Goal: Task Accomplishment & Management: Manage account settings

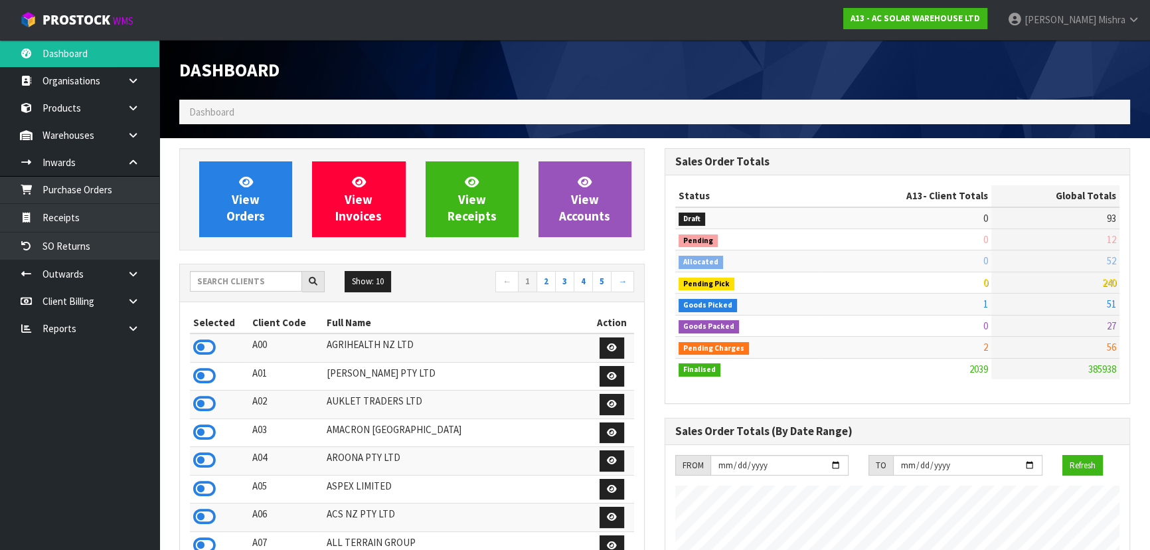
scroll to position [1075, 485]
click at [223, 291] on input "text" at bounding box center [246, 281] width 112 height 21
click at [232, 268] on div "Show: 10 5 10 25 50 ← 1 2 3 4 5 →" at bounding box center [412, 282] width 464 height 37
type input "13"
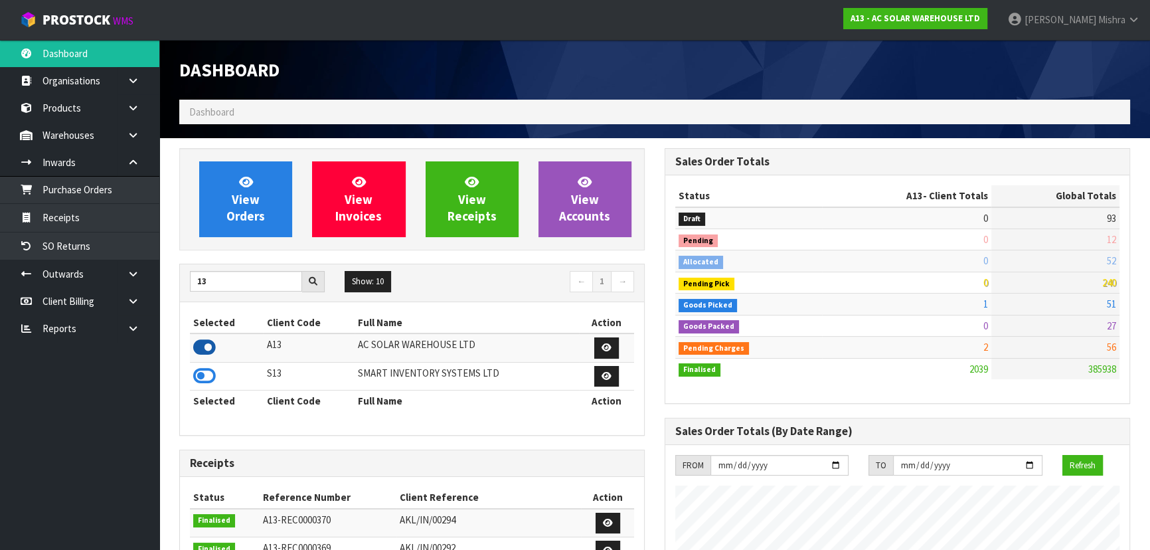
click at [205, 345] on icon at bounding box center [204, 347] width 23 height 20
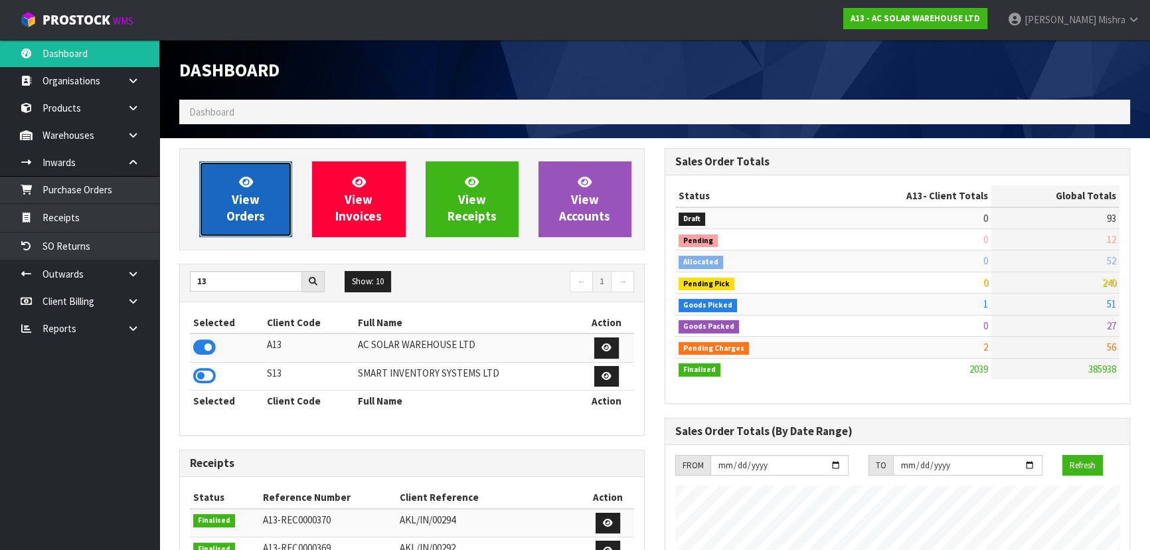
click at [232, 215] on span "View Orders" at bounding box center [245, 199] width 39 height 50
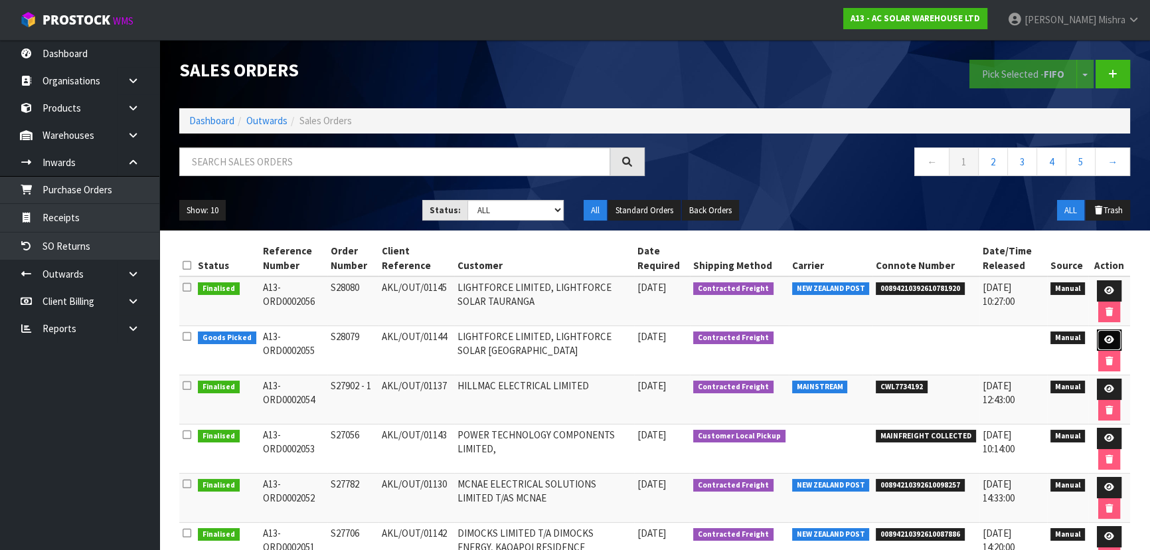
click at [1107, 342] on icon at bounding box center [1110, 339] width 10 height 9
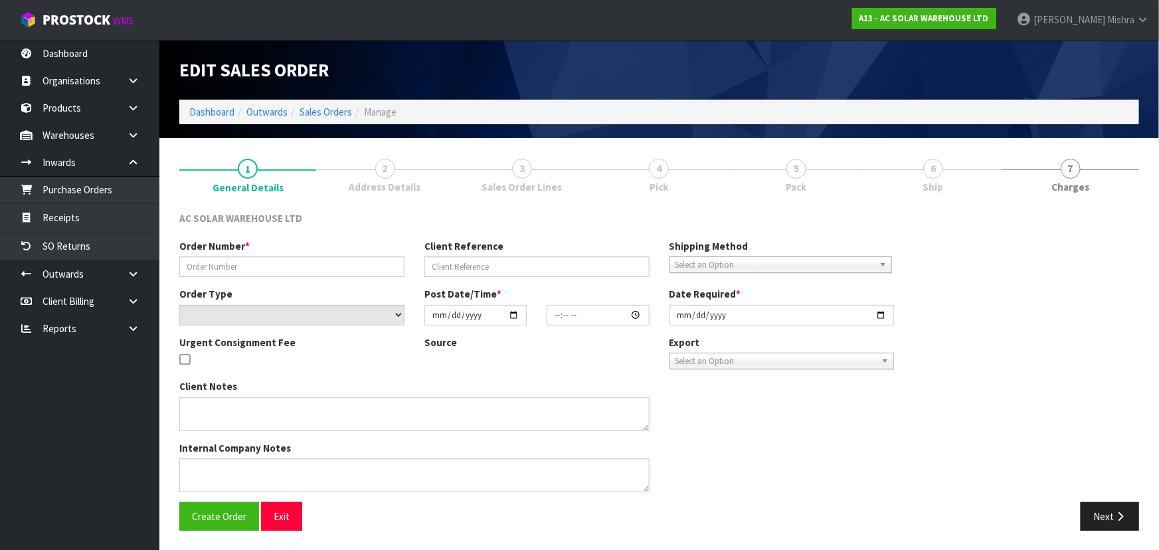
type input "S28079"
type input "AKL/OUT/01144"
select select "number:0"
type input "[DATE]"
type input "08:14:00.000"
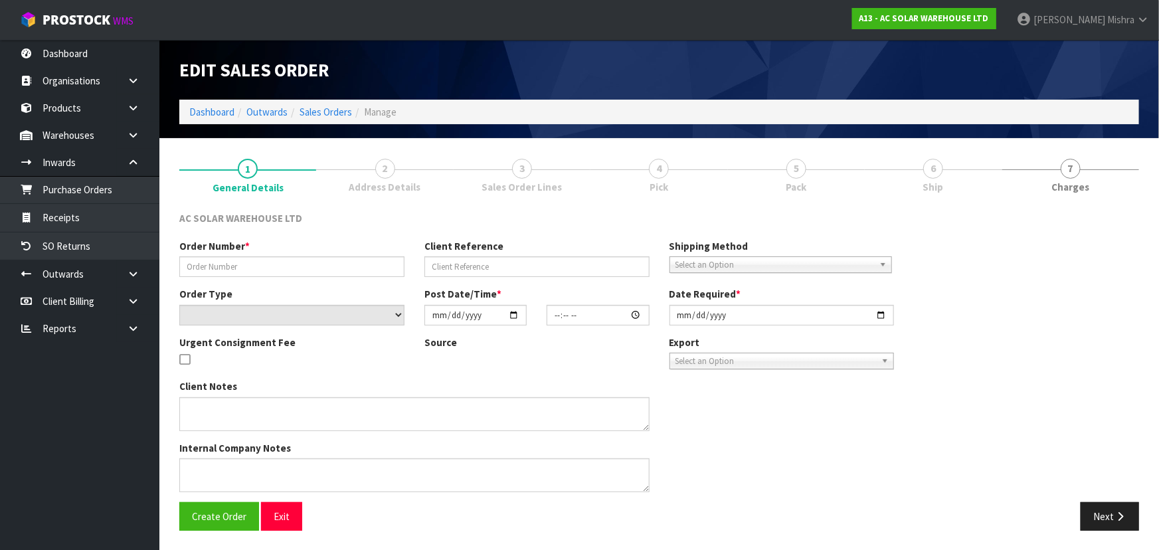
type input "[DATE]"
type textarea "SEND WITH NZ POST"
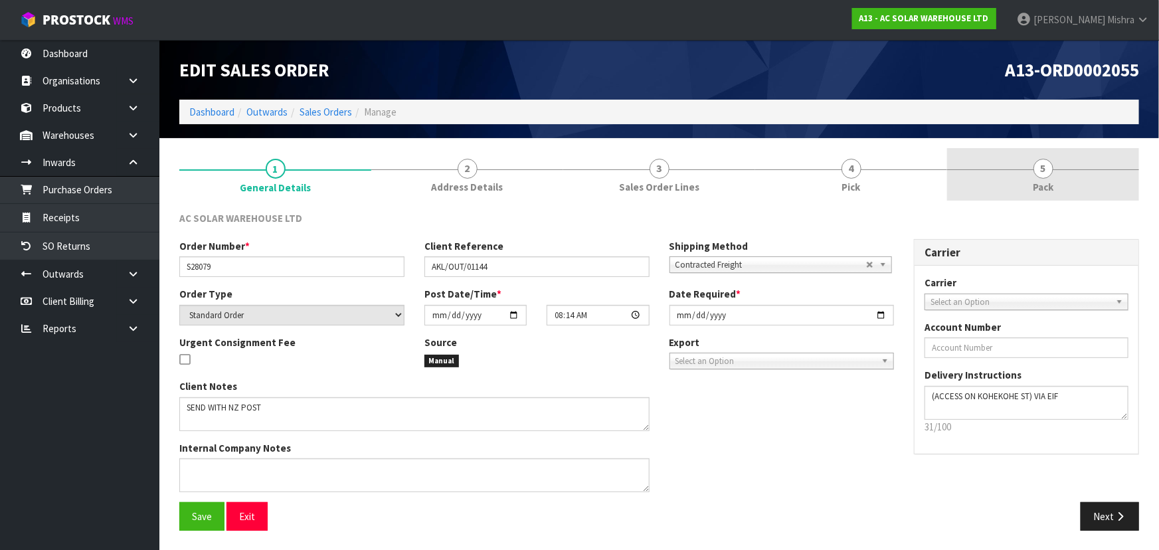
click at [1038, 171] on span "5" at bounding box center [1043, 169] width 20 height 20
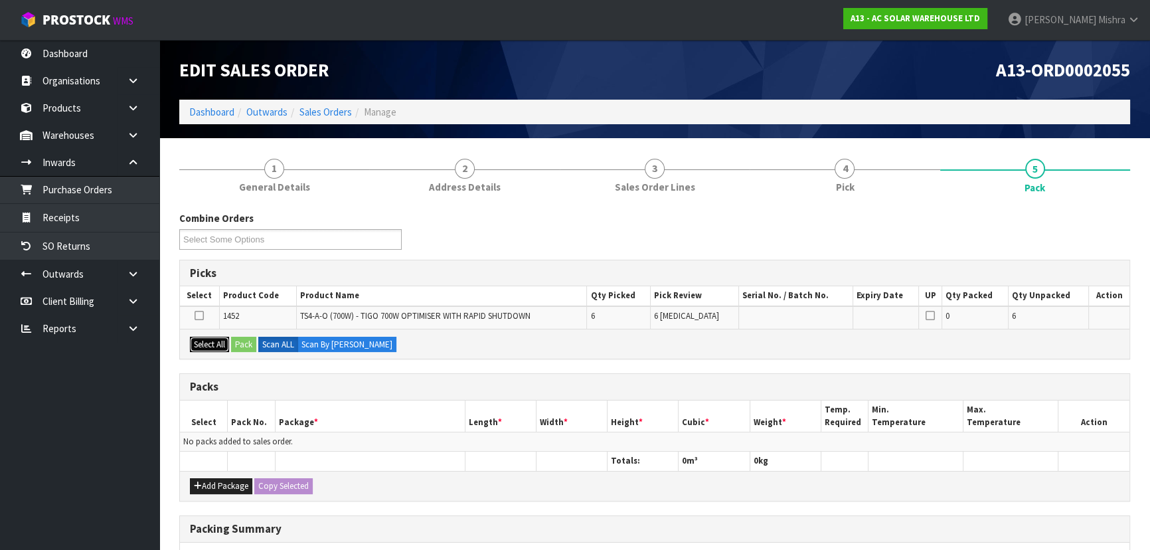
click at [216, 349] on button "Select All" at bounding box center [209, 345] width 39 height 16
click at [246, 346] on button "Pack" at bounding box center [243, 345] width 25 height 16
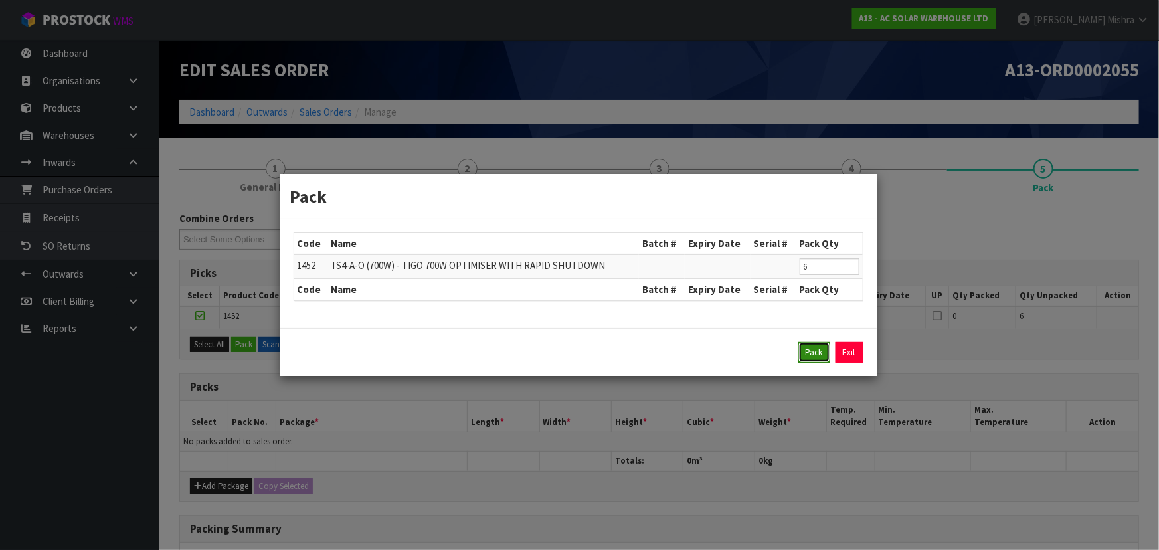
click at [807, 358] on button "Pack" at bounding box center [814, 352] width 32 height 21
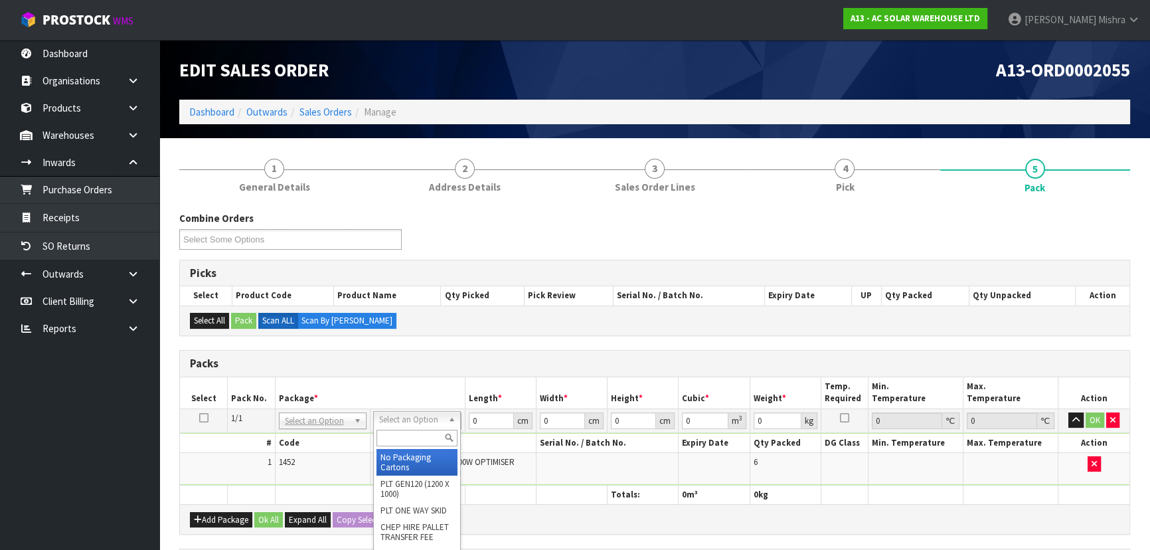
click at [395, 433] on input "text" at bounding box center [417, 438] width 81 height 17
type input "a4s"
type input "30.5"
type input "21.5"
type input "20"
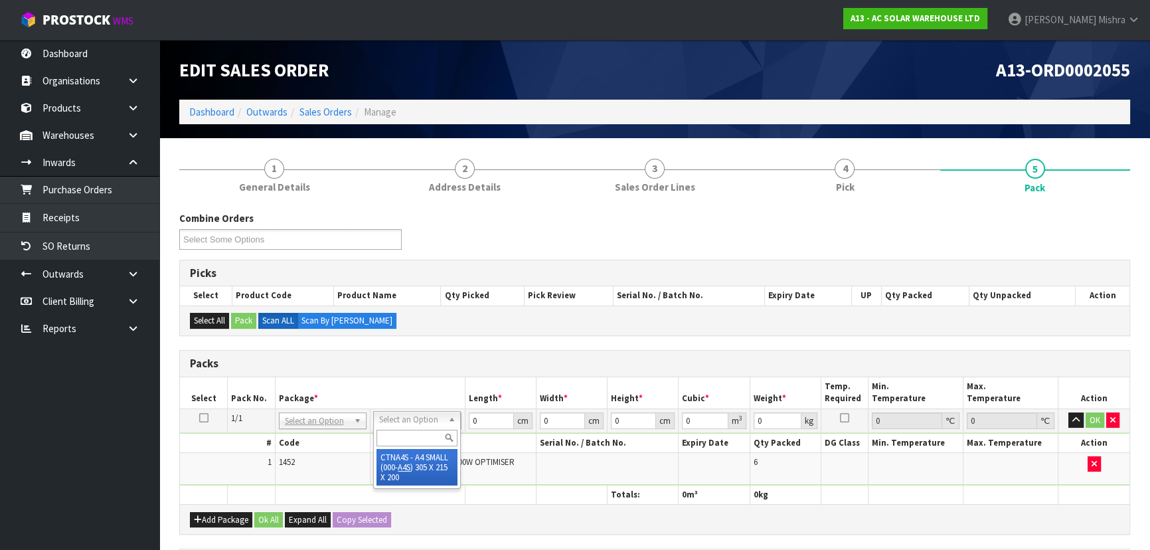
type input "0.013115"
type input "3.2"
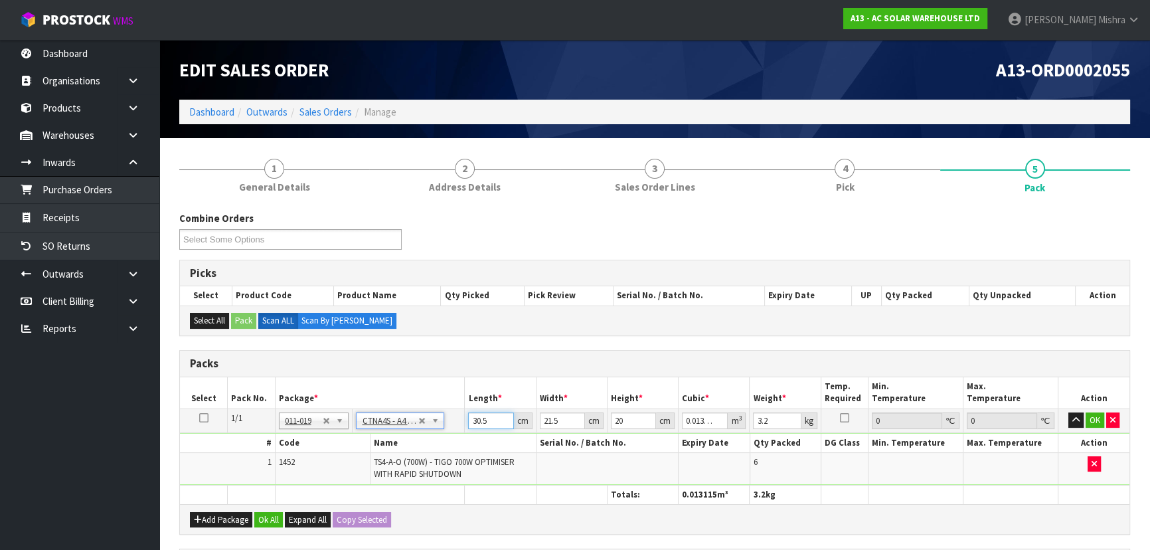
drag, startPoint x: 498, startPoint y: 422, endPoint x: 401, endPoint y: 418, distance: 97.7
click at [401, 418] on tr "1/1 NONE 007-001 007-002 007-004 007-009 007-013 007-014 007-015 007-017 007-01…" at bounding box center [655, 420] width 950 height 24
type input "3"
type input "0.00129"
type input "33"
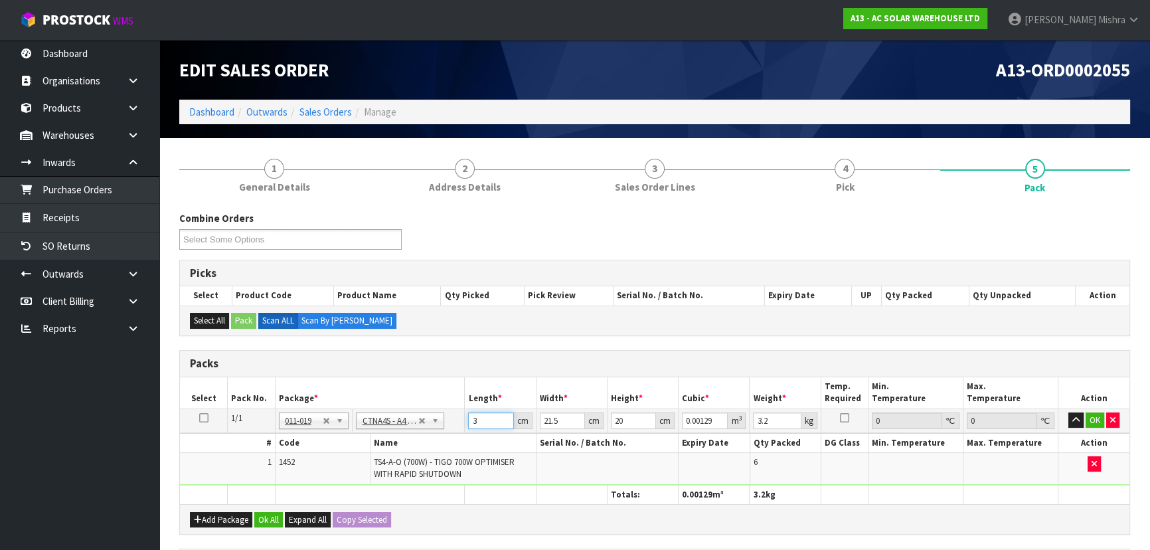
type input "0.01419"
type input "33"
type input "2"
type input "0.00132"
type input "24"
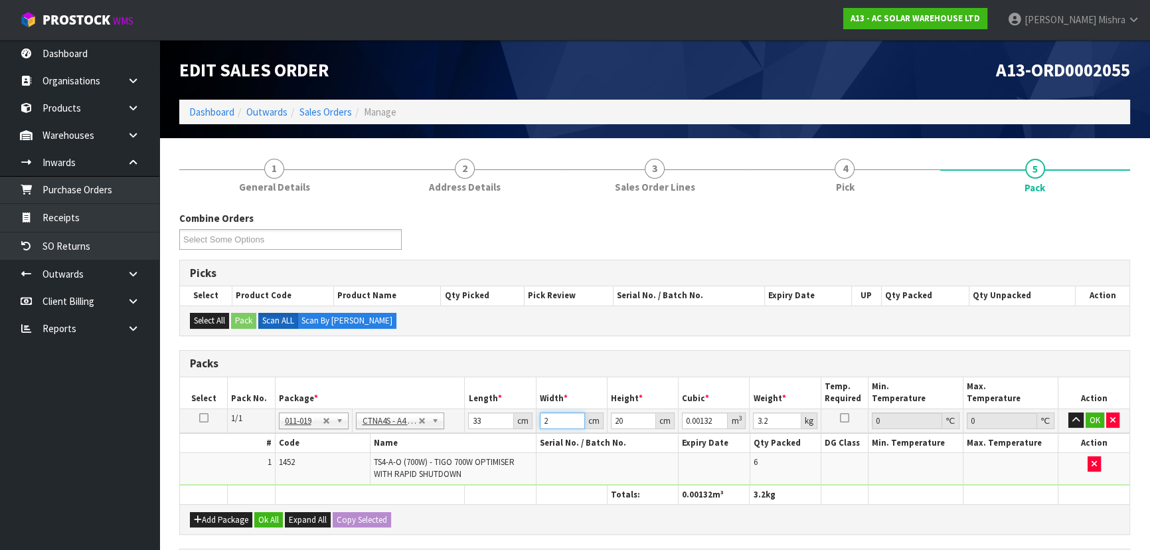
type input "0.01584"
type input "24"
type input "1"
type input "0.000792"
type input "15"
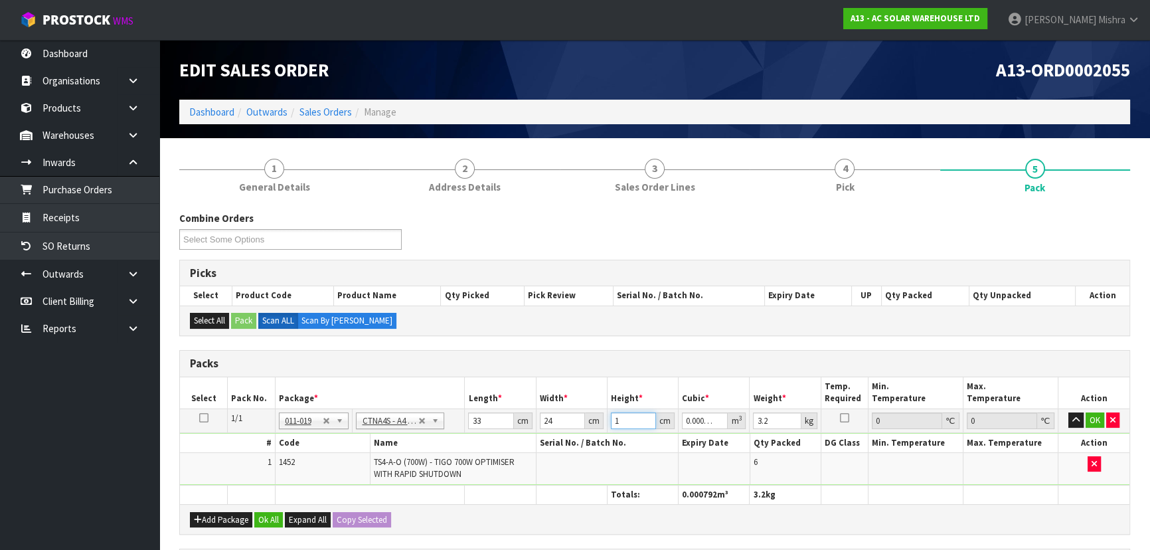
type input "0.01188"
type input "15"
type input "4"
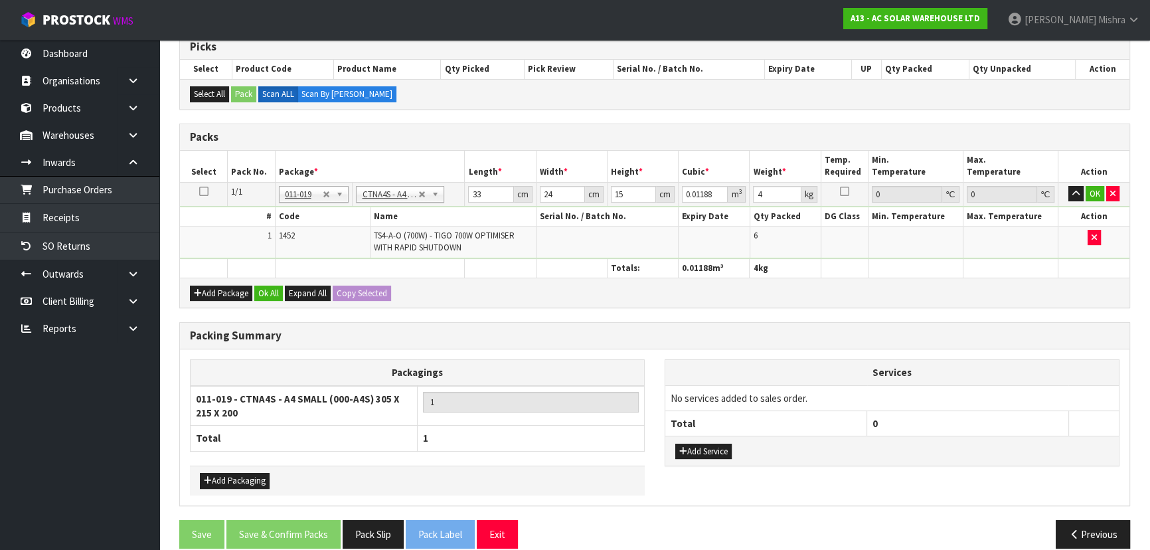
scroll to position [242, 0]
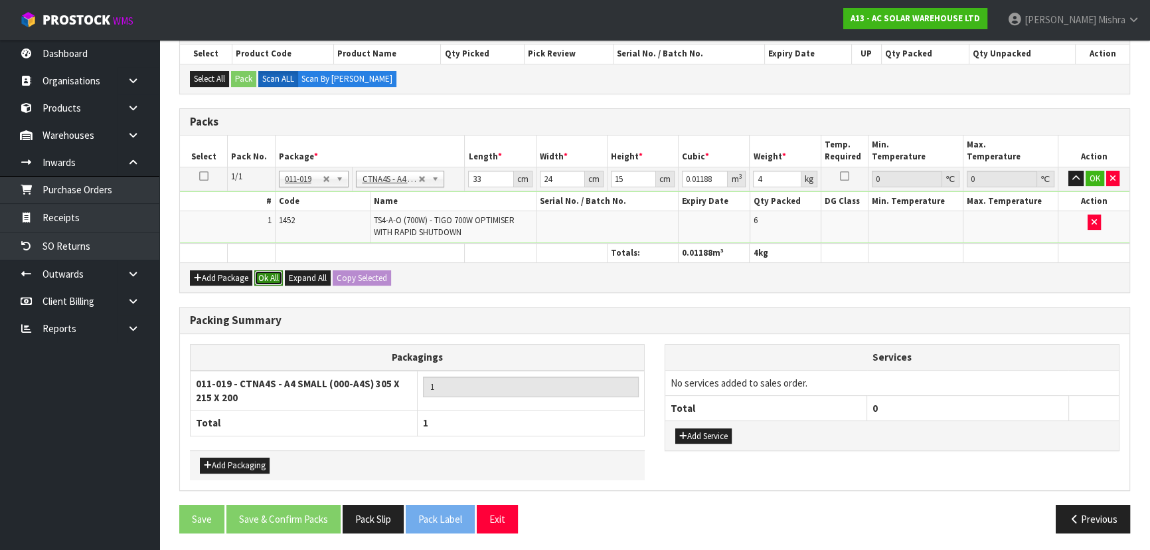
click at [272, 270] on button "Ok All" at bounding box center [268, 278] width 29 height 16
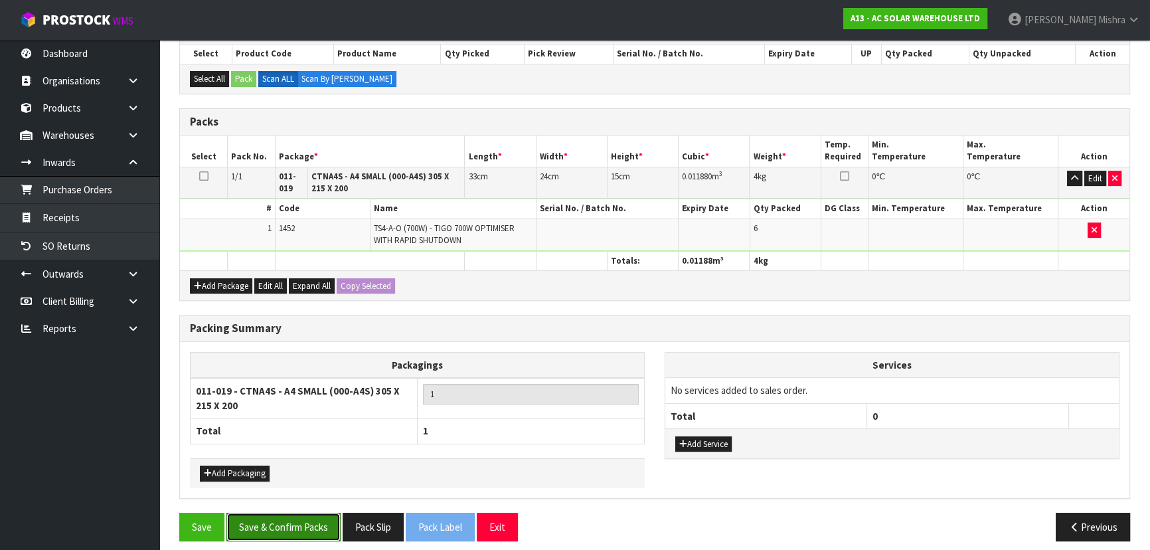
click at [284, 515] on button "Save & Confirm Packs" at bounding box center [283, 527] width 114 height 29
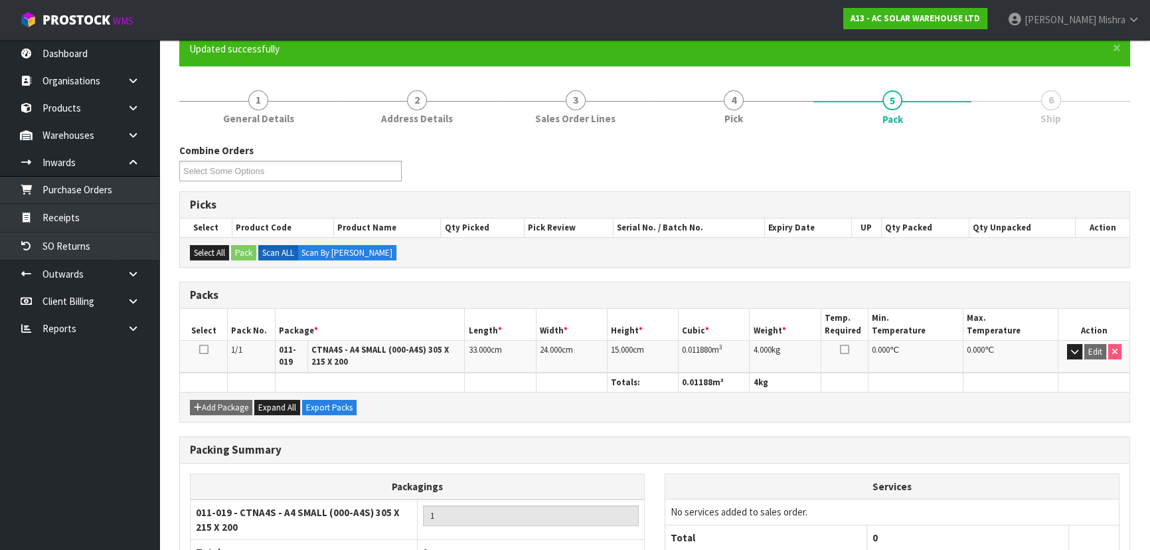
scroll to position [217, 0]
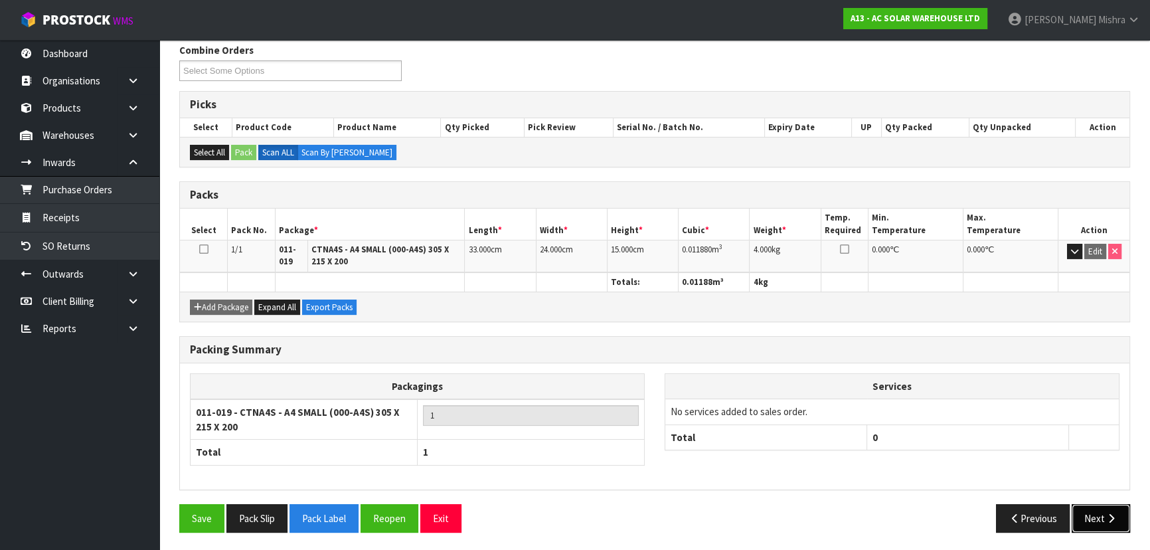
click at [1098, 522] on button "Next" at bounding box center [1101, 518] width 58 height 29
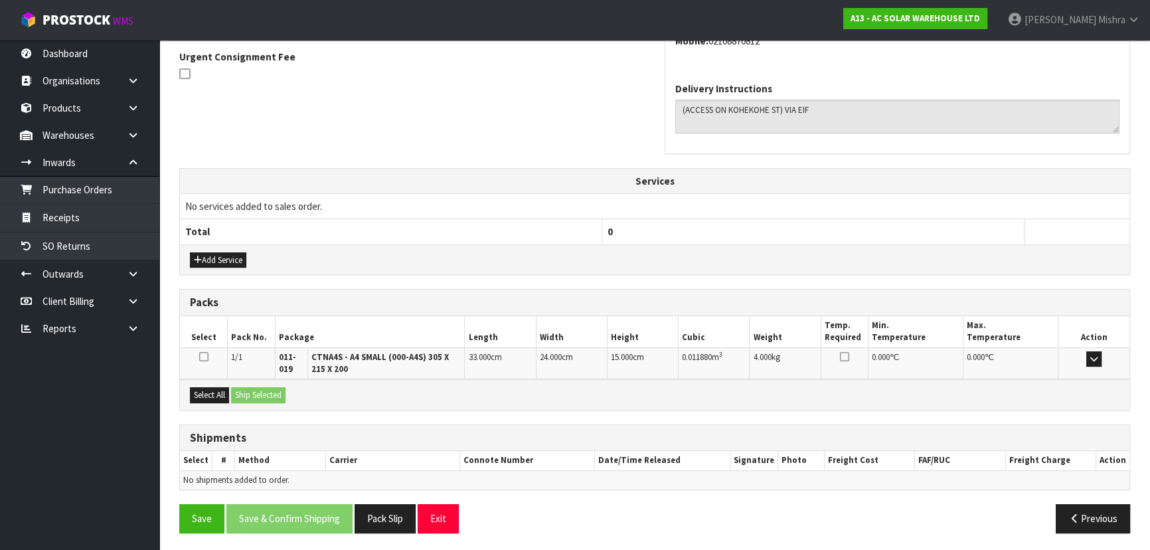
scroll to position [391, 0]
click at [228, 390] on button "Select All" at bounding box center [209, 395] width 39 height 16
click at [270, 389] on button "Ship Selected" at bounding box center [258, 395] width 54 height 16
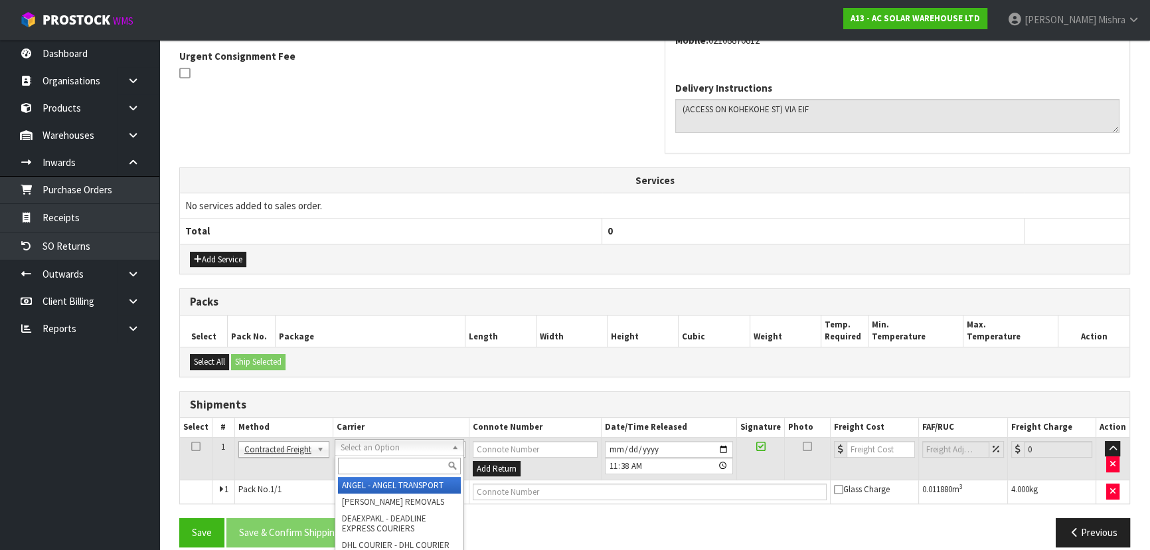
click at [370, 470] on input "text" at bounding box center [399, 466] width 123 height 17
type input "nzp"
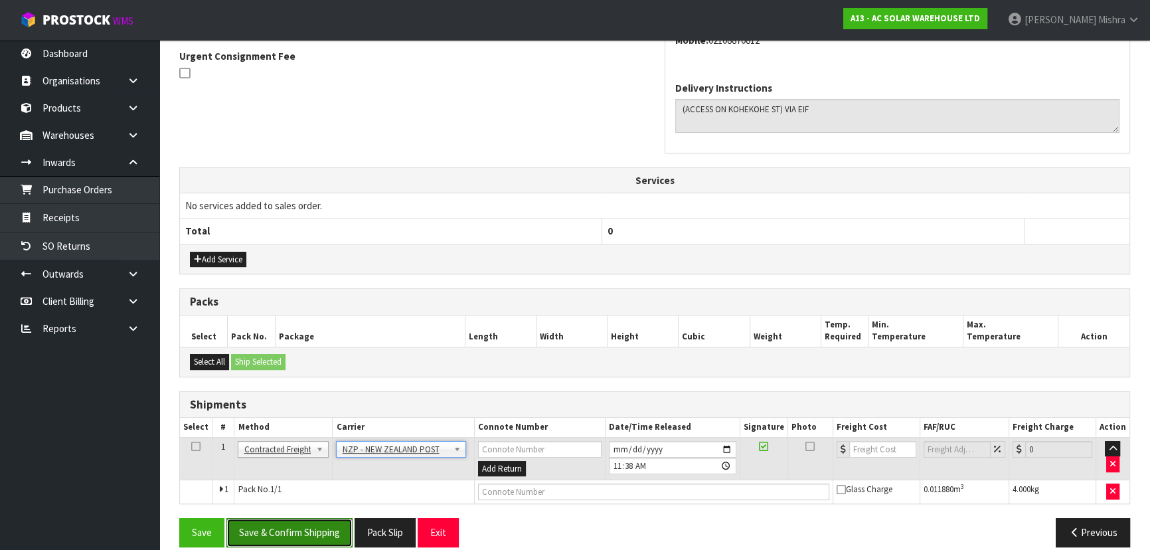
click at [305, 535] on button "Save & Confirm Shipping" at bounding box center [289, 532] width 126 height 29
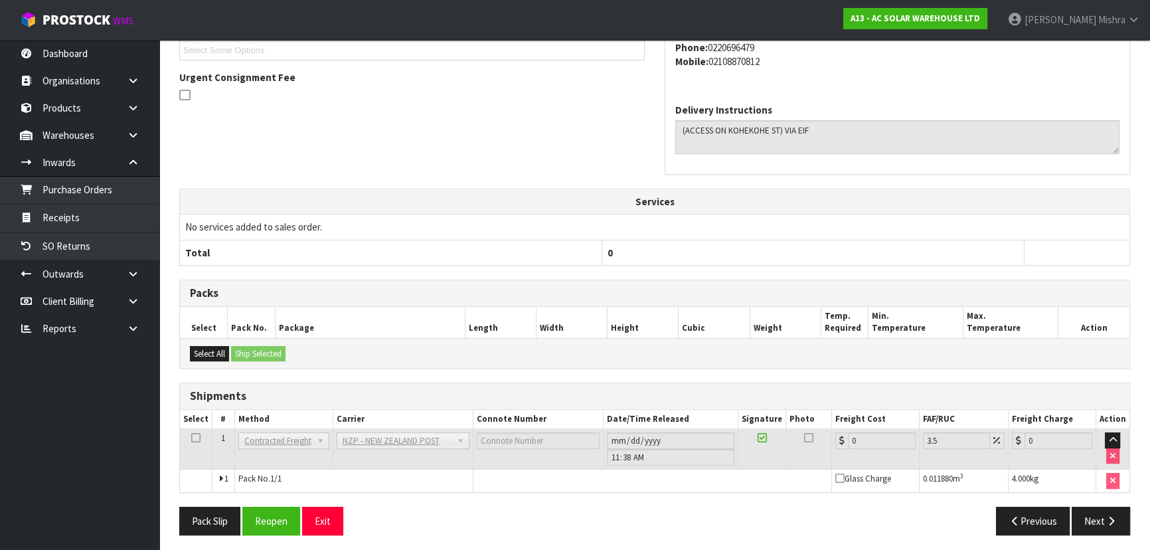
scroll to position [387, 0]
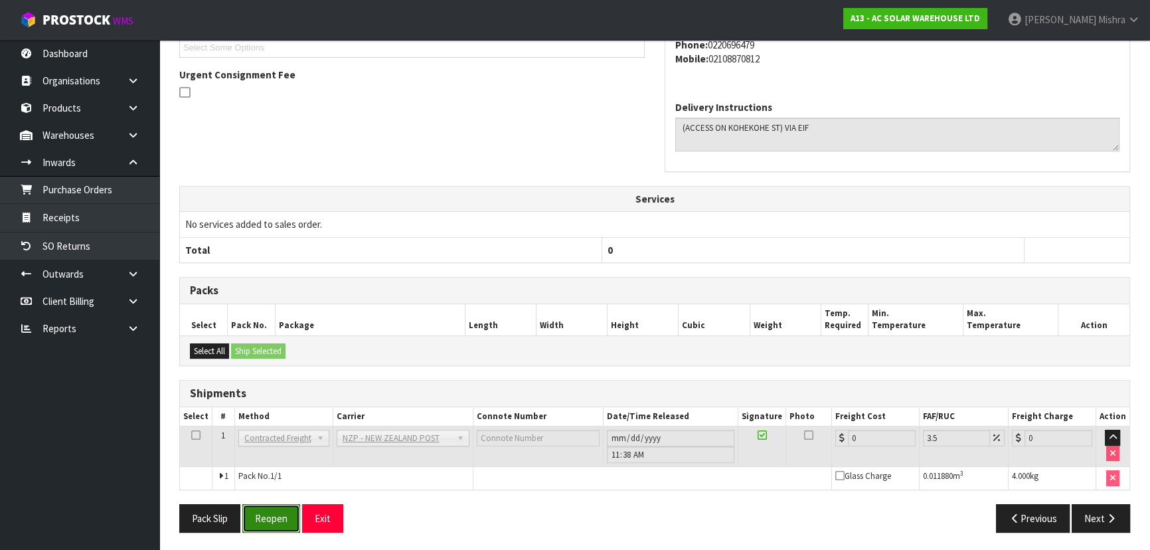
click at [262, 520] on button "Reopen" at bounding box center [271, 518] width 58 height 29
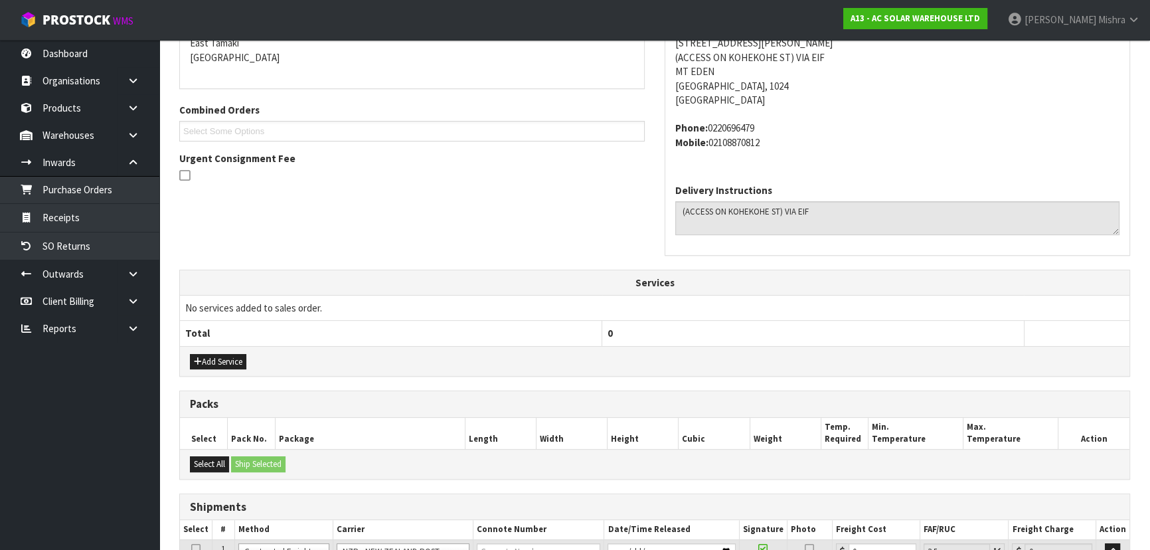
scroll to position [418, 0]
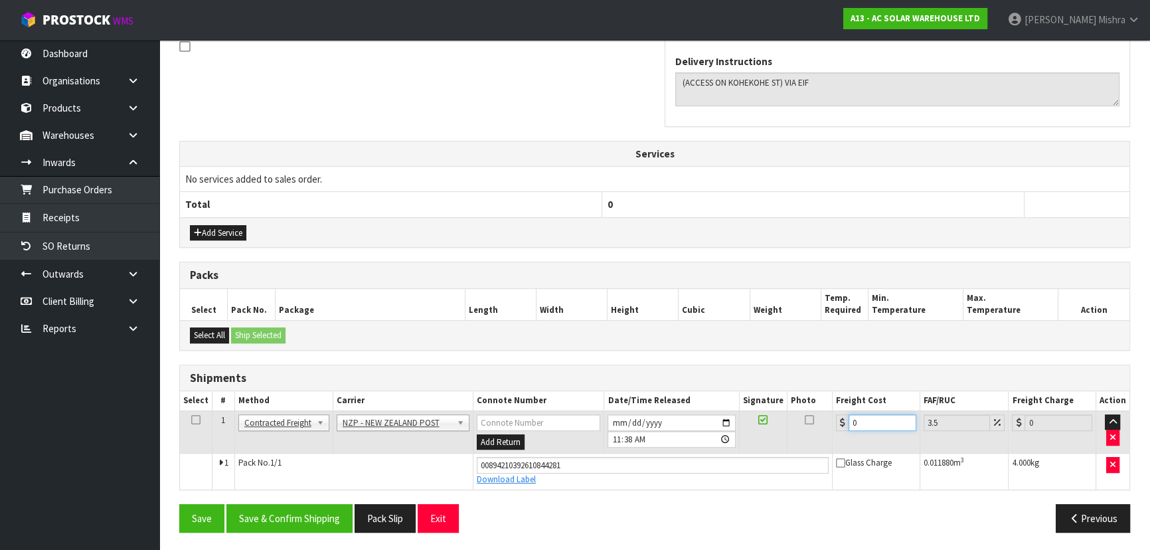
drag, startPoint x: 877, startPoint y: 418, endPoint x: 772, endPoint y: 419, distance: 105.0
click at [784, 419] on tr "1 Client Local Pickup Customer Local Pickup Company Freight Contracted Freight …" at bounding box center [655, 431] width 950 height 43
type input "4"
type input "4.14"
type input "4.3"
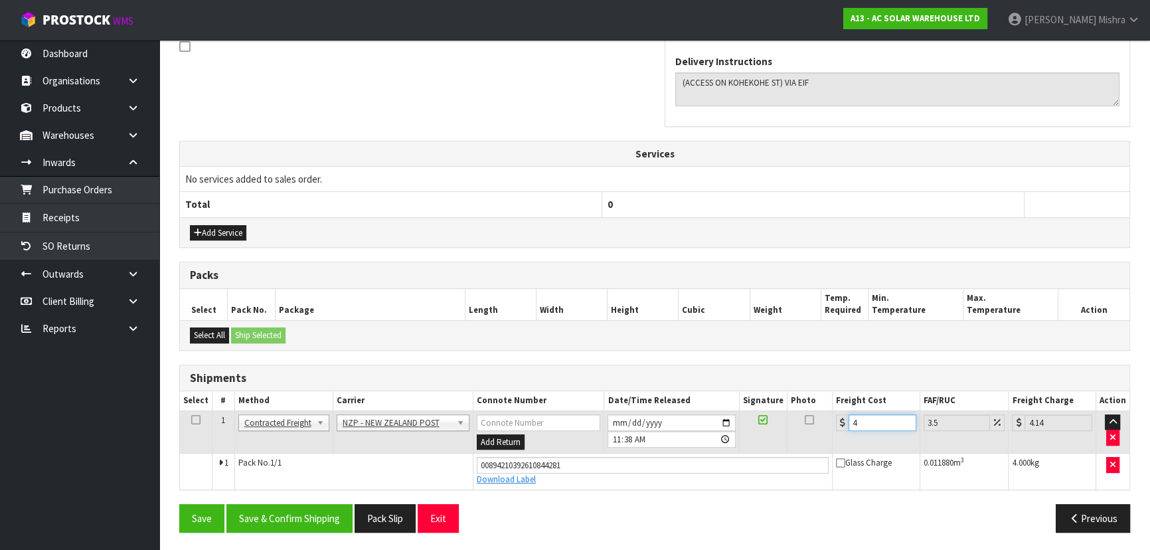
type input "4.45"
type input "4.33"
type input "4.48"
type input "4.33"
click at [314, 519] on button "Save & Confirm Shipping" at bounding box center [289, 518] width 126 height 29
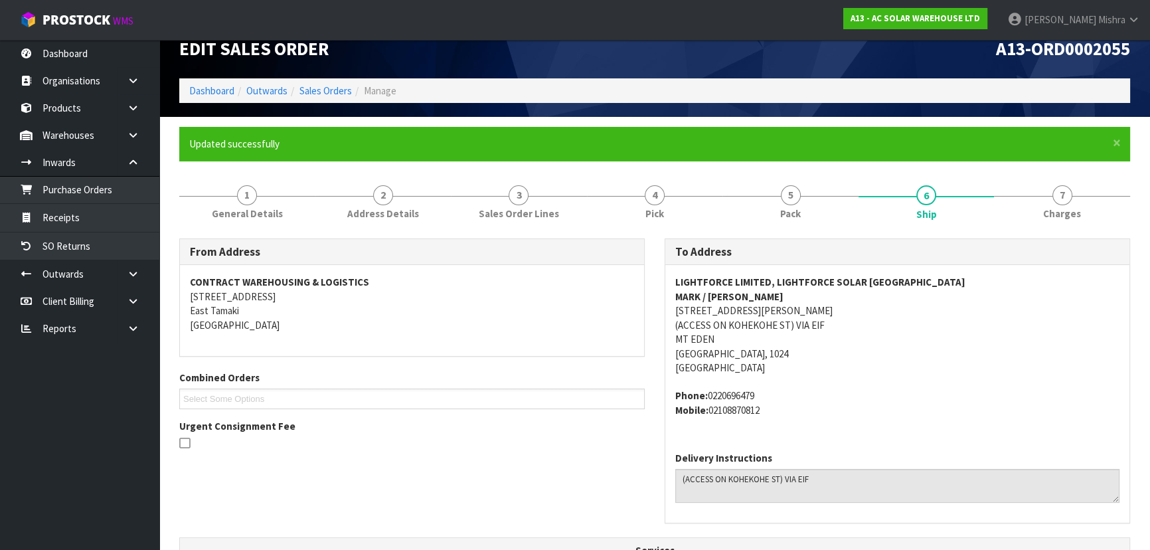
scroll to position [0, 0]
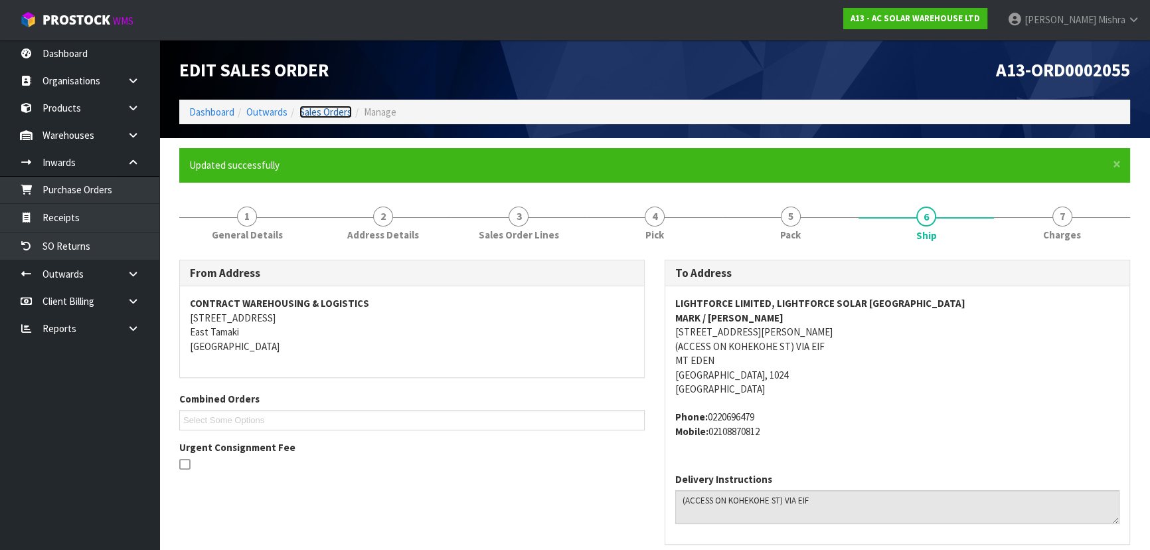
click at [330, 110] on link "Sales Orders" at bounding box center [326, 112] width 52 height 13
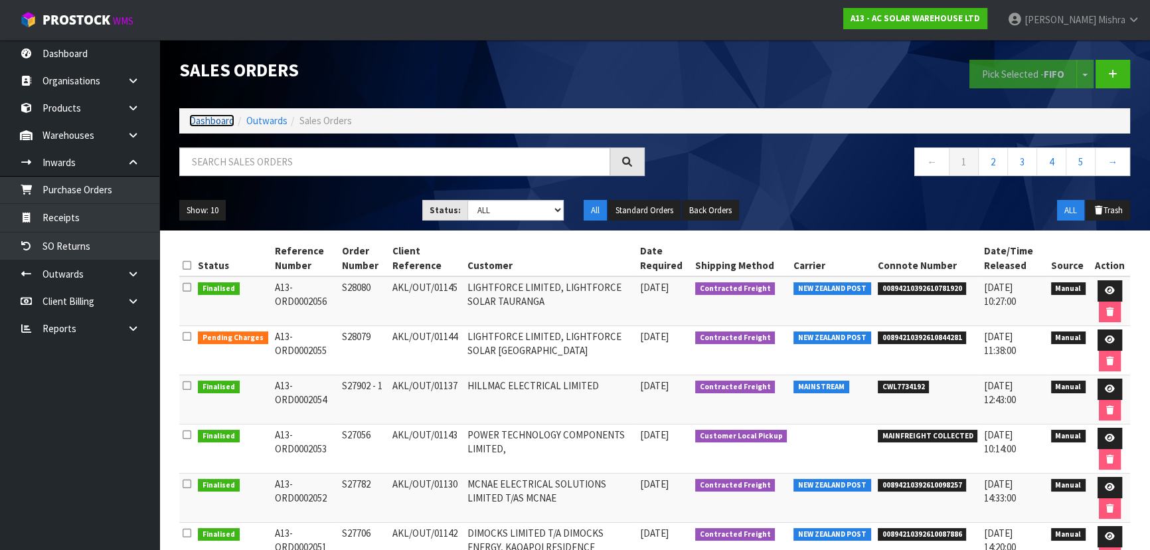
click at [204, 118] on link "Dashboard" at bounding box center [211, 120] width 45 height 13
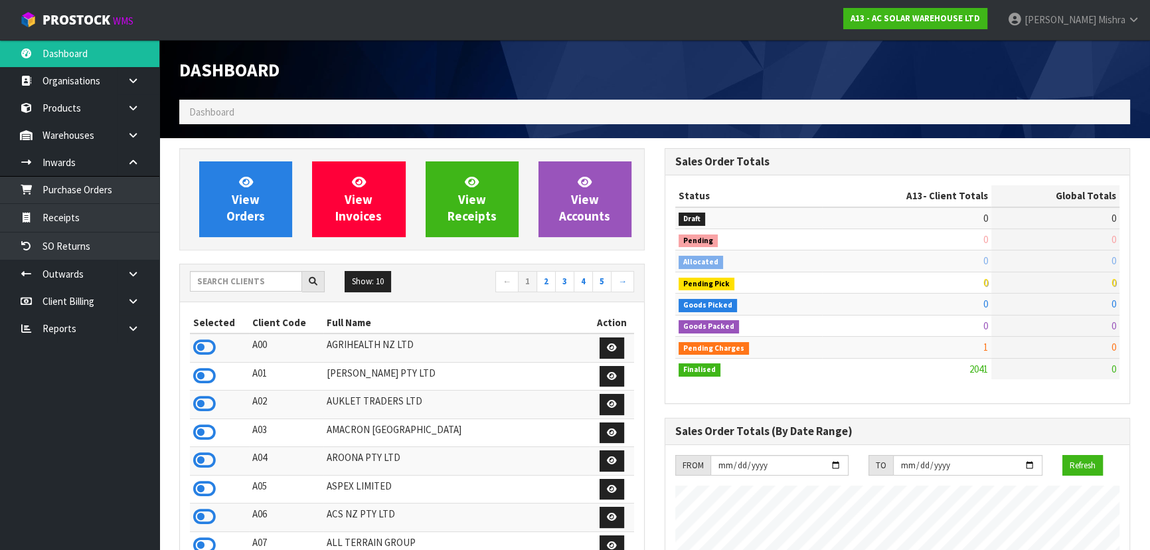
scroll to position [1075, 485]
click at [253, 280] on input "text" at bounding box center [246, 281] width 112 height 21
type input "S02"
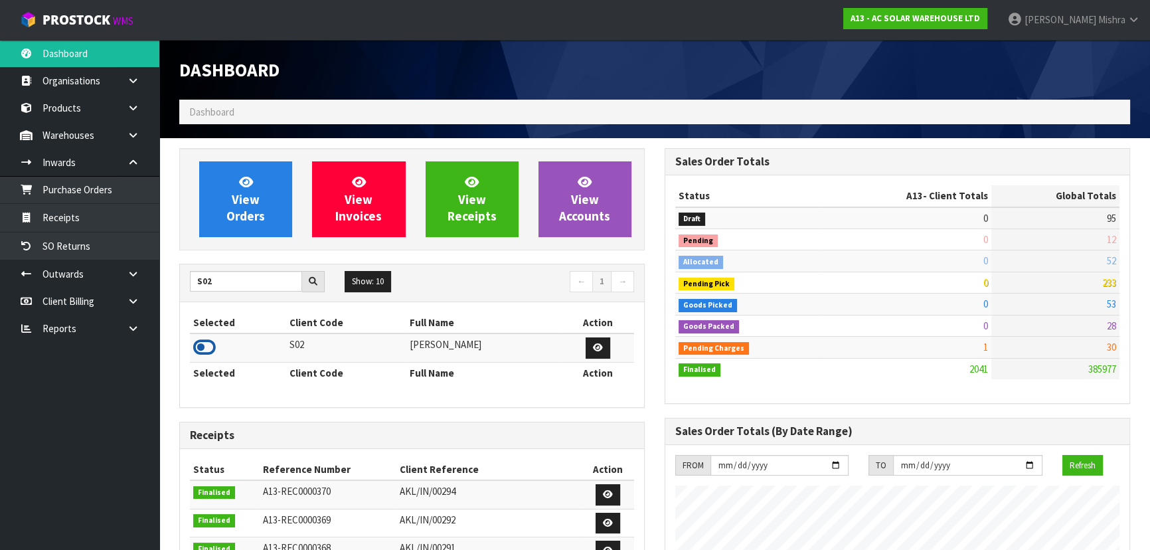
click at [200, 341] on icon at bounding box center [204, 347] width 23 height 20
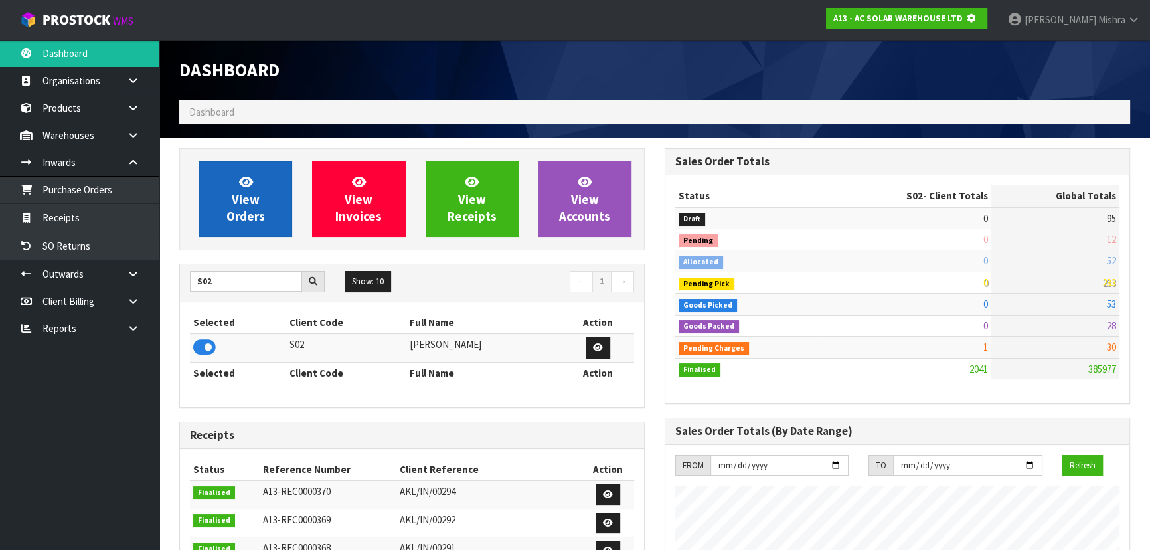
scroll to position [663362, 663703]
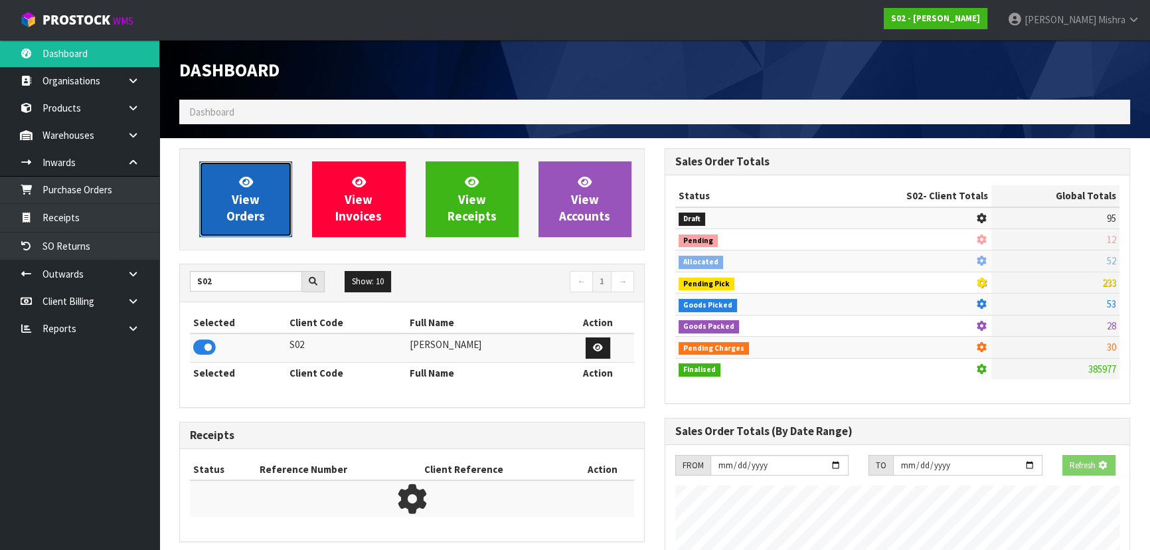
click at [265, 188] on link "View Orders" at bounding box center [245, 199] width 93 height 76
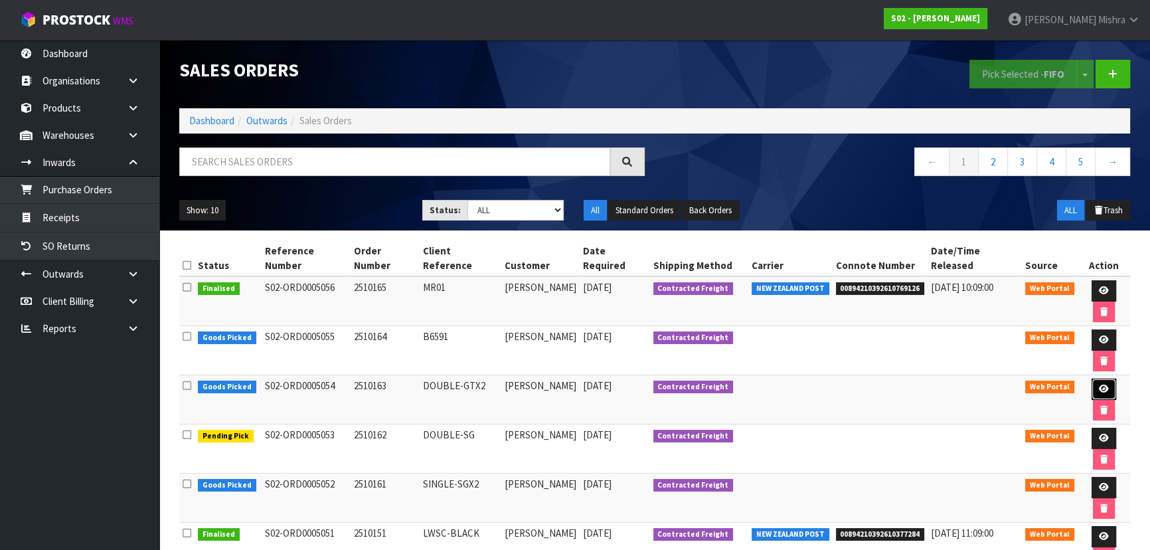
click at [1092, 379] on link at bounding box center [1104, 389] width 25 height 21
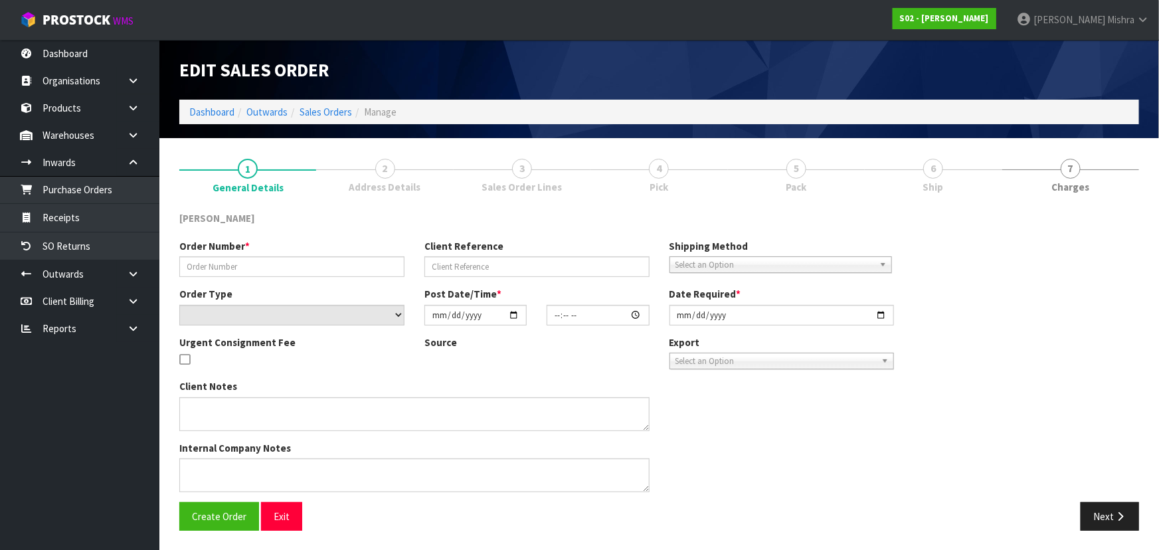
type input "2510163"
type input "DOUBLE-GTX2"
select select "number:0"
type input "[DATE]"
type input "01:23:00.000"
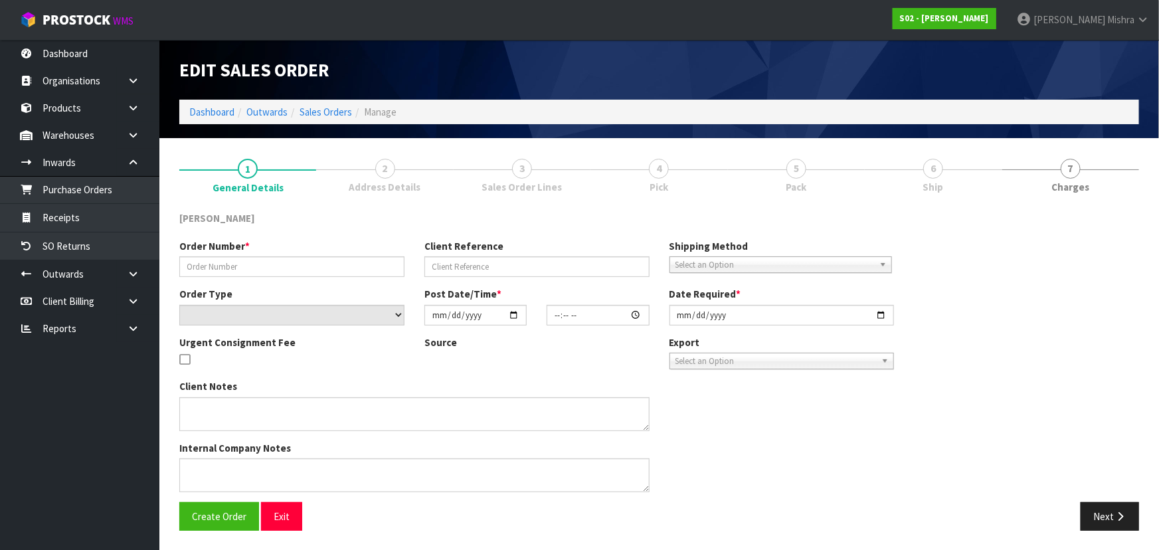
type input "[DATE]"
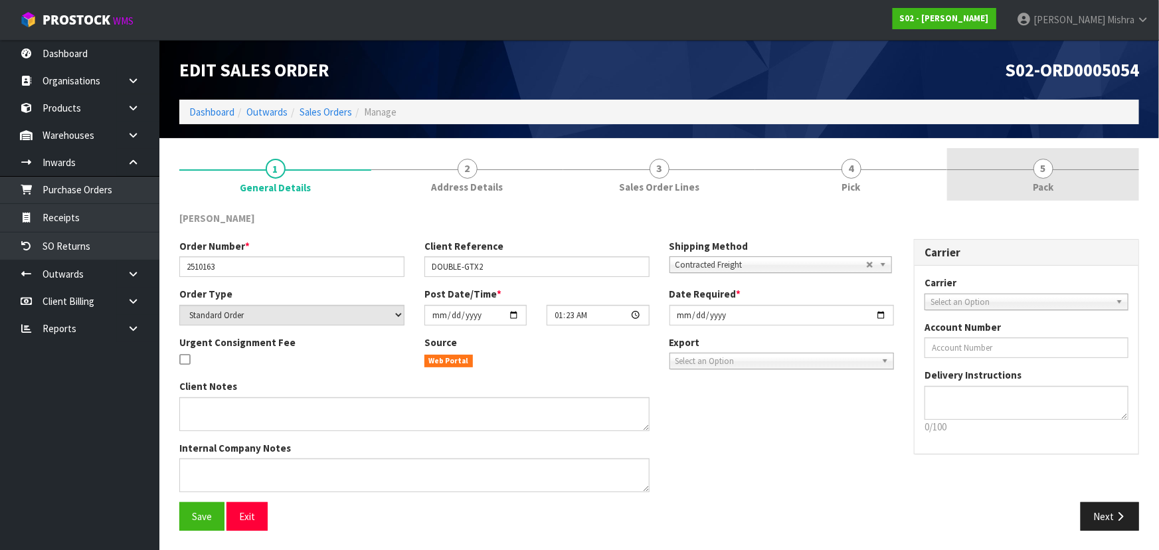
click at [1003, 169] on link "5 Pack" at bounding box center [1043, 174] width 192 height 52
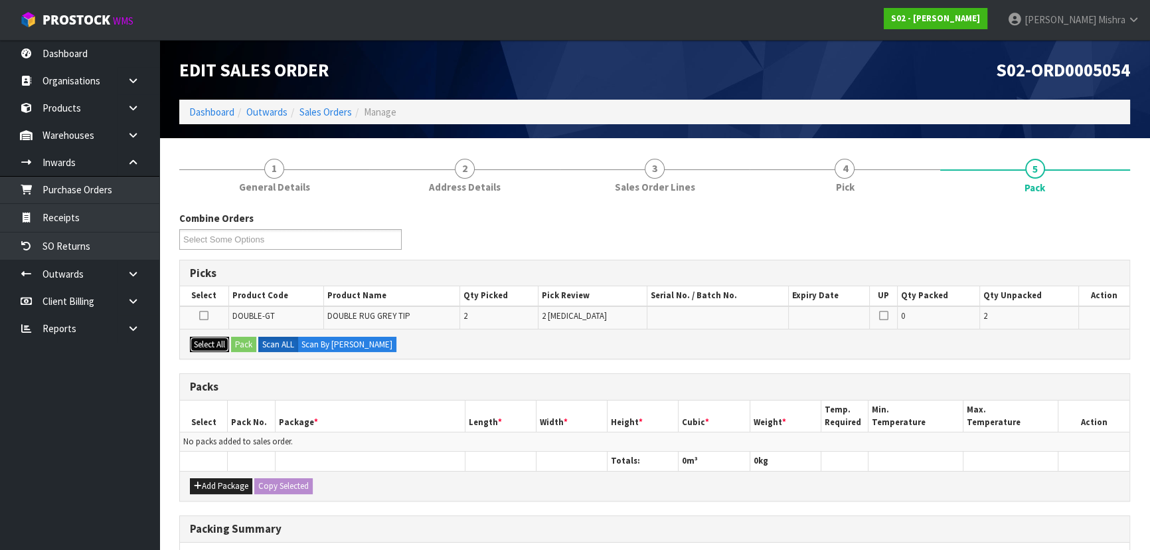
click at [195, 337] on button "Select All" at bounding box center [209, 345] width 39 height 16
click at [259, 349] on div "Select All Pack Scan ALL Scan By [PERSON_NAME]" at bounding box center [655, 344] width 950 height 30
click at [240, 341] on button "Pack" at bounding box center [243, 345] width 25 height 16
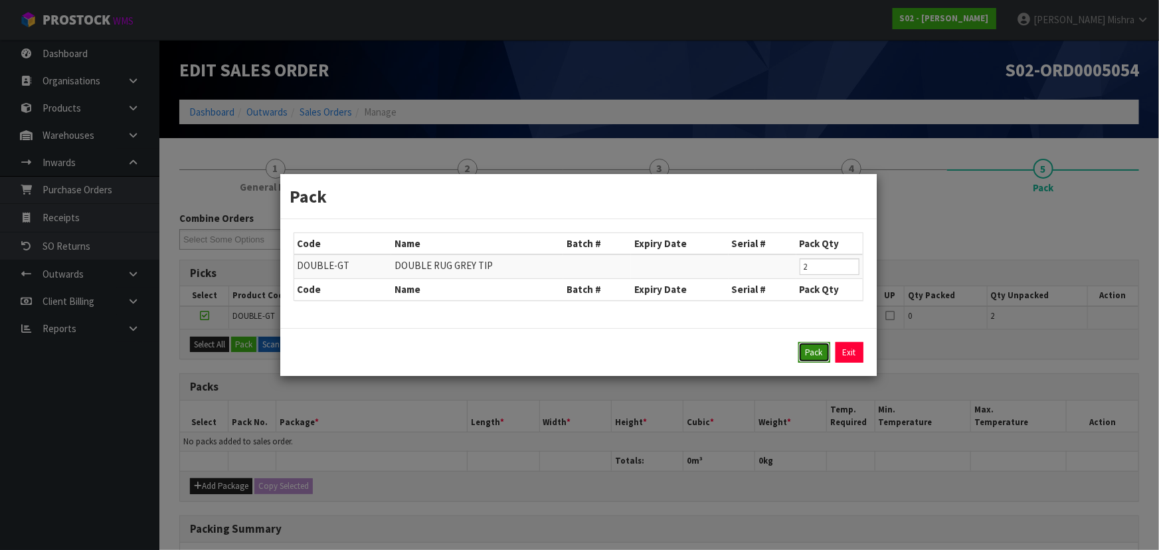
click at [816, 351] on button "Pack" at bounding box center [814, 352] width 32 height 21
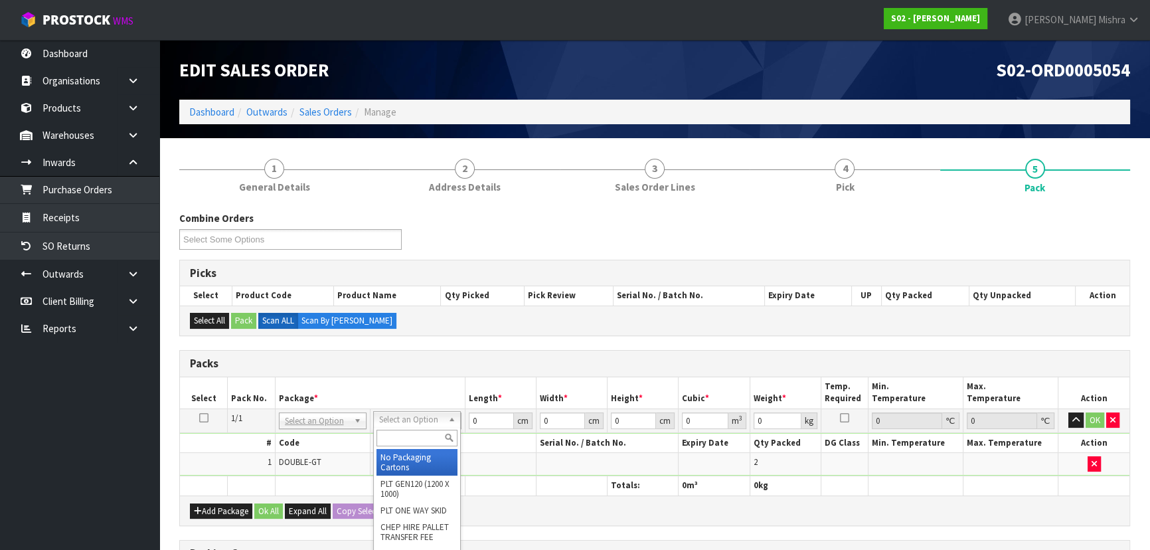
click at [399, 441] on input "text" at bounding box center [417, 438] width 81 height 17
type input "oc"
type input "3.24"
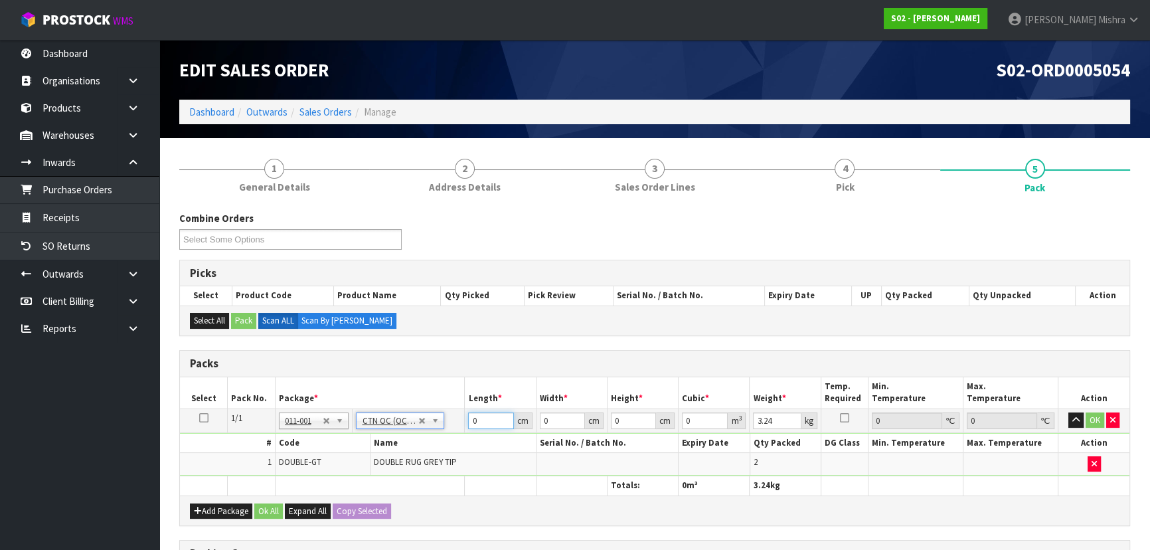
drag, startPoint x: 482, startPoint y: 412, endPoint x: 457, endPoint y: 409, distance: 24.7
click at [457, 409] on tr "1/1 NONE 007-001 007-002 007-004 007-009 007-013 007-014 007-015 007-017 007-01…" at bounding box center [655, 420] width 950 height 24
type input "52"
type input "42"
type input "3"
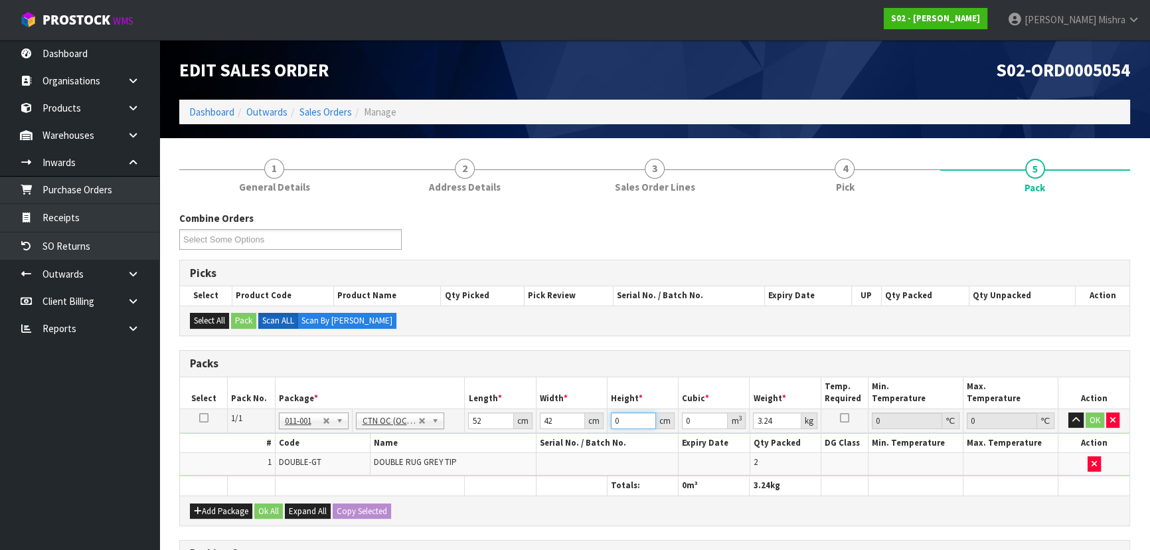
type input "0.006552"
type input "35"
type input "0.07644"
type input "35"
type input "6"
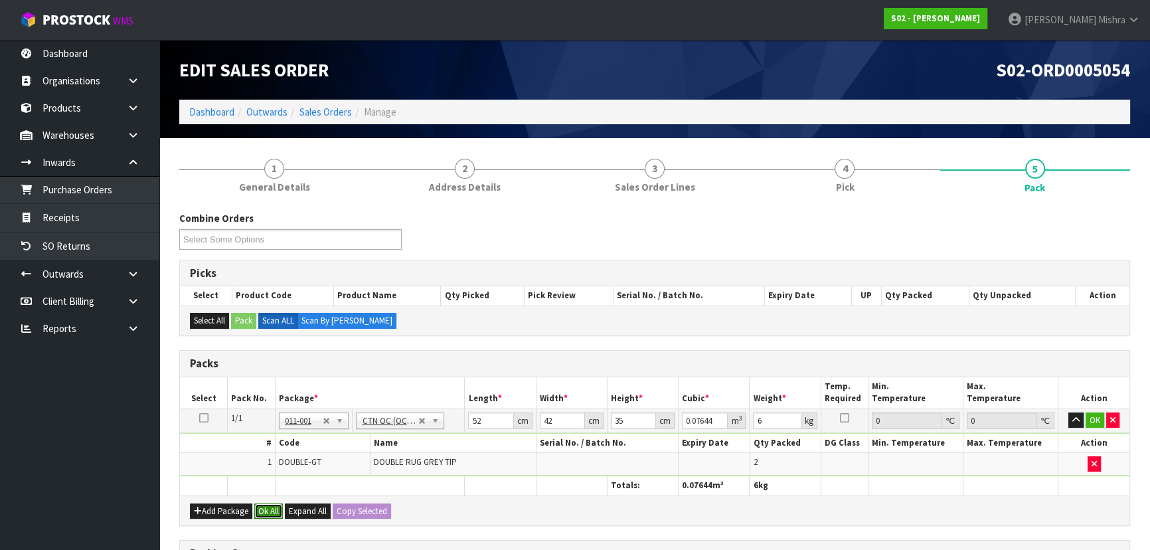
click at [272, 511] on button "Ok All" at bounding box center [268, 511] width 29 height 16
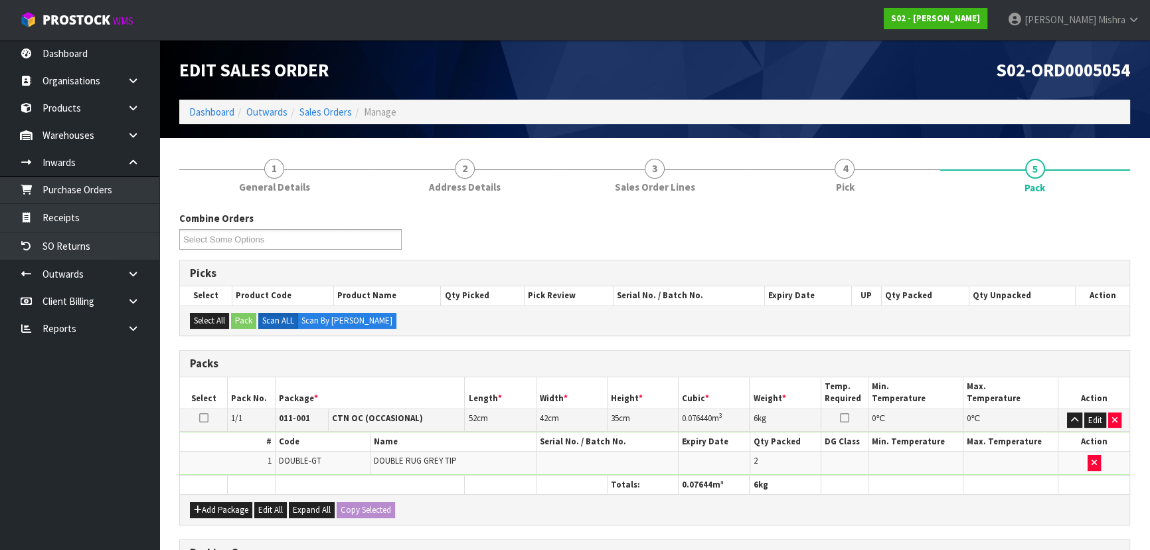
scroll to position [224, 0]
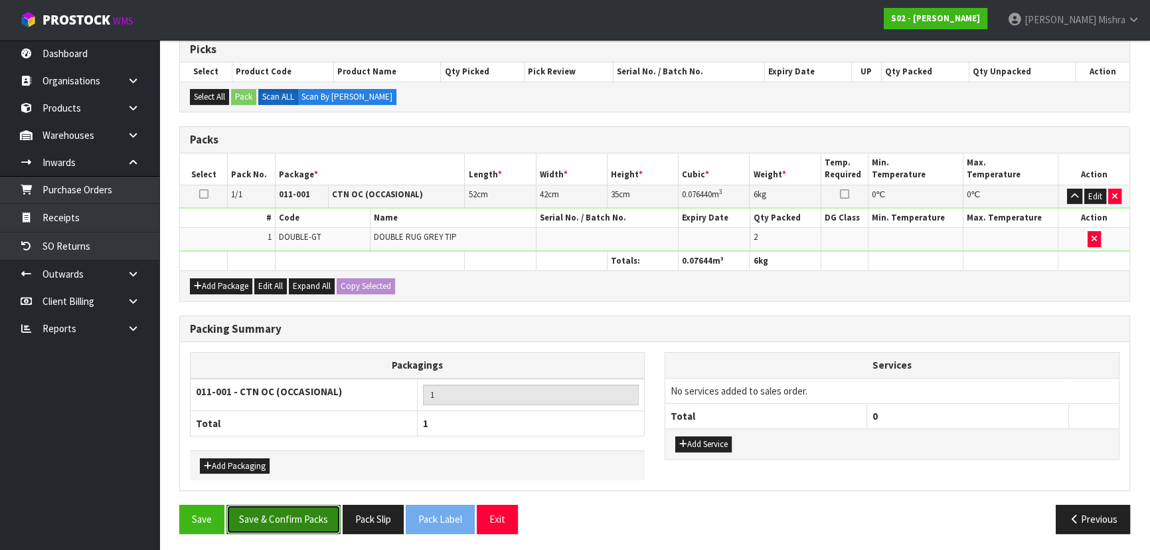
drag, startPoint x: 283, startPoint y: 512, endPoint x: 313, endPoint y: 512, distance: 30.6
click at [284, 512] on button "Save & Confirm Packs" at bounding box center [283, 519] width 114 height 29
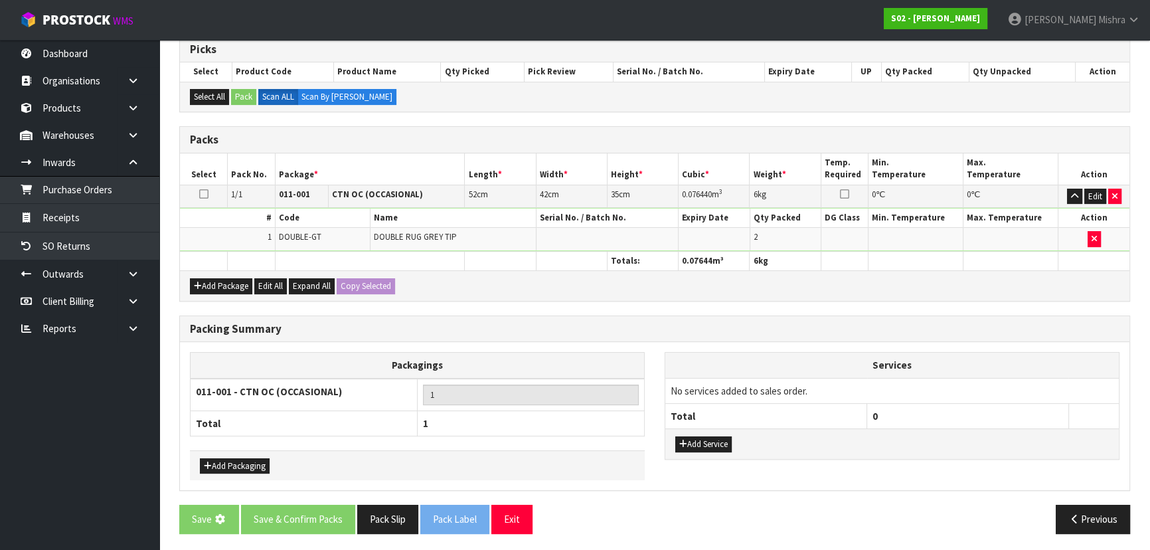
scroll to position [0, 0]
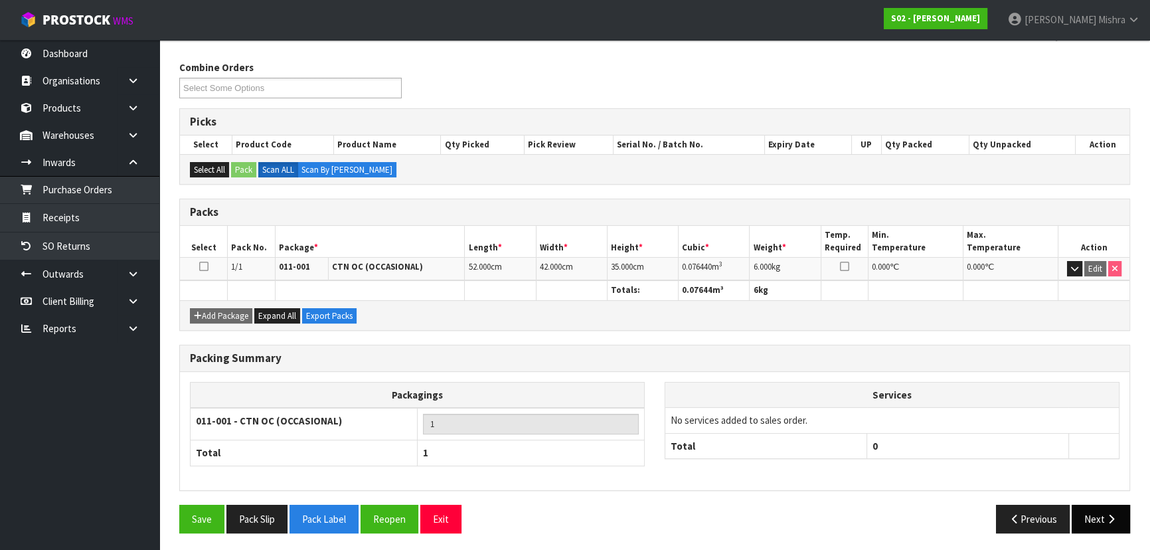
click at [1099, 515] on button "Next" at bounding box center [1101, 519] width 58 height 29
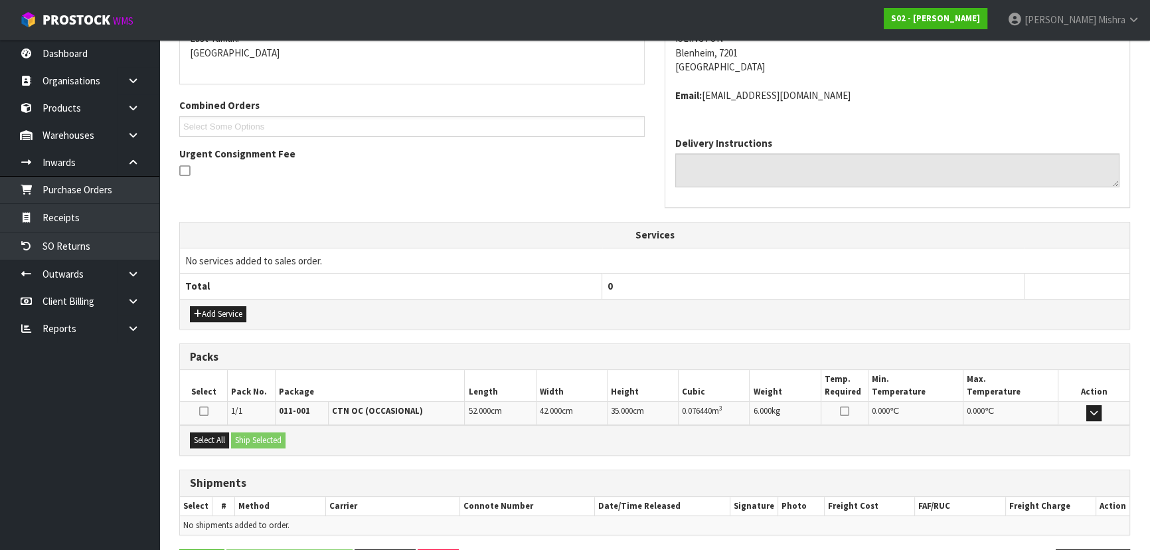
scroll to position [339, 0]
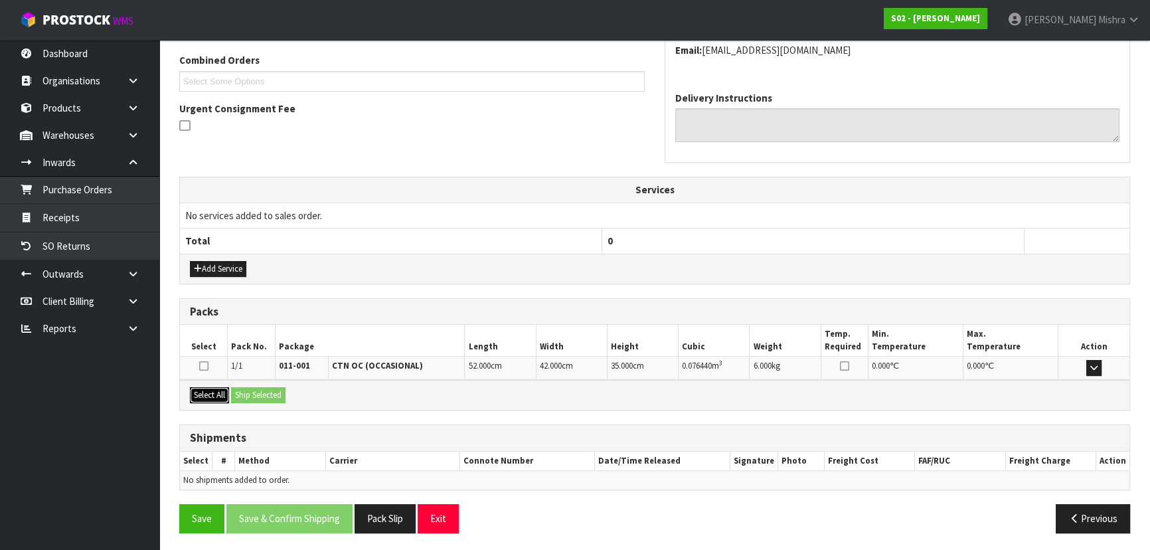
drag, startPoint x: 207, startPoint y: 393, endPoint x: 243, endPoint y: 389, distance: 36.1
click at [210, 393] on button "Select All" at bounding box center [209, 395] width 39 height 16
click at [273, 389] on button "Ship Selected" at bounding box center [258, 395] width 54 height 16
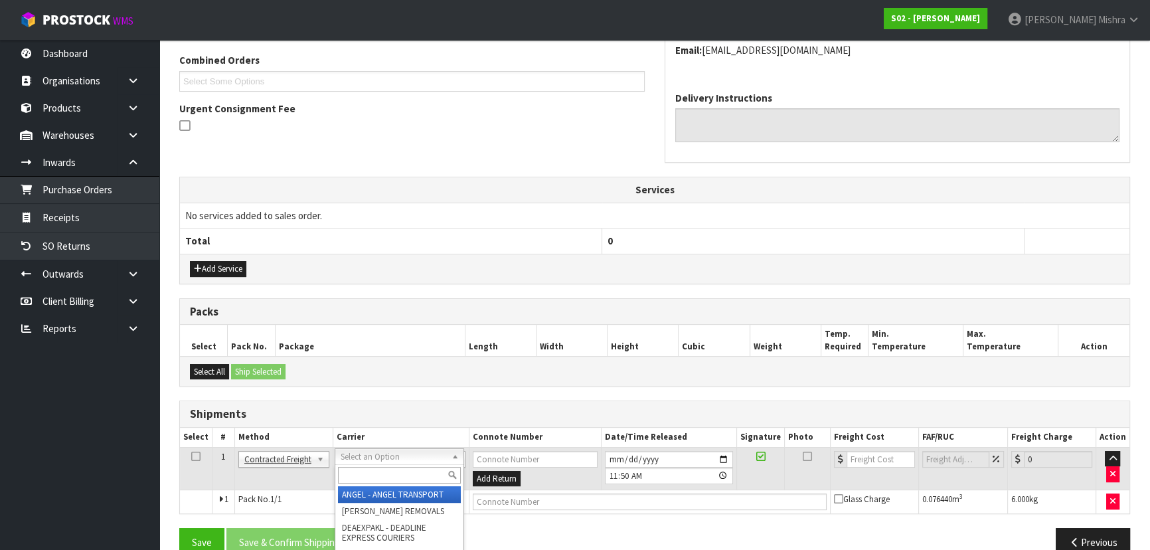
click at [352, 476] on input "text" at bounding box center [399, 475] width 123 height 17
type input "nzp"
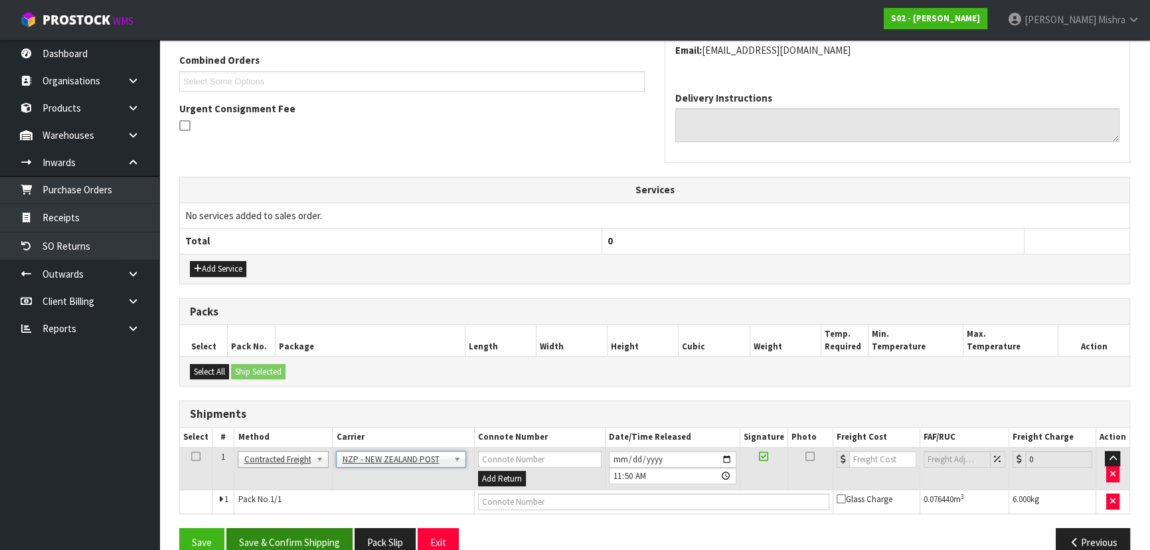
click at [313, 525] on div "From Address CONTRACT WAREHOUSING & LOGISTICS [STREET_ADDRESS] Combined Orders …" at bounding box center [654, 244] width 951 height 646
click at [312, 528] on button "Save & Confirm Shipping" at bounding box center [289, 542] width 126 height 29
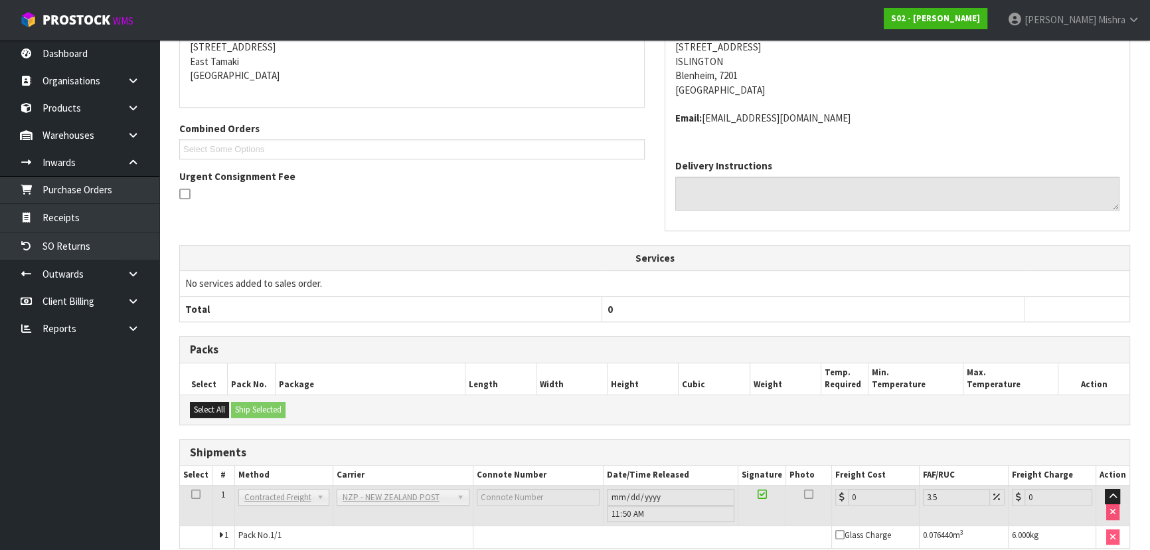
scroll to position [344, 0]
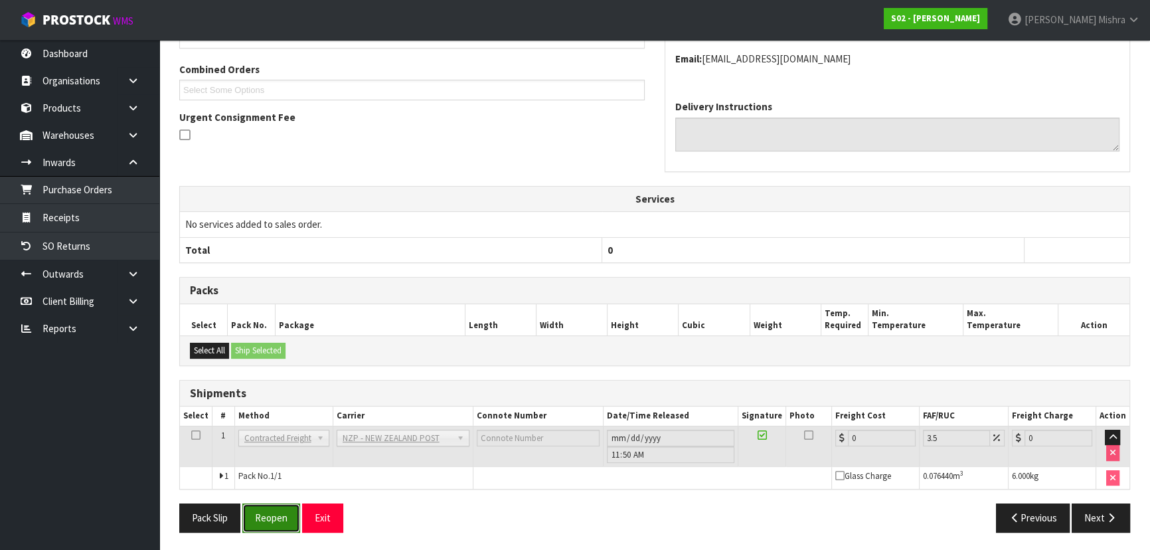
click at [279, 513] on button "Reopen" at bounding box center [271, 517] width 58 height 29
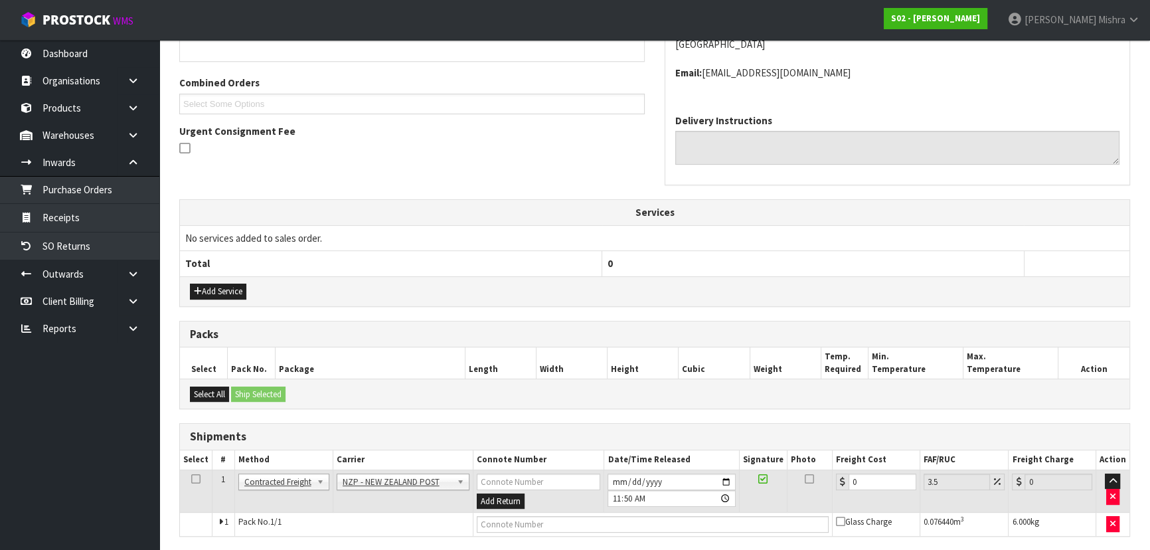
scroll to position [363, 0]
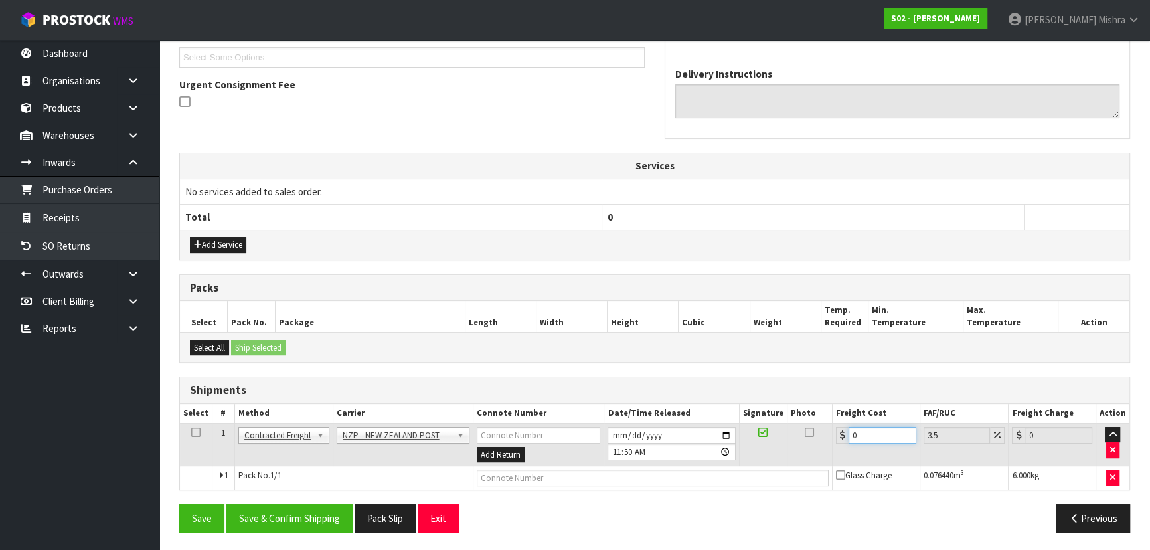
drag, startPoint x: 854, startPoint y: 433, endPoint x: 747, endPoint y: 434, distance: 107.6
click at [749, 434] on tr "1 Client Local Pickup Customer Local Pickup Company Freight Contracted Freight …" at bounding box center [655, 444] width 950 height 43
type input "2"
type input "2.07"
type input "21"
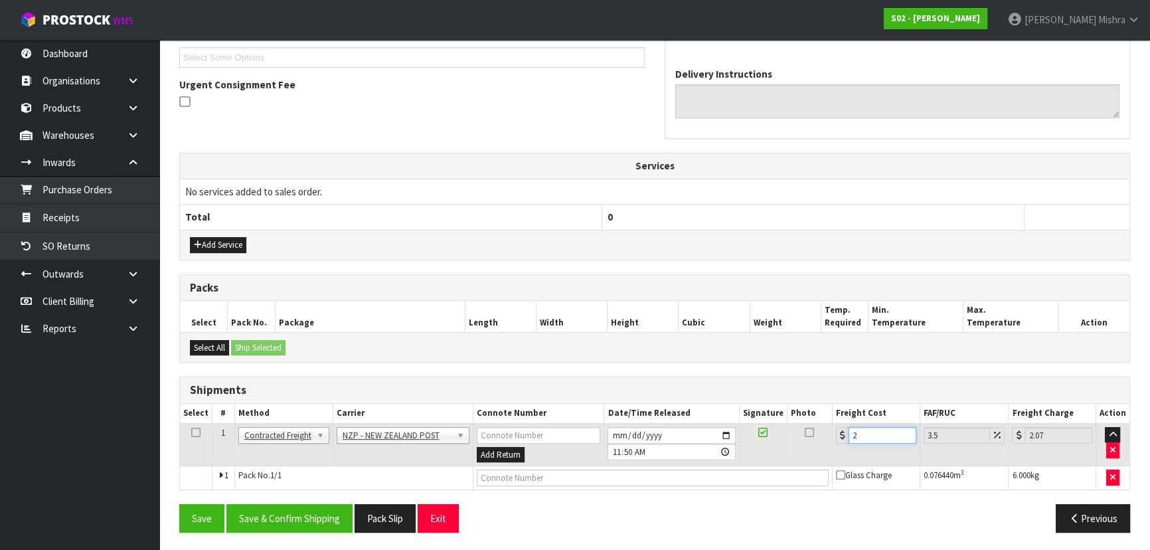
type input "21.73"
type input "21.6"
type input "22.36"
type input "21.61"
type input "22.37"
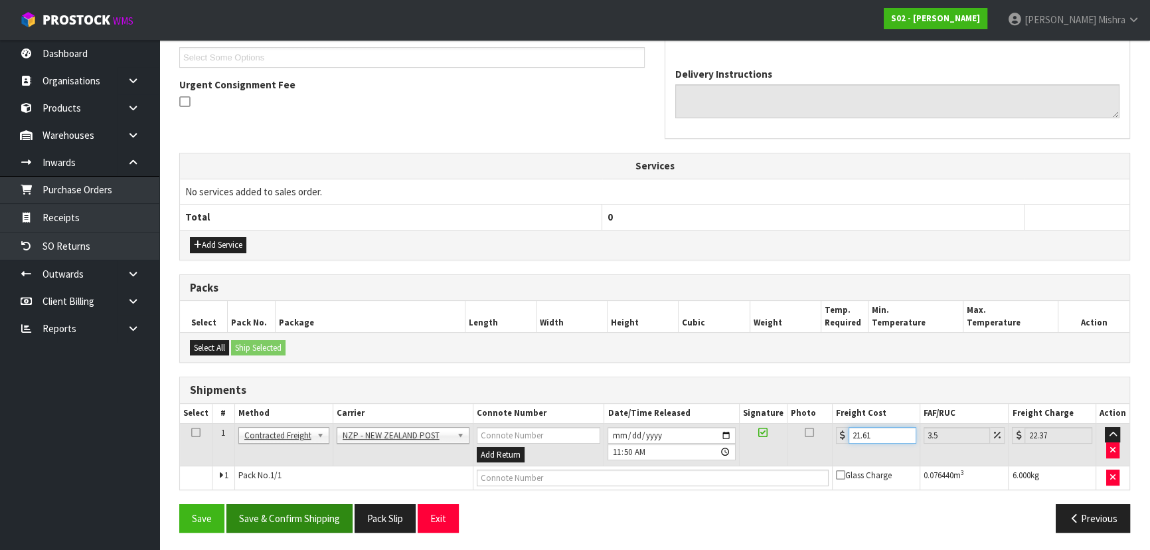
type input "21.61"
click at [324, 513] on button "Save & Confirm Shipping" at bounding box center [289, 518] width 126 height 29
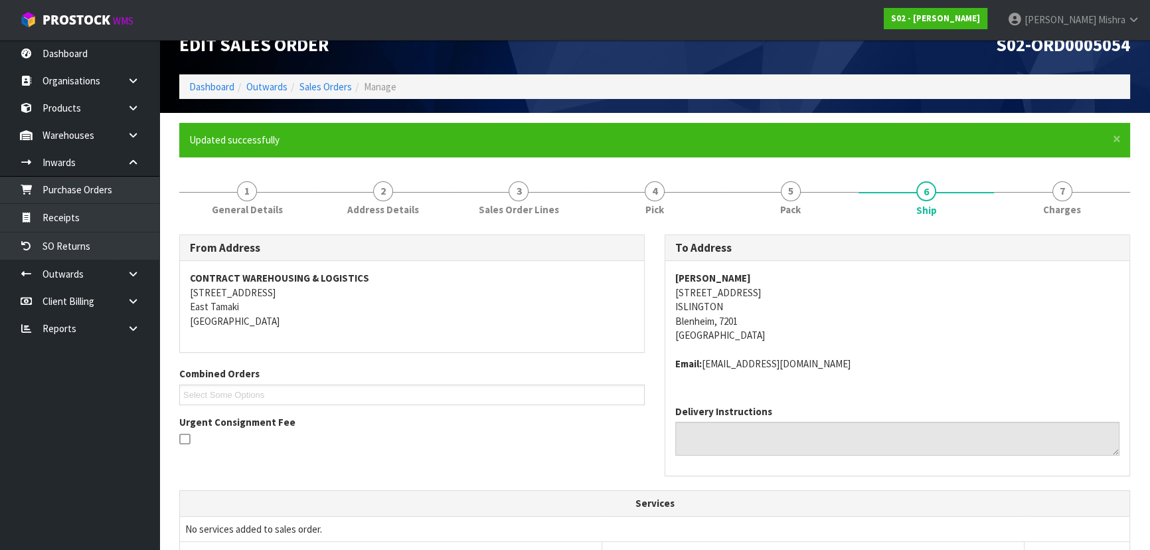
scroll to position [0, 0]
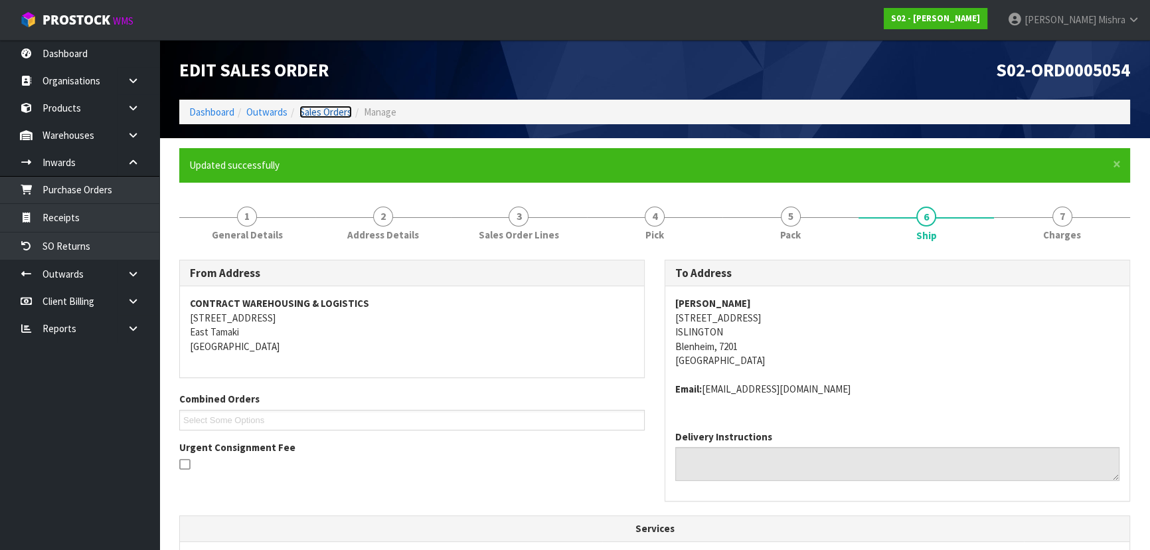
click at [310, 110] on link "Sales Orders" at bounding box center [326, 112] width 52 height 13
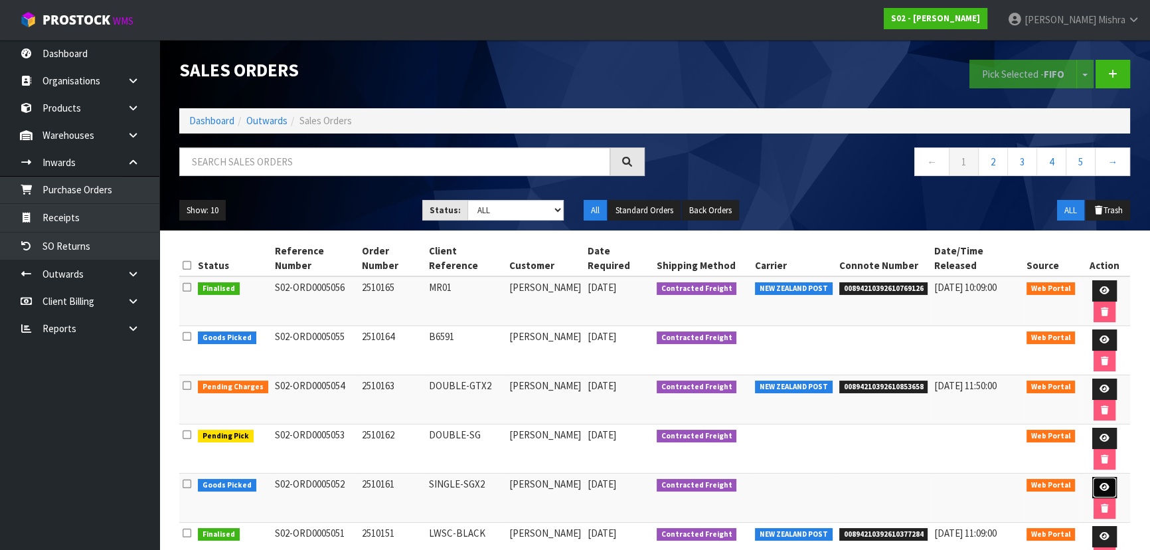
click at [1096, 477] on link at bounding box center [1105, 487] width 25 height 21
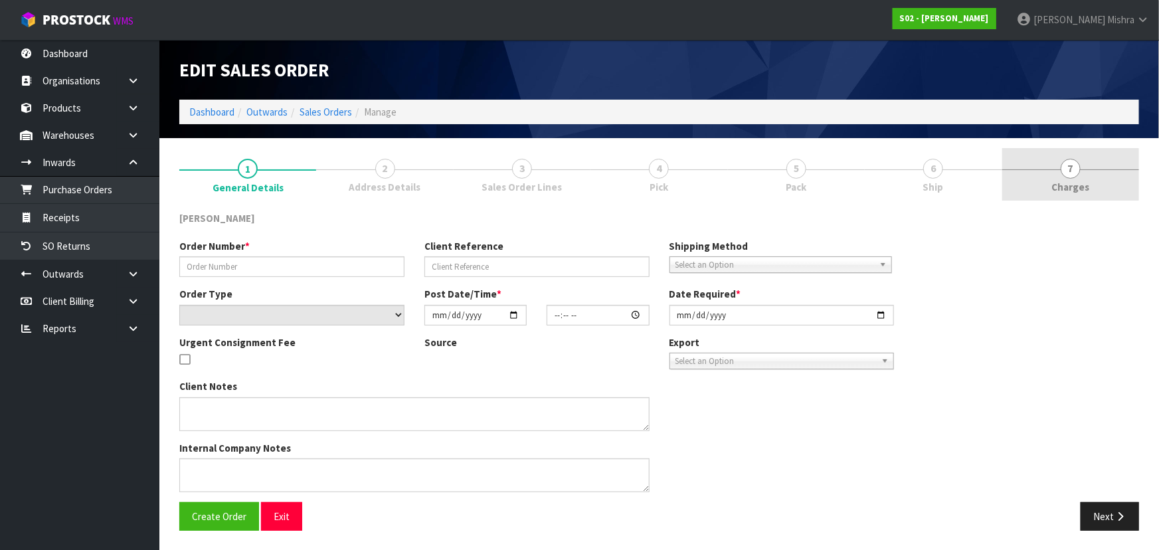
type input "2510161"
type input "SINGLE-SGX2"
select select "number:0"
type input "[DATE]"
type input "01:07:00.000"
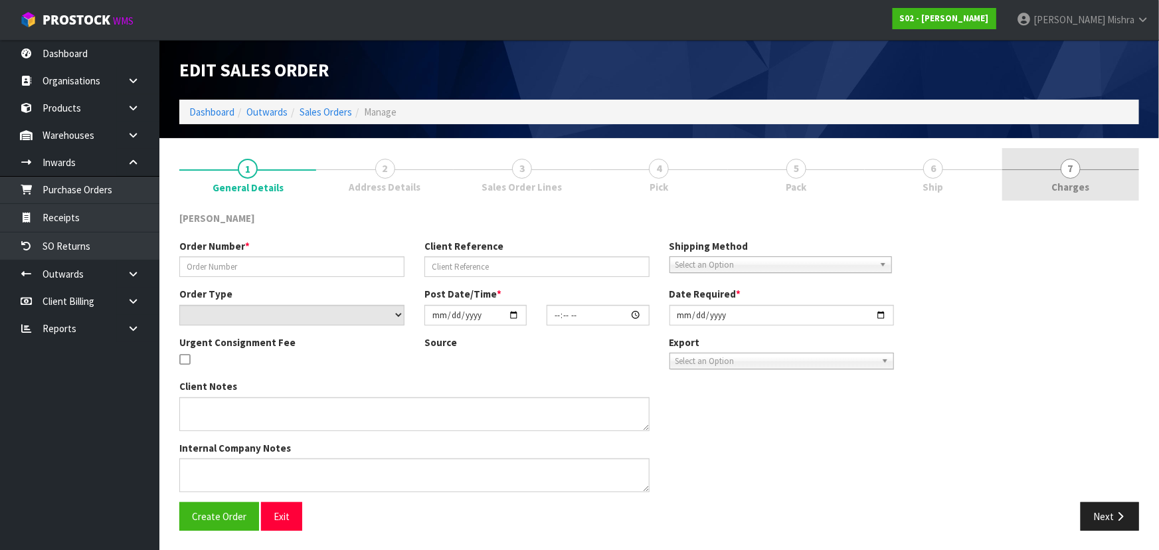
type input "[DATE]"
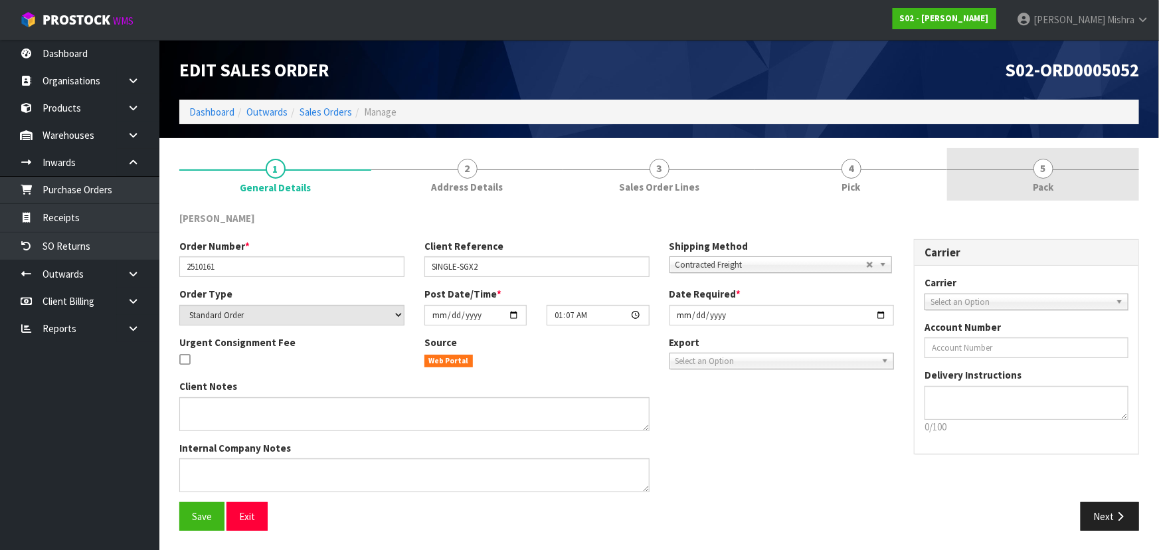
click at [1035, 166] on span "5" at bounding box center [1043, 169] width 20 height 20
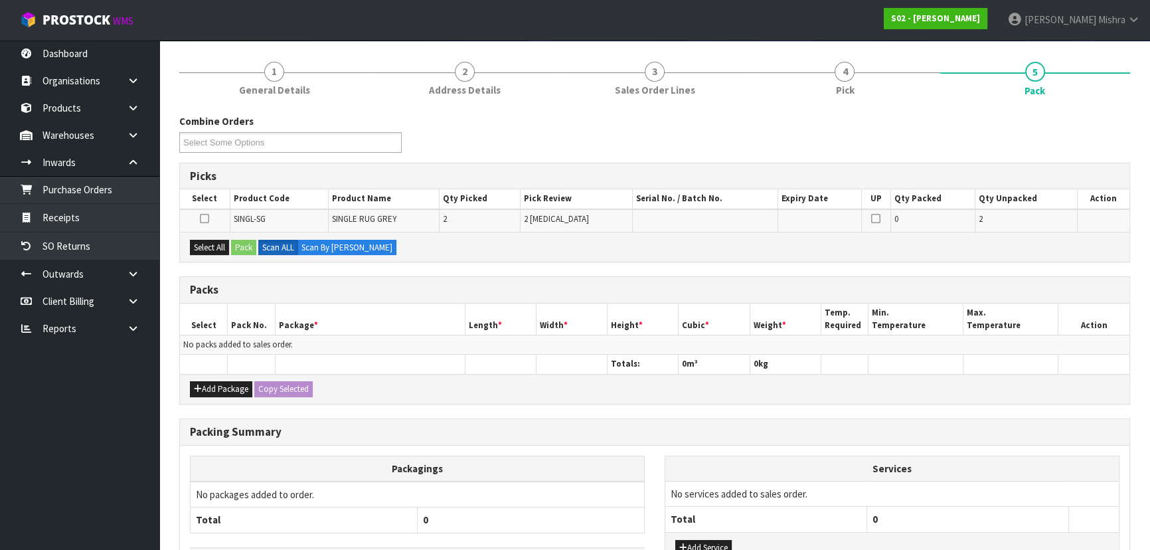
scroll to position [194, 0]
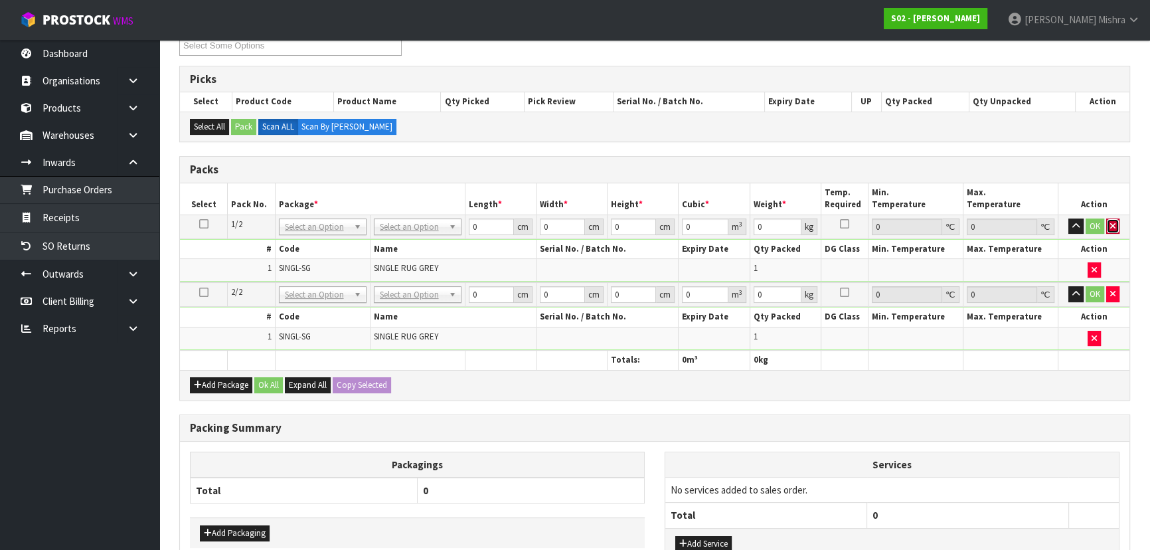
click at [1107, 219] on button "button" at bounding box center [1113, 227] width 13 height 16
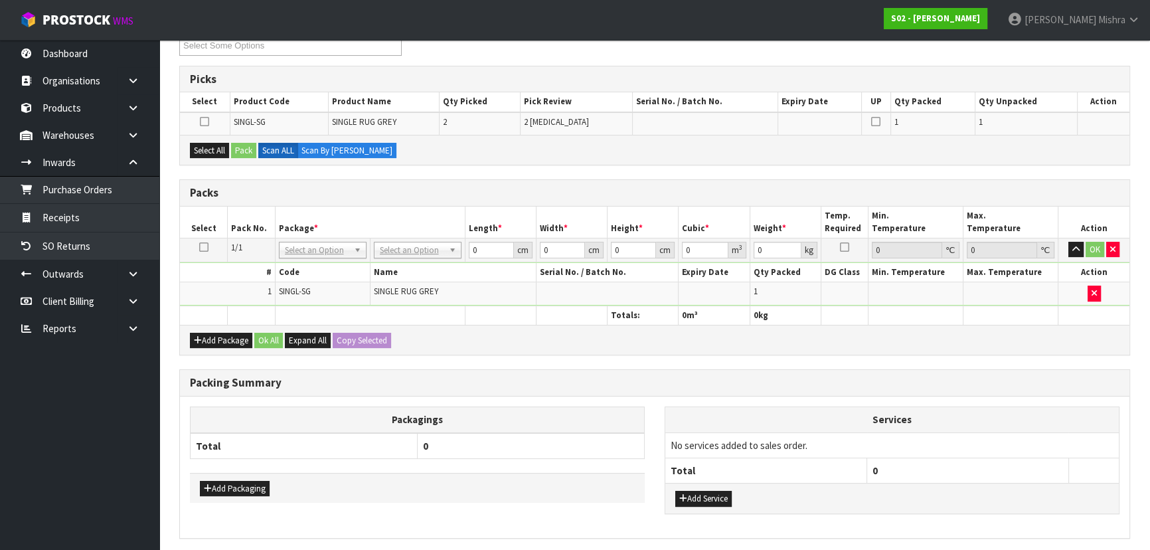
click at [199, 247] on icon at bounding box center [203, 247] width 9 height 1
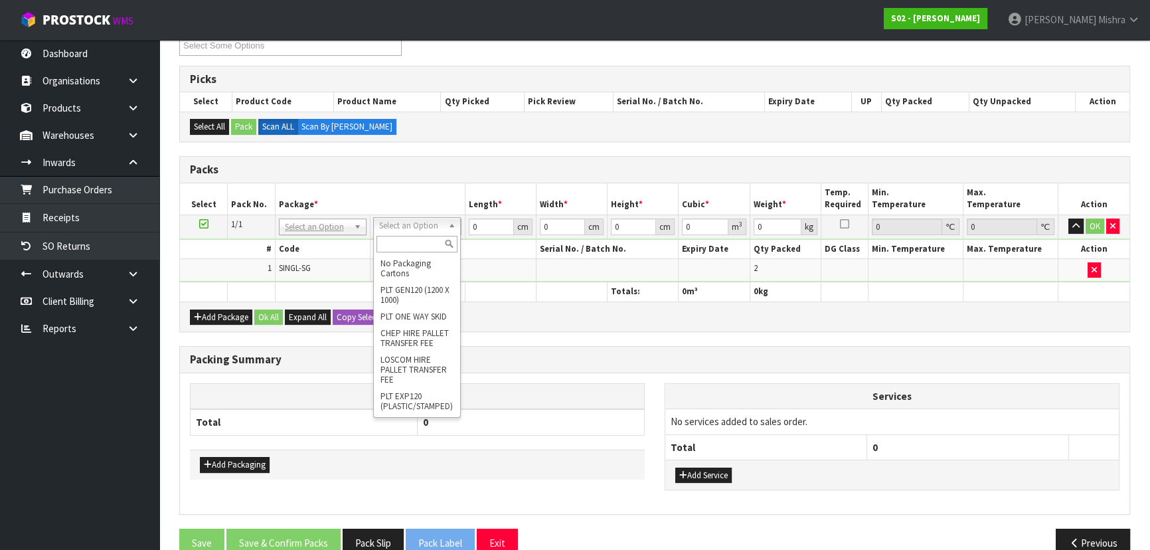
click at [420, 252] on div at bounding box center [417, 244] width 86 height 22
click at [420, 250] on input "text" at bounding box center [417, 244] width 81 height 17
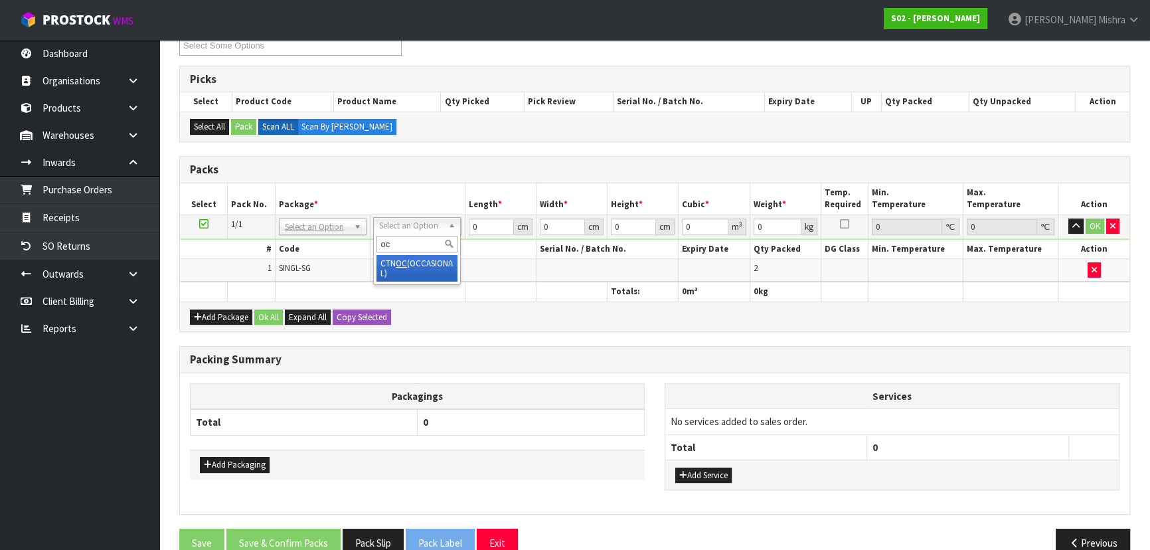
type input "oc"
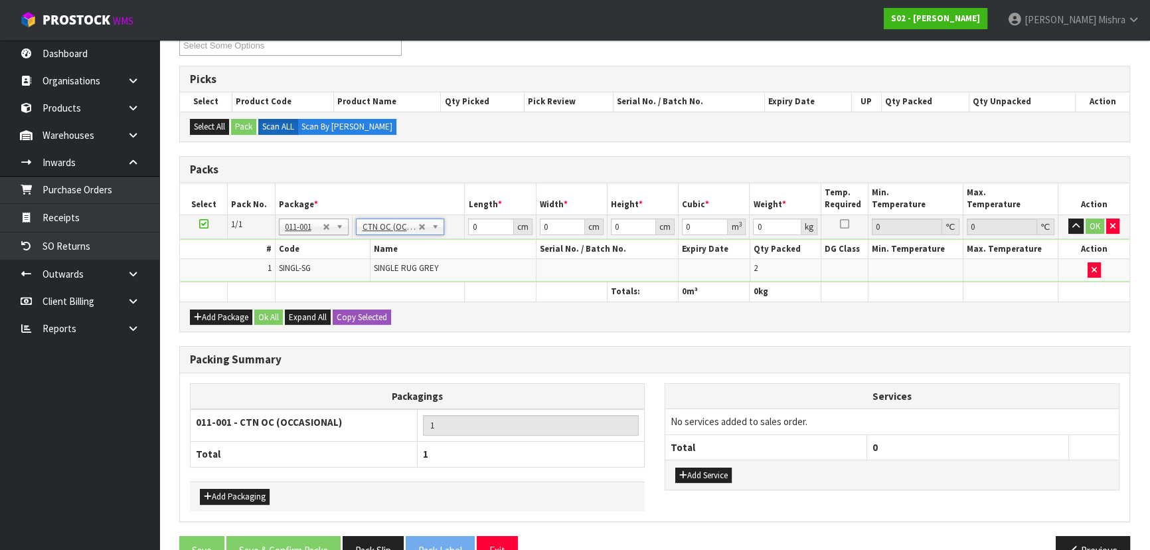
type input "2.16"
drag, startPoint x: 488, startPoint y: 224, endPoint x: 424, endPoint y: 234, distance: 64.4
click at [424, 234] on tr "1/1 NONE 007-001 007-002 007-004 007-009 007-013 007-014 007-015 007-017 007-01…" at bounding box center [655, 227] width 950 height 24
type input "37"
type input "33"
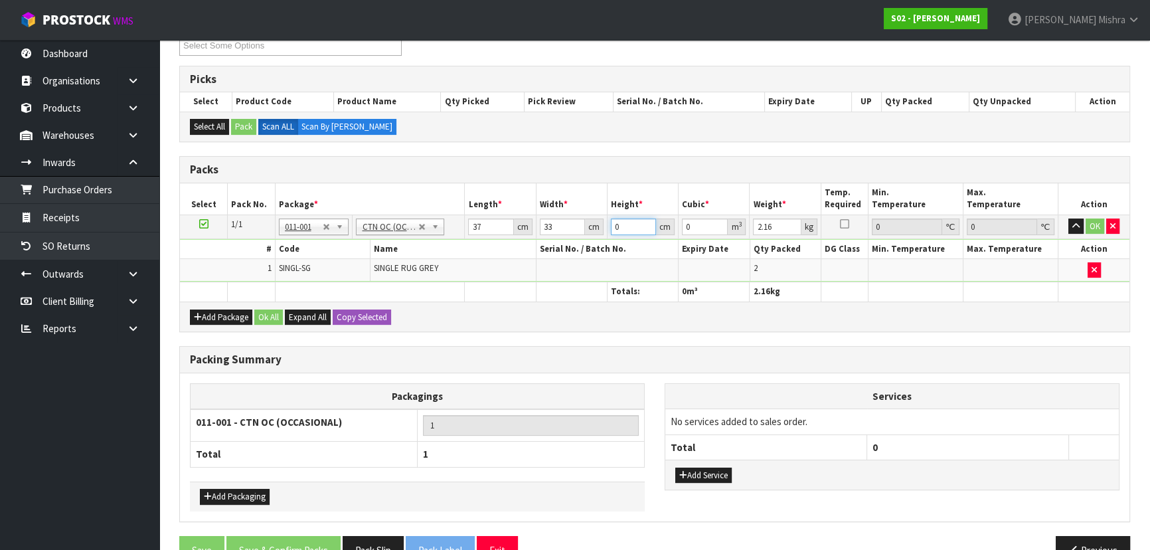
type input "3"
type input "0.003663"
type input "35"
type input "0.042735"
type input "35"
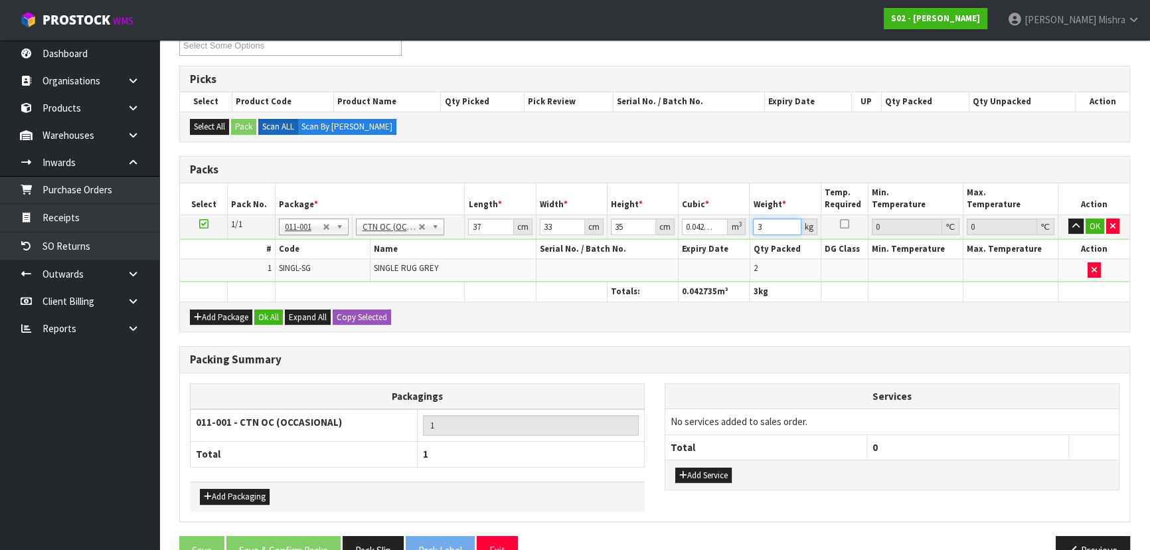
type input "3"
click at [252, 314] on div "Add Package Ok All Expand All Copy Selected" at bounding box center [655, 317] width 950 height 30
click at [264, 316] on button "Ok All" at bounding box center [268, 318] width 29 height 16
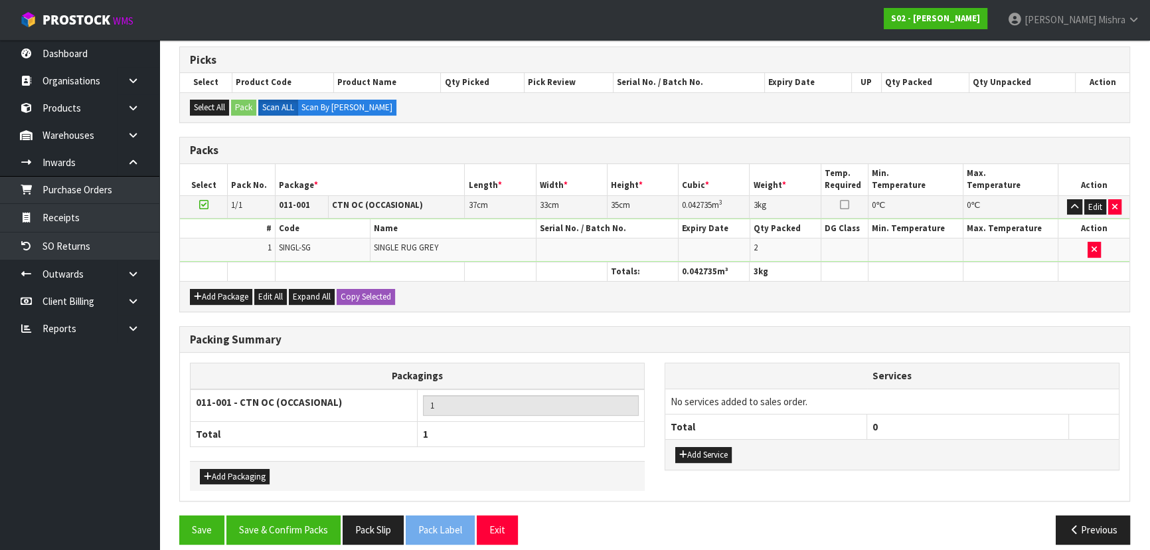
scroll to position [224, 0]
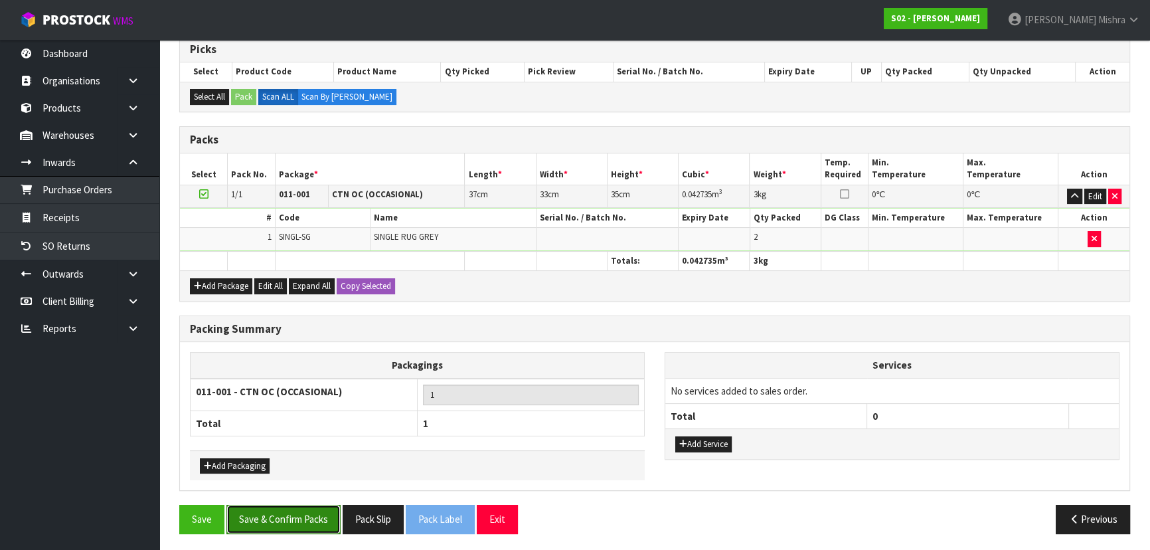
click at [283, 522] on button "Save & Confirm Packs" at bounding box center [283, 519] width 114 height 29
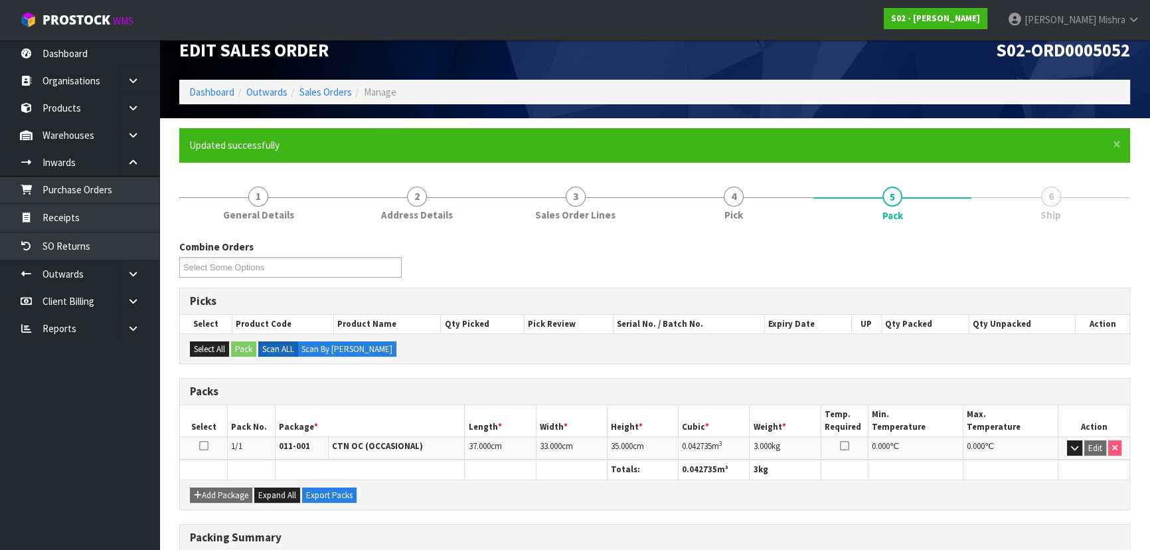
scroll to position [199, 0]
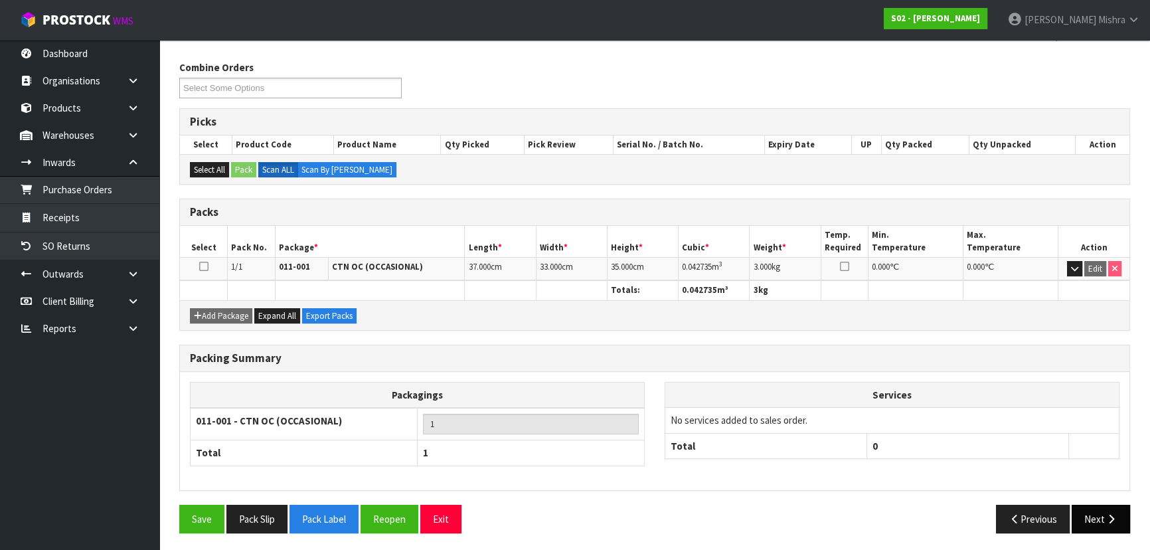
click at [1105, 507] on button "Next" at bounding box center [1101, 519] width 58 height 29
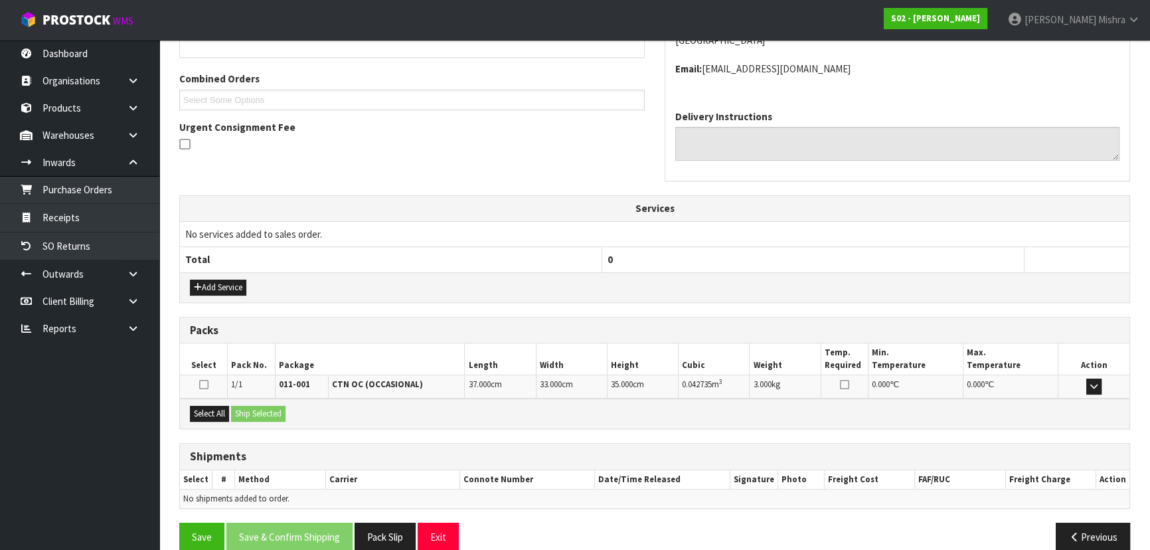
scroll to position [339, 0]
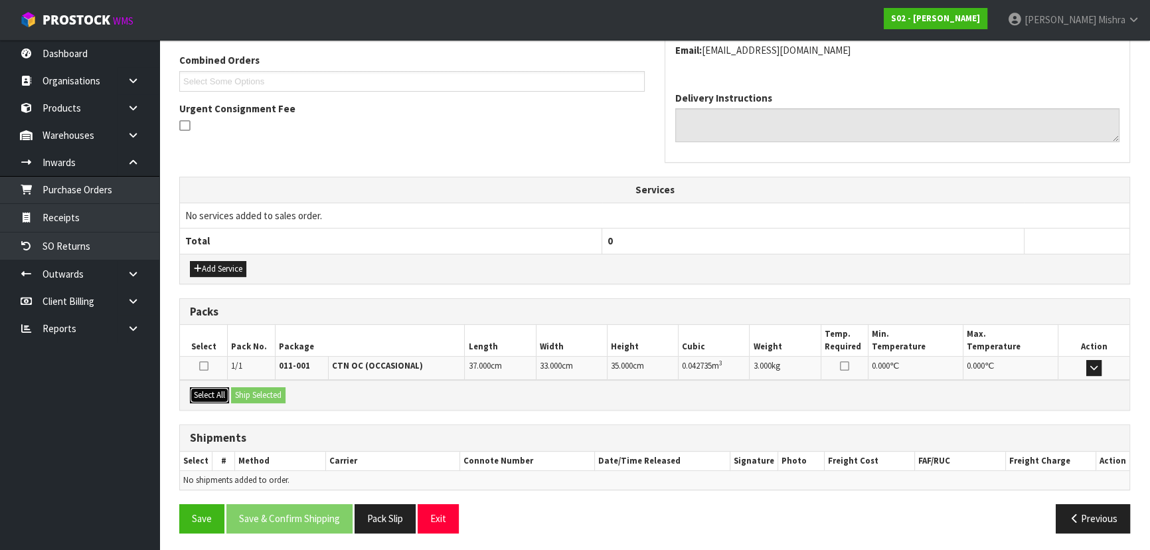
drag, startPoint x: 211, startPoint y: 388, endPoint x: 224, endPoint y: 387, distance: 14.0
click at [211, 388] on button "Select All" at bounding box center [209, 395] width 39 height 16
click at [256, 393] on button "Ship Selected" at bounding box center [258, 395] width 54 height 16
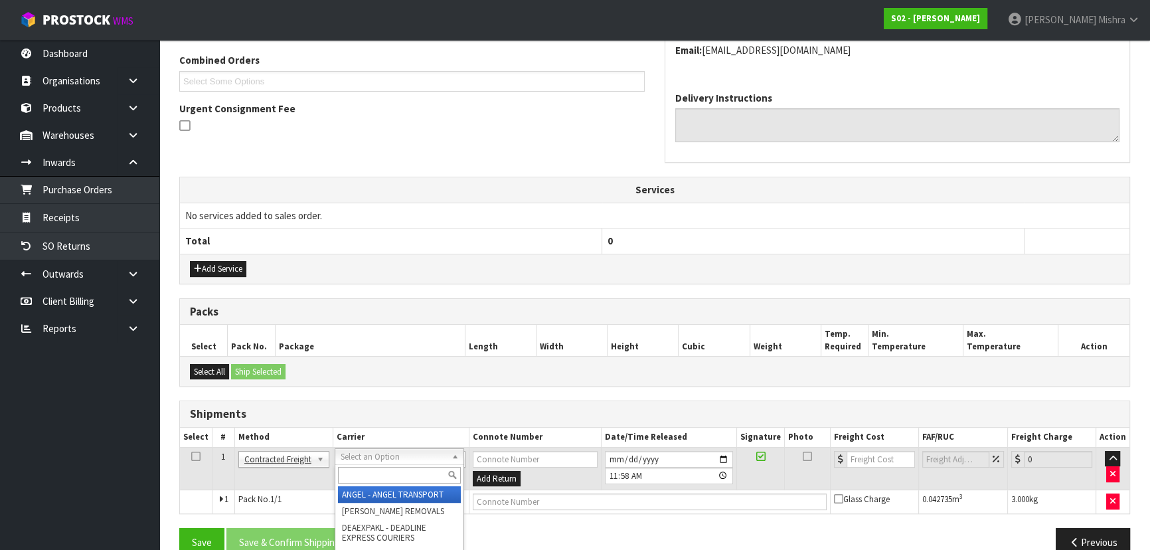
click at [372, 465] on div at bounding box center [399, 475] width 128 height 22
click at [371, 476] on input "text" at bounding box center [399, 475] width 123 height 17
type input "nzp"
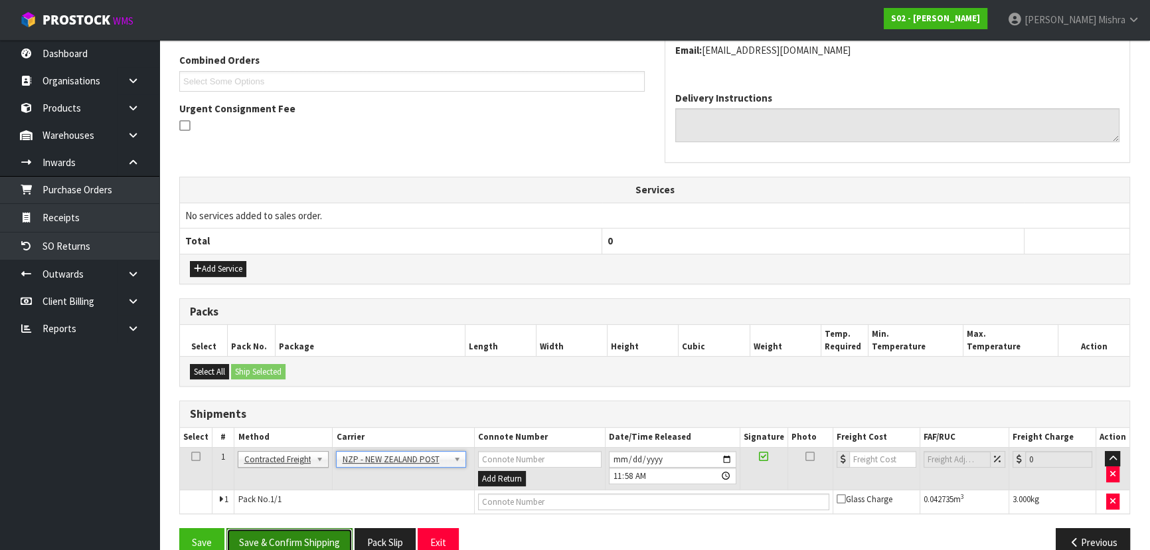
click at [313, 533] on button "Save & Confirm Shipping" at bounding box center [289, 542] width 126 height 29
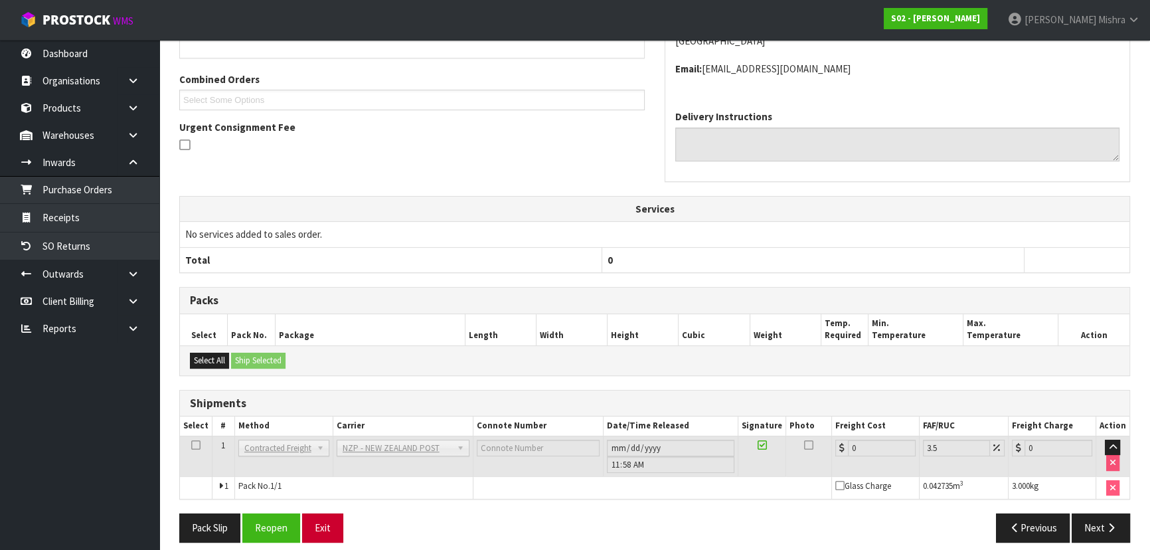
scroll to position [344, 0]
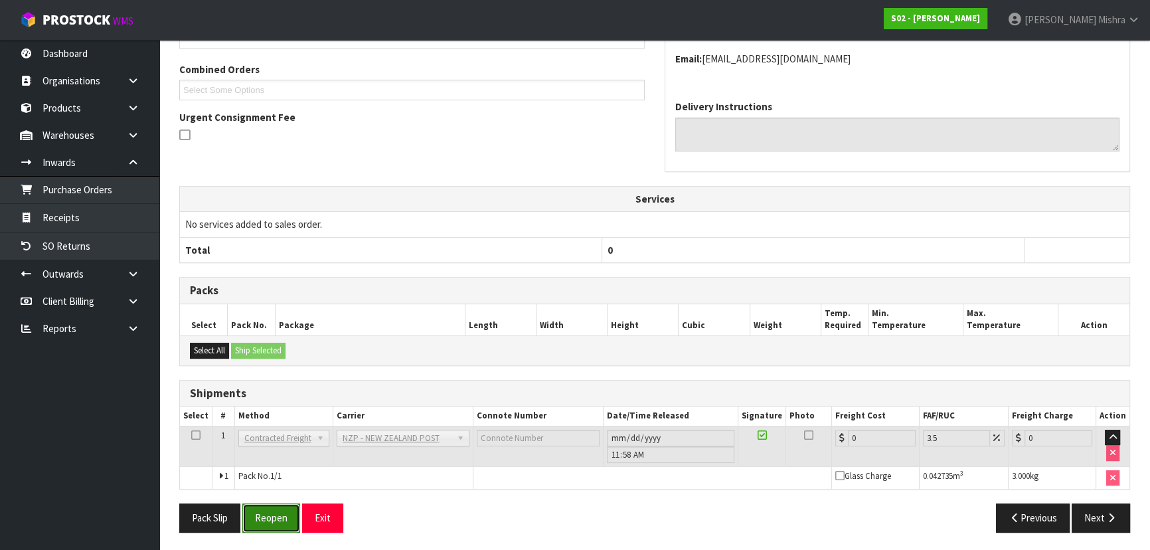
click at [278, 525] on button "Reopen" at bounding box center [271, 517] width 58 height 29
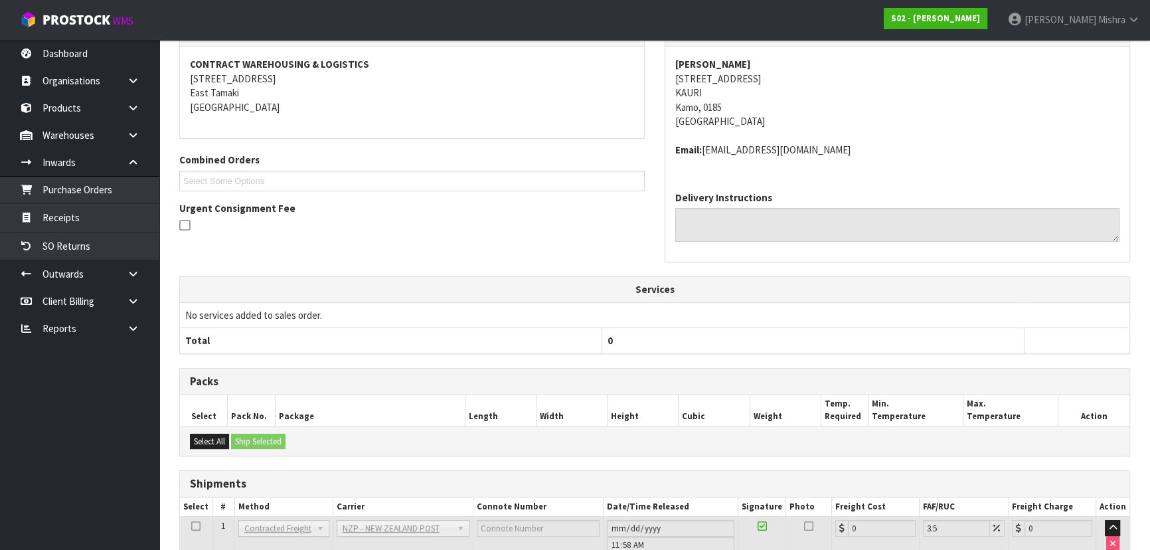
scroll to position [330, 0]
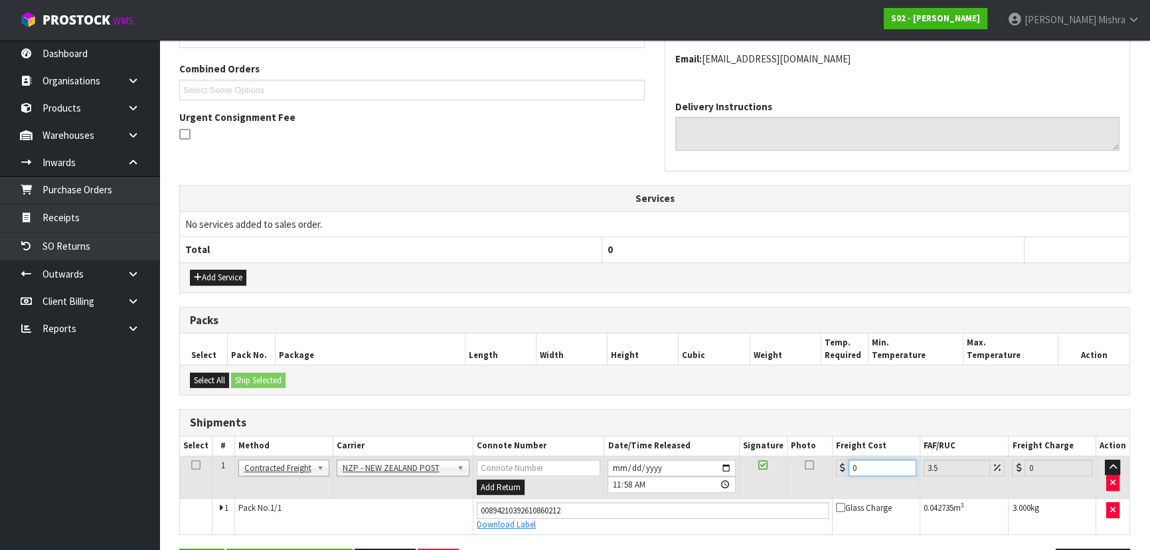
drag, startPoint x: 863, startPoint y: 465, endPoint x: 755, endPoint y: 478, distance: 109.0
click at [755, 478] on tr "1 Client Local Pickup Customer Local Pickup Company Freight Contracted Freight …" at bounding box center [655, 477] width 950 height 43
type input "1"
type input "1.03"
type input "11"
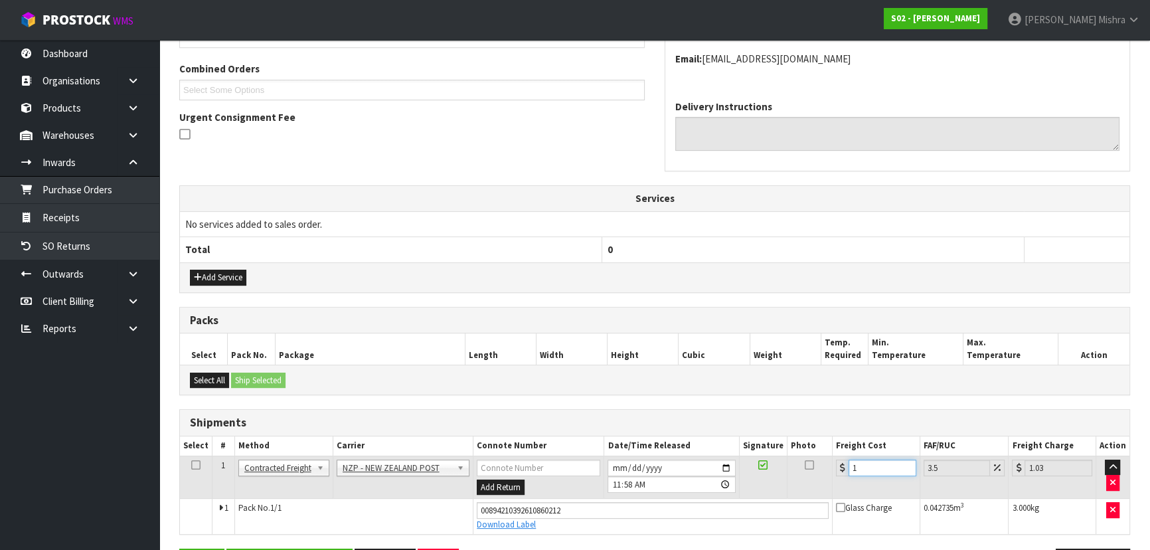
type input "11.38"
type input "11.9"
type input "12.32"
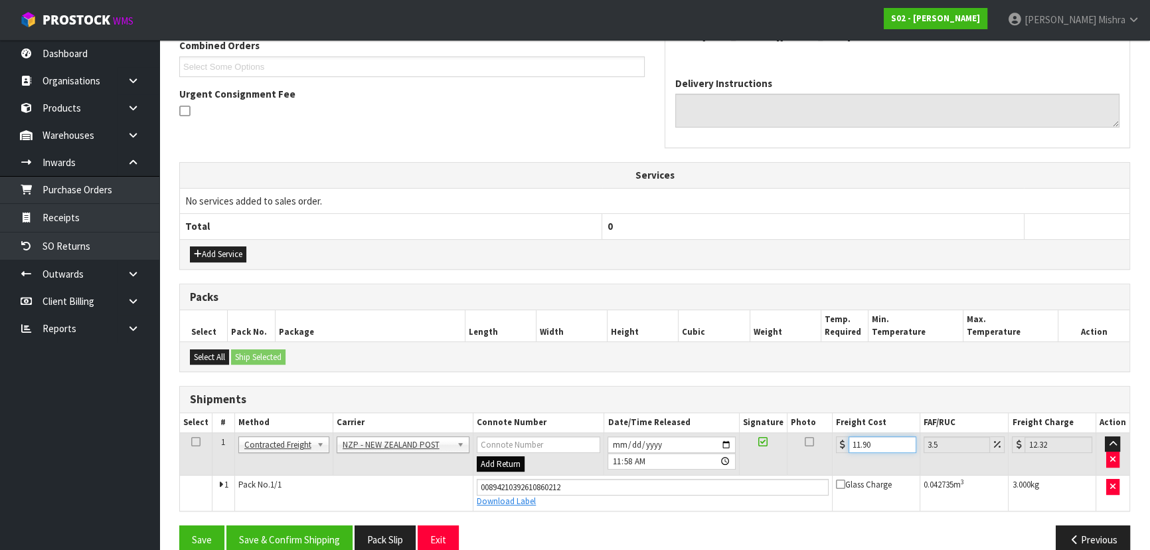
scroll to position [375, 0]
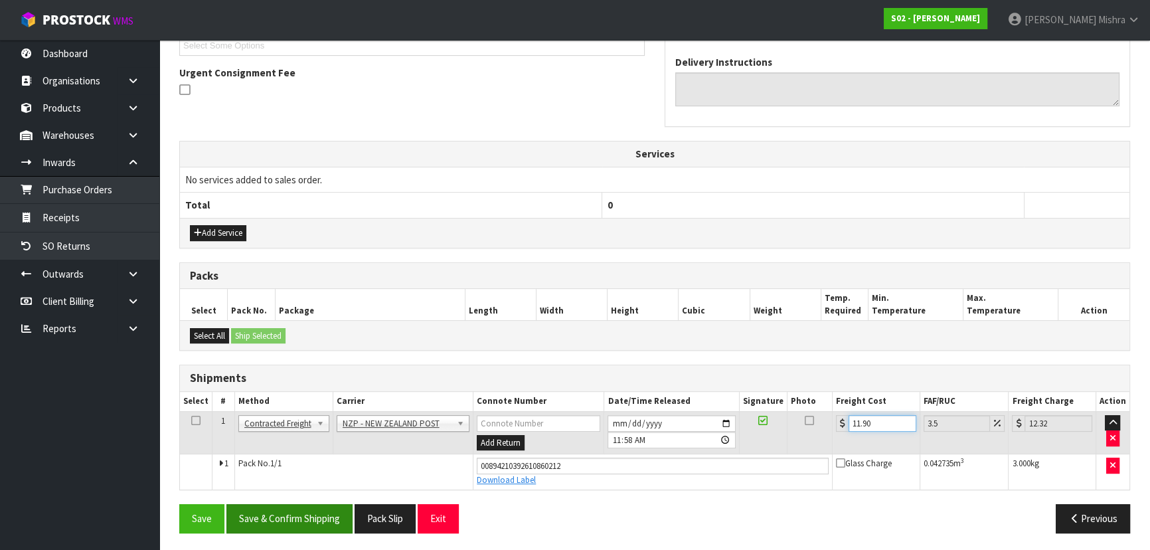
type input "11.90"
click at [300, 517] on button "Save & Confirm Shipping" at bounding box center [289, 518] width 126 height 29
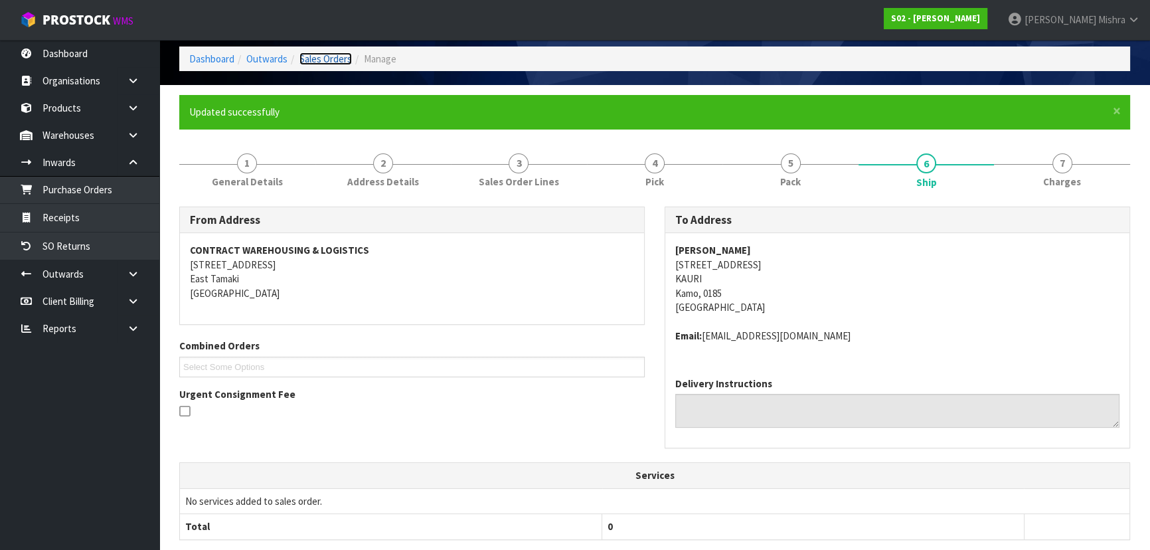
scroll to position [0, 0]
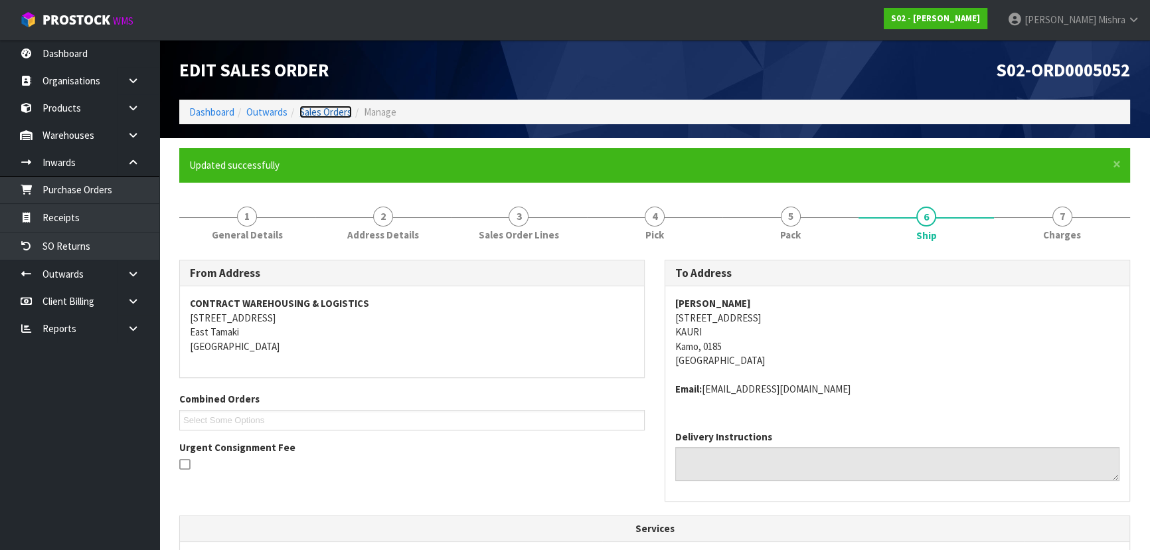
click at [335, 107] on link "Sales Orders" at bounding box center [326, 112] width 52 height 13
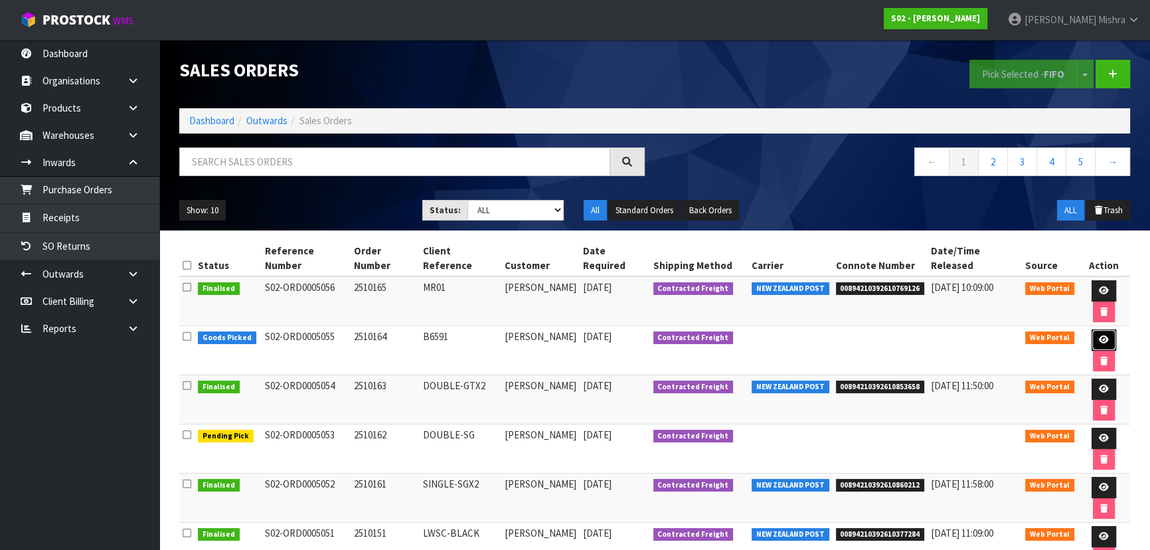
click at [1099, 335] on icon at bounding box center [1104, 339] width 10 height 9
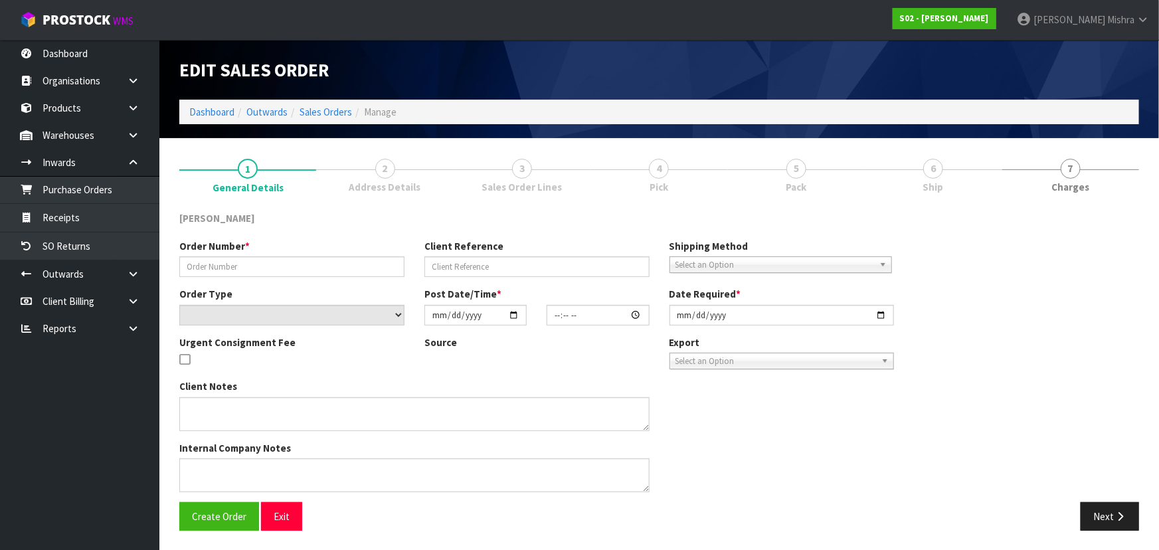
type input "2510164"
type input "B6591"
select select "number:0"
type input "[DATE]"
type input "20:30:00.000"
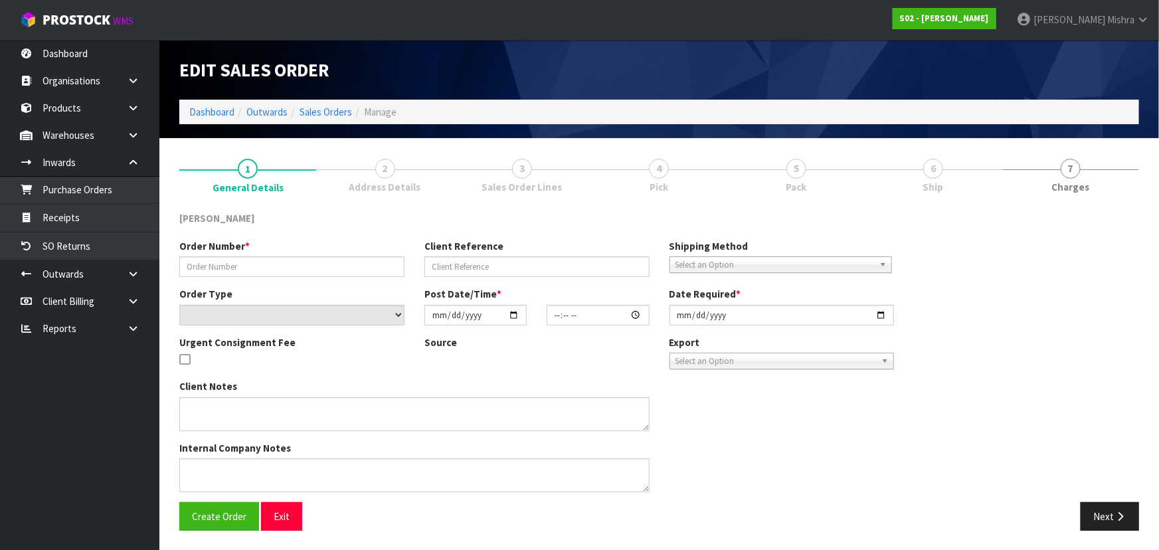
type input "[DATE]"
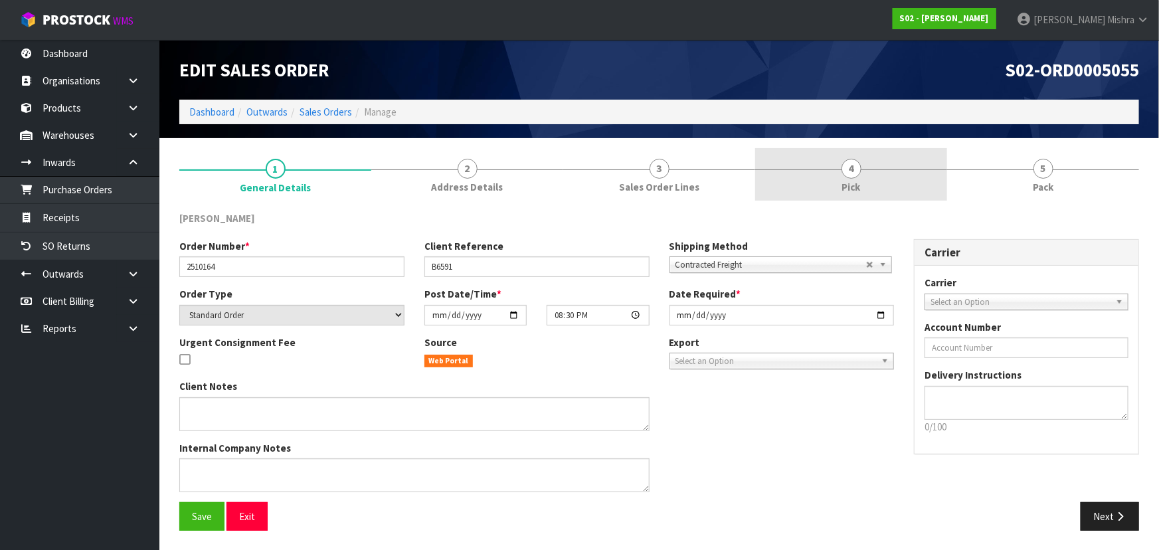
click at [899, 173] on link "4 Pick" at bounding box center [851, 174] width 192 height 52
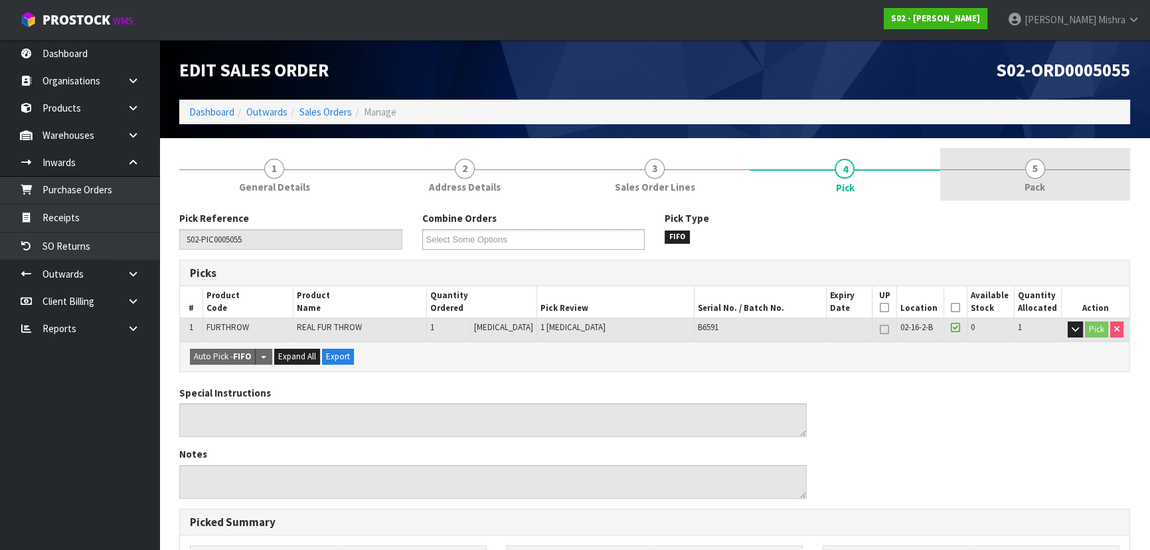
click at [1012, 171] on link "5 Pack" at bounding box center [1035, 174] width 190 height 52
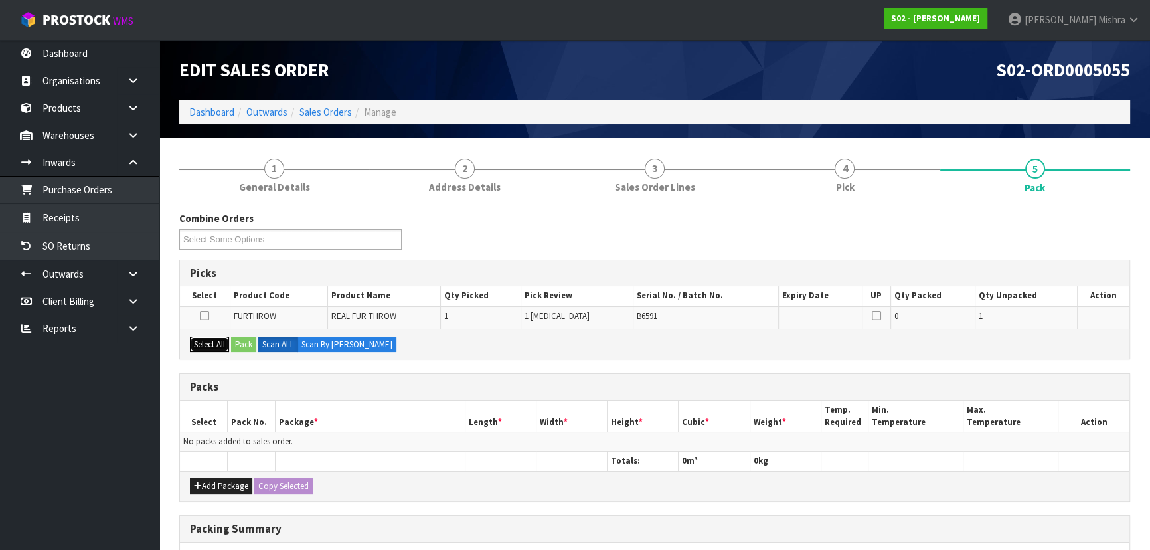
click at [193, 349] on button "Select All" at bounding box center [209, 345] width 39 height 16
click at [232, 343] on div "Select All Pack Scan ALL Scan By [PERSON_NAME]" at bounding box center [655, 344] width 950 height 30
click at [237, 344] on button "Pack" at bounding box center [243, 345] width 25 height 16
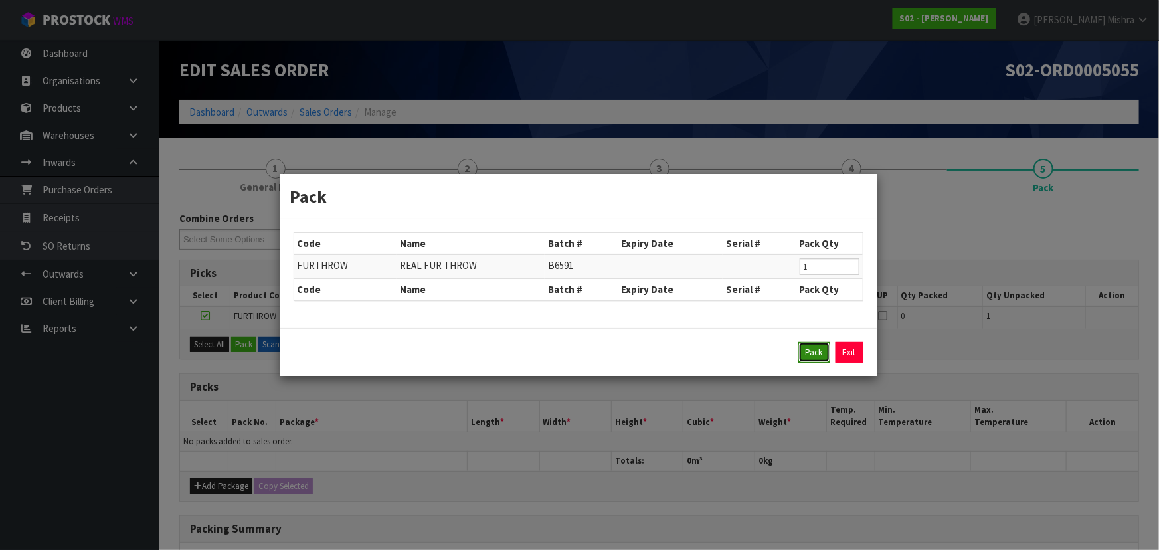
click at [815, 355] on button "Pack" at bounding box center [814, 352] width 32 height 21
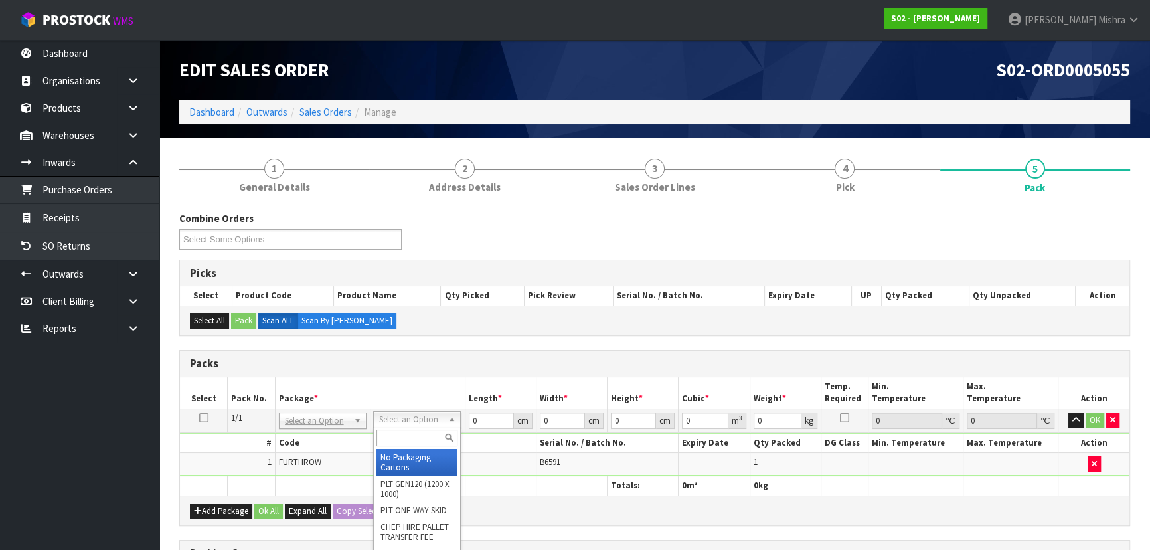
click at [409, 438] on input "text" at bounding box center [417, 438] width 81 height 17
type input "o"
type input "a4"
type input "31"
type input "22.5"
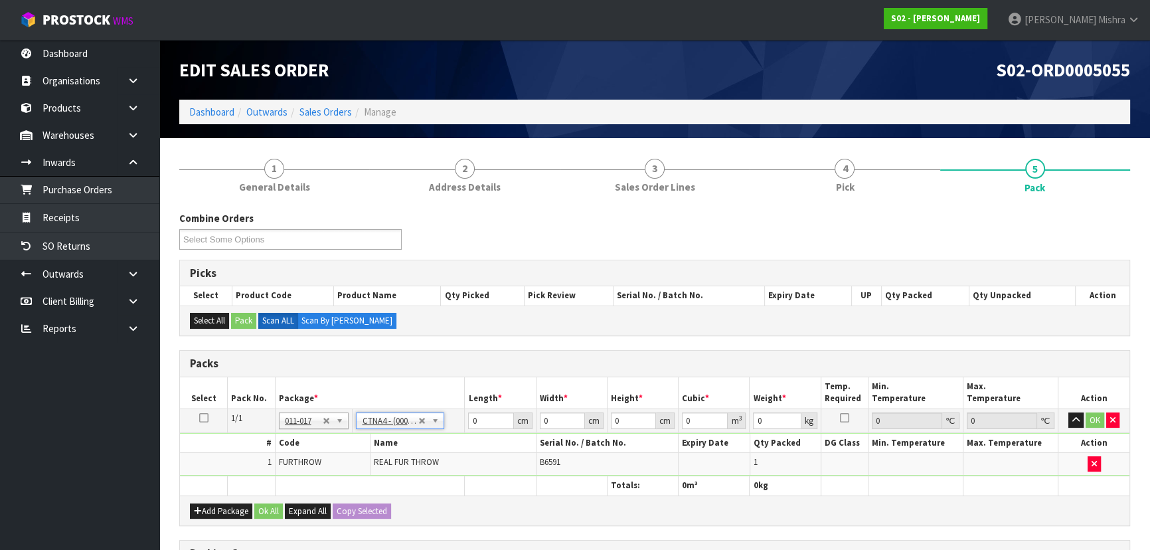
type input "25"
type input "0.017438"
type input "1.76"
drag, startPoint x: 480, startPoint y: 420, endPoint x: 426, endPoint y: 417, distance: 54.6
type input "3"
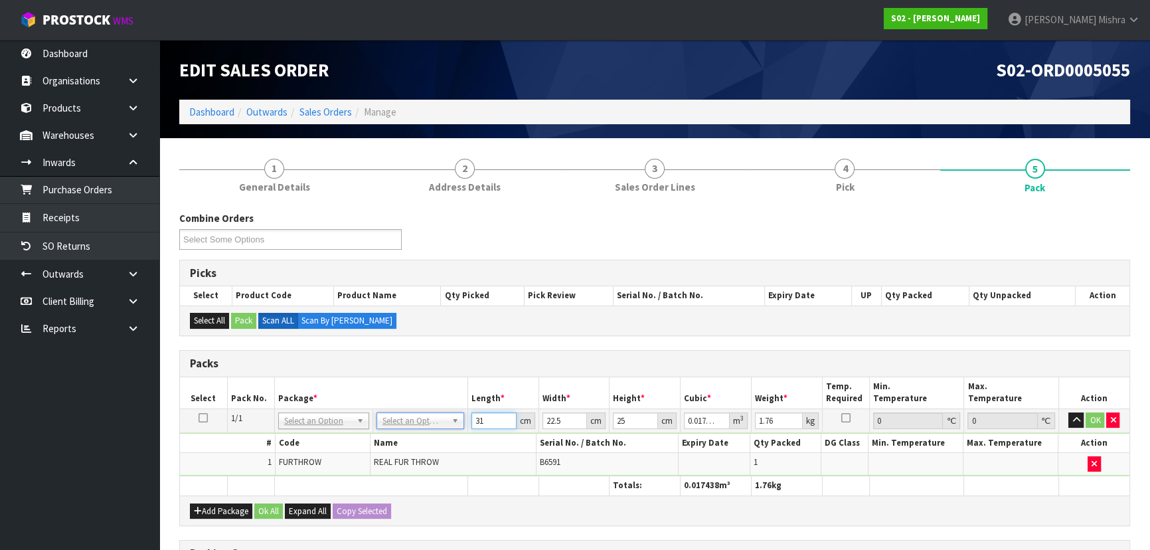
type input "0.001687"
type input "35"
type input "0.019688"
type input "35"
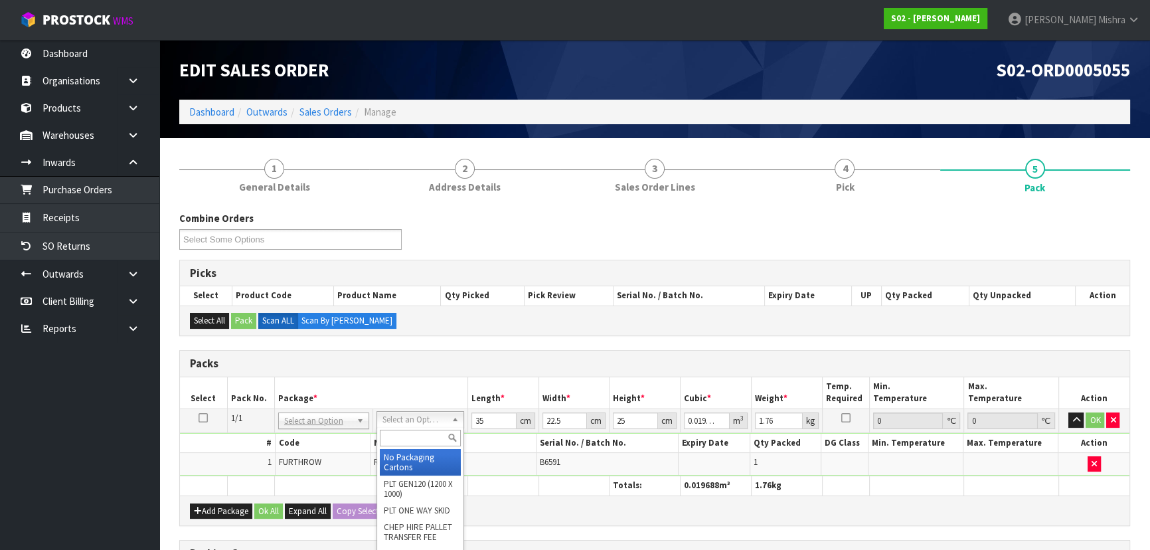
click at [421, 436] on input "text" at bounding box center [420, 438] width 81 height 17
type input "a4"
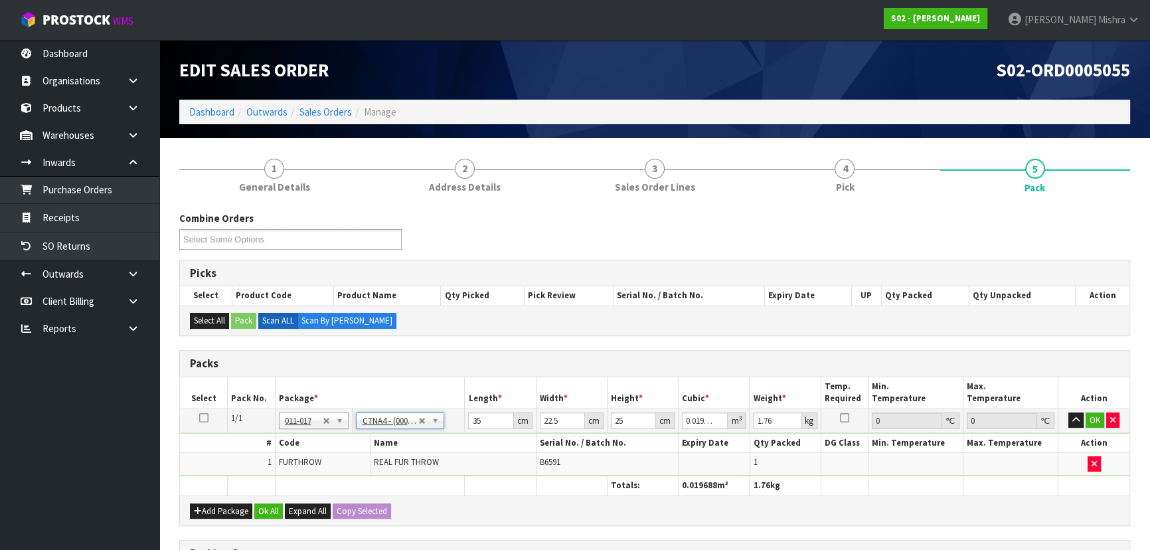
type input "31"
type input "0.017438"
drag, startPoint x: 488, startPoint y: 424, endPoint x: 455, endPoint y: 424, distance: 32.5
click at [455, 424] on tr "1/1 NONE 007-001 007-002 007-004 007-009 007-013 007-014 007-015 007-017 007-01…" at bounding box center [655, 420] width 950 height 24
type input "3"
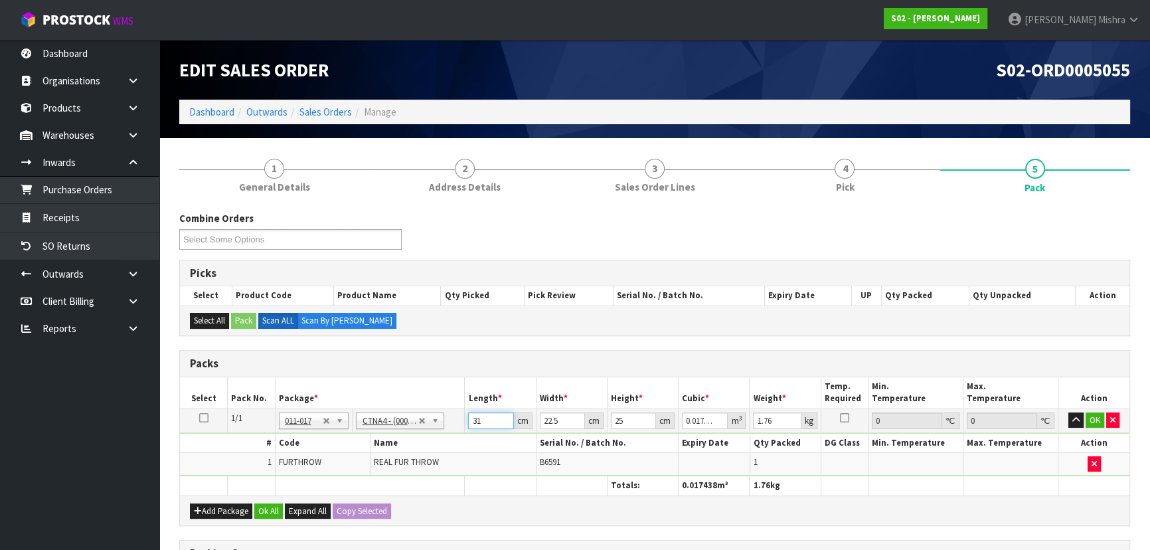
type input "0.001687"
type input "35"
type input "0.019688"
type input "35"
type input "2"
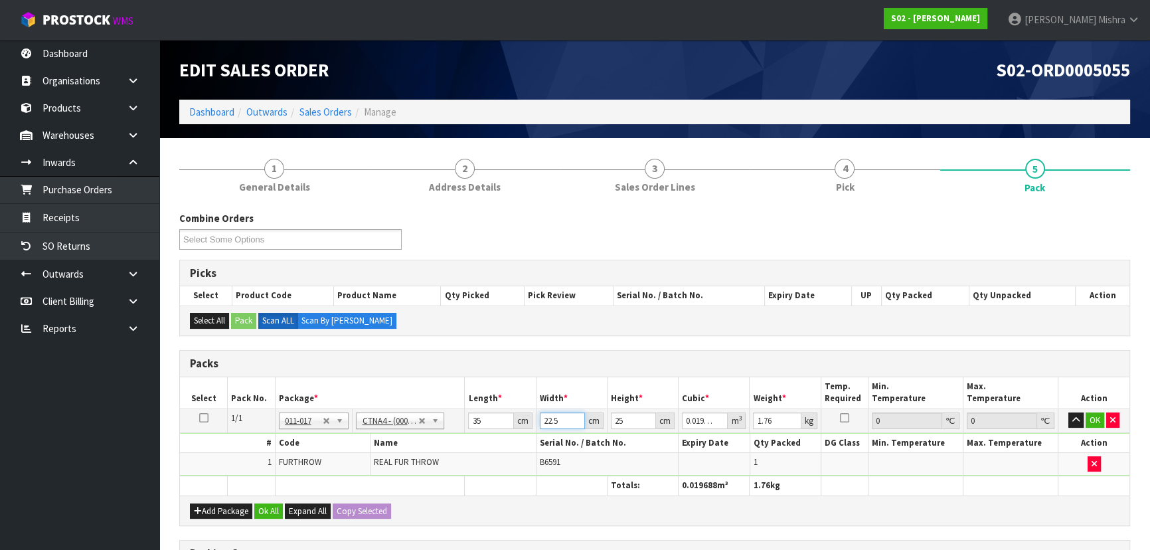
type input "0.00175"
type input "25"
type input "0.021875"
type input "25"
type input "2"
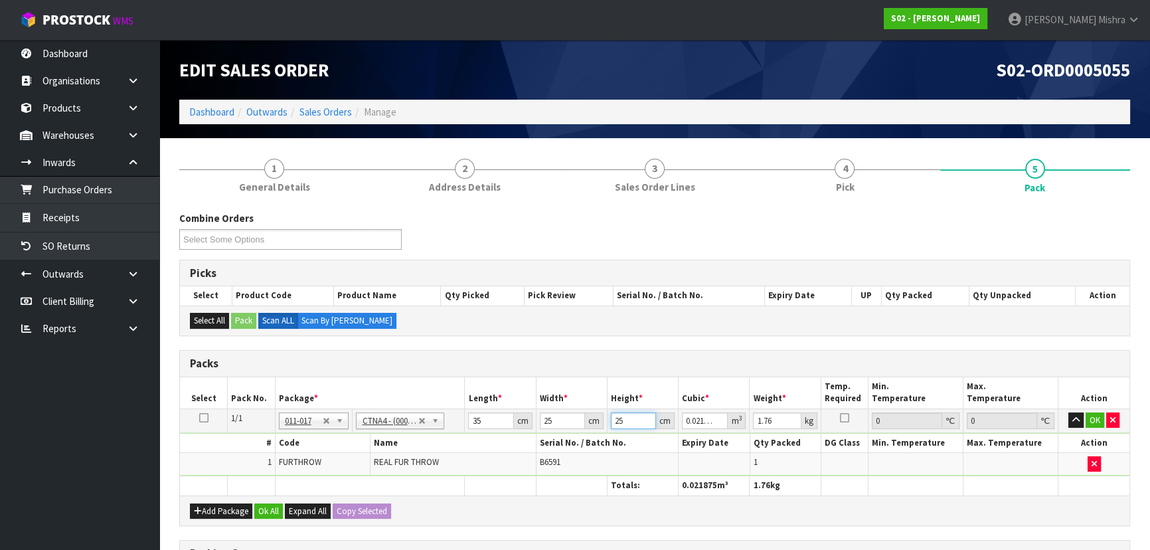
type input "0.00175"
type input "21"
type input "0.018375"
type input "21"
type input "2"
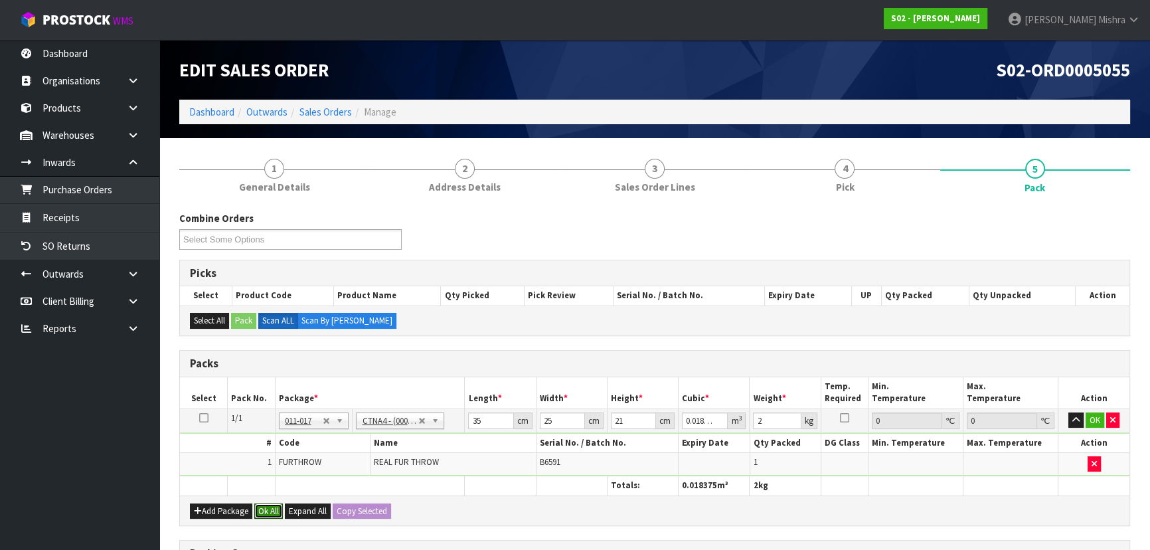
click at [274, 513] on button "Ok All" at bounding box center [268, 511] width 29 height 16
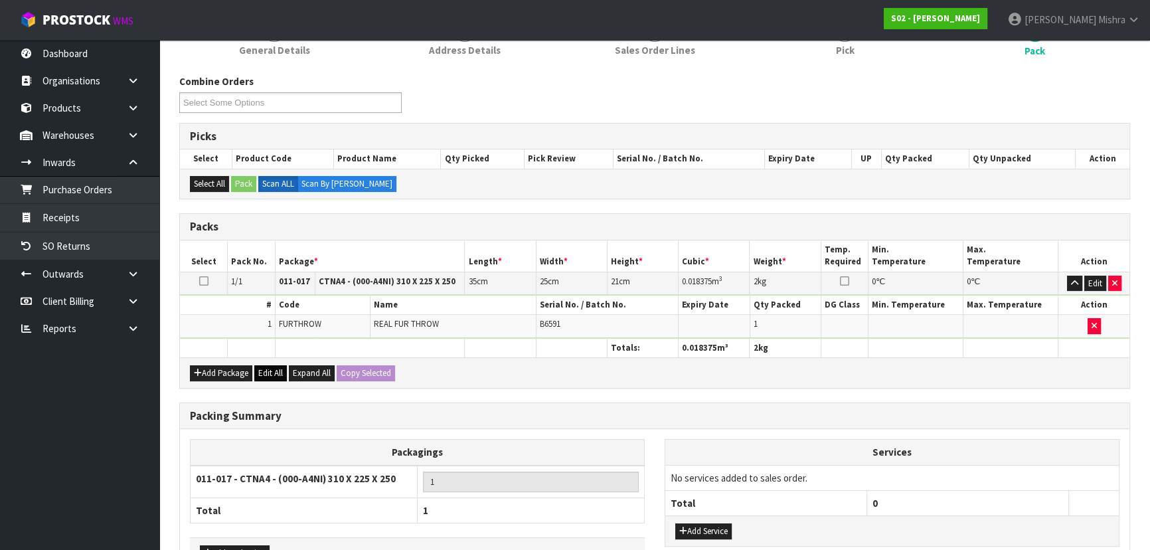
scroll to position [224, 0]
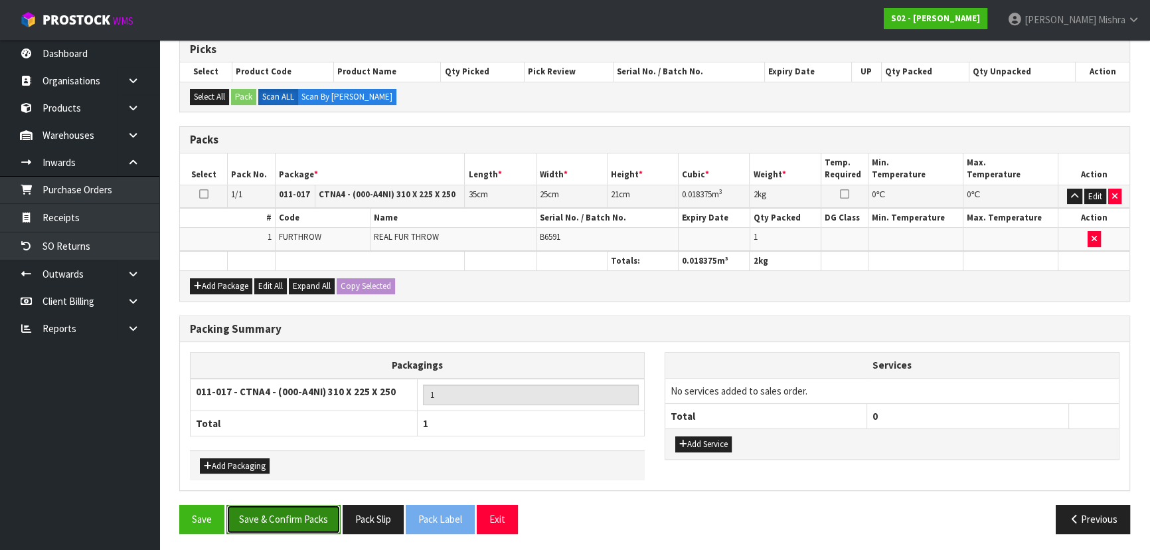
click at [293, 519] on button "Save & Confirm Packs" at bounding box center [283, 519] width 114 height 29
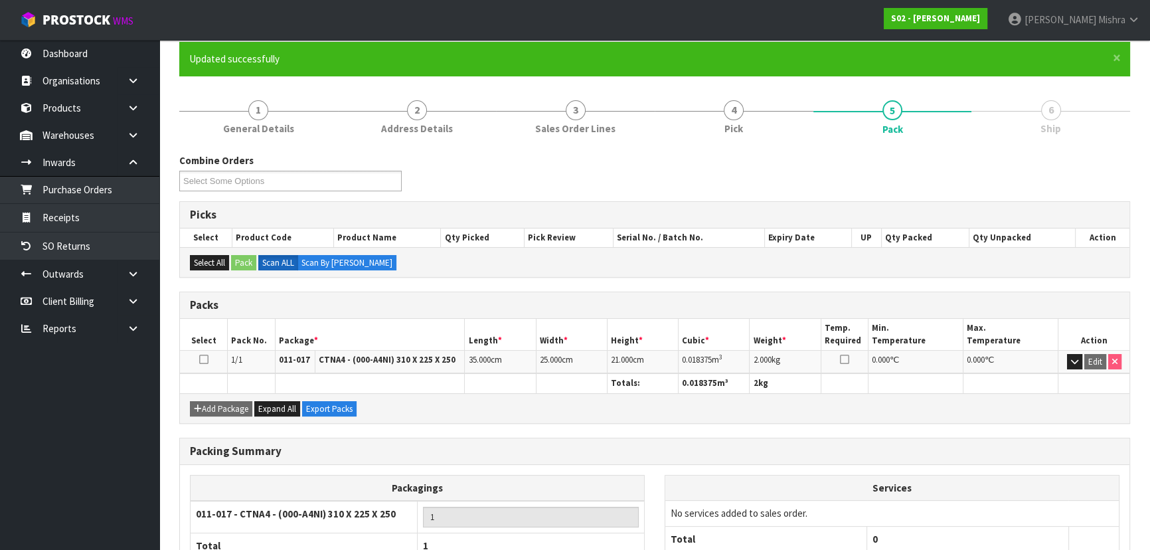
scroll to position [199, 0]
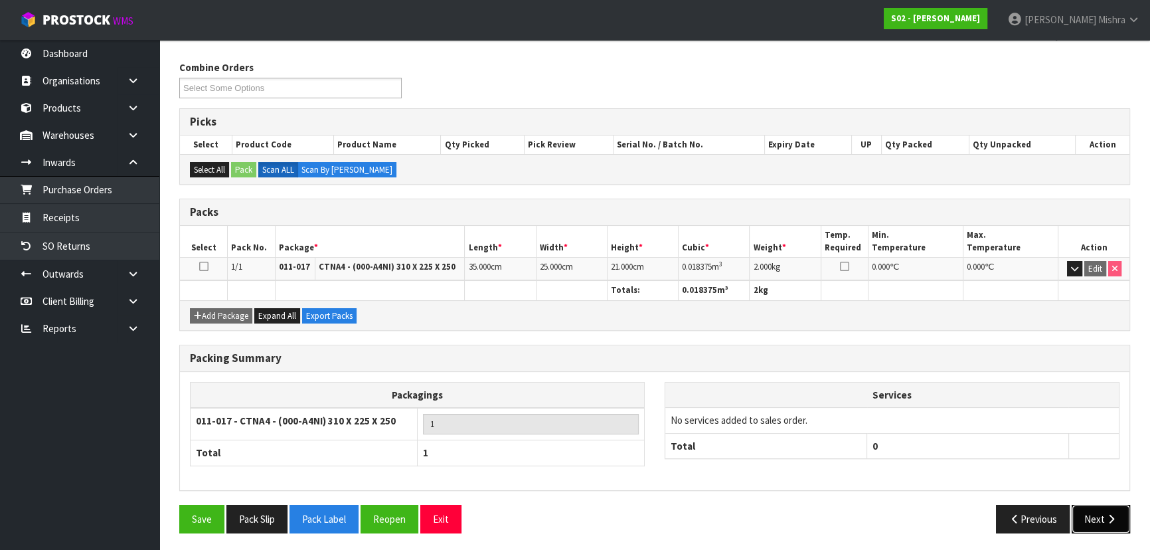
click at [1118, 523] on button "Next" at bounding box center [1101, 519] width 58 height 29
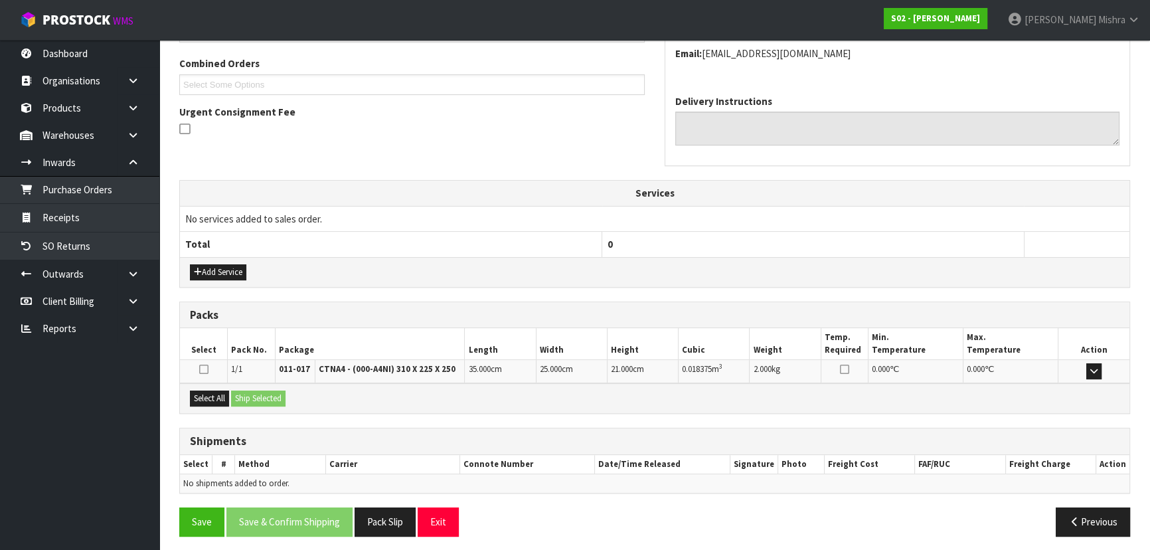
scroll to position [339, 0]
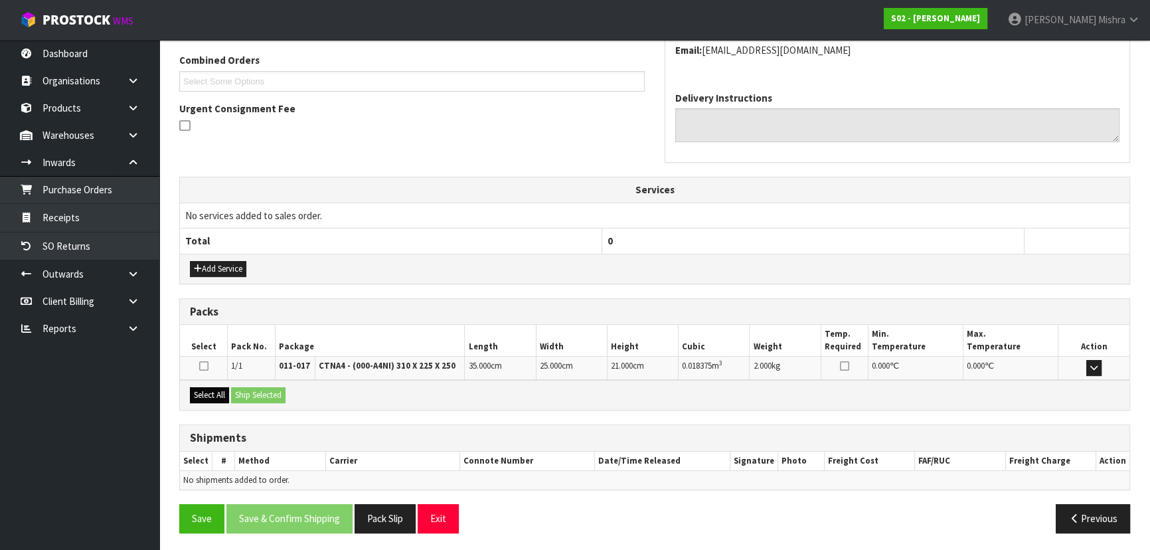
click at [213, 389] on button "Select All" at bounding box center [209, 395] width 39 height 16
drag, startPoint x: 260, startPoint y: 389, endPoint x: 269, endPoint y: 395, distance: 10.1
click at [260, 389] on button "Ship Selected" at bounding box center [258, 395] width 54 height 16
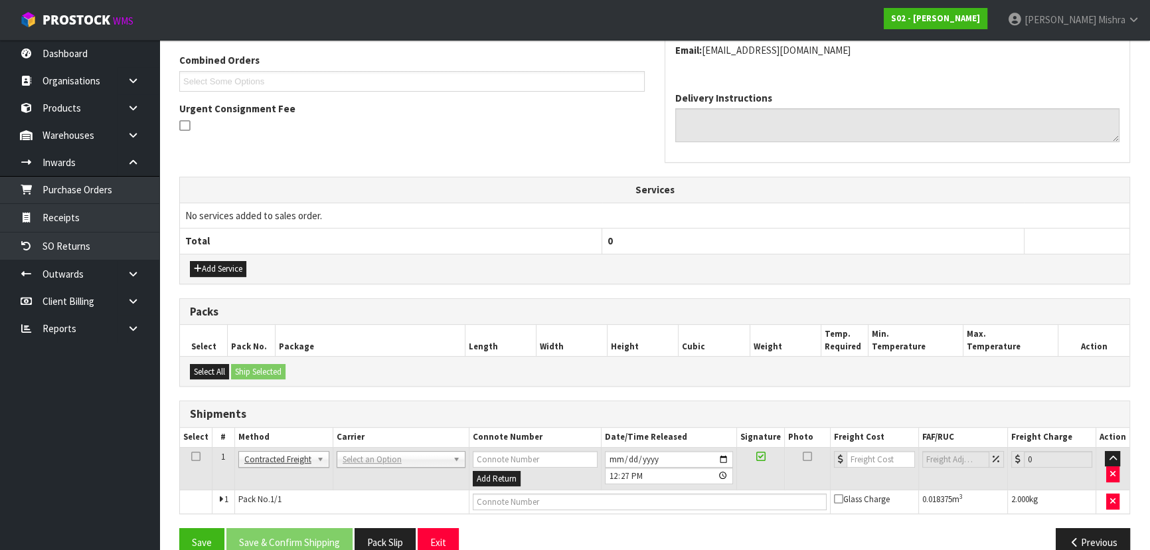
click at [420, 469] on td "ANGEL - ANGEL TRANSPORT [PERSON_NAME] REMOVALS DEAEXPAKL - DEADLINE EXPRESS COU…" at bounding box center [401, 468] width 136 height 43
click at [412, 465] on td "ANGEL - ANGEL TRANSPORT [PERSON_NAME] REMOVALS DEAEXPAKL - DEADLINE EXPRESS COU…" at bounding box center [401, 468] width 136 height 43
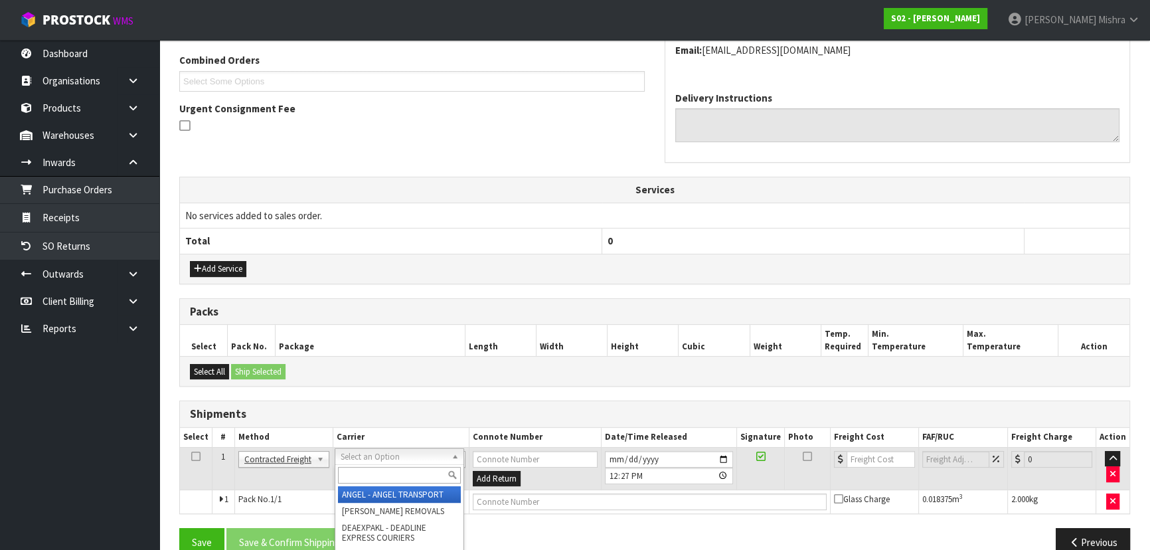
click at [413, 473] on input "text" at bounding box center [399, 475] width 123 height 17
type input "nzp"
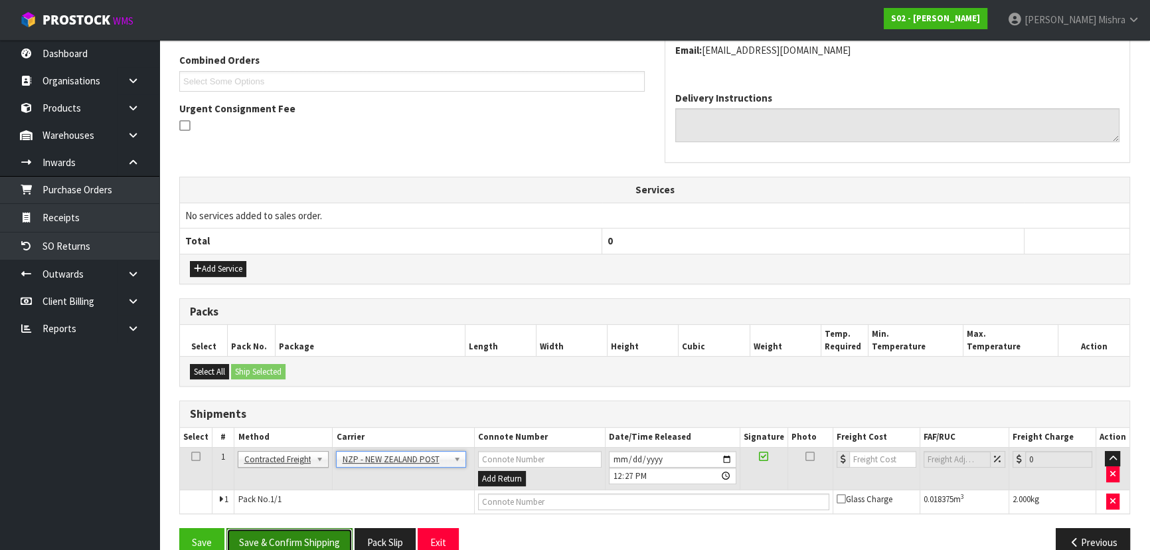
click at [319, 539] on button "Save & Confirm Shipping" at bounding box center [289, 542] width 126 height 29
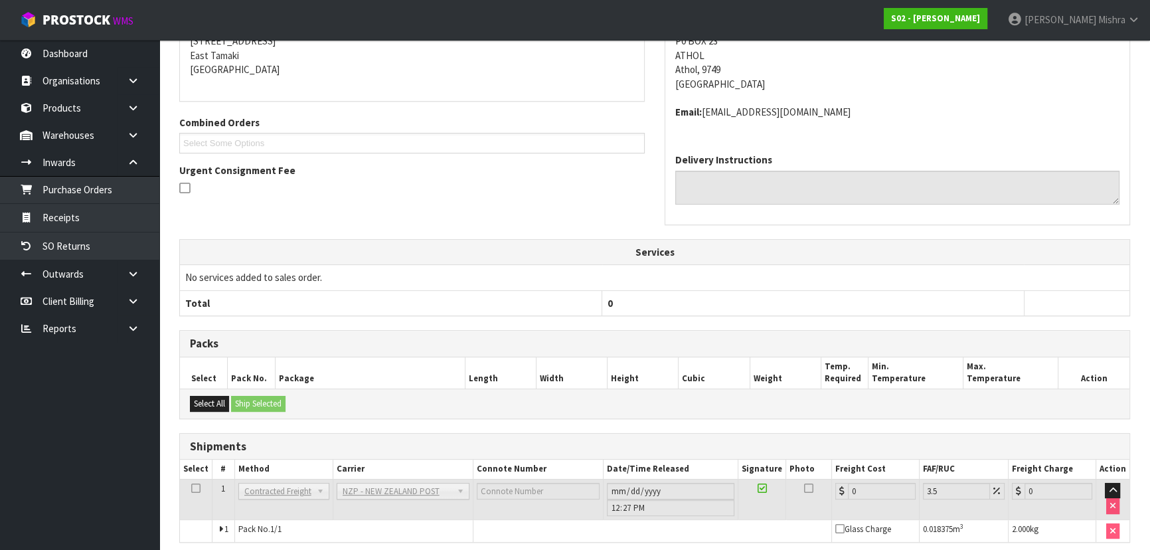
scroll to position [344, 0]
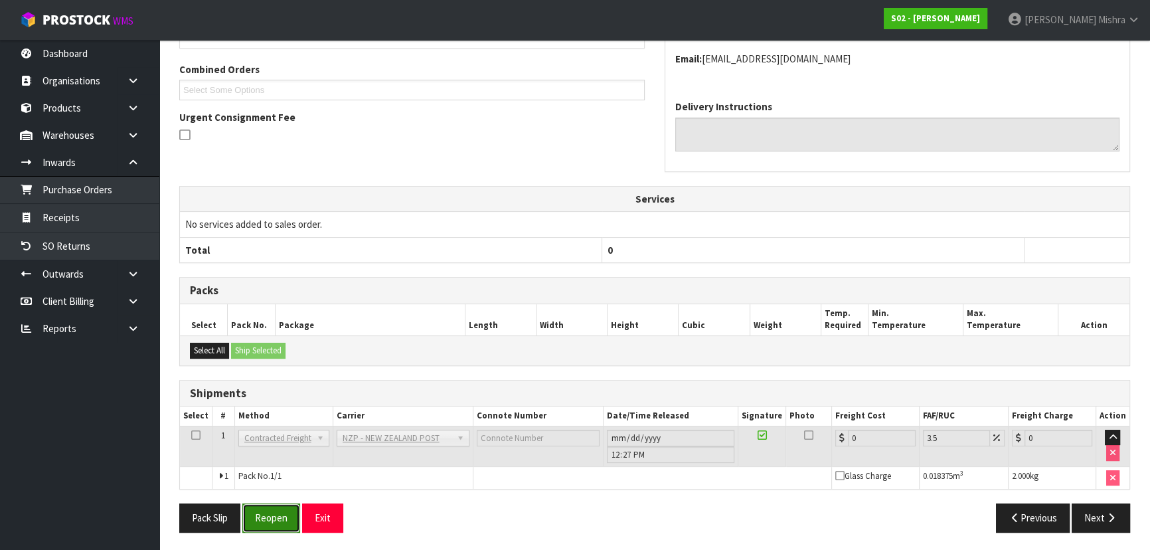
click at [274, 513] on button "Reopen" at bounding box center [271, 517] width 58 height 29
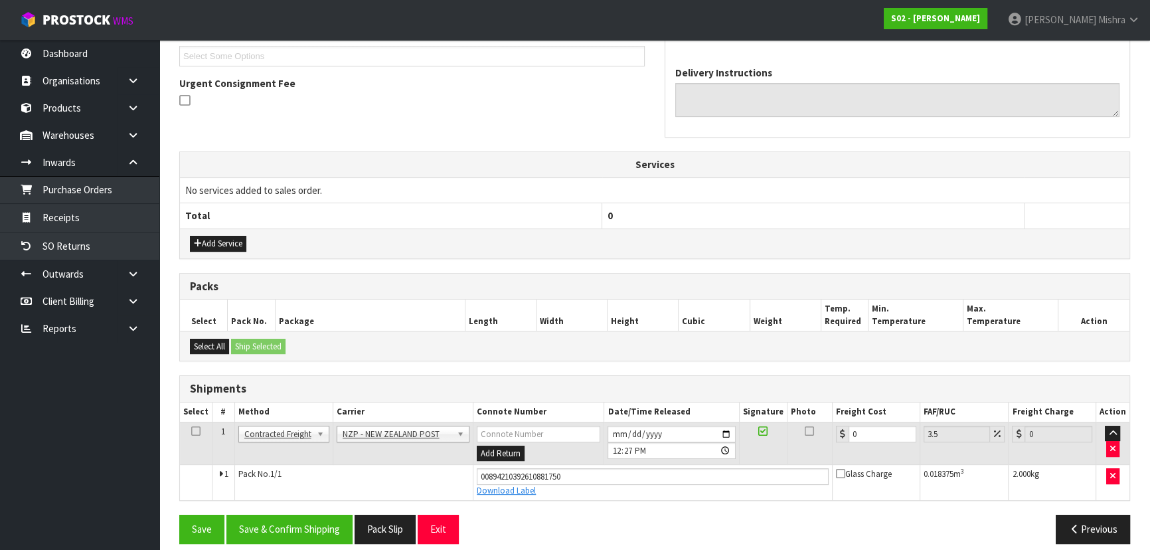
scroll to position [375, 0]
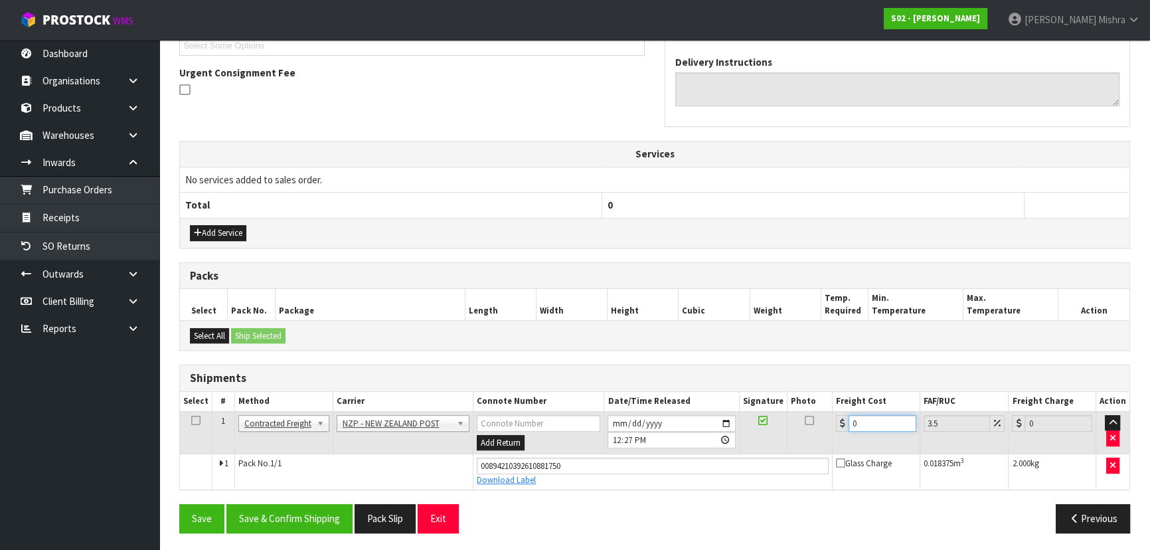
drag, startPoint x: 871, startPoint y: 423, endPoint x: 712, endPoint y: 412, distance: 159.1
click at [712, 412] on tr "1 Client Local Pickup Customer Local Pickup Company Freight Contracted Freight …" at bounding box center [655, 432] width 950 height 43
type input "1"
type input "1.03"
type input "11"
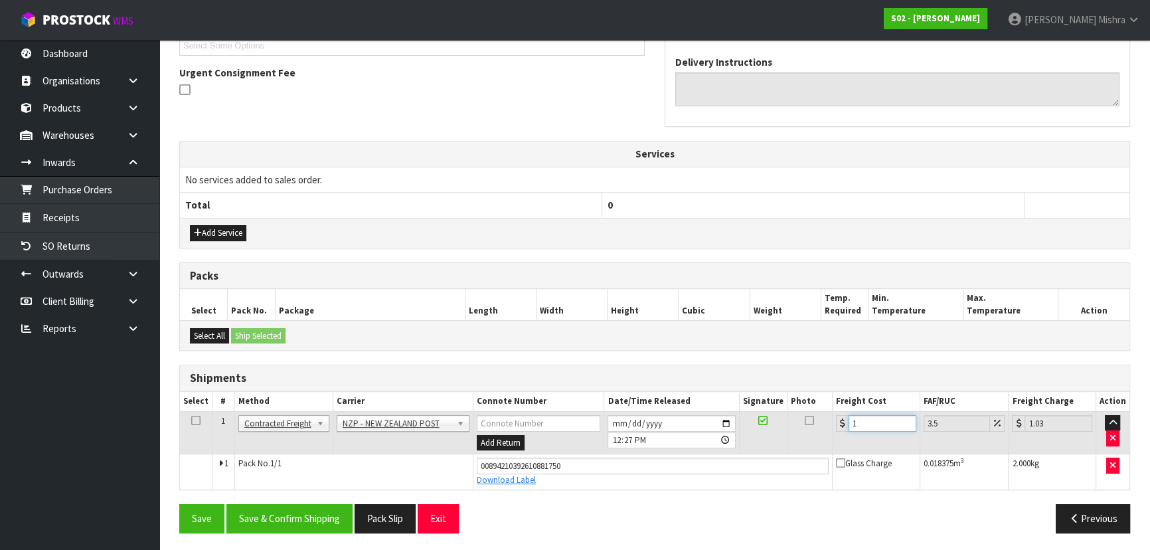
type input "11.38"
type input "11.6"
type input "12.01"
type input "11.61"
type input "12.02"
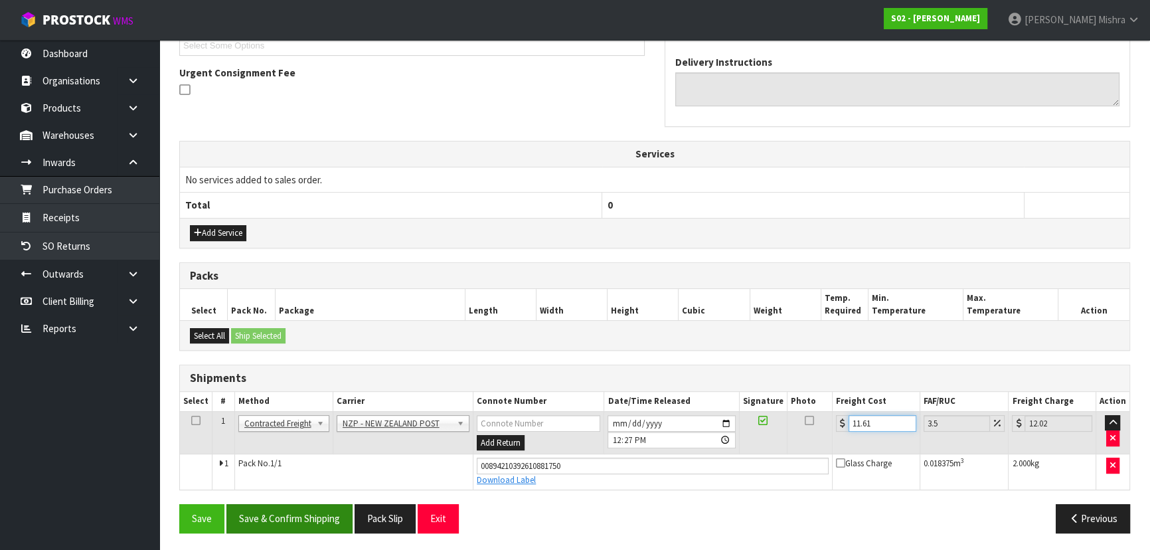
type input "11.61"
drag, startPoint x: 286, startPoint y: 519, endPoint x: 297, endPoint y: 513, distance: 13.1
click at [290, 517] on button "Save & Confirm Shipping" at bounding box center [289, 518] width 126 height 29
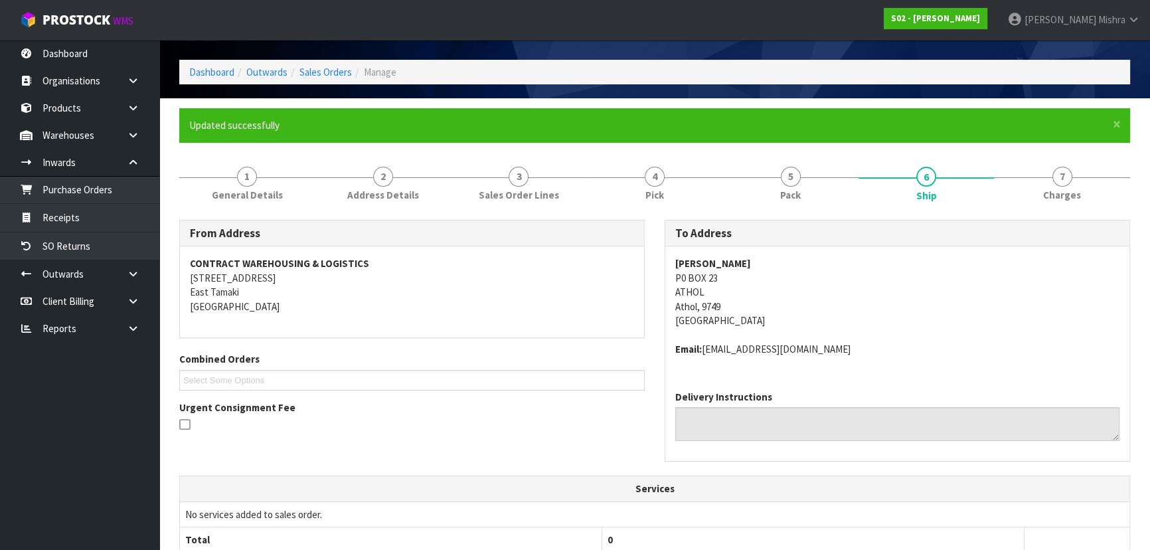
scroll to position [0, 0]
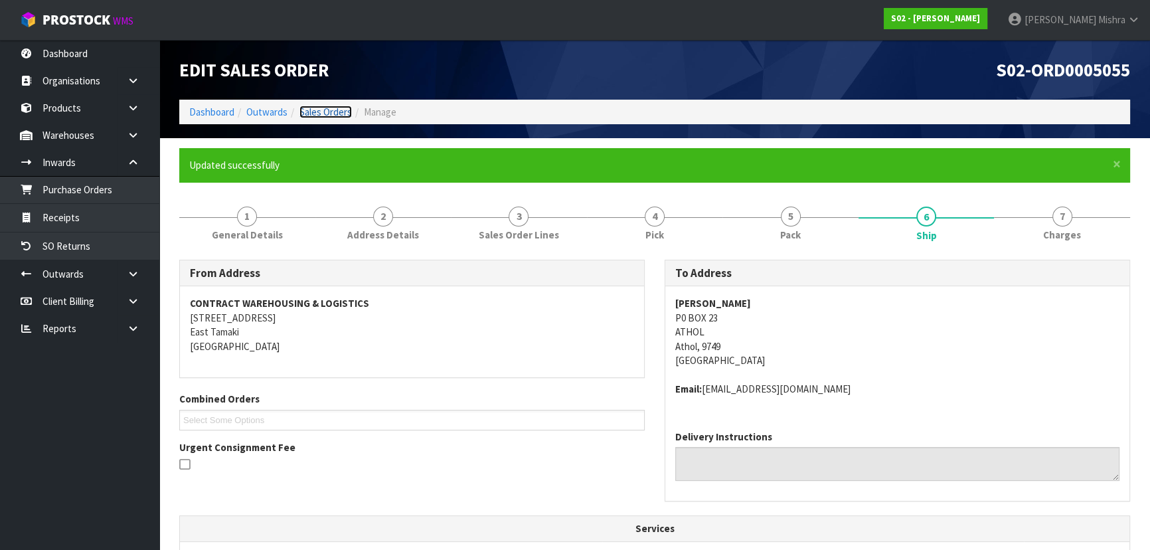
click at [313, 108] on link "Sales Orders" at bounding box center [326, 112] width 52 height 13
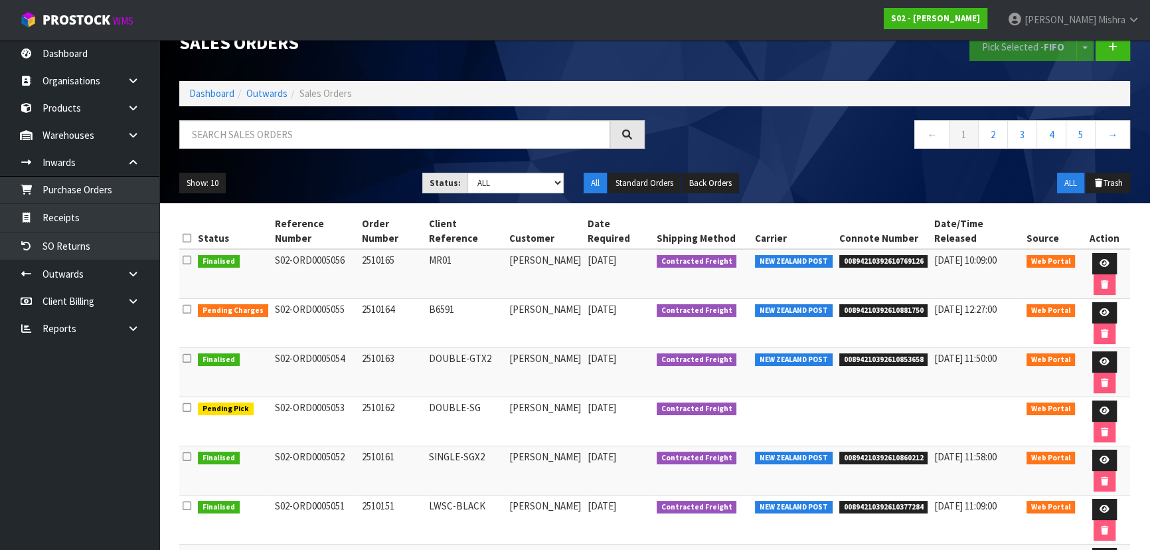
scroll to position [41, 0]
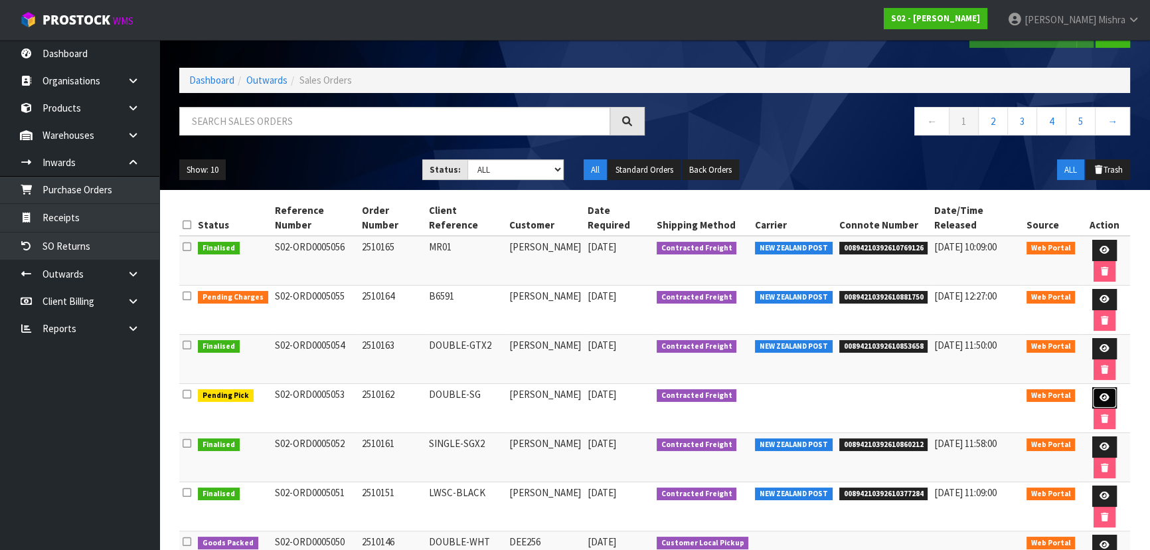
click at [1093, 387] on link at bounding box center [1105, 397] width 25 height 21
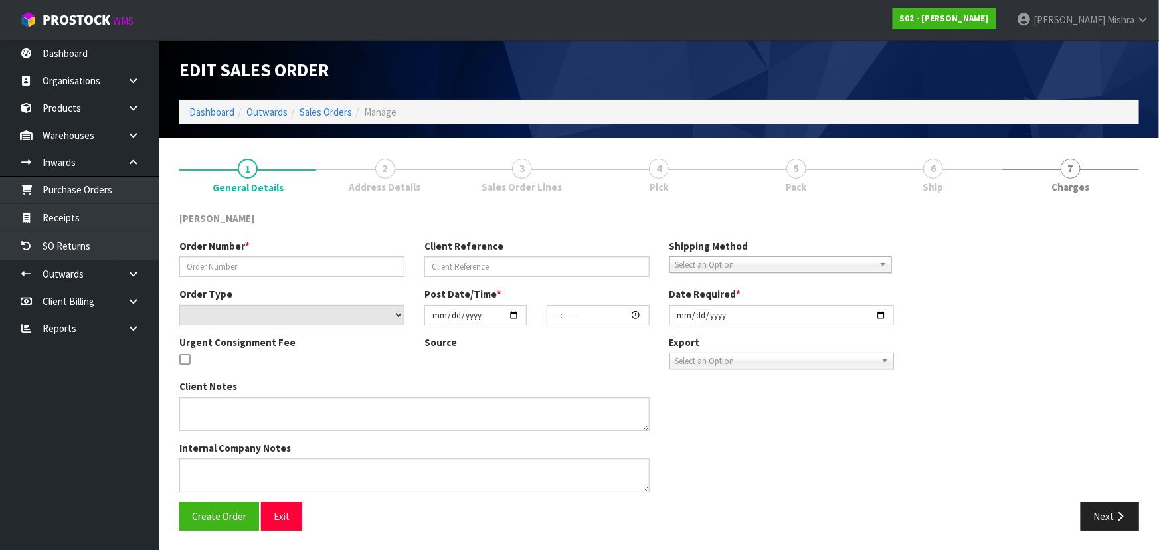
type input "2510162"
type input "DOUBLE-SG"
select select "number:0"
type input "[DATE]"
type input "20:20:00.000"
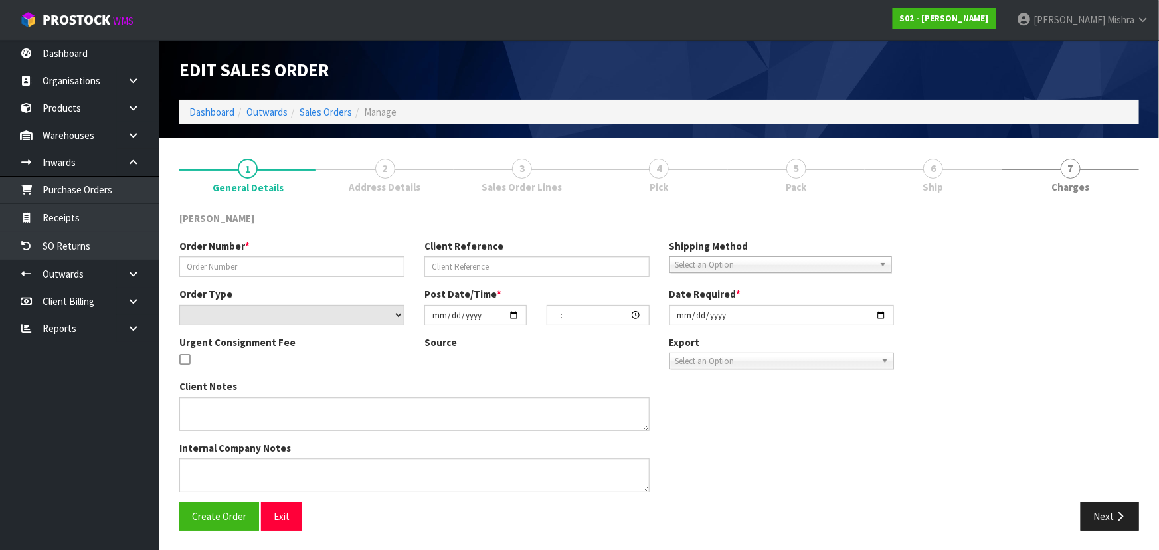
type input "[DATE]"
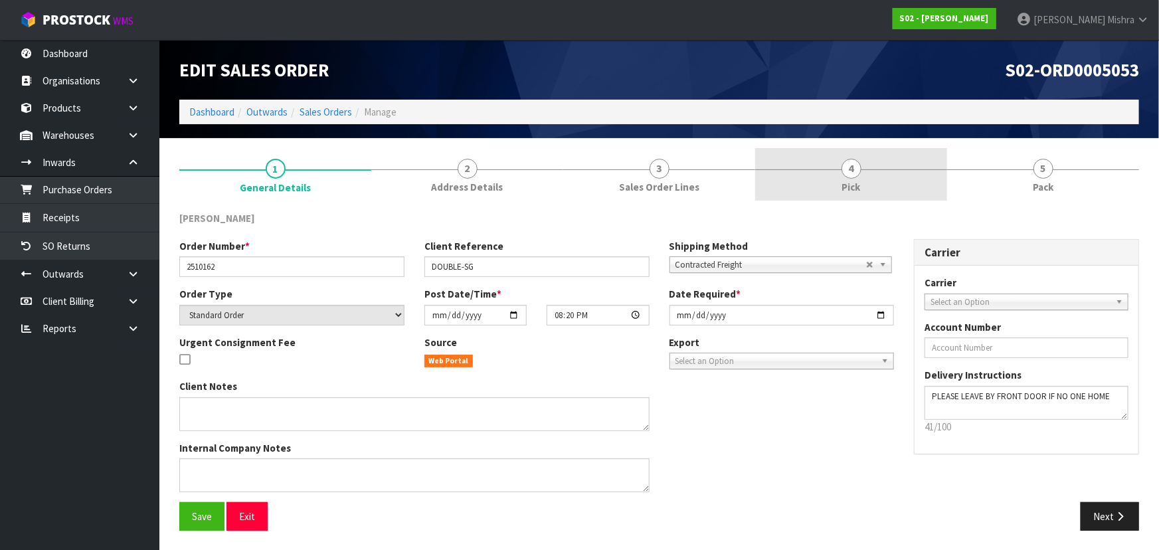
click at [877, 173] on link "4 Pick" at bounding box center [851, 174] width 192 height 52
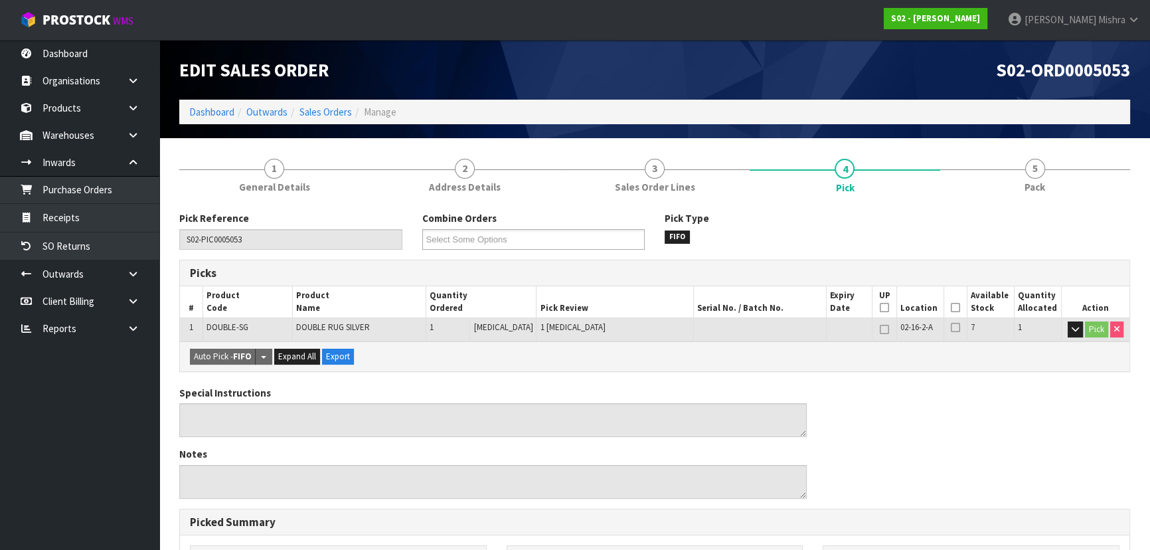
click at [951, 308] on icon at bounding box center [955, 308] width 9 height 1
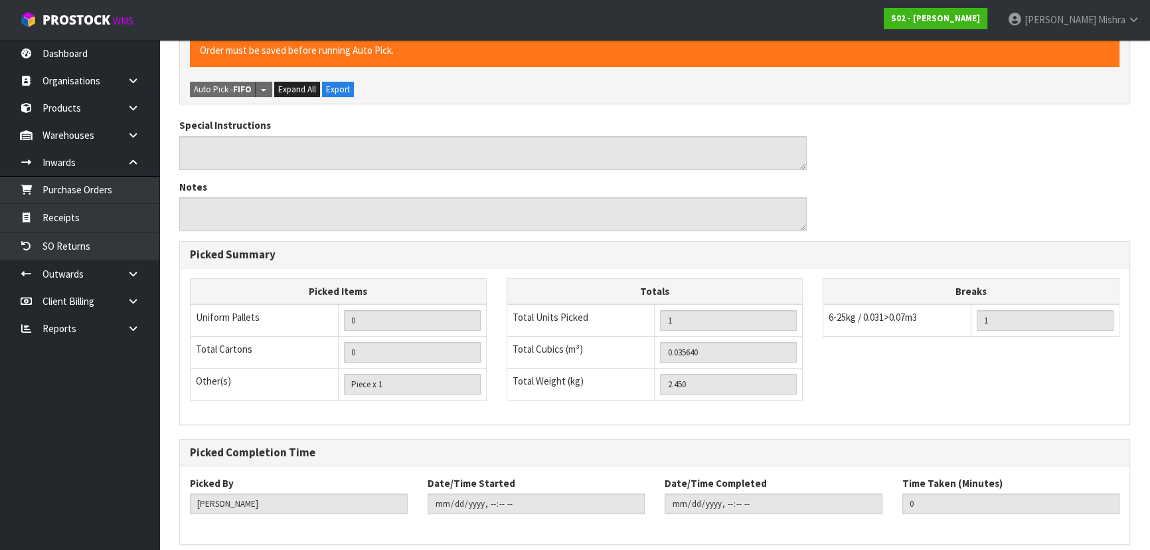
scroll to position [371, 0]
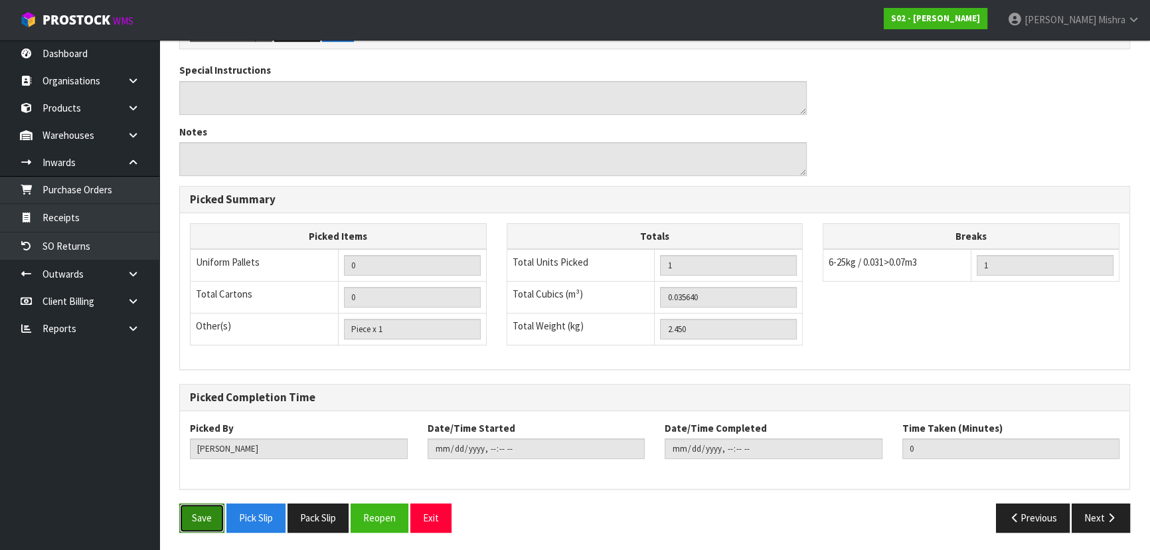
click at [209, 519] on button "Save" at bounding box center [201, 517] width 45 height 29
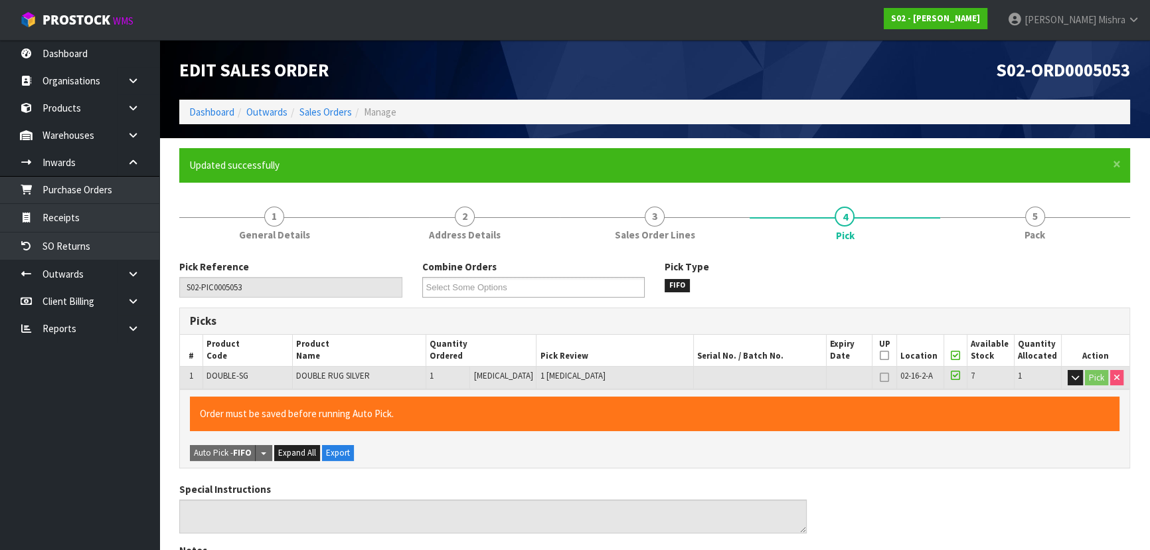
scroll to position [0, 0]
type input "[PERSON_NAME]"
type input "[DATE]T12:28:50"
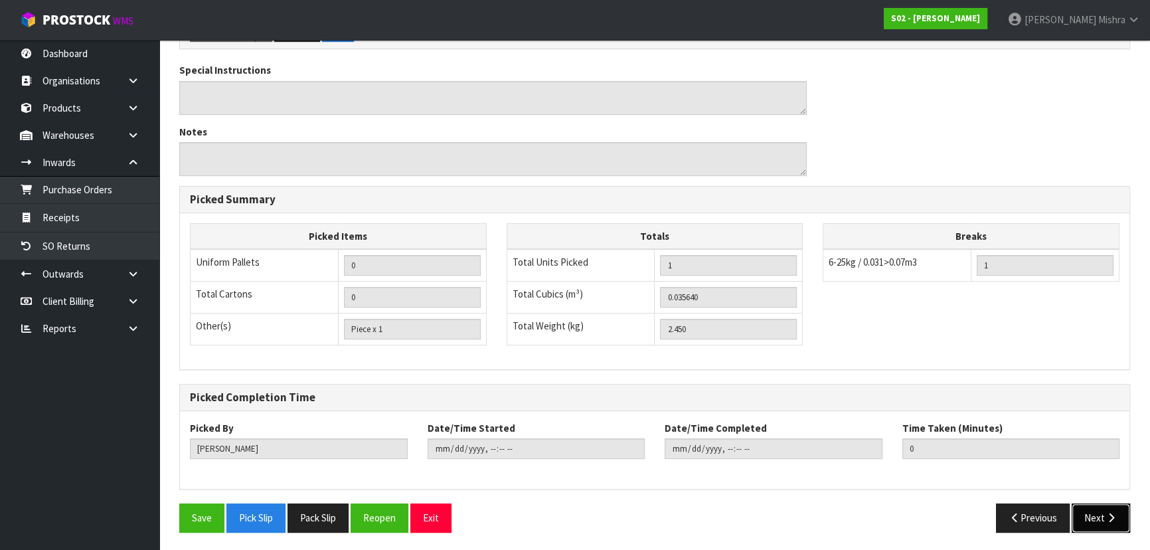
click at [1108, 508] on button "Next" at bounding box center [1101, 517] width 58 height 29
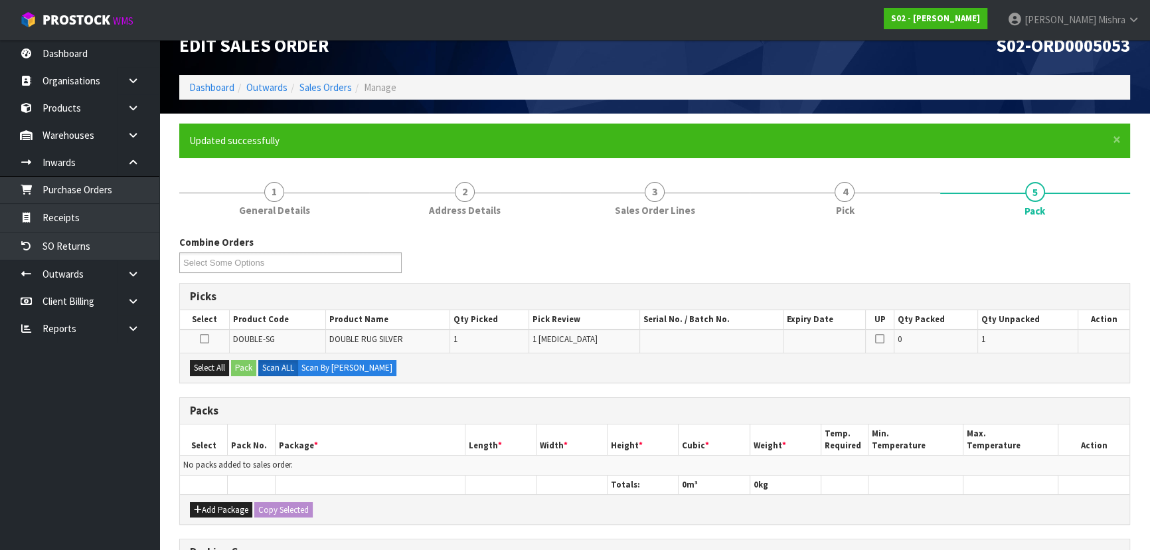
scroll to position [242, 0]
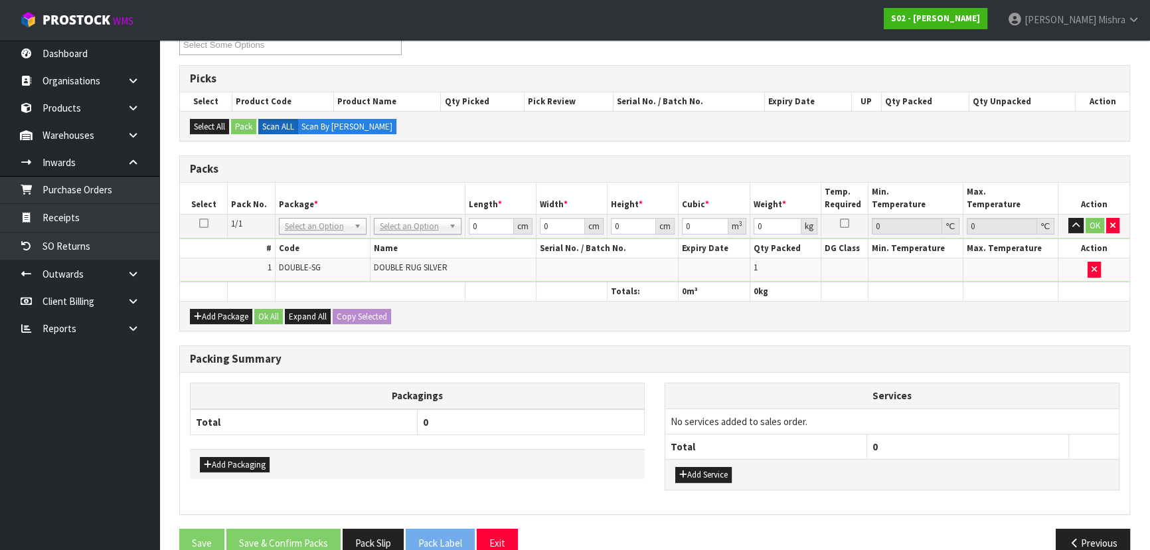
click at [413, 215] on table "Select Pack No. Package * Length * Width * Height * Cubic * Weight * Temp. Requ…" at bounding box center [655, 242] width 950 height 118
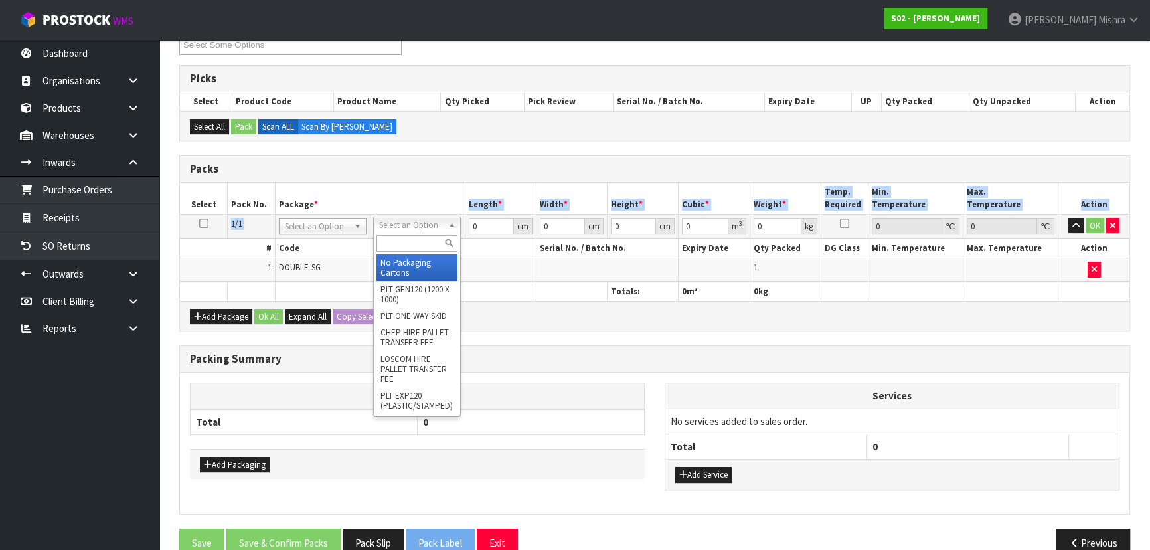
drag, startPoint x: 414, startPoint y: 221, endPoint x: 422, endPoint y: 244, distance: 25.2
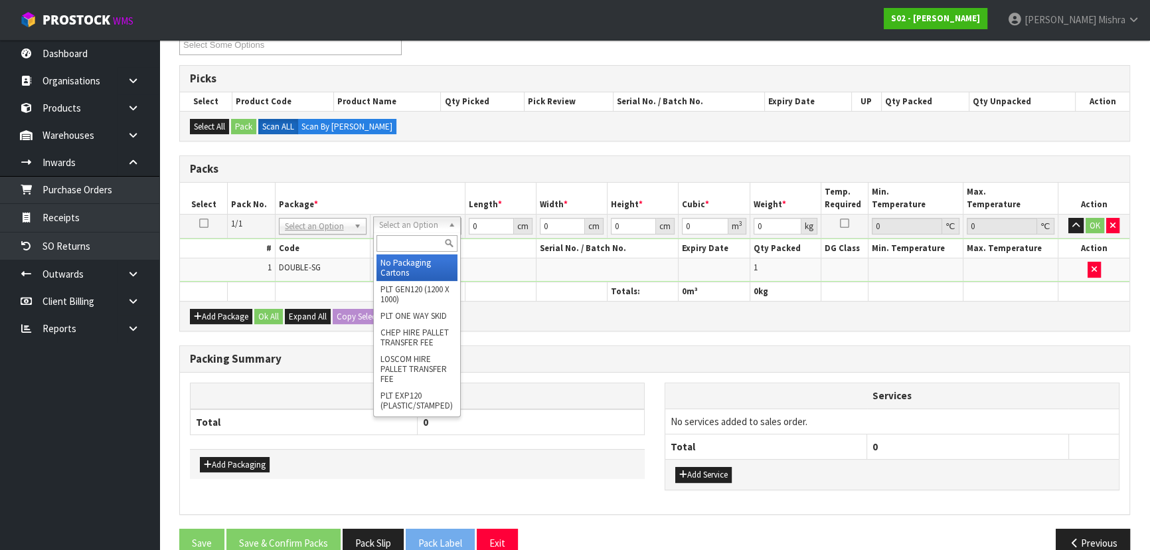
click at [420, 249] on input "text" at bounding box center [417, 243] width 81 height 17
type input "oc"
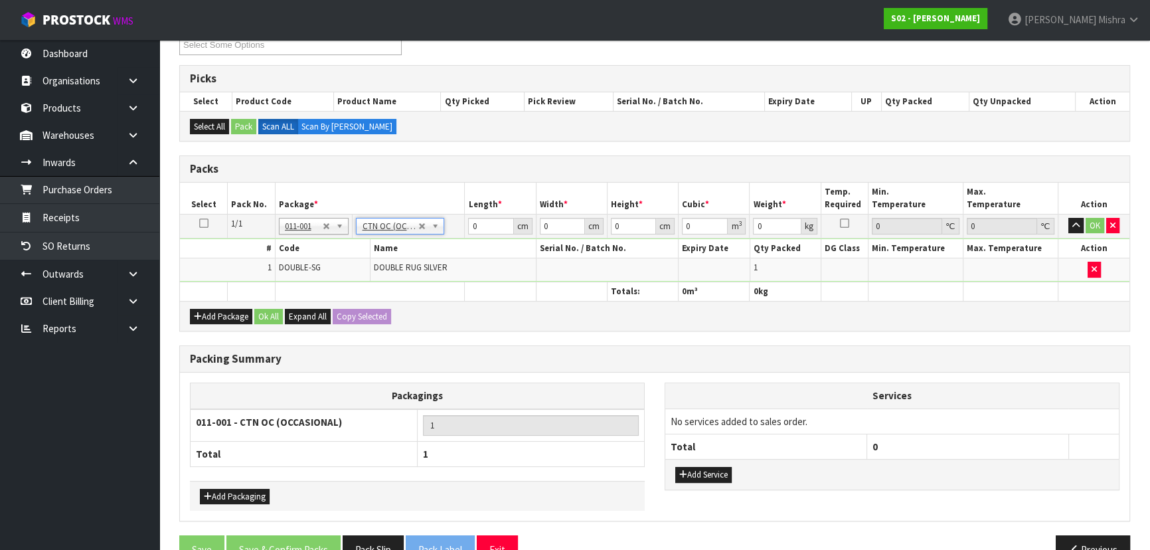
type input "2.45"
drag, startPoint x: 486, startPoint y: 220, endPoint x: 432, endPoint y: 215, distance: 54.0
click at [431, 220] on tr "1/1 NONE 007-001 007-002 007-004 007-009 007-013 007-014 007-015 007-017 007-01…" at bounding box center [655, 226] width 950 height 24
type input "36"
type input "30"
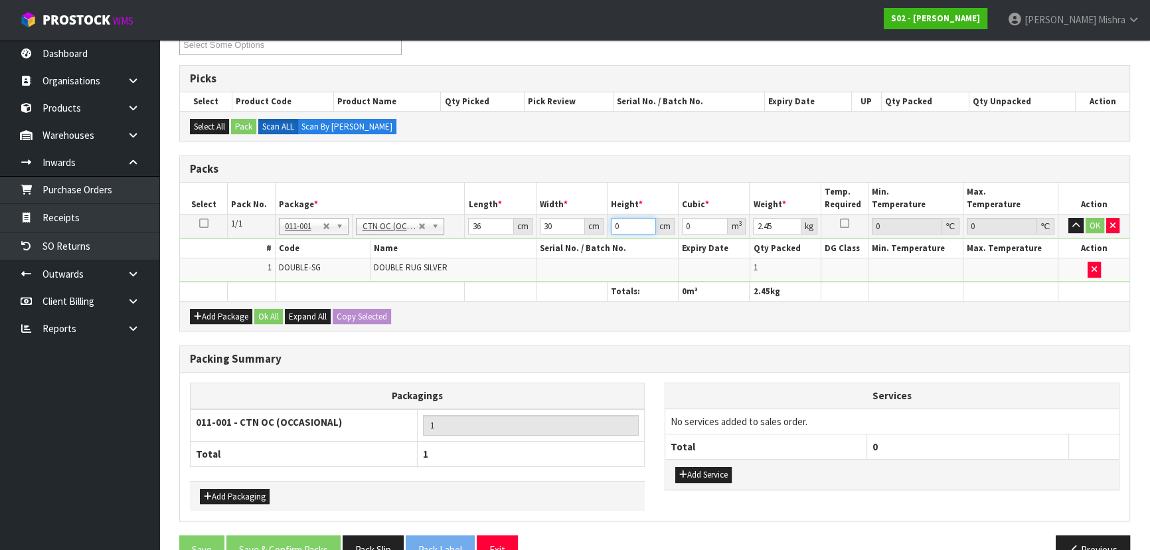
type input "2"
type input "0.00216"
type input "21"
type input "0.02268"
type input "21"
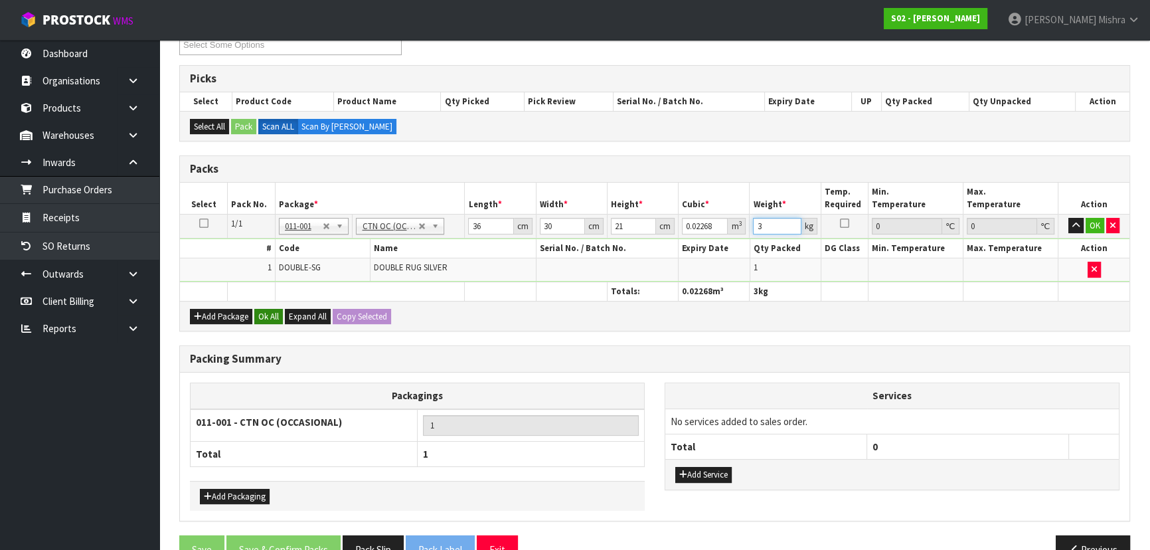
type input "3"
click at [266, 309] on button "Ok All" at bounding box center [268, 317] width 29 height 16
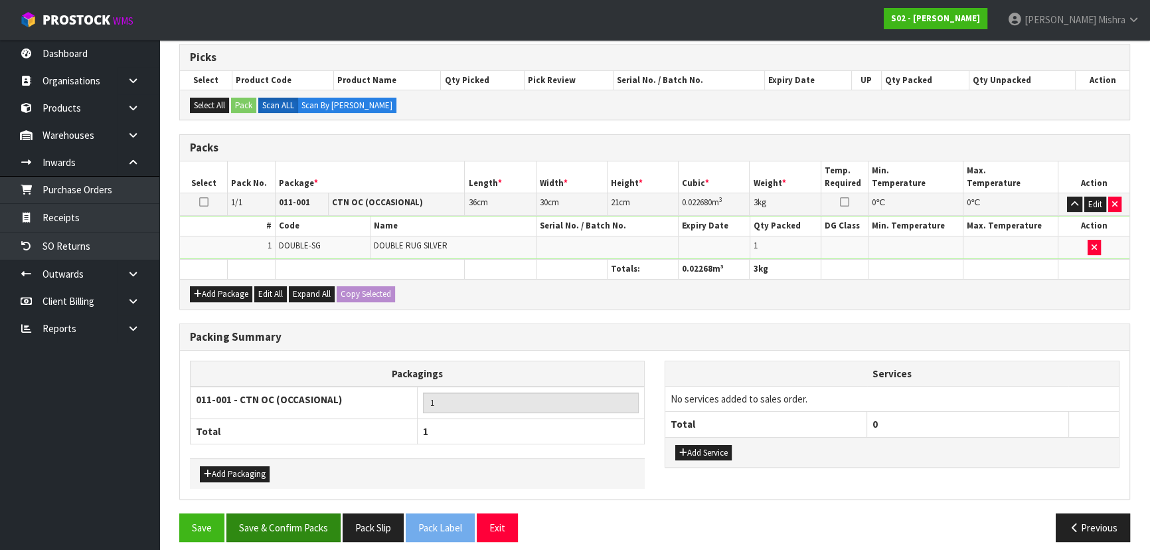
scroll to position [272, 0]
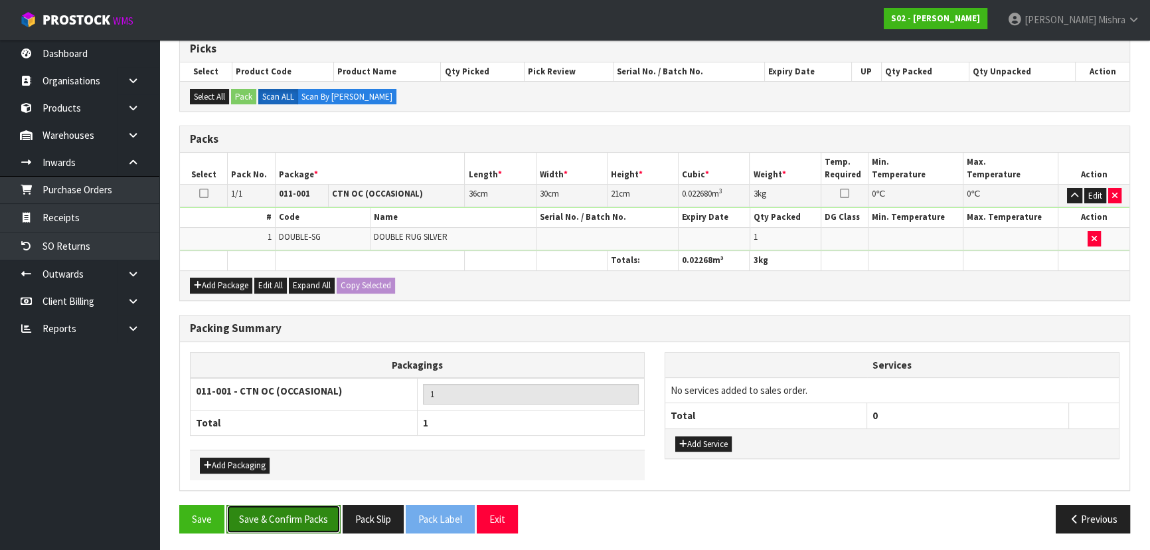
click at [281, 511] on button "Save & Confirm Packs" at bounding box center [283, 519] width 114 height 29
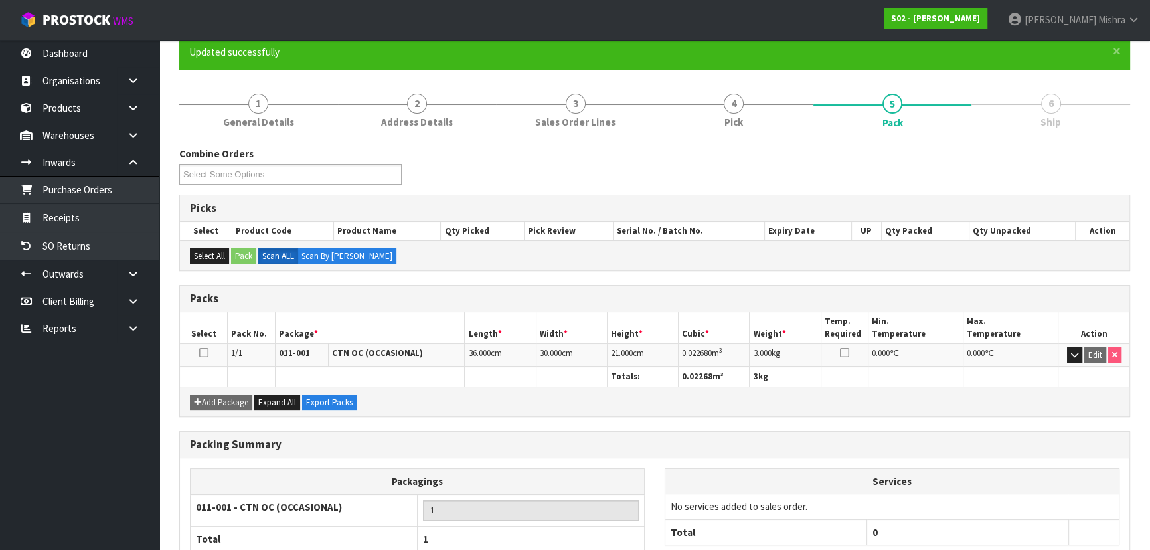
scroll to position [199, 0]
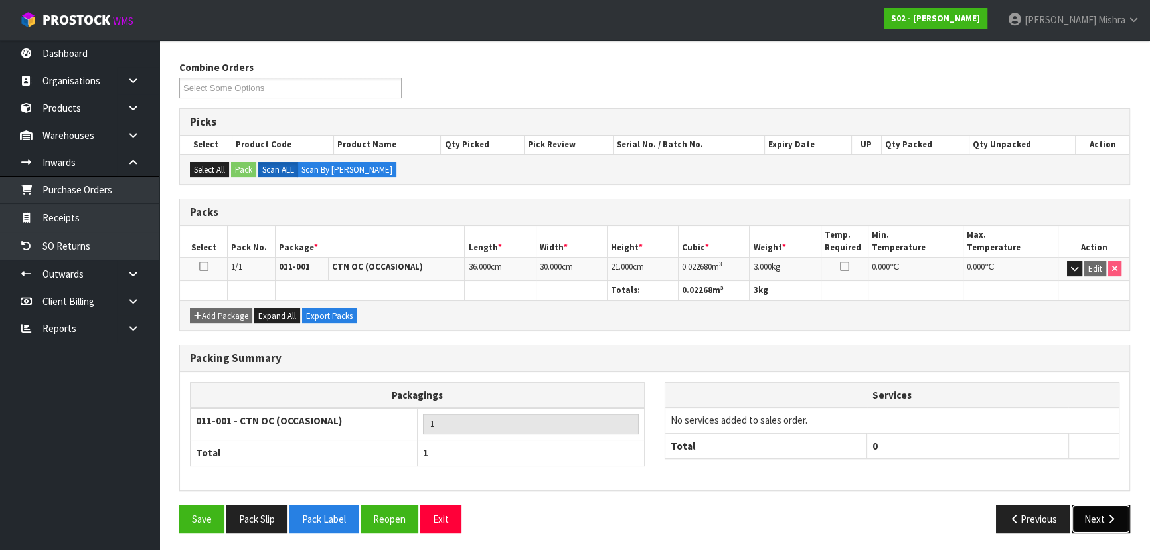
click at [1097, 517] on button "Next" at bounding box center [1101, 519] width 58 height 29
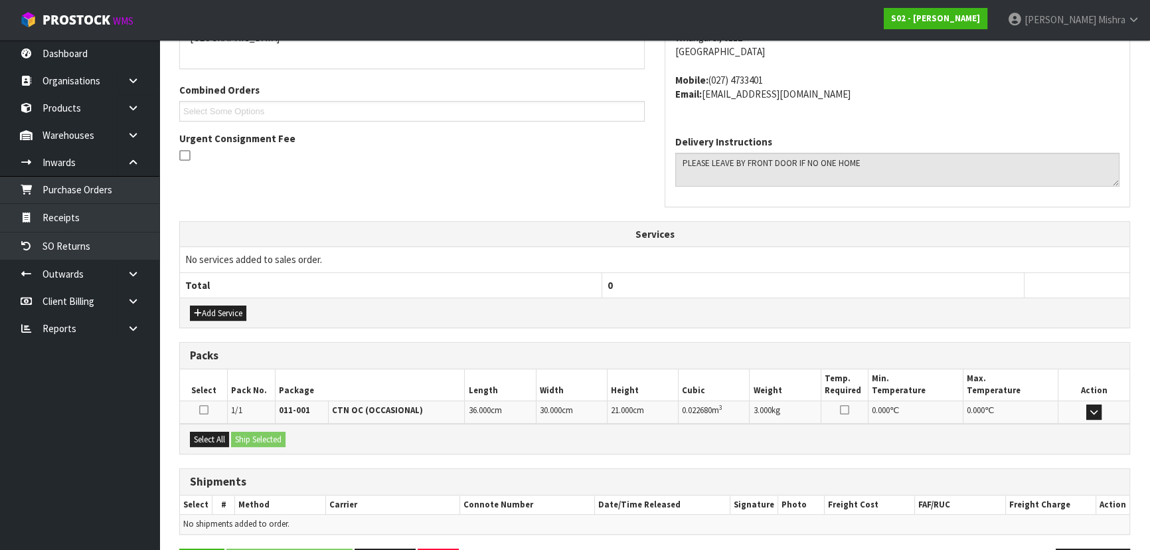
scroll to position [353, 0]
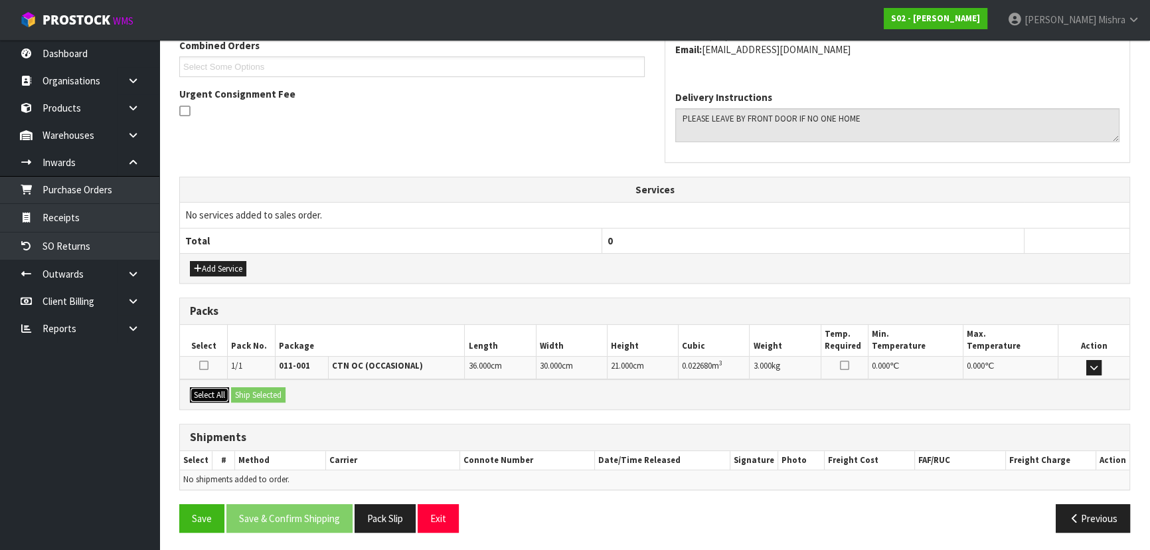
drag, startPoint x: 224, startPoint y: 390, endPoint x: 245, endPoint y: 395, distance: 21.3
click at [226, 391] on button "Select All" at bounding box center [209, 395] width 39 height 16
click at [252, 395] on button "Ship Selected" at bounding box center [258, 395] width 54 height 16
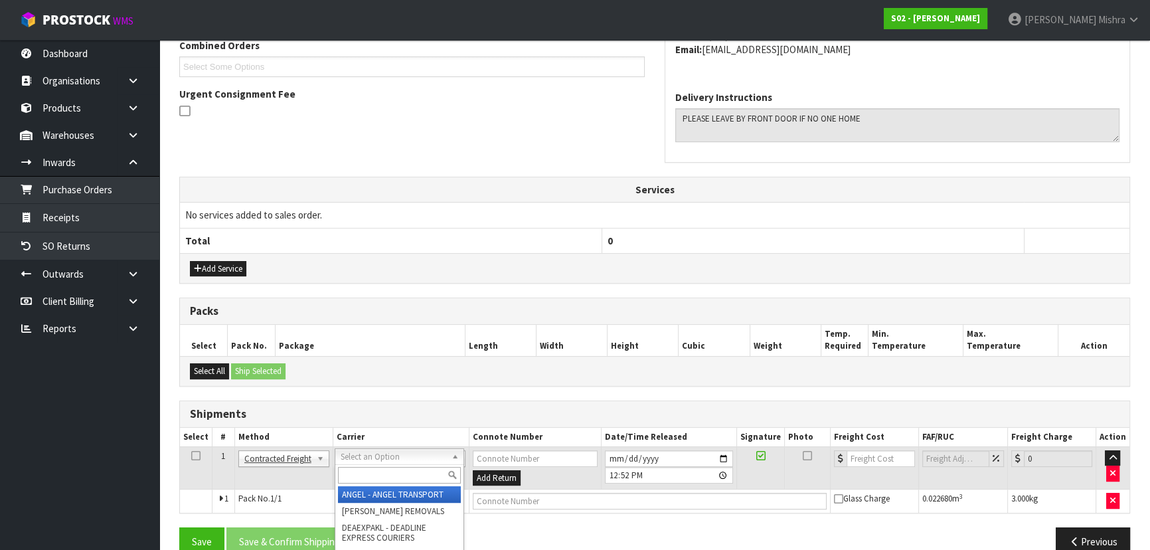
drag, startPoint x: 399, startPoint y: 457, endPoint x: 399, endPoint y: 477, distance: 19.9
click at [398, 478] on input "text" at bounding box center [399, 475] width 123 height 17
type input "nzp"
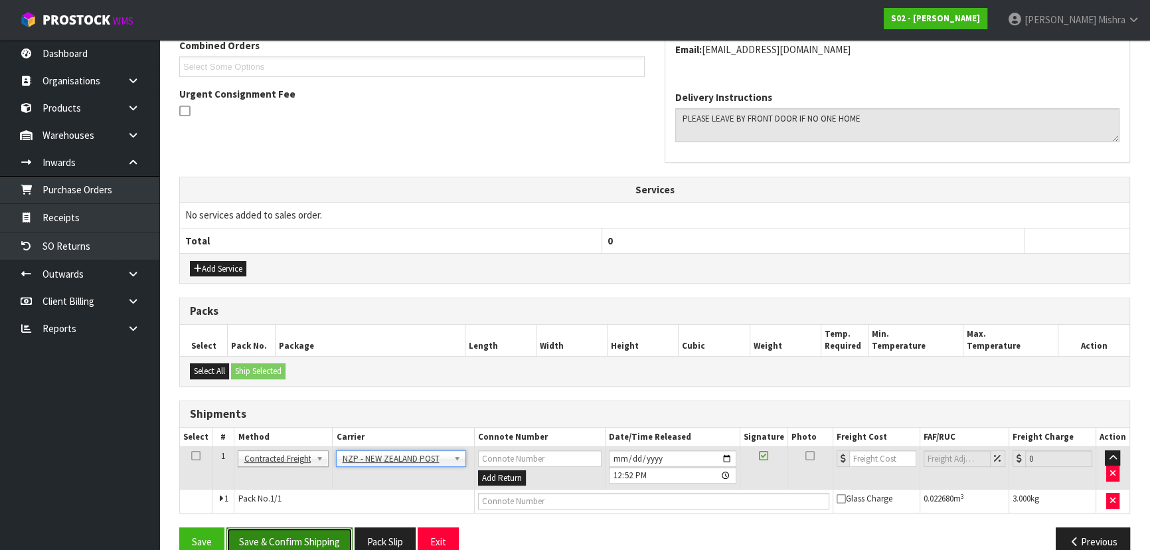
click at [257, 539] on button "Save & Confirm Shipping" at bounding box center [289, 541] width 126 height 29
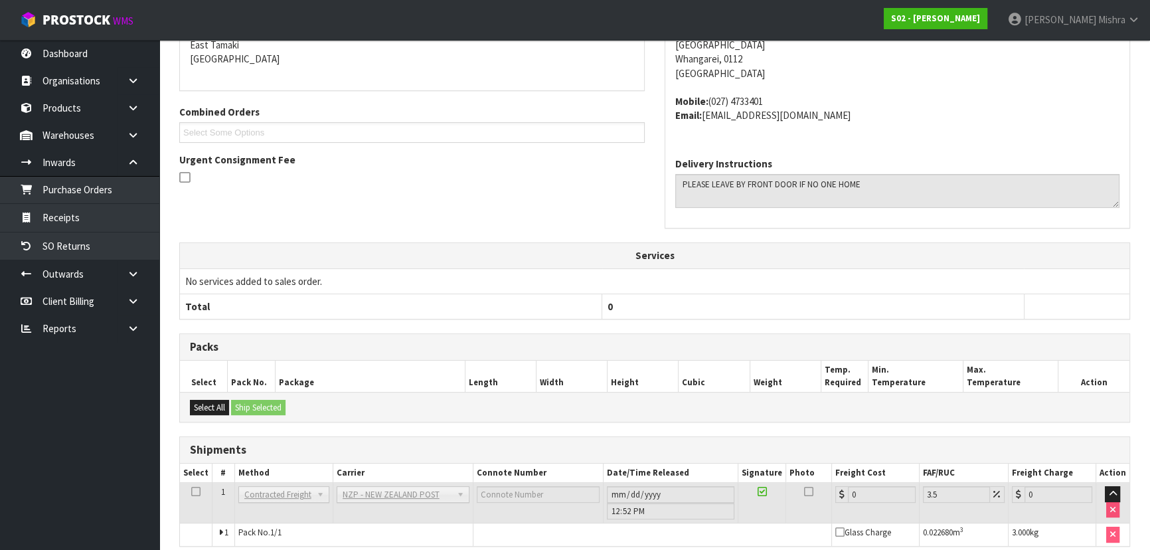
scroll to position [359, 0]
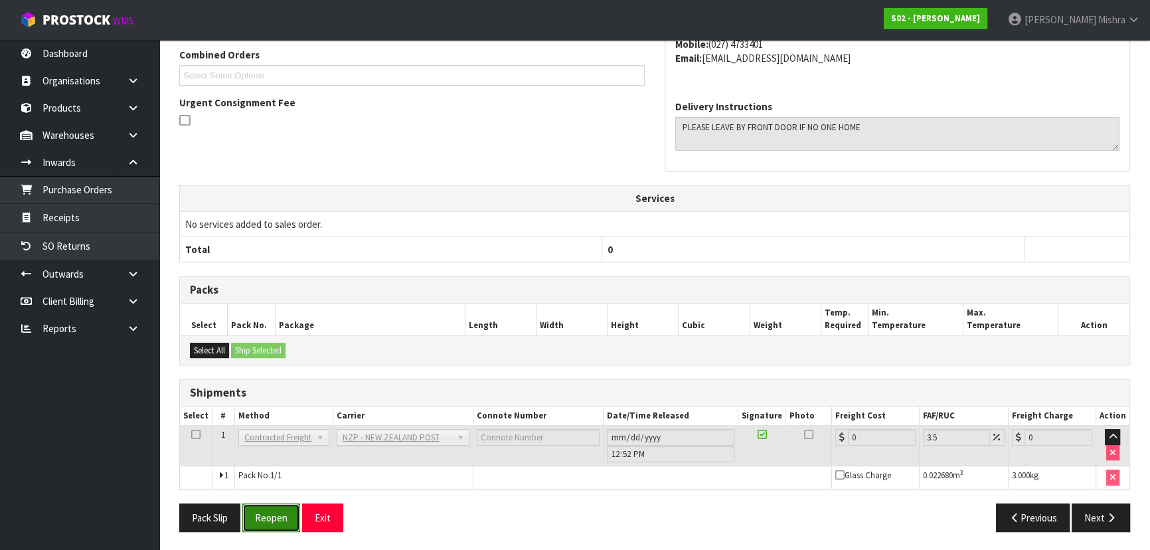
click at [286, 525] on button "Reopen" at bounding box center [271, 517] width 58 height 29
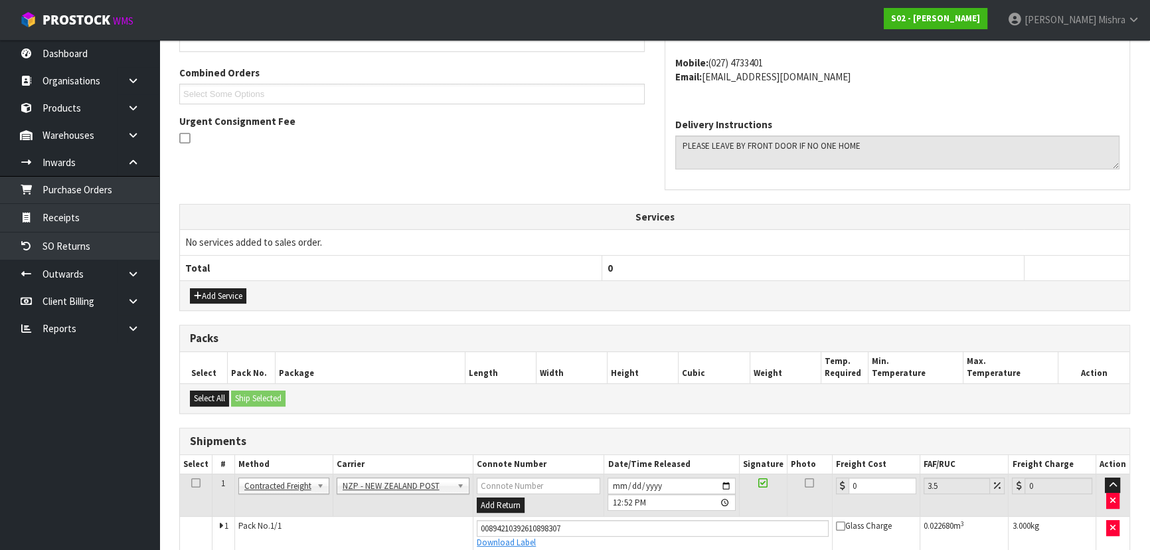
scroll to position [389, 0]
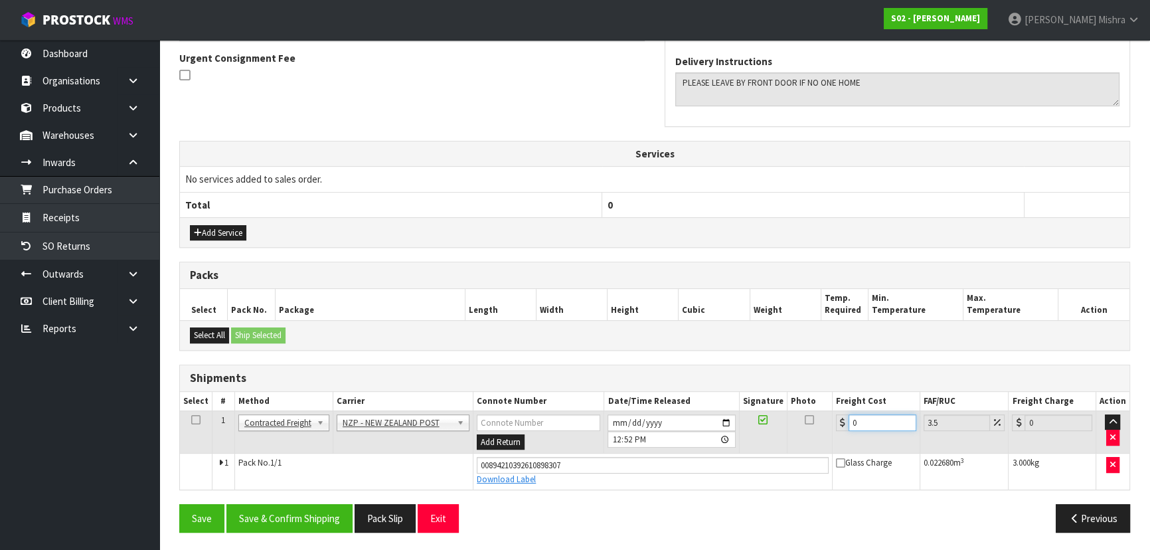
drag, startPoint x: 867, startPoint y: 423, endPoint x: 780, endPoint y: 436, distance: 87.9
click at [780, 436] on tr "1 Client Local Pickup Customer Local Pickup Company Freight Contracted Freight …" at bounding box center [655, 431] width 950 height 43
type input "7"
type input "7.24"
type input "7.3"
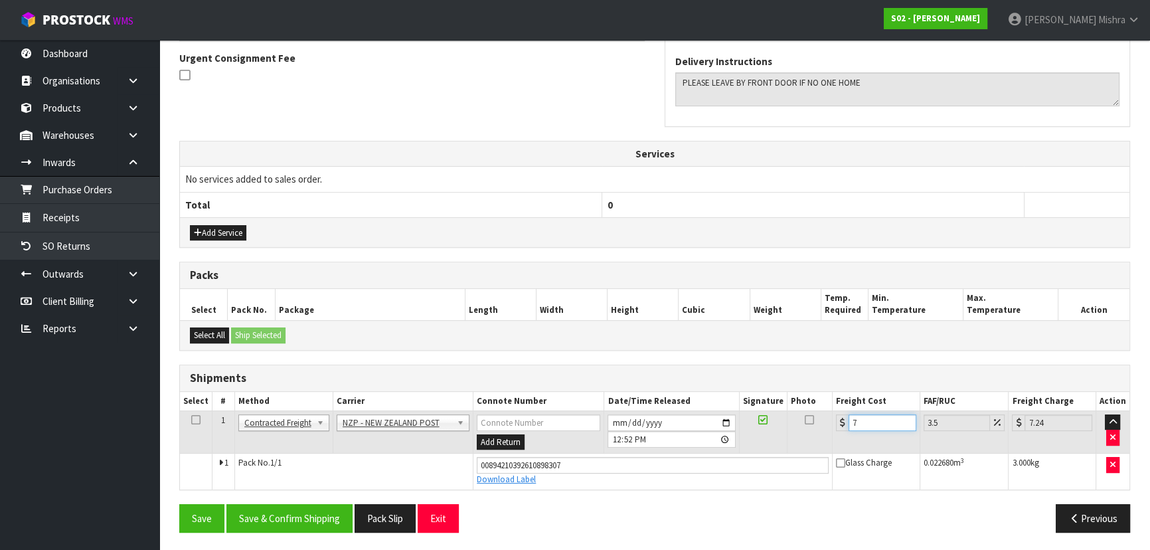
type input "7.56"
type input "7.31"
type input "7.57"
type input "7.31"
click at [317, 521] on button "Save & Confirm Shipping" at bounding box center [289, 518] width 126 height 29
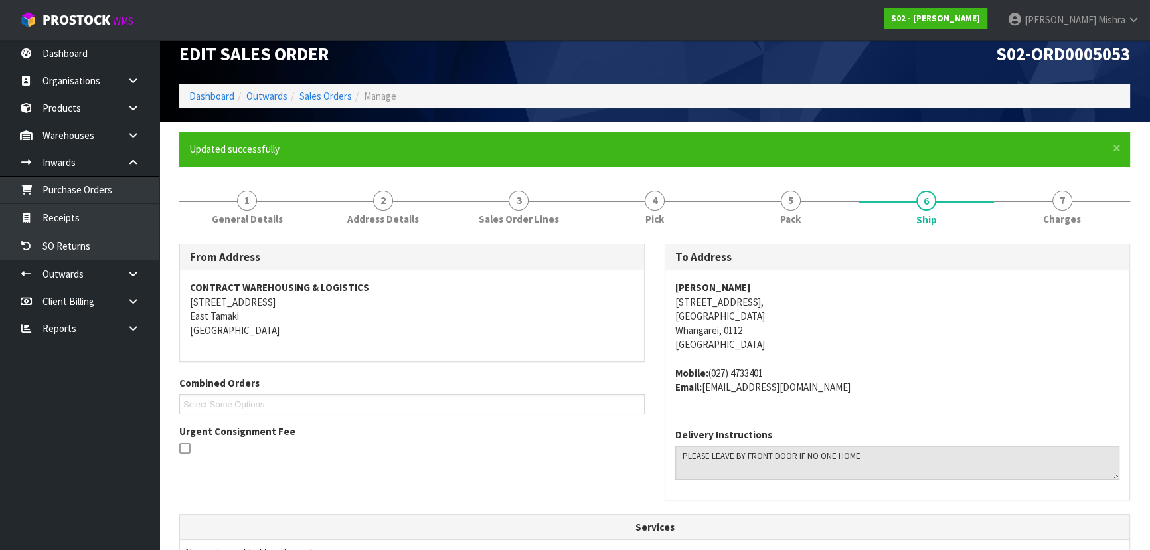
scroll to position [0, 0]
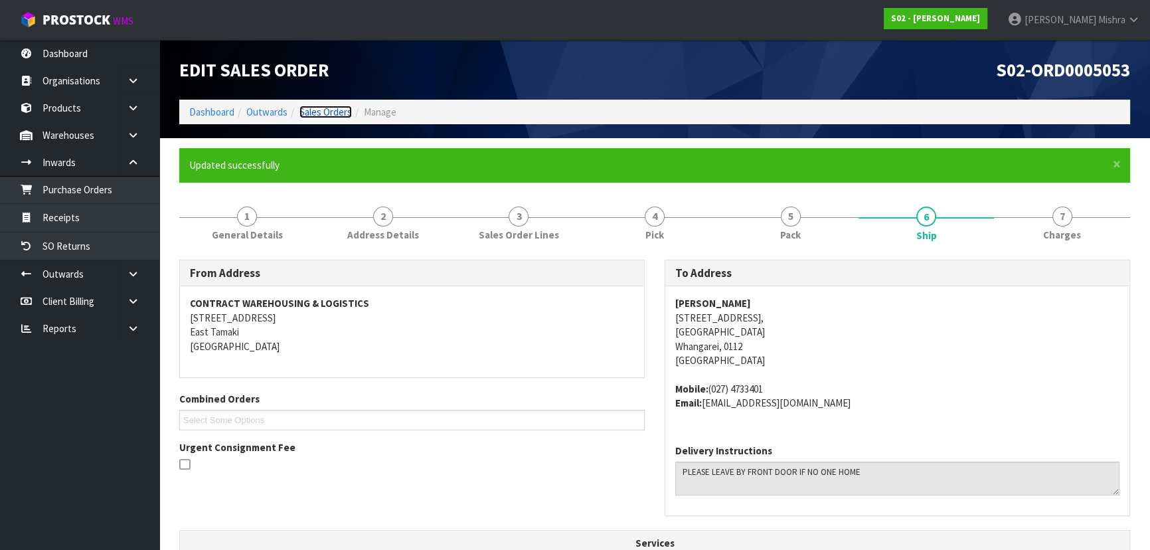
click at [338, 108] on link "Sales Orders" at bounding box center [326, 112] width 52 height 13
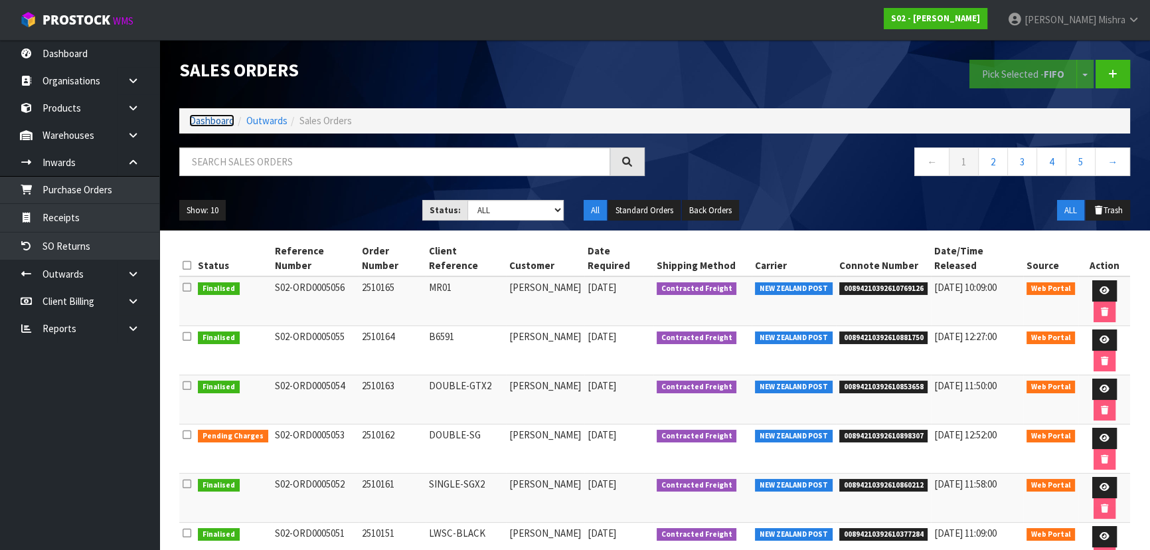
click at [201, 124] on link "Dashboard" at bounding box center [211, 120] width 45 height 13
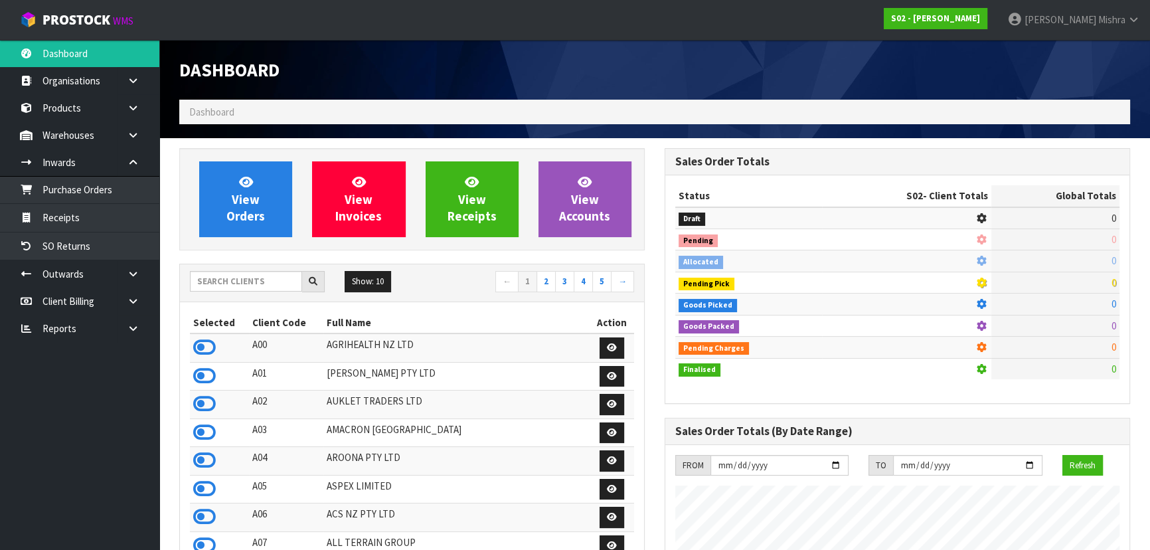
scroll to position [1004, 485]
click at [243, 283] on input "text" at bounding box center [246, 281] width 112 height 21
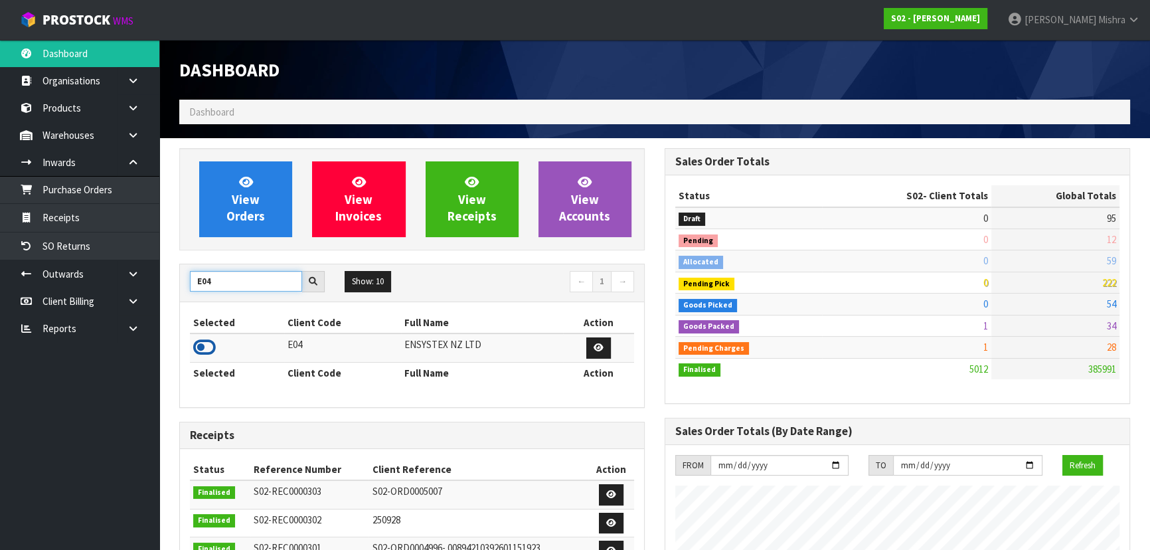
type input "E04"
click at [204, 345] on icon at bounding box center [204, 347] width 23 height 20
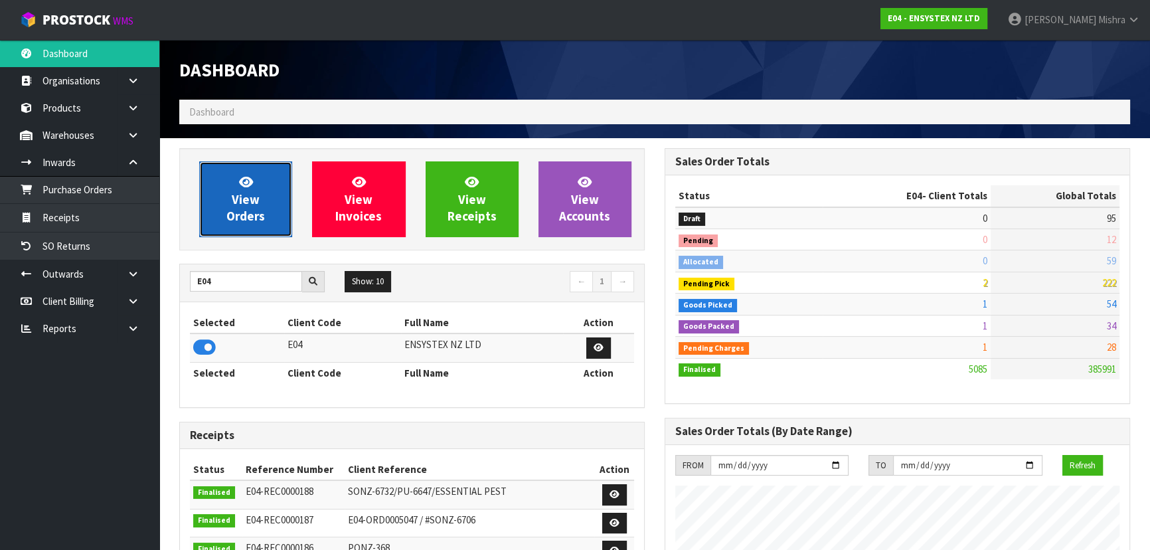
scroll to position [1047, 485]
click at [229, 218] on span "View Orders" at bounding box center [245, 199] width 39 height 50
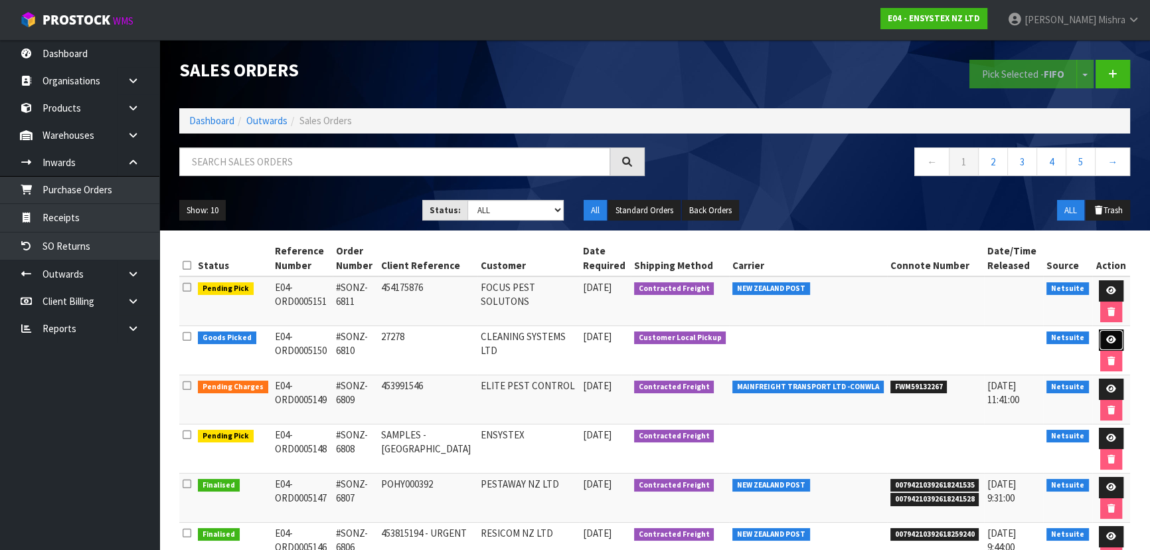
click at [1114, 339] on link at bounding box center [1111, 339] width 25 height 21
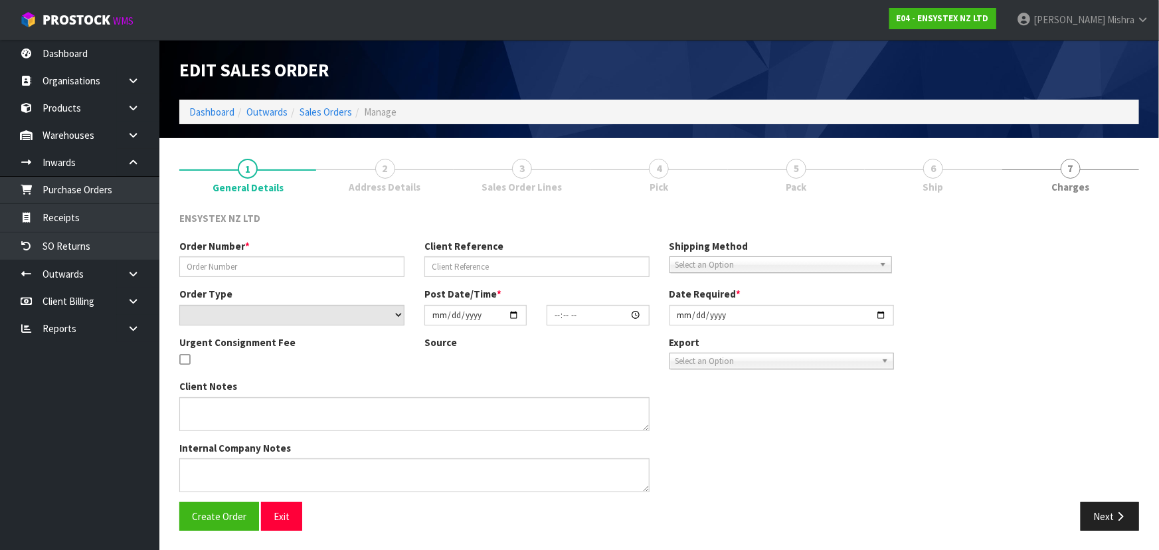
type input "#SONZ-6810"
type input "27278"
select select "number:0"
type input "[DATE]"
type input "11:15:25.000"
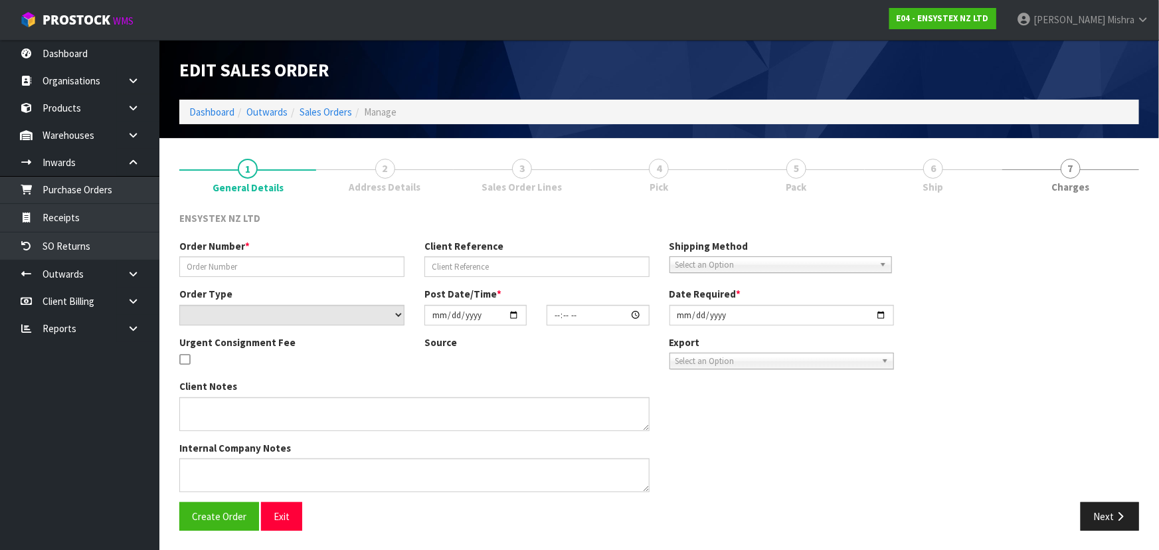
type input "[DATE]"
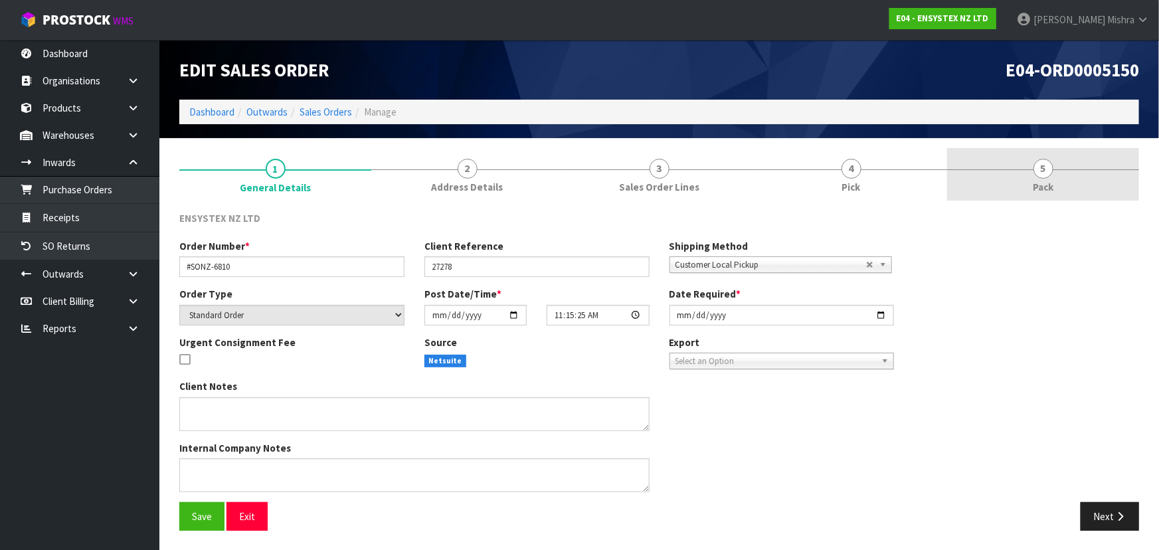
click at [1041, 183] on span "Pack" at bounding box center [1043, 187] width 21 height 14
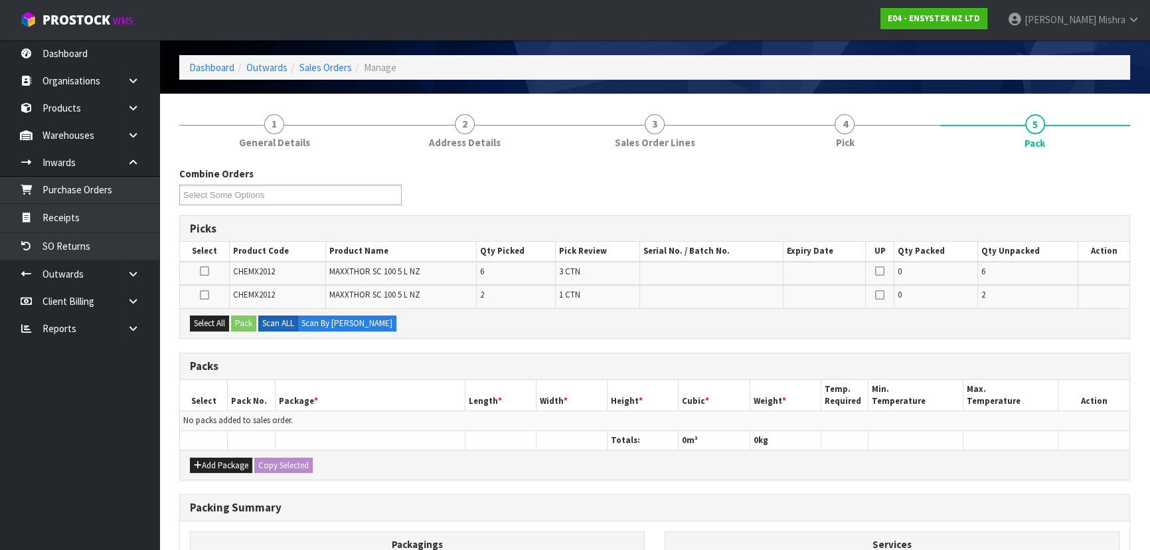
scroll to position [181, 0]
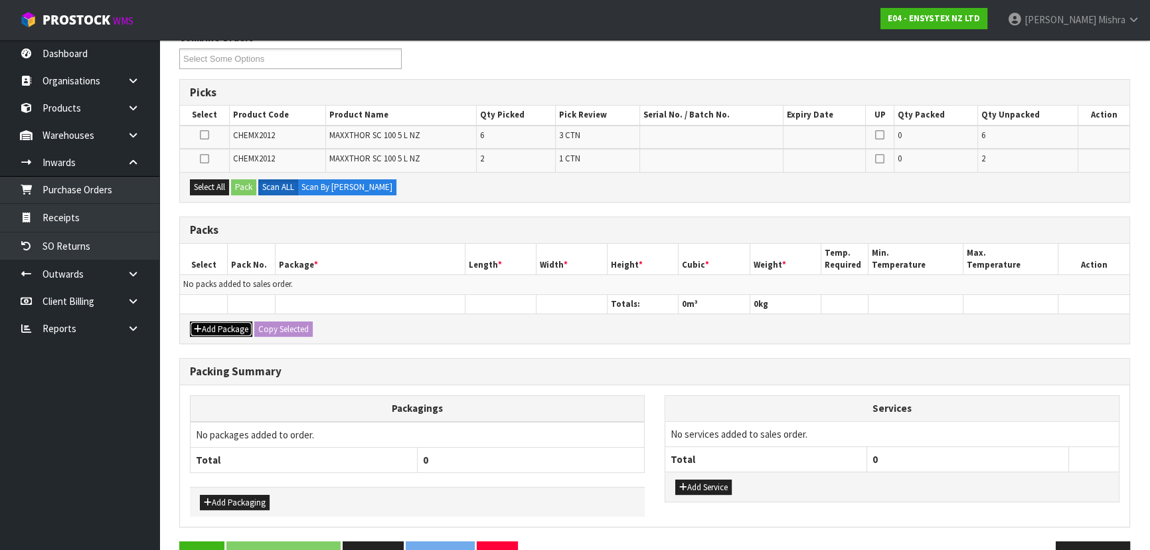
click at [217, 324] on button "Add Package" at bounding box center [221, 329] width 62 height 16
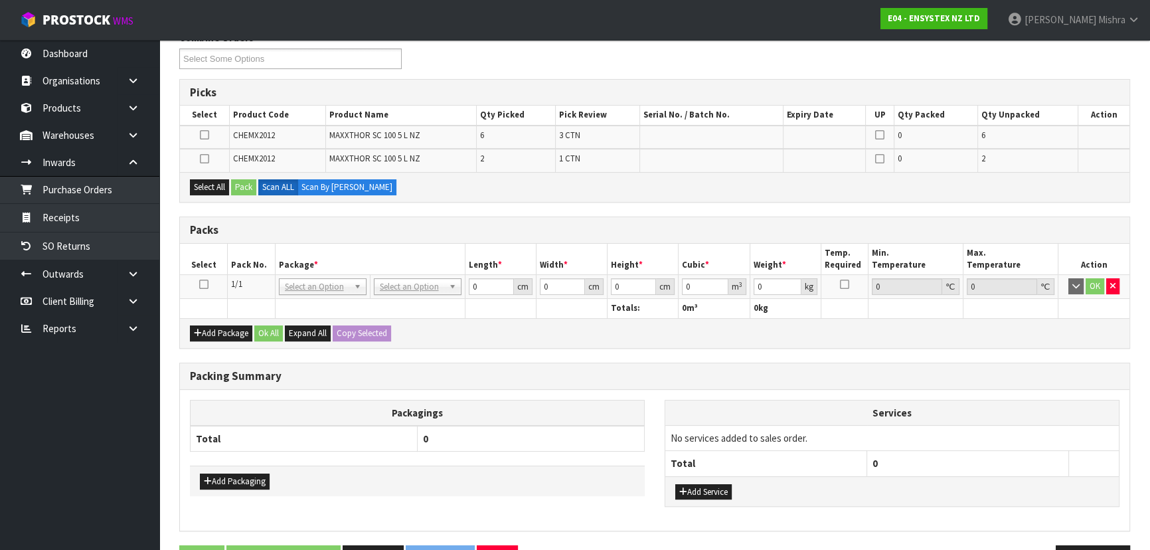
click at [199, 284] on icon at bounding box center [203, 284] width 9 height 1
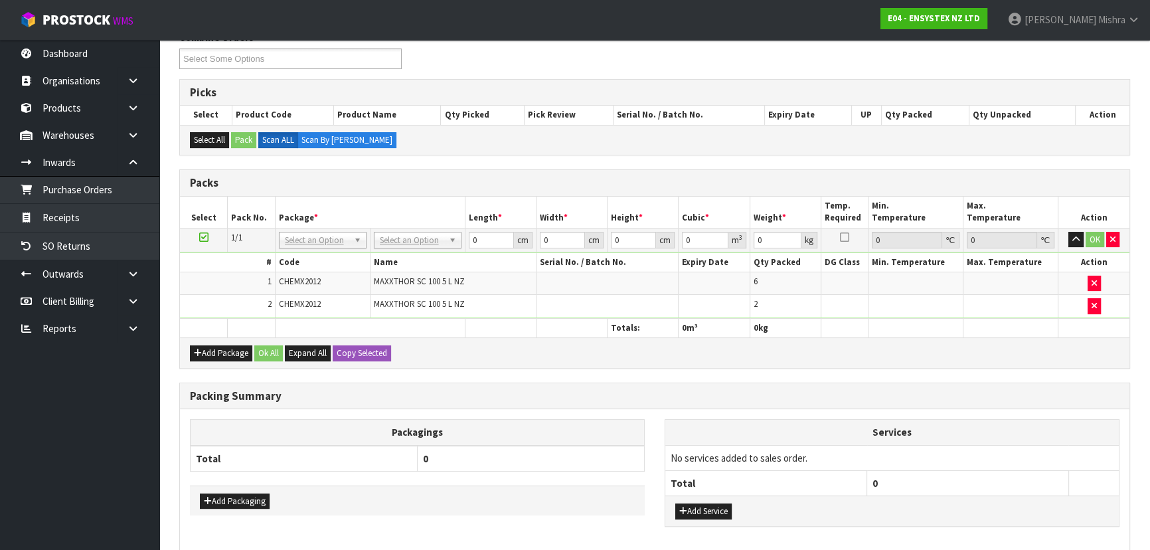
drag, startPoint x: 181, startPoint y: 16, endPoint x: 647, endPoint y: 197, distance: 500.0
click at [647, 197] on th "Height *" at bounding box center [643, 212] width 71 height 31
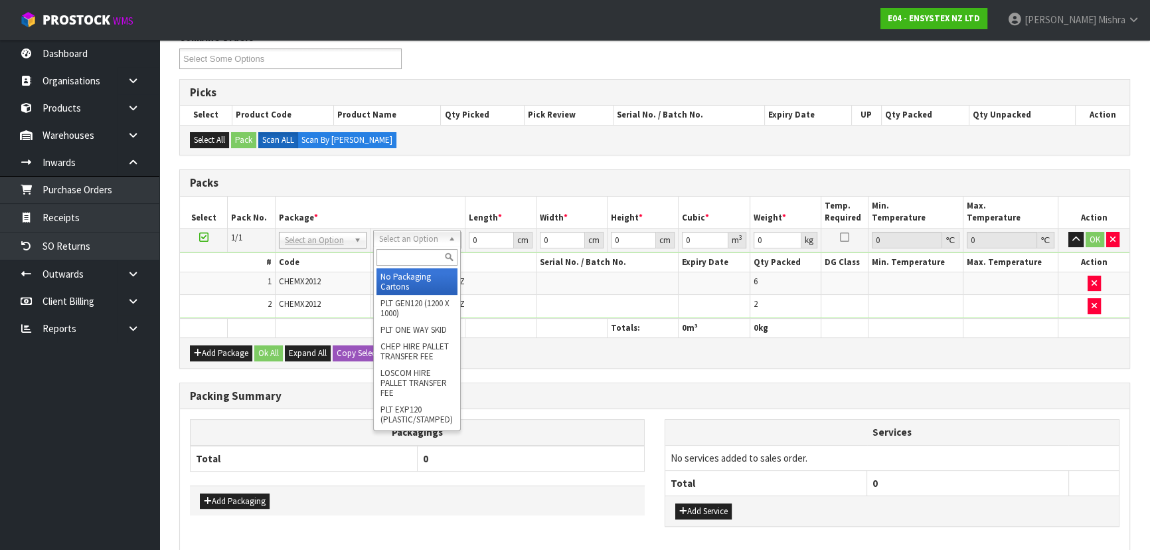
click at [389, 260] on input "text" at bounding box center [417, 257] width 81 height 17
type input "ret"
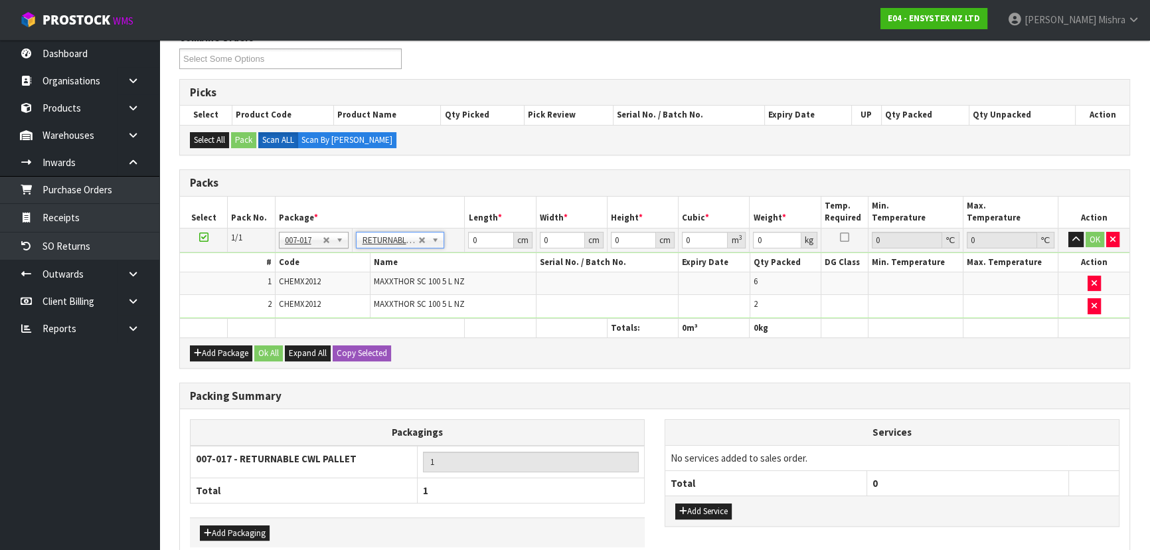
type input "48"
drag, startPoint x: 489, startPoint y: 238, endPoint x: 438, endPoint y: 235, distance: 50.6
click at [438, 235] on tr "1/1 NONE 007-001 007-002 007-004 007-009 007-013 007-014 007-015 007-017 007-01…" at bounding box center [655, 240] width 950 height 24
type input "7"
type input "80"
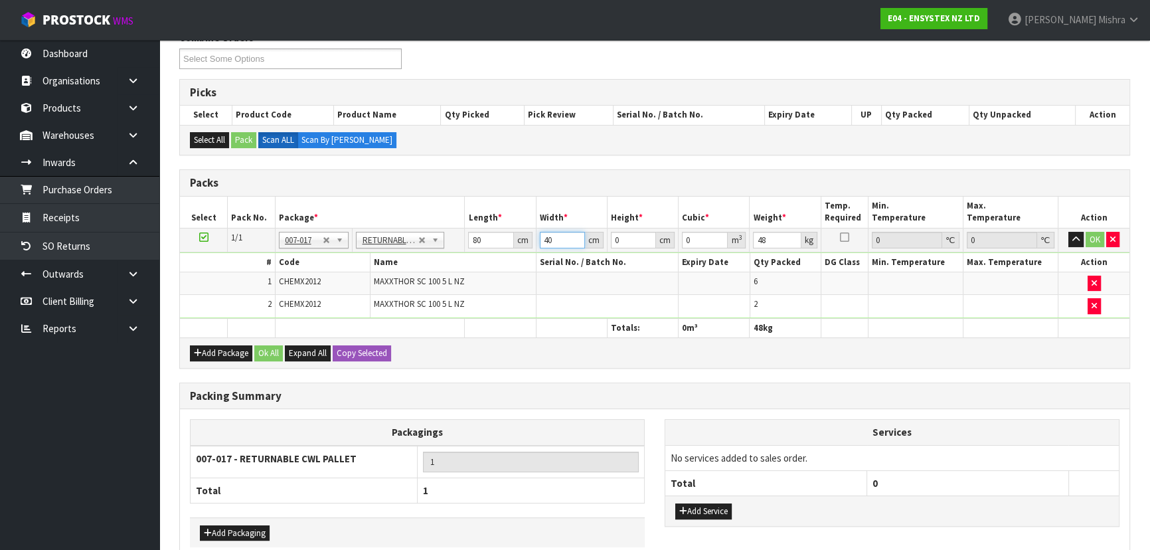
type input "40"
type input "3"
type input "0.0096"
type input "35"
type input "0.112"
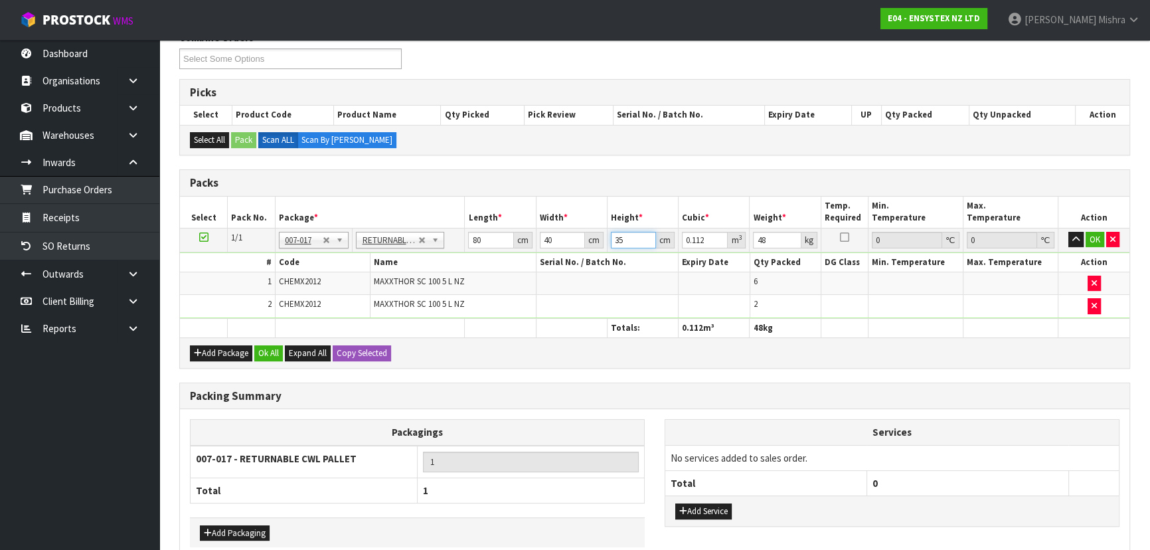
type input "35"
click at [266, 351] on button "Ok All" at bounding box center [268, 353] width 29 height 16
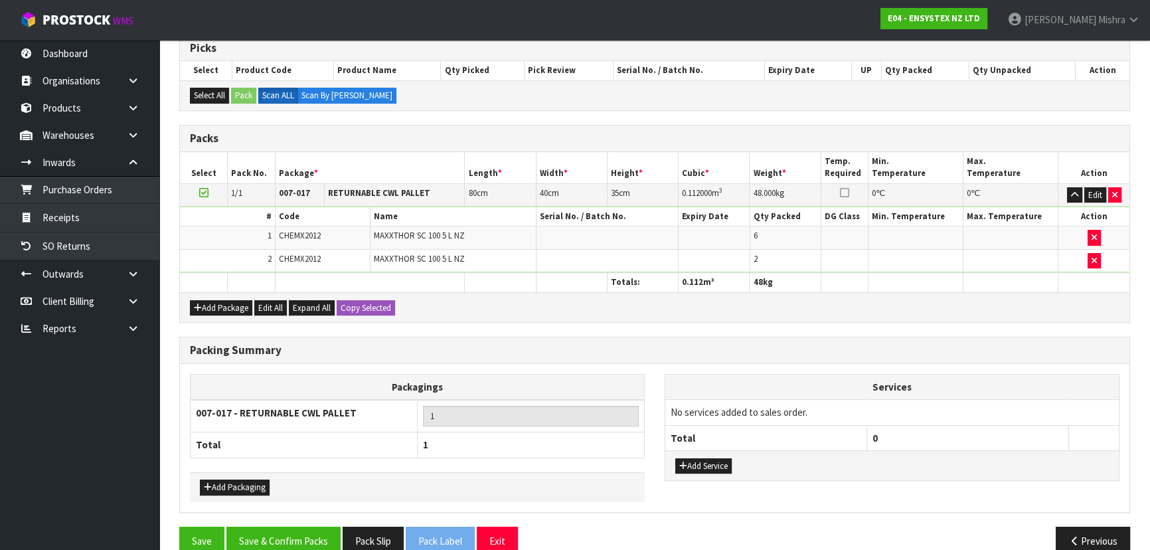
scroll to position [246, 0]
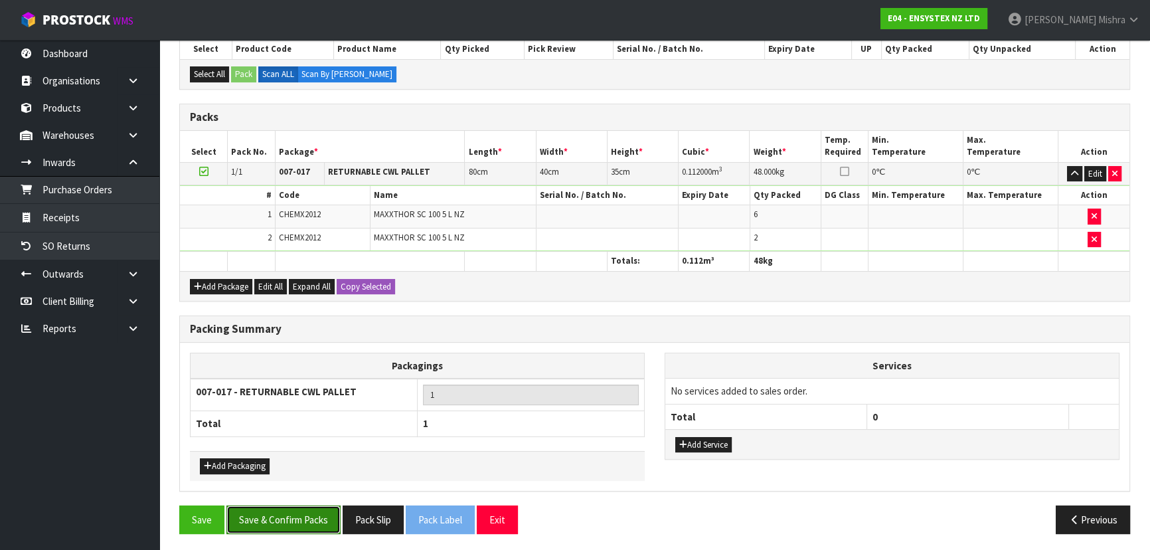
click at [291, 505] on button "Save & Confirm Packs" at bounding box center [283, 519] width 114 height 29
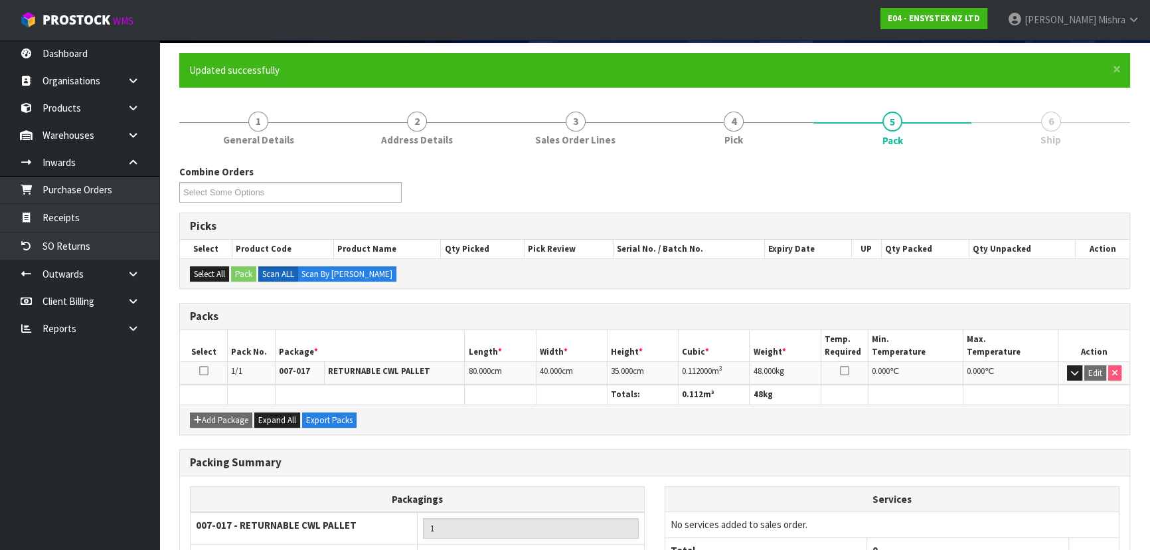
scroll to position [199, 0]
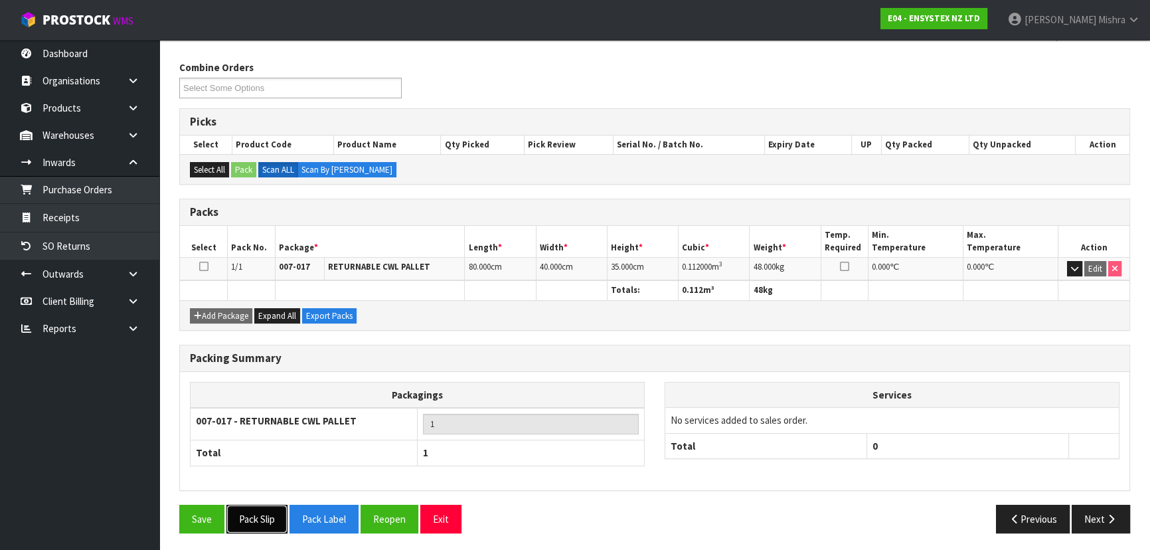
click at [272, 518] on button "Pack Slip" at bounding box center [256, 519] width 61 height 29
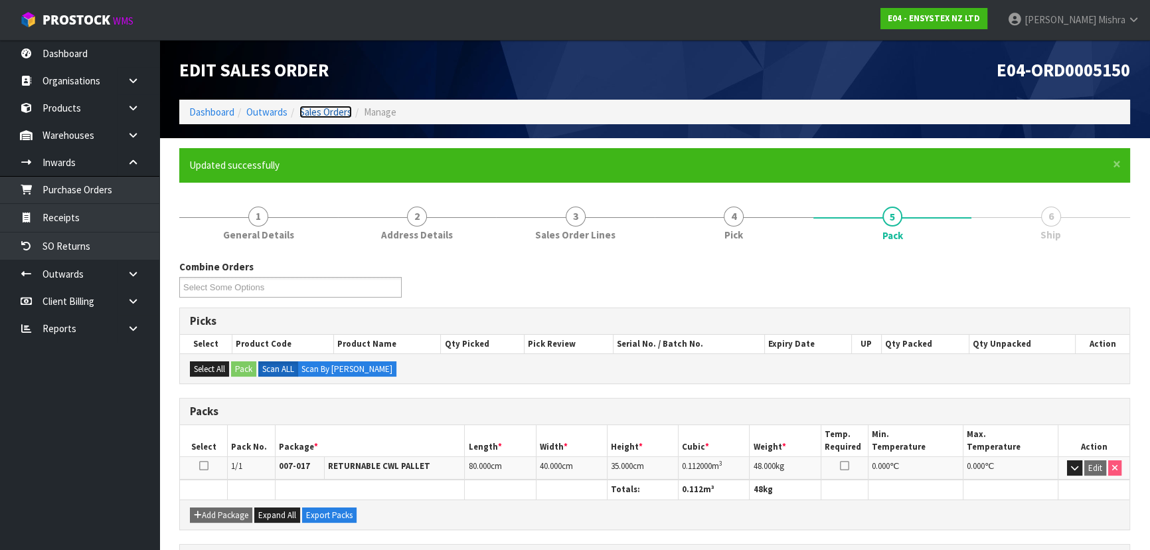
click at [331, 112] on link "Sales Orders" at bounding box center [326, 112] width 52 height 13
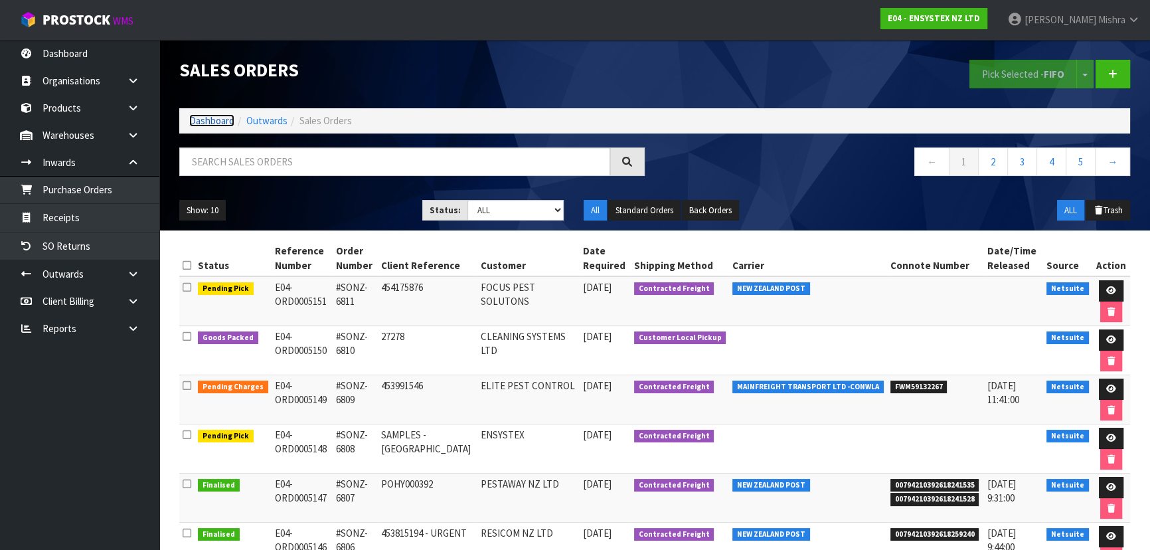
click at [205, 126] on link "Dashboard" at bounding box center [211, 120] width 45 height 13
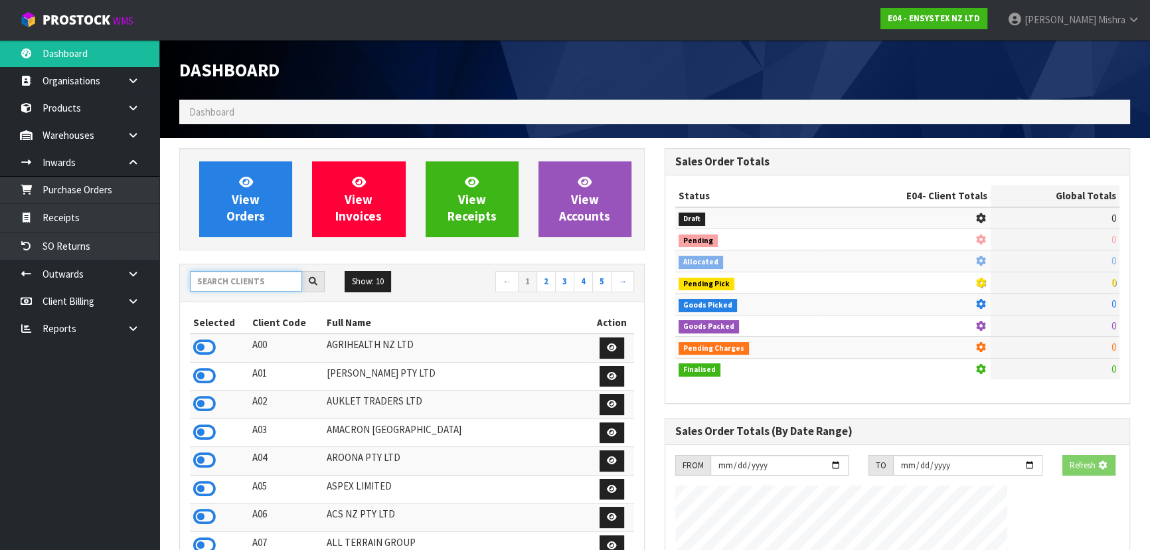
click at [251, 286] on input "text" at bounding box center [246, 281] width 112 height 21
type input "V04"
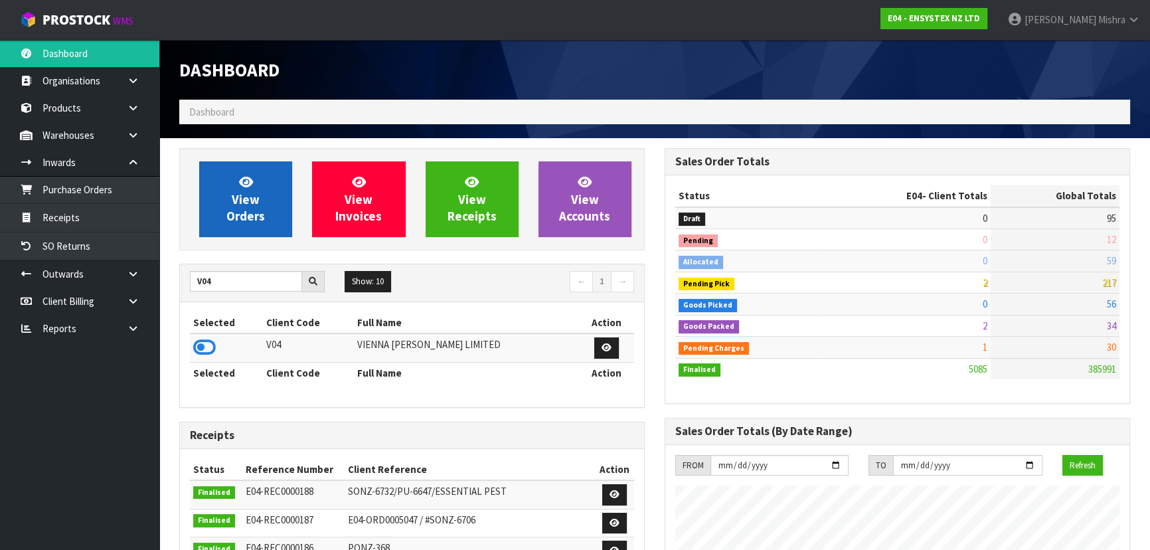
drag, startPoint x: 205, startPoint y: 353, endPoint x: 205, endPoint y: 226, distance: 126.2
click at [205, 351] on icon at bounding box center [204, 347] width 23 height 20
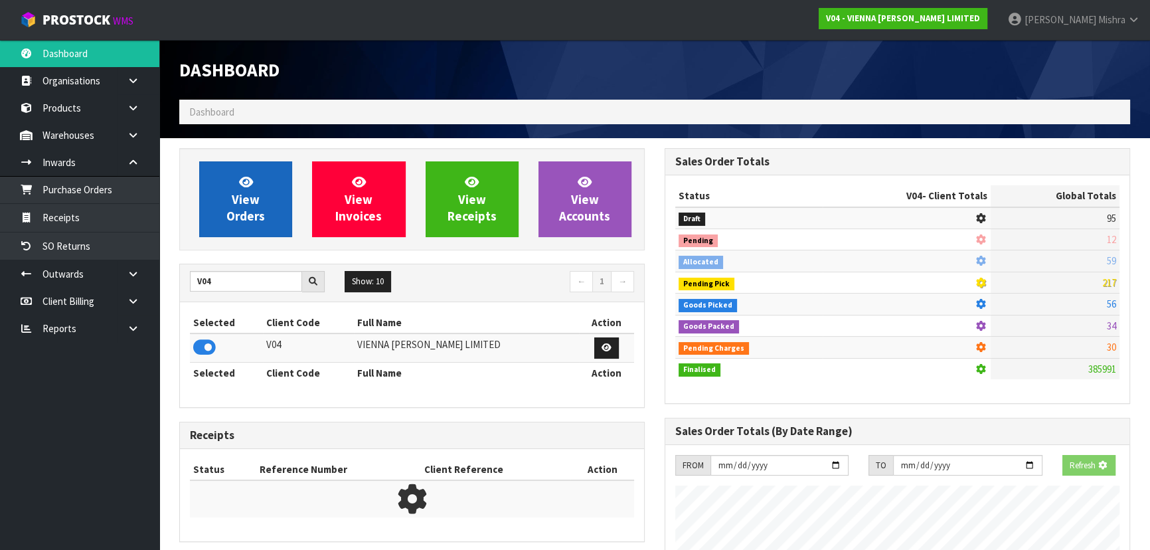
scroll to position [663362, 663703]
click at [235, 182] on link "View Orders" at bounding box center [245, 199] width 93 height 76
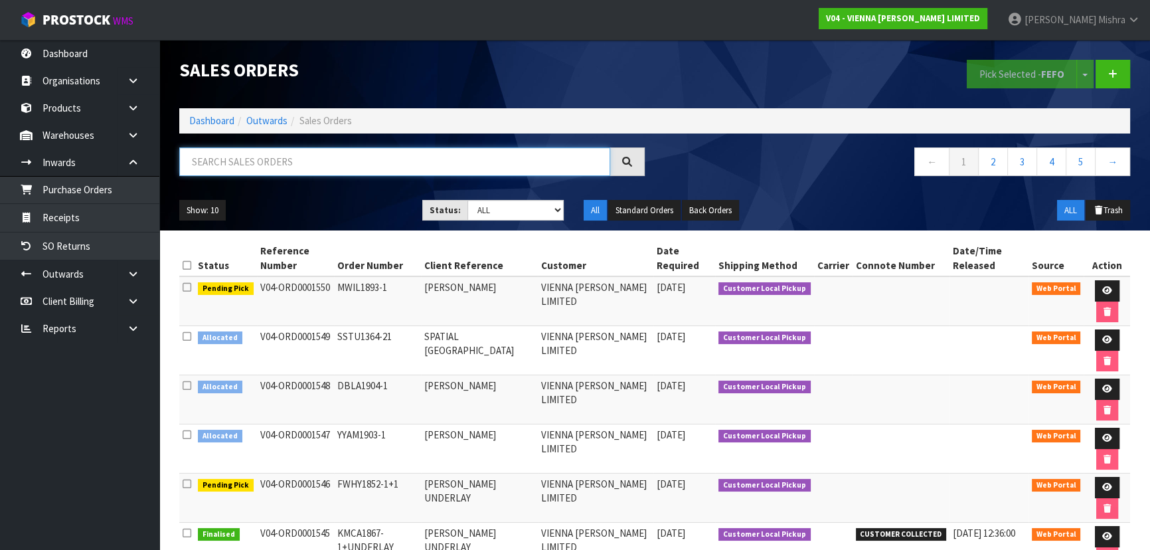
click at [391, 163] on input "text" at bounding box center [394, 161] width 431 height 29
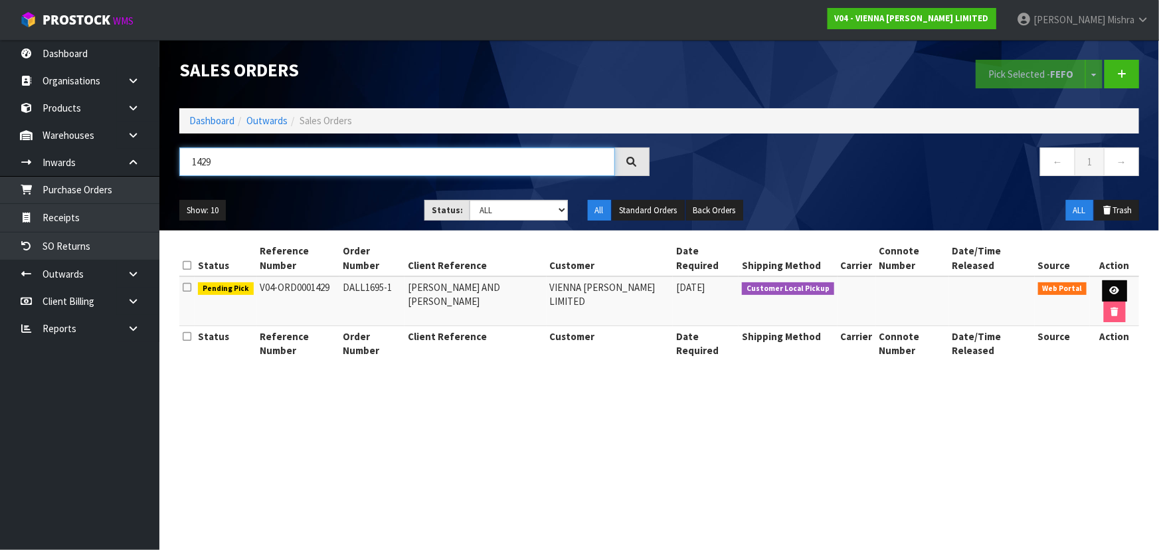
type input "1429"
click at [1110, 286] on icon at bounding box center [1115, 290] width 10 height 9
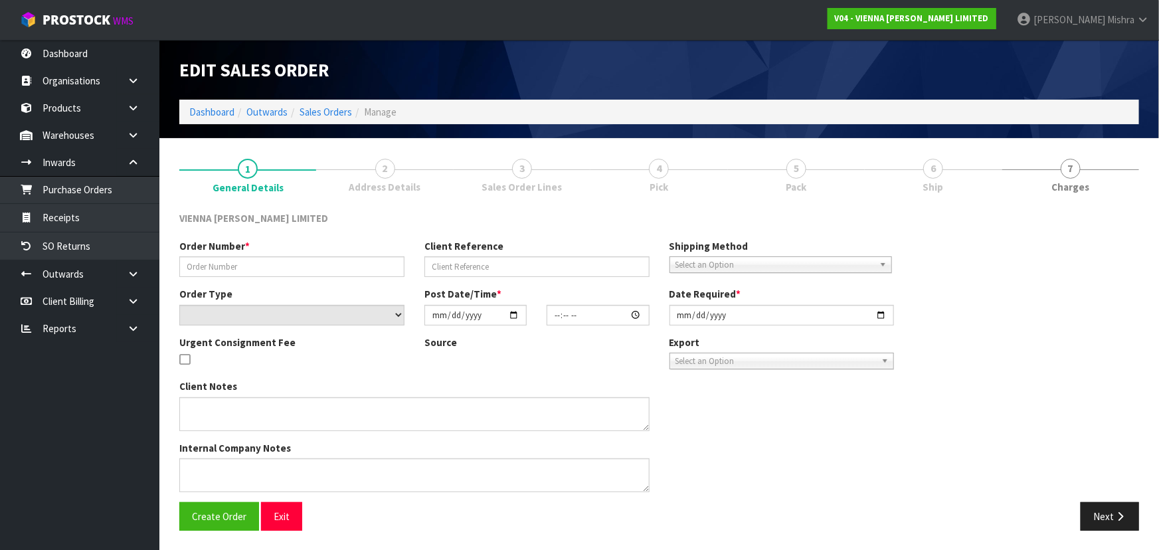
type input "DALL1695-1"
type input "[PERSON_NAME] AND [PERSON_NAME]"
select select "number:0"
type input "[DATE]"
type input "14:49:00.000"
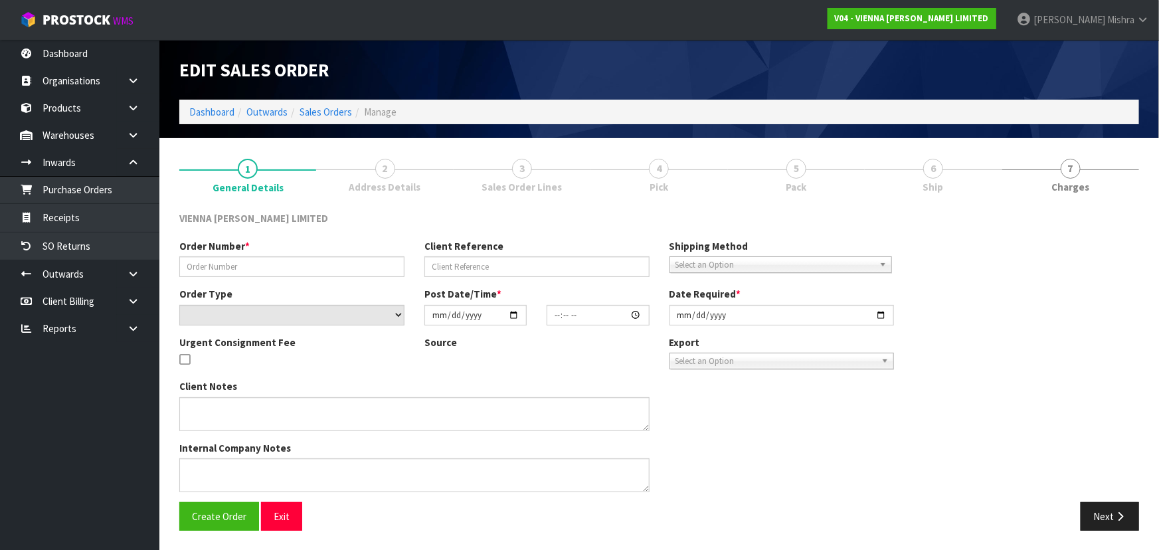
type input "[DATE]"
type textarea "[PERSON_NAME]"
type textarea "THIS DELIVERY IS NOW URGENT. CAN WE PLEASE PACK THIS ORDER ON TWO PALLETS. PLEA…"
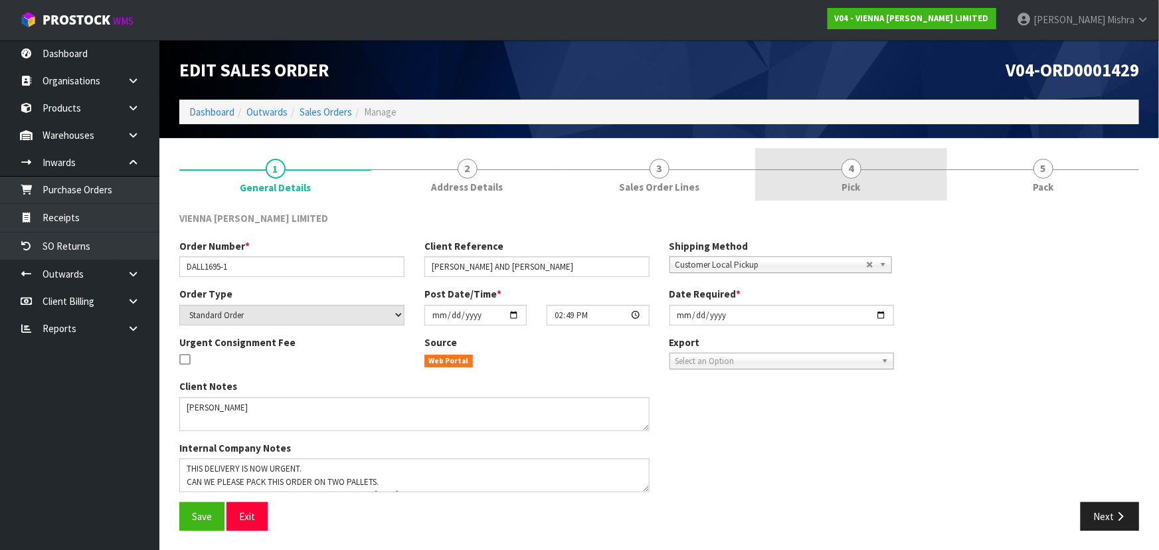
click at [935, 187] on link "4 Pick" at bounding box center [851, 174] width 192 height 52
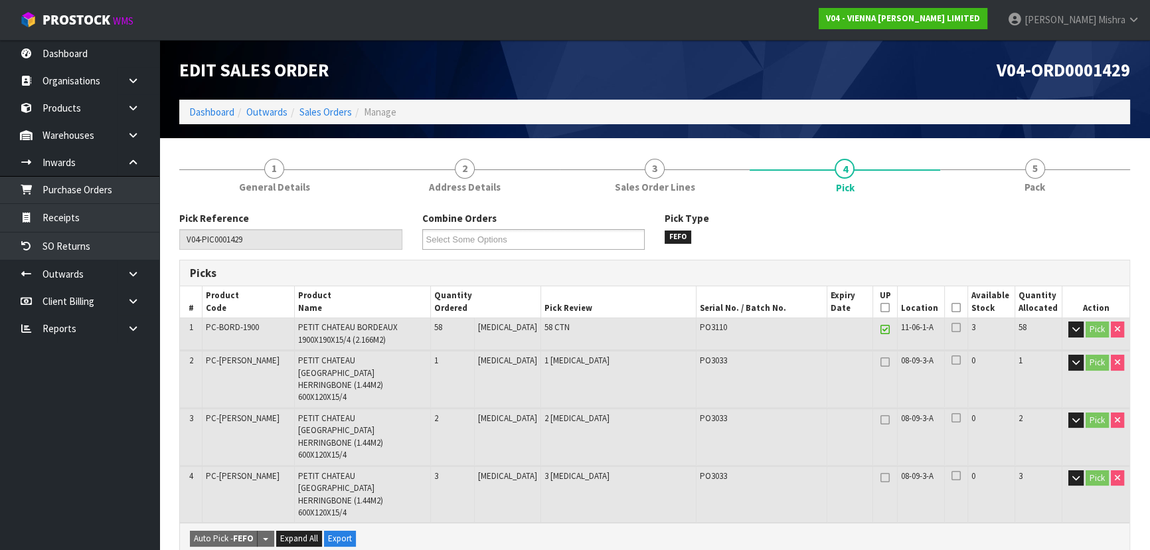
click at [956, 312] on th "Picked" at bounding box center [956, 301] width 23 height 31
click at [952, 308] on icon at bounding box center [956, 308] width 9 height 1
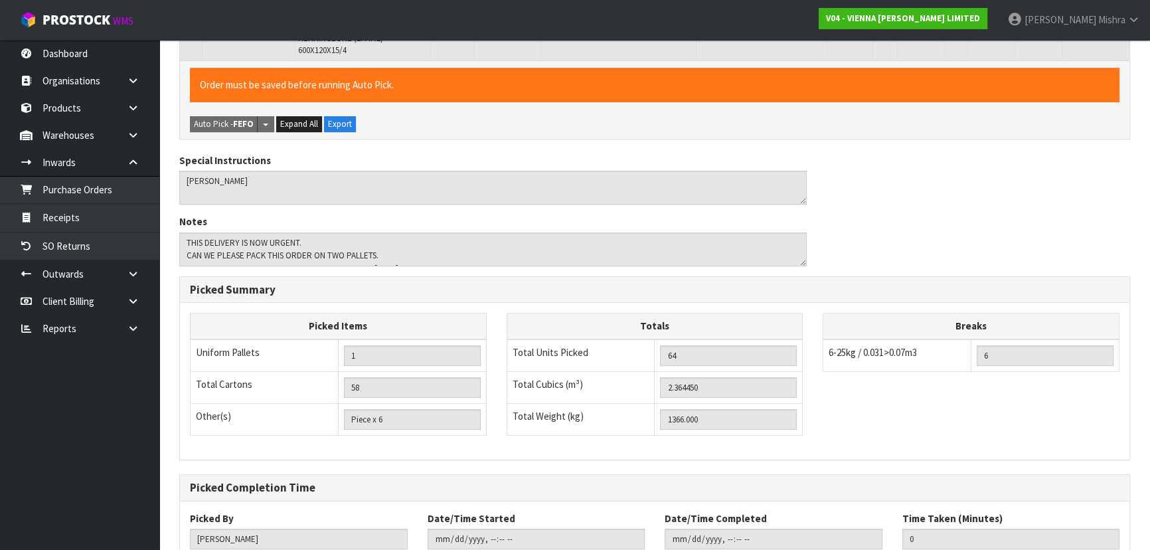
scroll to position [515, 0]
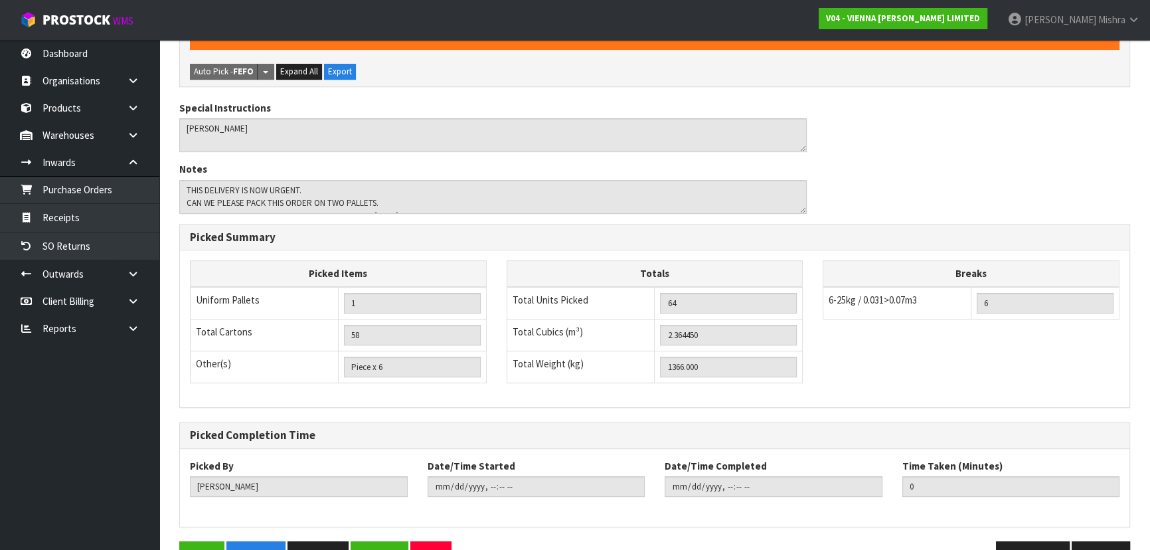
click at [172, 541] on div "Save Pick Slip Pack Slip Reopen Exit" at bounding box center [412, 555] width 486 height 29
click at [193, 541] on button "Save" at bounding box center [201, 555] width 45 height 29
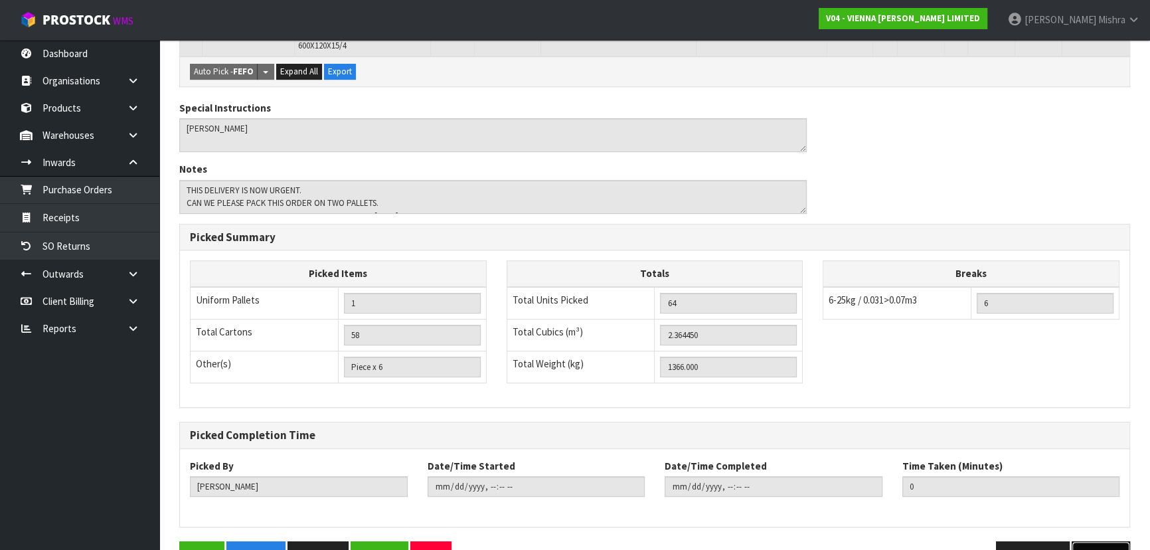
click at [1097, 541] on button "Next" at bounding box center [1101, 555] width 58 height 29
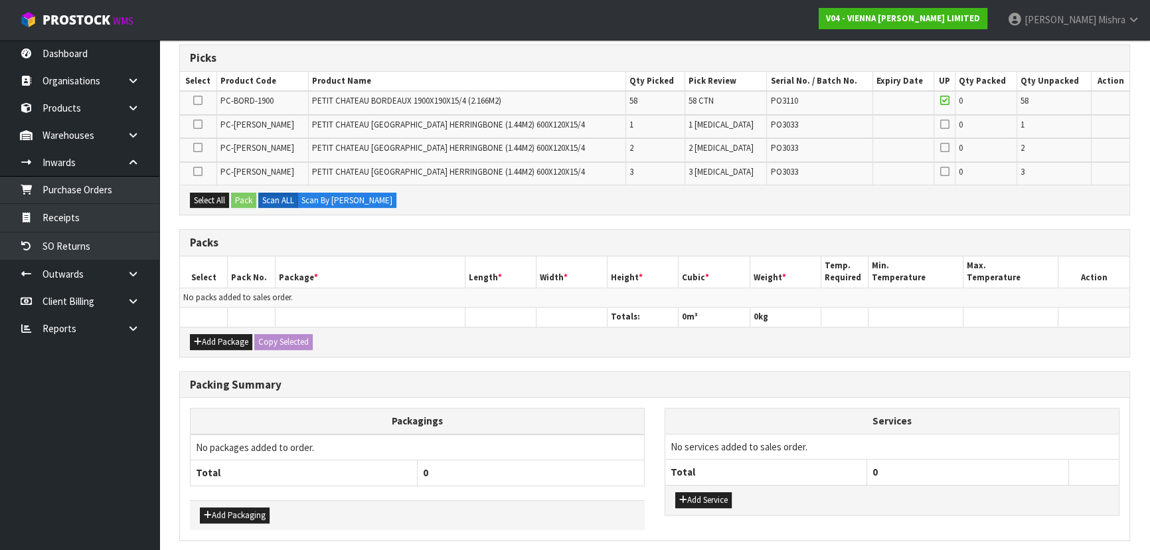
scroll to position [312, 0]
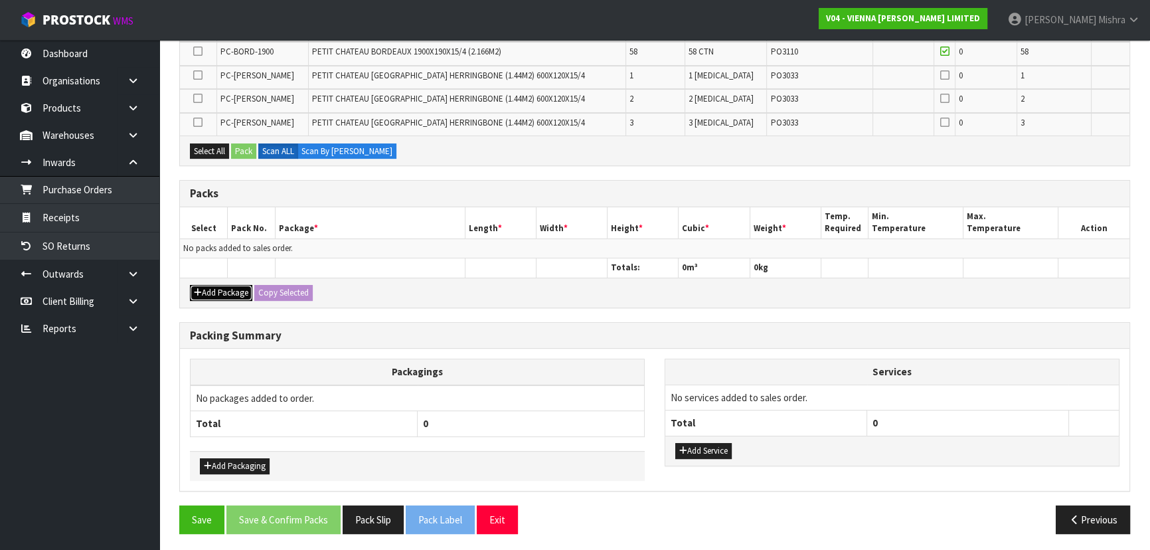
click at [218, 296] on button "Add Package" at bounding box center [221, 293] width 62 height 16
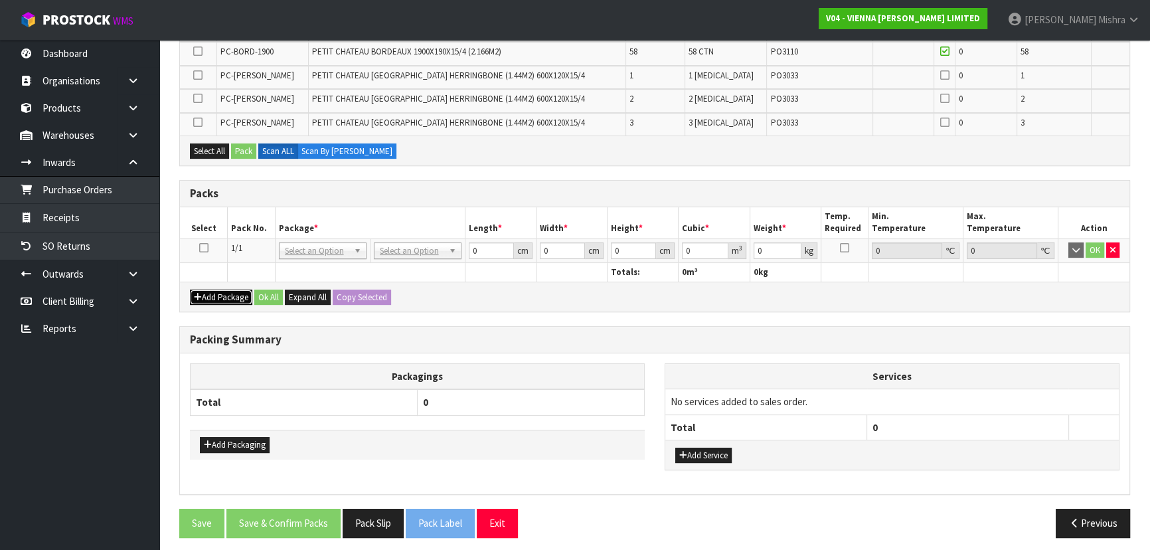
click at [221, 290] on button "Add Package" at bounding box center [221, 298] width 62 height 16
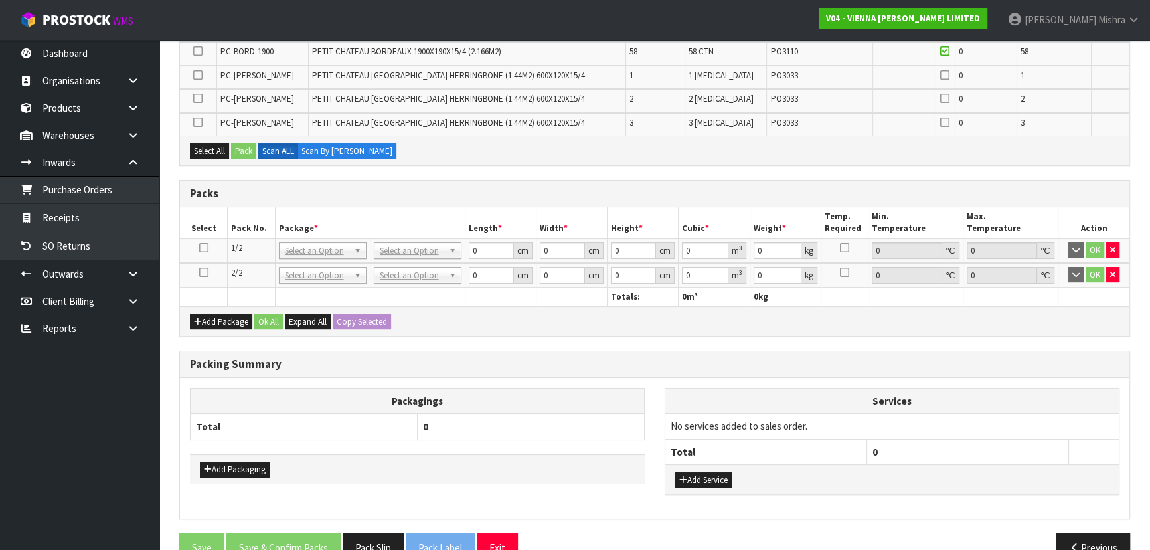
click at [205, 248] on icon at bounding box center [203, 248] width 9 height 1
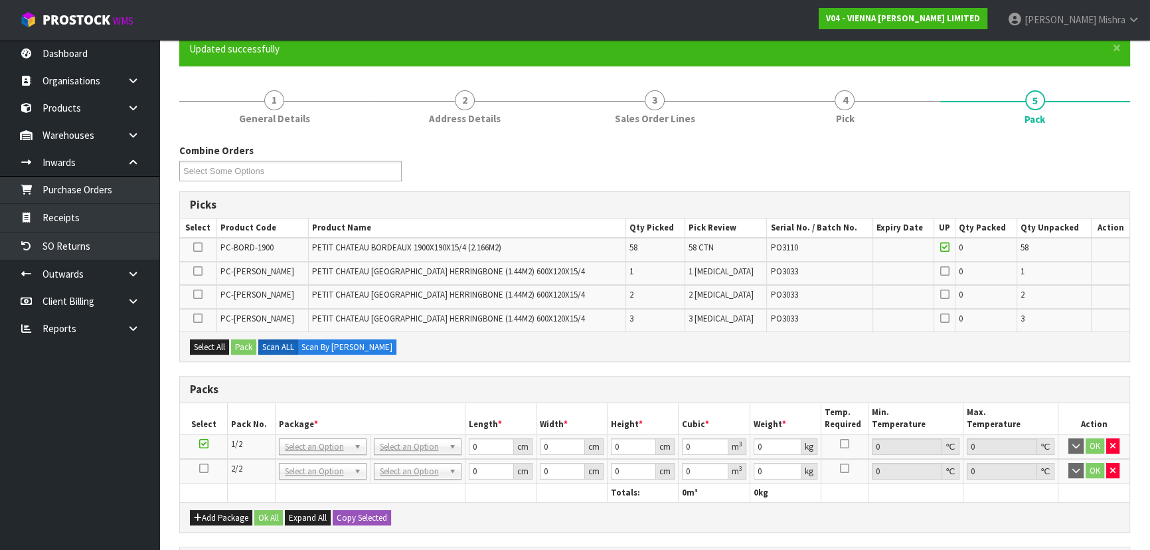
scroll to position [71, 0]
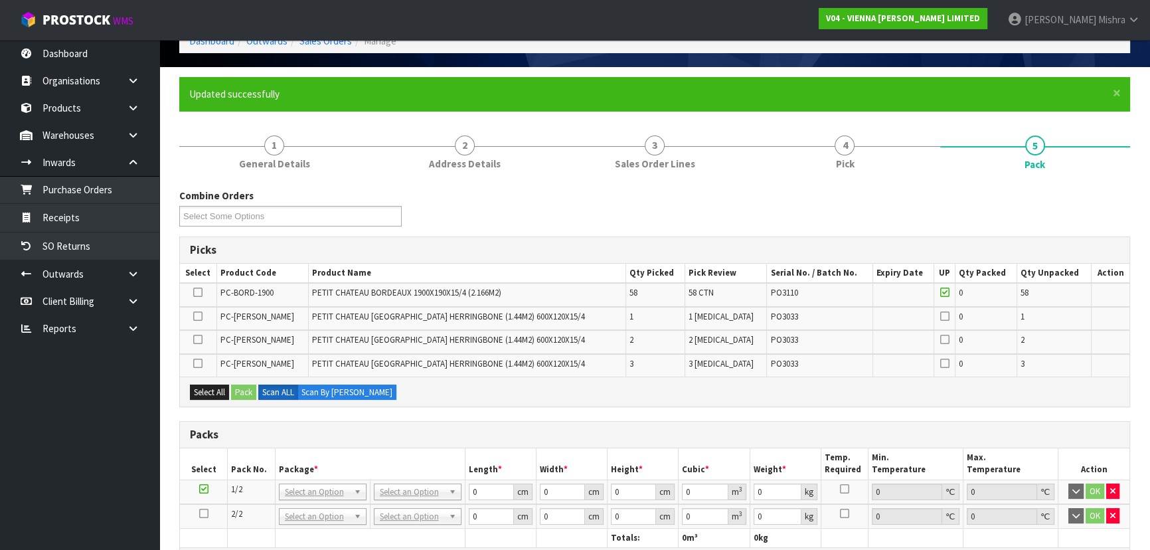
click at [199, 292] on icon at bounding box center [197, 292] width 9 height 1
click at [0, 0] on input "checkbox" at bounding box center [0, 0] width 0 height 0
click at [201, 386] on button "Select All" at bounding box center [209, 393] width 39 height 16
click at [242, 393] on button "Pack" at bounding box center [243, 393] width 25 height 16
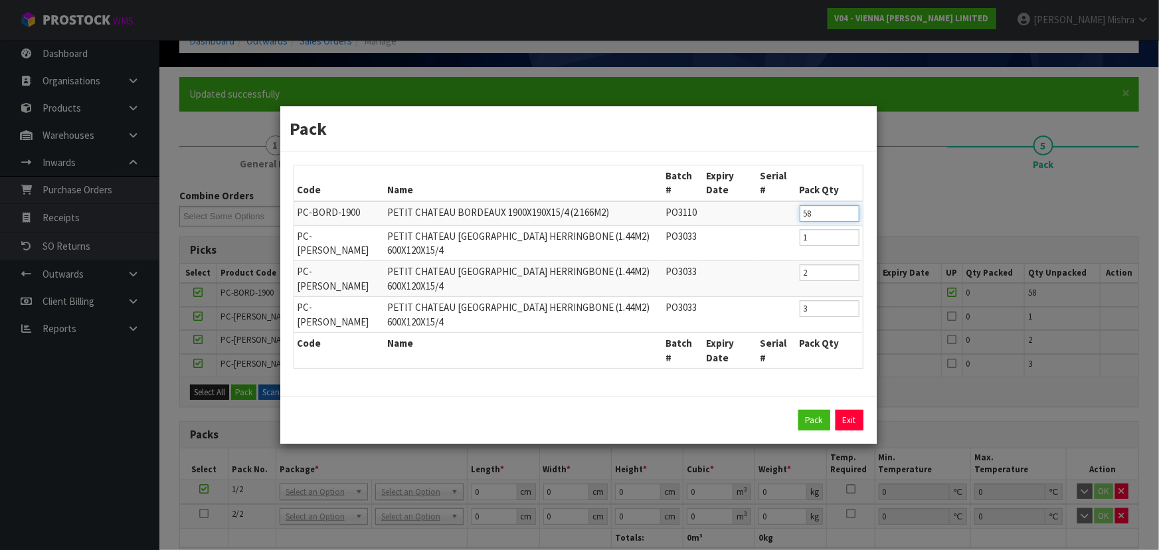
drag, startPoint x: 822, startPoint y: 228, endPoint x: 775, endPoint y: 231, distance: 47.2
click at [775, 226] on tr "PC-BORD-1900 PETIT CHATEAU BORDEAUX 1900X190X15/4 (2.166M2) PO3110 58" at bounding box center [578, 213] width 569 height 25
type input "22"
click at [824, 410] on button "Pack" at bounding box center [814, 420] width 32 height 21
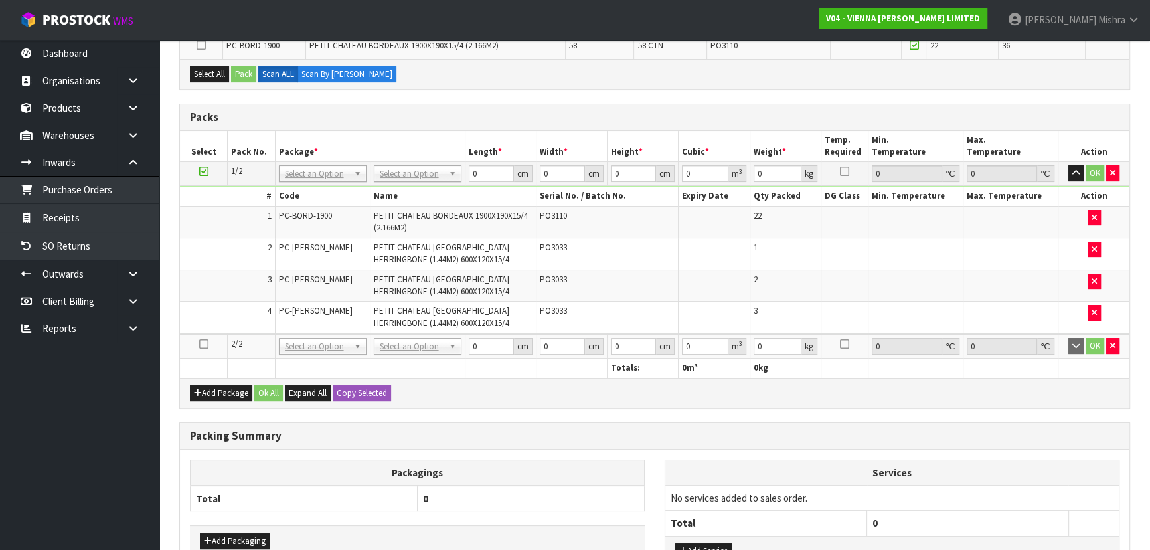
scroll to position [298, 0]
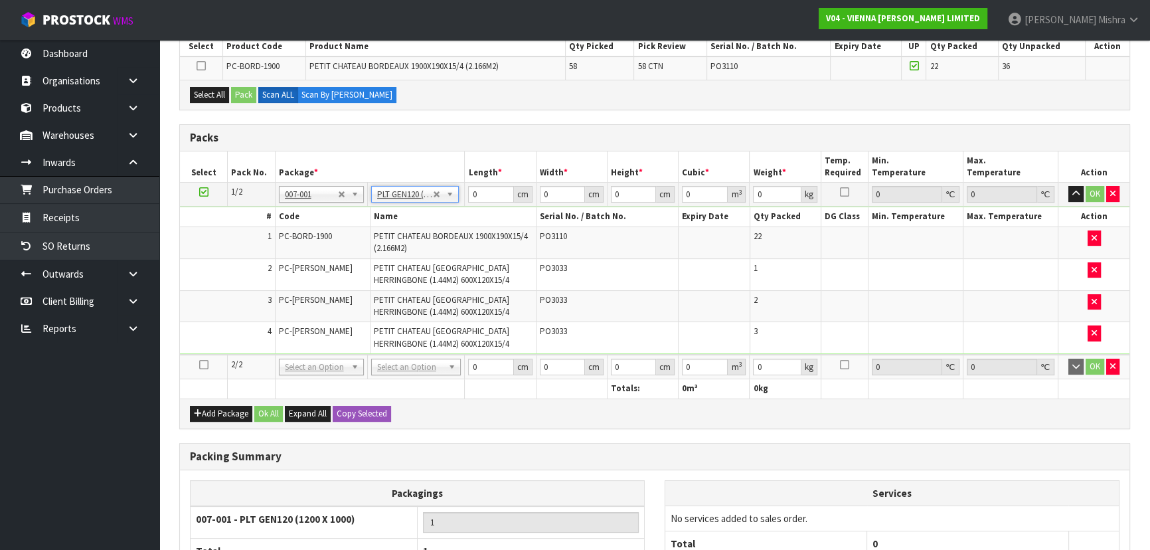
type input "120"
type input "100"
type input "574"
drag, startPoint x: 490, startPoint y: 194, endPoint x: 429, endPoint y: 201, distance: 61.5
click at [429, 201] on tr "1/2 NONE 007-001 007-002 007-004 007-009 007-013 007-014 007-015 007-017 007-01…" at bounding box center [655, 195] width 950 height 24
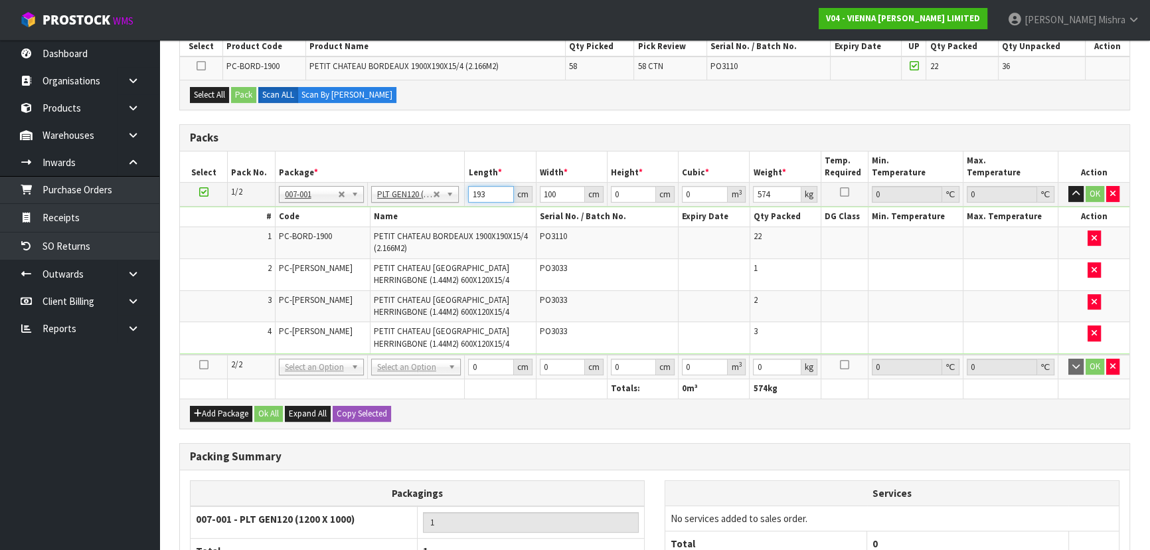
type input "193"
type input "112"
type input "6"
type input "0.129696"
type input "66"
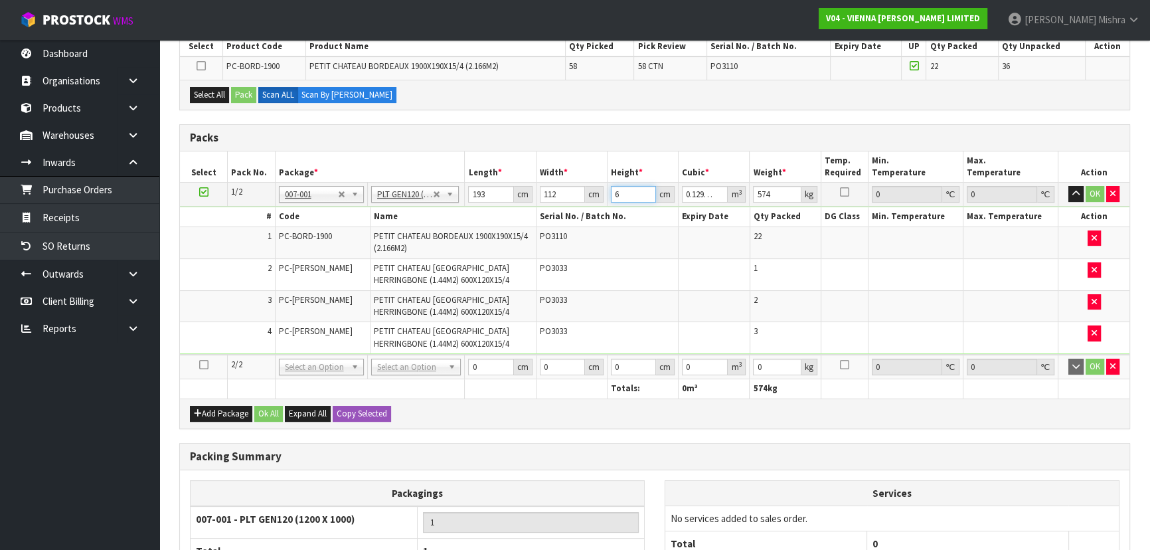
type input "1.426656"
type input "66"
click at [1097, 193] on button "OK" at bounding box center [1095, 194] width 19 height 16
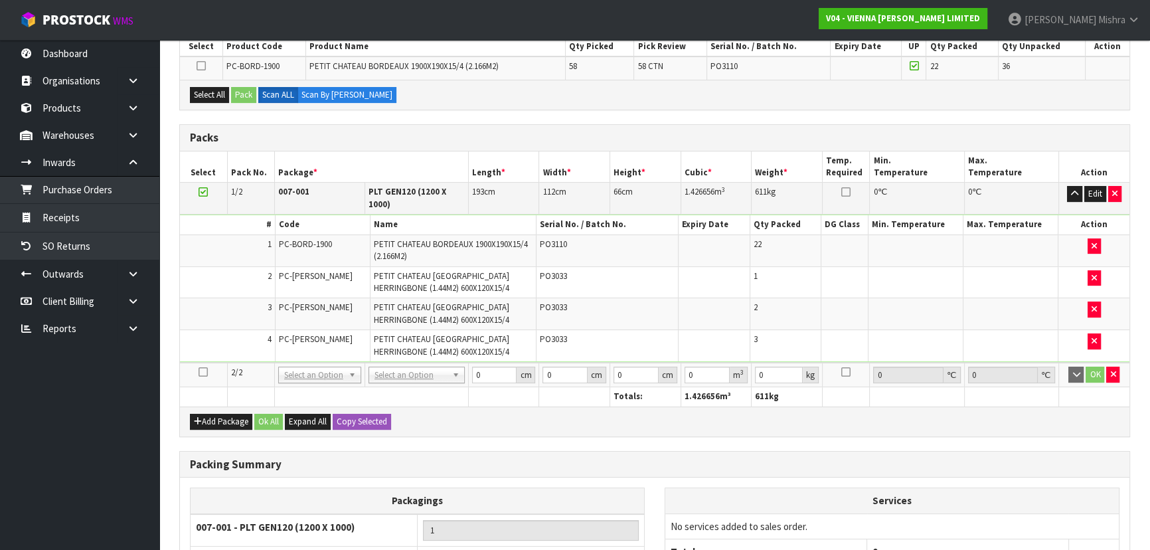
click at [202, 372] on icon at bounding box center [203, 372] width 9 height 1
click at [210, 94] on button "Select All" at bounding box center [209, 95] width 39 height 16
click at [240, 96] on button "Pack" at bounding box center [243, 95] width 25 height 16
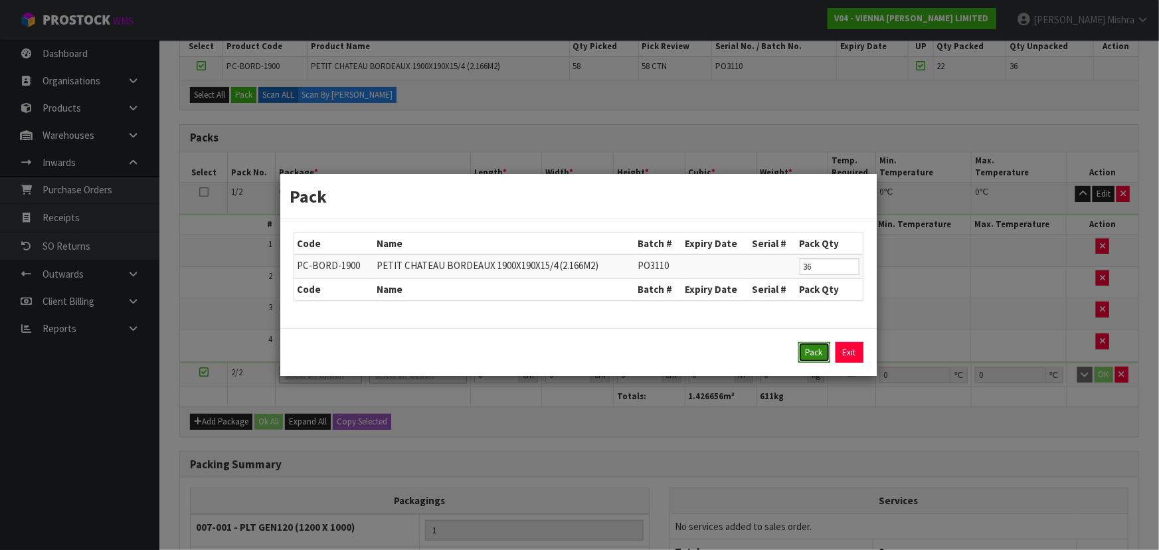
click at [817, 349] on button "Pack" at bounding box center [814, 352] width 32 height 21
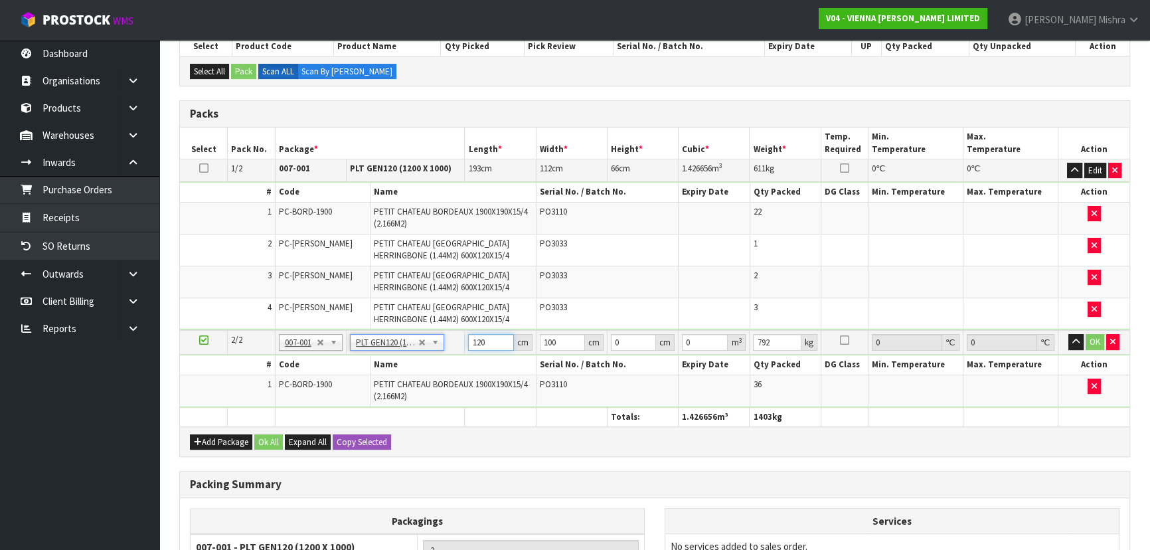
drag, startPoint x: 493, startPoint y: 338, endPoint x: 406, endPoint y: 341, distance: 87.1
click at [406, 341] on tr "2/2 NONE 007-001 007-002 007-004 007-009 007-013 007-014 007-015 007-017 007-01…" at bounding box center [655, 342] width 950 height 25
click at [1101, 339] on button "OK" at bounding box center [1095, 342] width 19 height 16
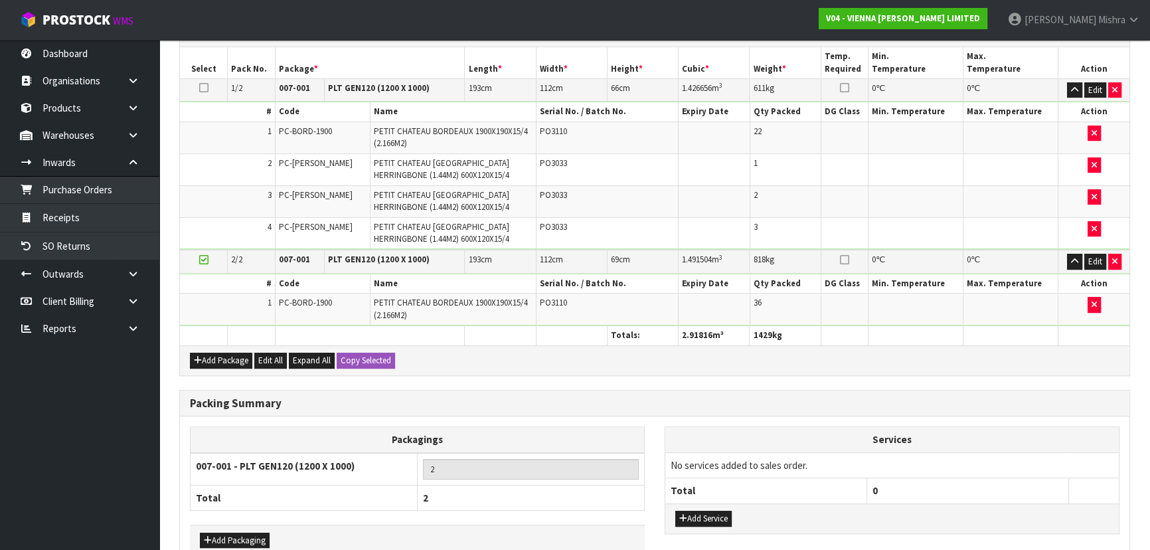
scroll to position [452, 0]
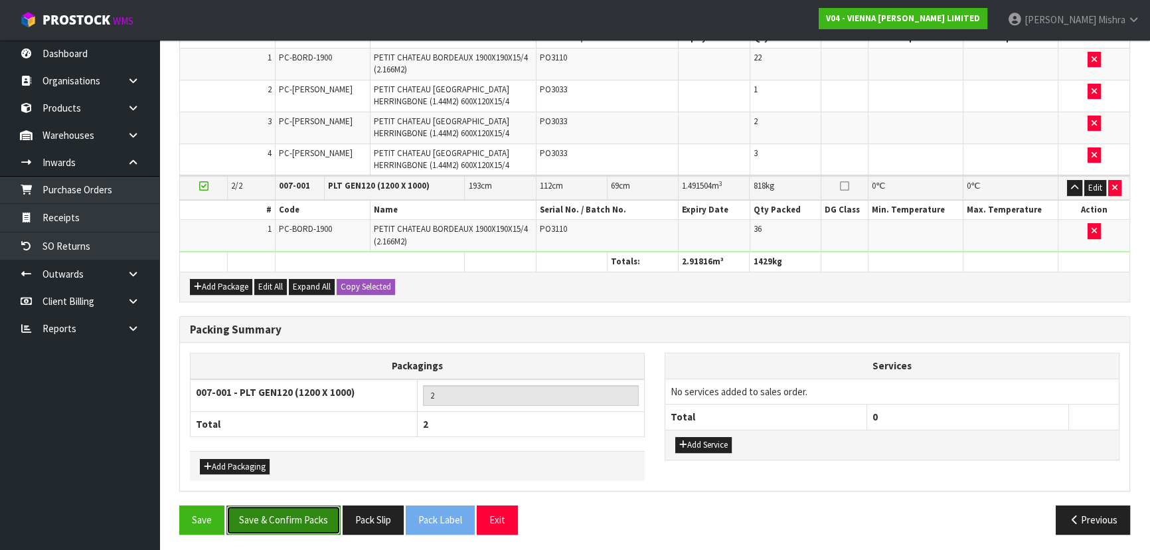
click at [292, 508] on button "Save & Confirm Packs" at bounding box center [283, 519] width 114 height 29
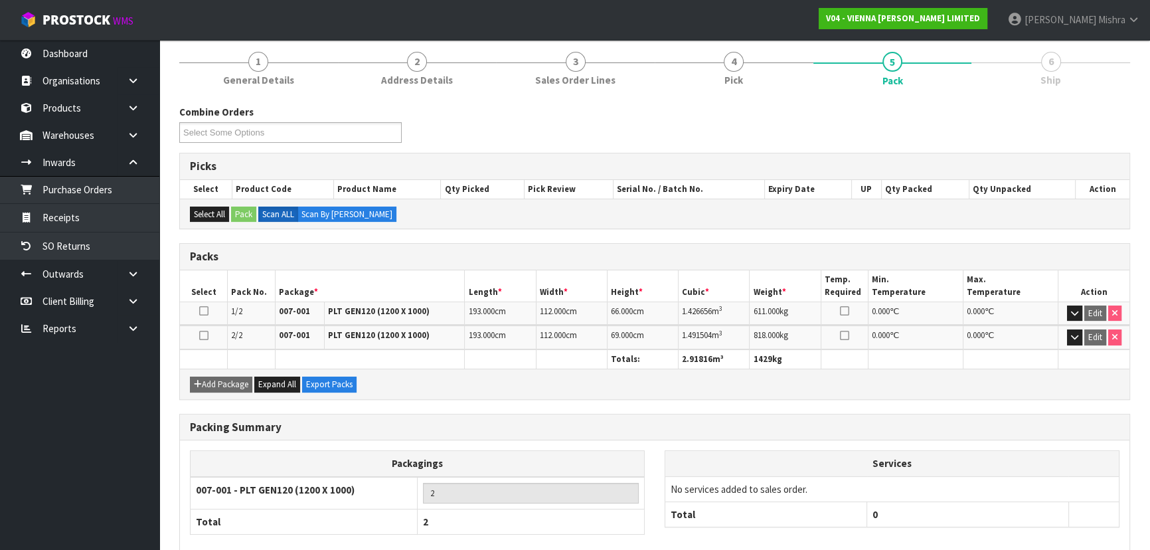
scroll to position [224, 0]
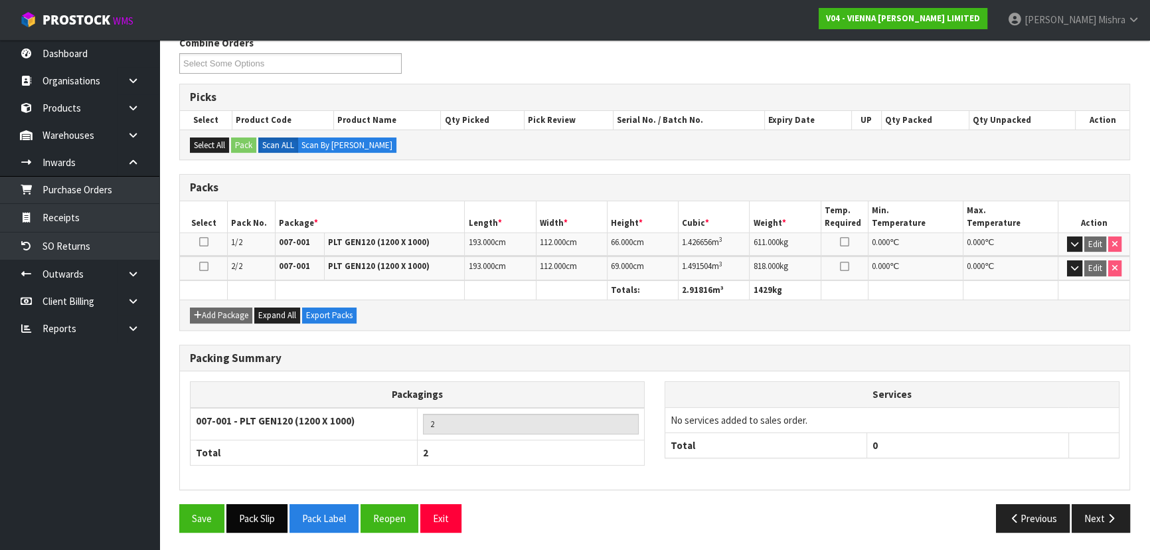
click at [262, 519] on button "Pack Slip" at bounding box center [256, 518] width 61 height 29
drag, startPoint x: 734, startPoint y: 330, endPoint x: 744, endPoint y: 345, distance: 18.2
click at [734, 330] on div "Combine Orders V04-ORD0001128 V04-ORD0001429 V04-ORD0001449 V04-ORD0001464 V04-…" at bounding box center [654, 289] width 951 height 507
click at [1093, 521] on button "Next" at bounding box center [1101, 518] width 58 height 29
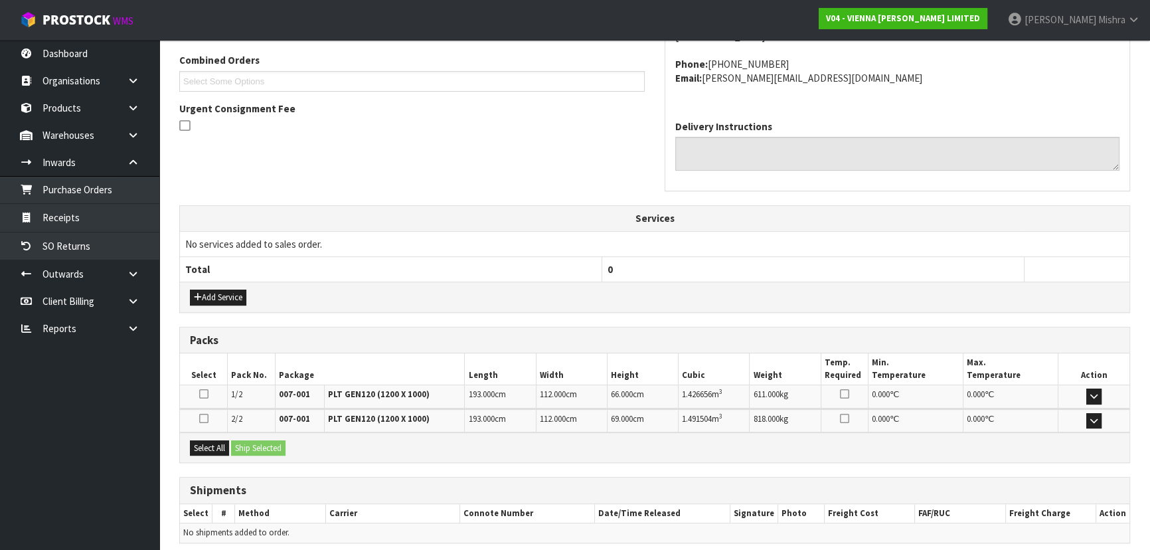
scroll to position [392, 0]
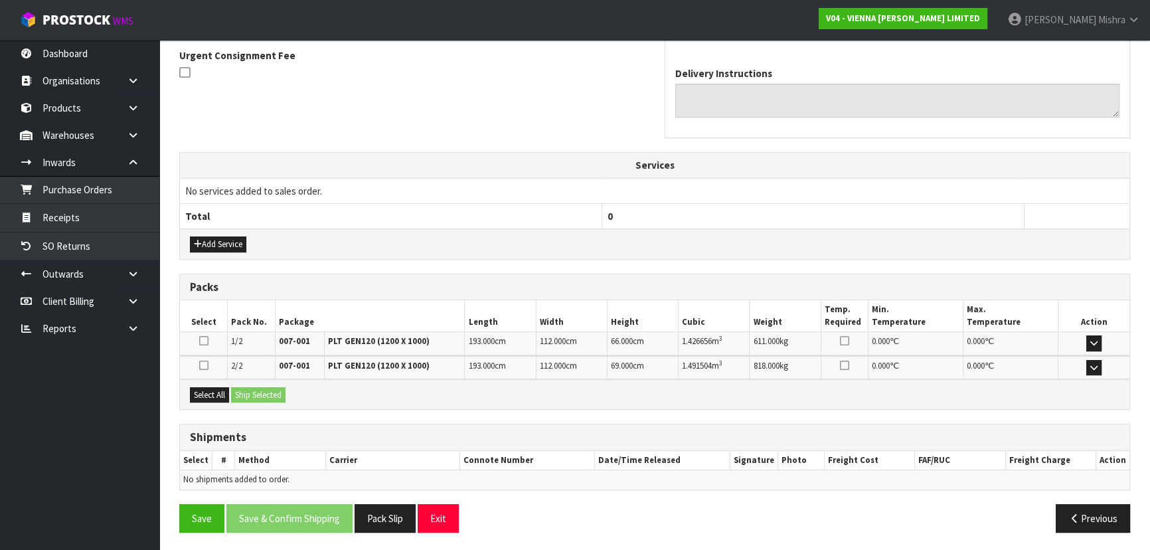
click at [220, 401] on div "Select All Ship Selected" at bounding box center [655, 394] width 950 height 30
click at [238, 397] on div "Select All Ship Selected" at bounding box center [655, 394] width 950 height 30
click at [199, 389] on button "Select All" at bounding box center [209, 395] width 39 height 16
click at [264, 396] on button "Ship Selected" at bounding box center [258, 395] width 54 height 16
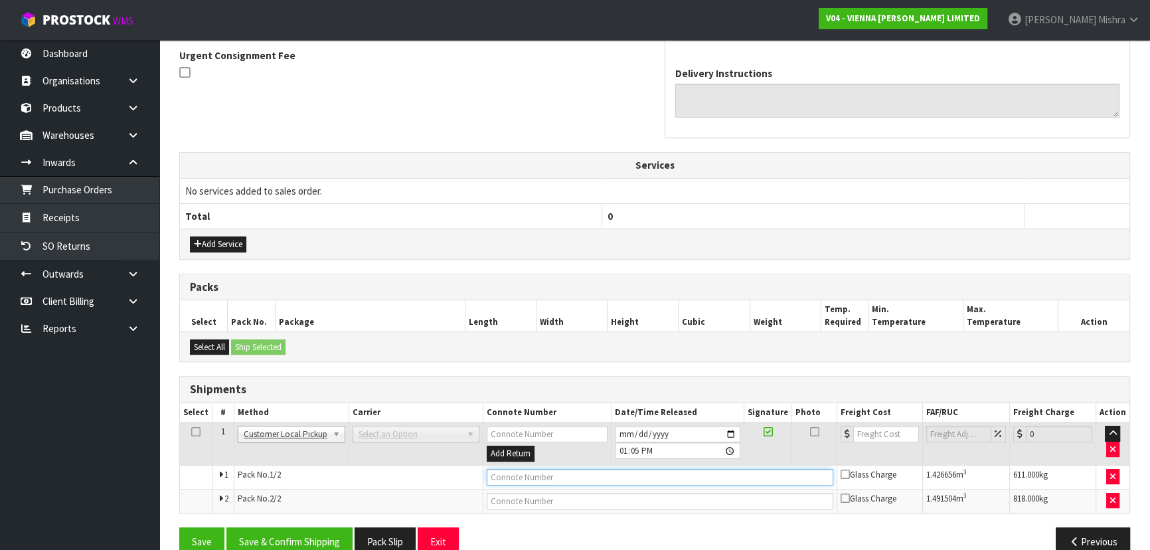
click at [522, 476] on input "text" at bounding box center [660, 477] width 347 height 17
click at [266, 537] on button "Save & Confirm Shipping" at bounding box center [289, 541] width 126 height 29
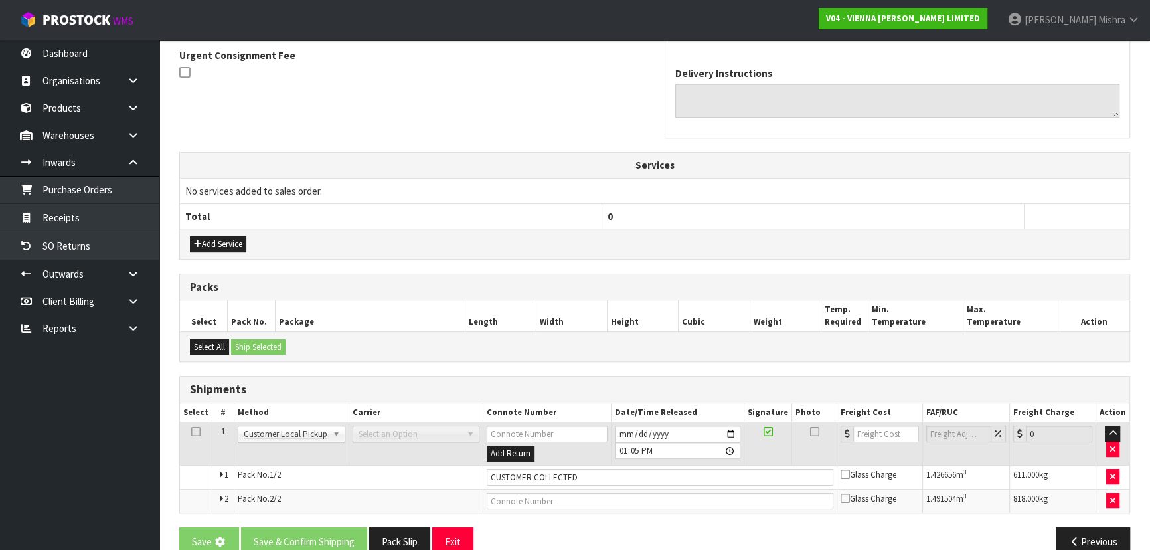
scroll to position [0, 0]
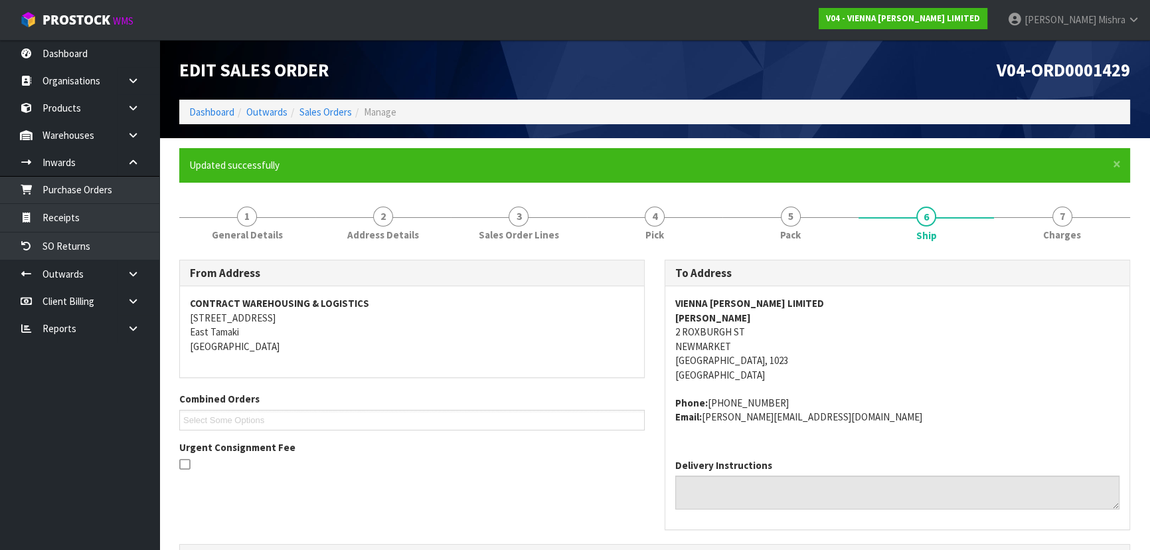
click at [223, 102] on ol "Dashboard Outwards Sales Orders Manage" at bounding box center [654, 112] width 951 height 25
click at [220, 114] on link "Dashboard" at bounding box center [211, 112] width 45 height 13
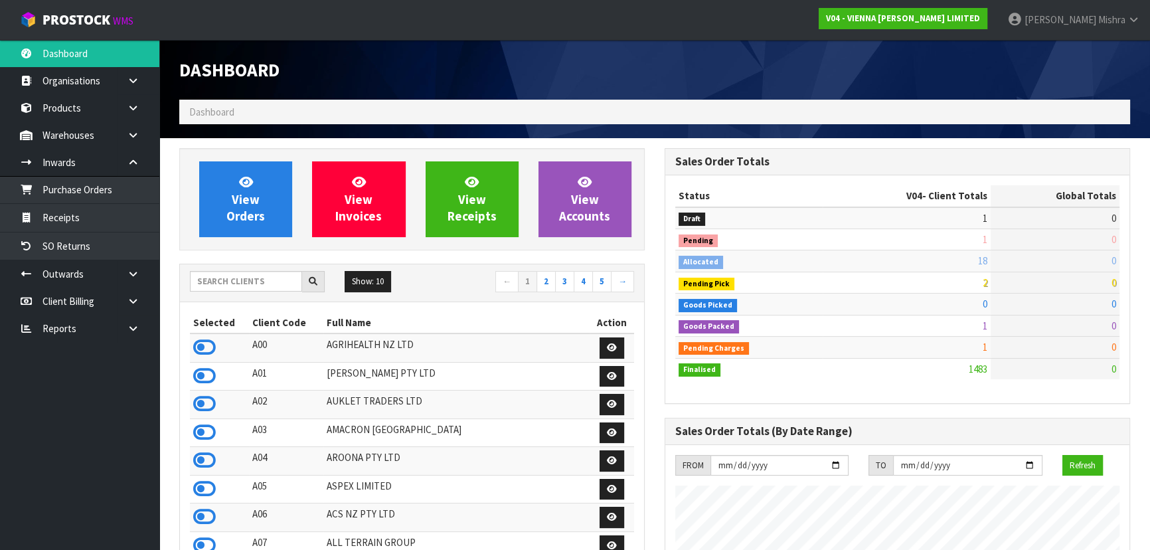
scroll to position [1047, 485]
click at [258, 282] on input "text" at bounding box center [246, 281] width 112 height 21
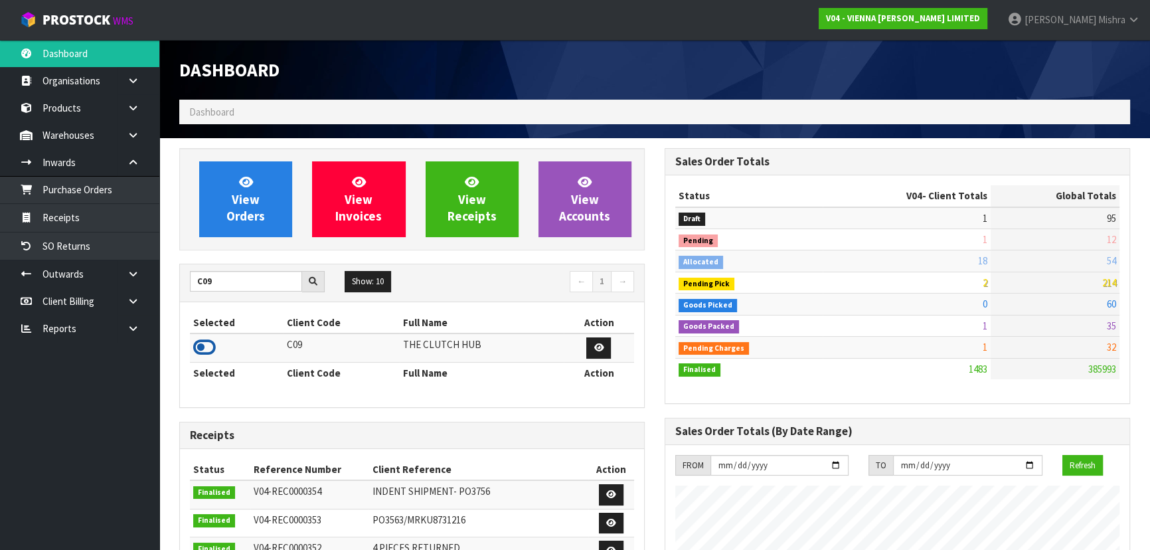
click at [205, 337] on icon at bounding box center [204, 347] width 23 height 20
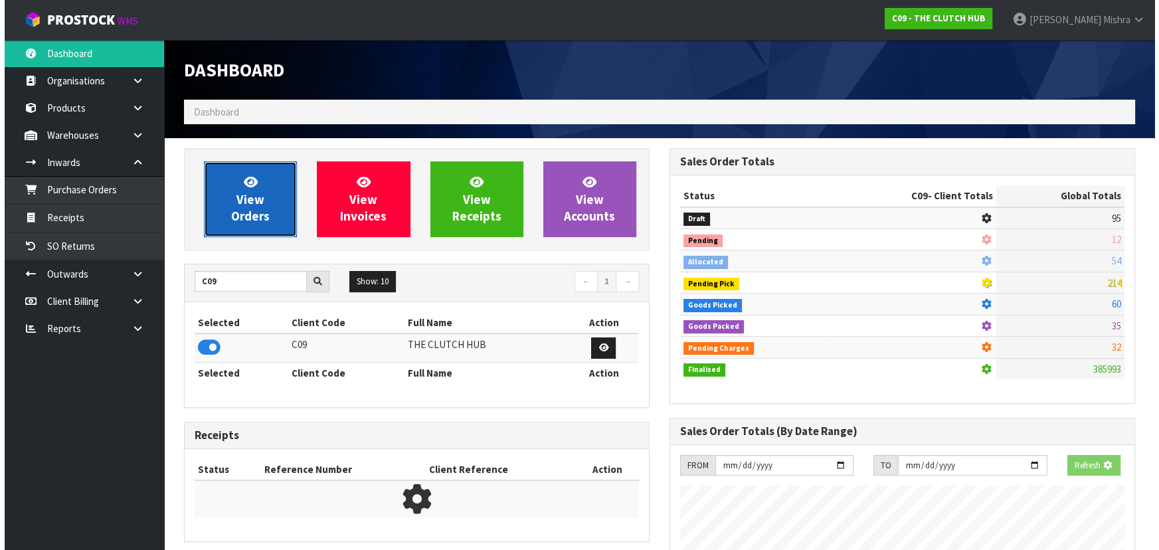
scroll to position [1004, 485]
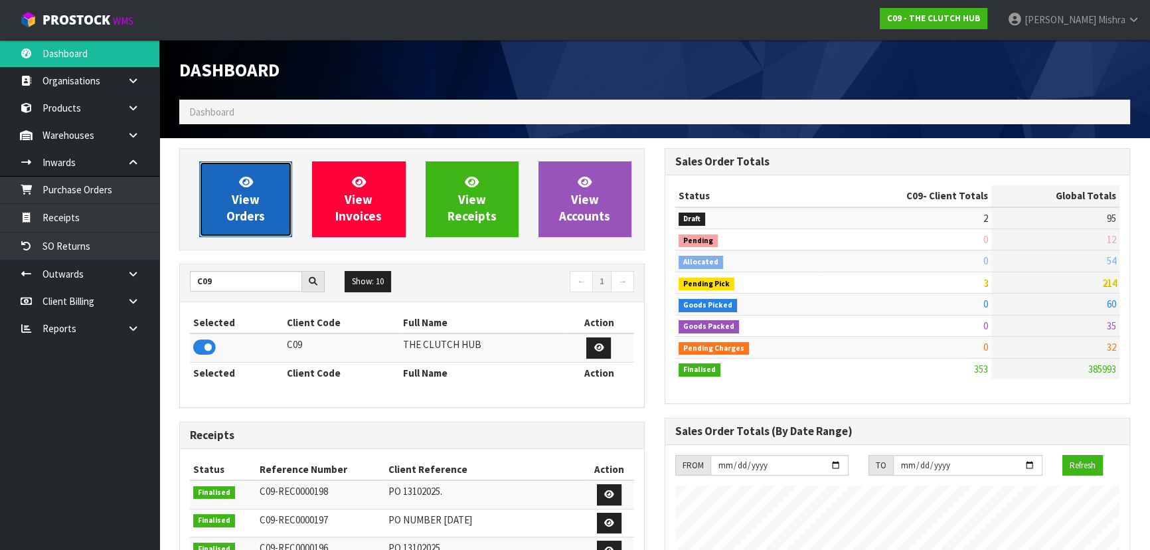
click at [217, 219] on link "View Orders" at bounding box center [245, 199] width 93 height 76
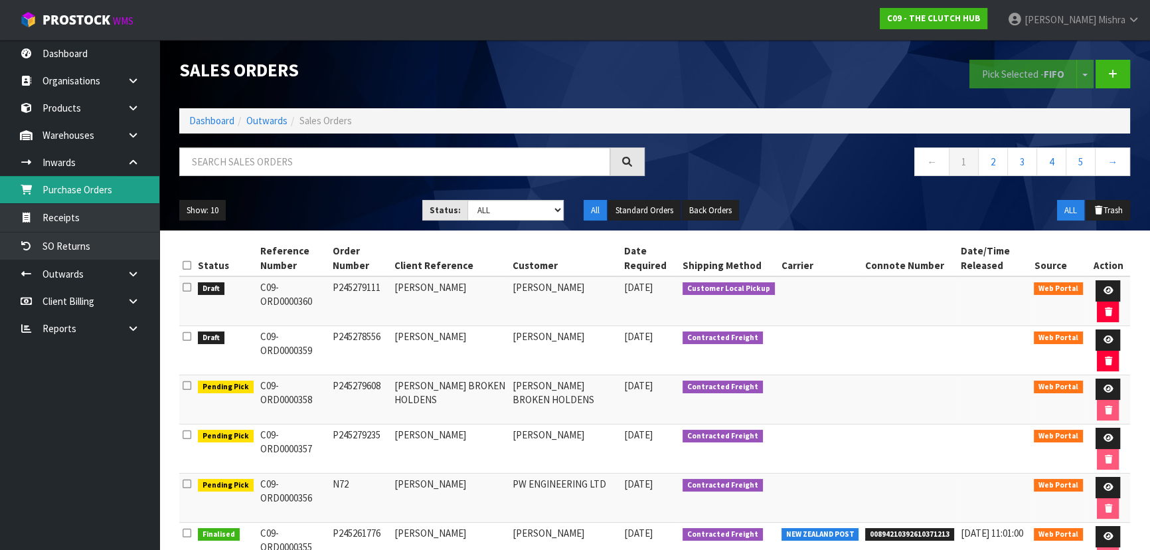
click at [101, 185] on link "Purchase Orders" at bounding box center [79, 189] width 159 height 27
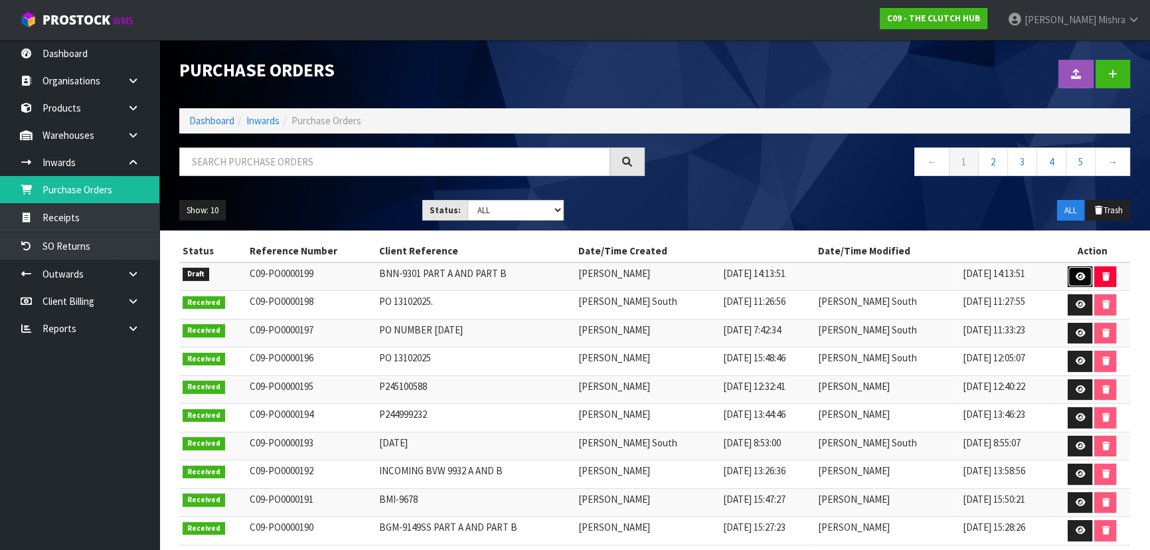
click at [1083, 276] on icon at bounding box center [1080, 276] width 10 height 9
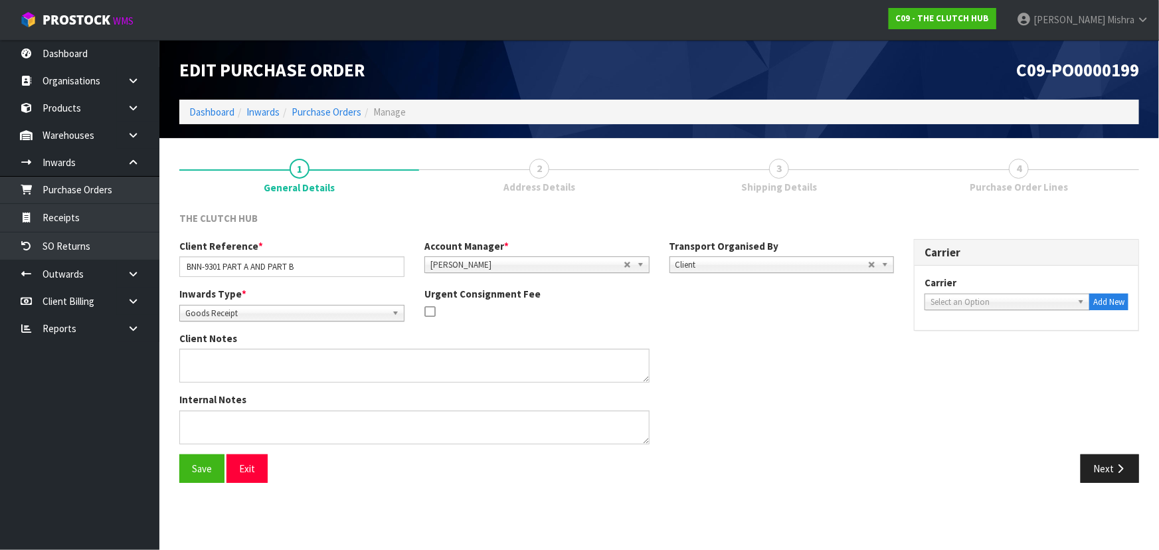
drag, startPoint x: 1023, startPoint y: 304, endPoint x: 1014, endPoint y: 310, distance: 10.5
click at [1022, 304] on span "Select an Option" at bounding box center [1001, 302] width 141 height 16
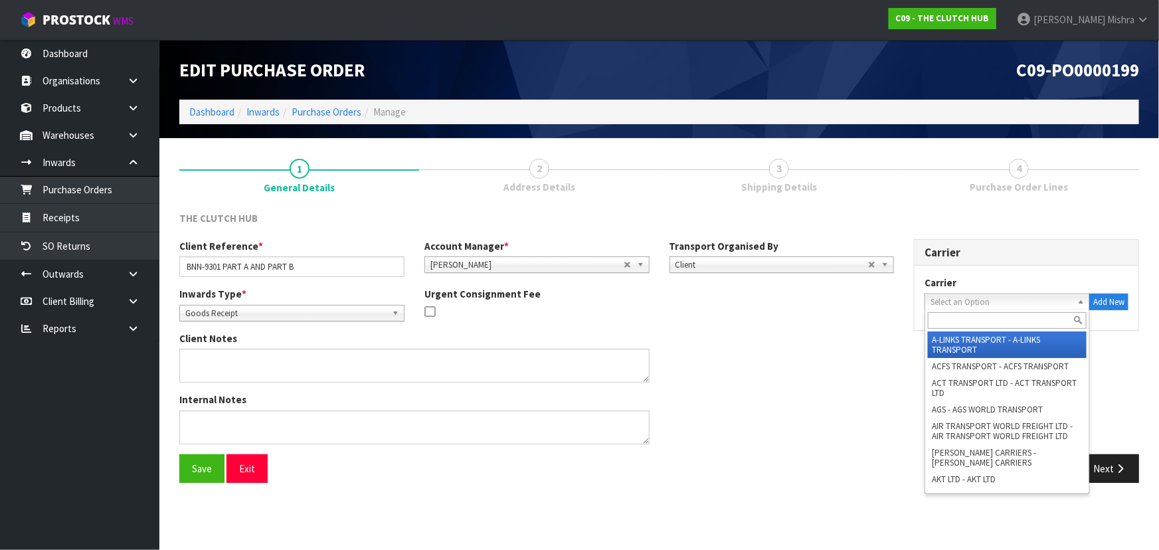
click at [983, 318] on input "text" at bounding box center [1007, 320] width 159 height 17
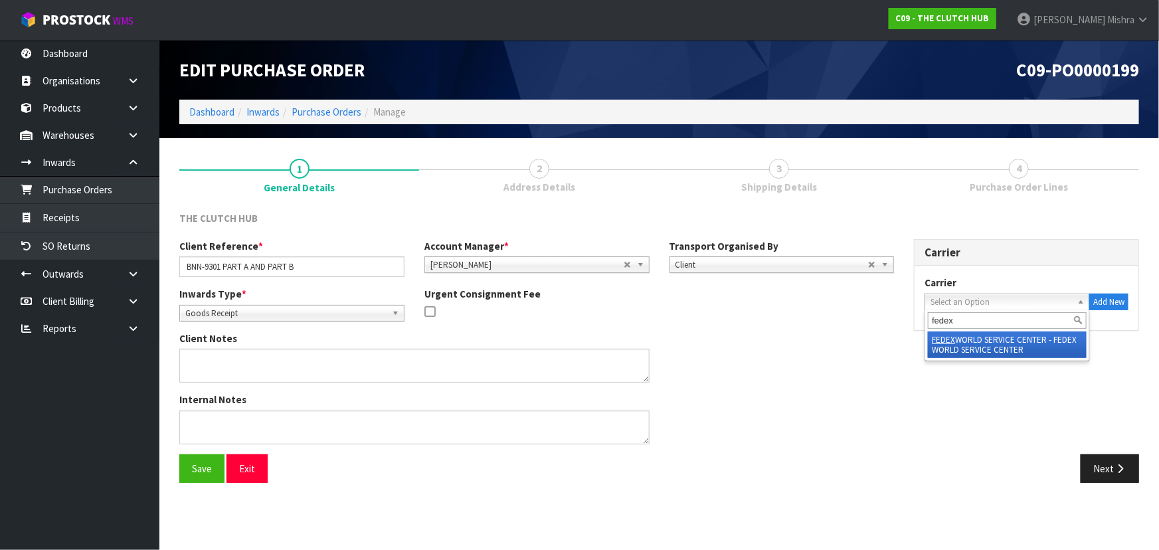
click at [986, 338] on li "FEDEX WORLD SERVICE CENTER - FEDEX WORLD SERVICE CENTER" at bounding box center [1007, 344] width 159 height 27
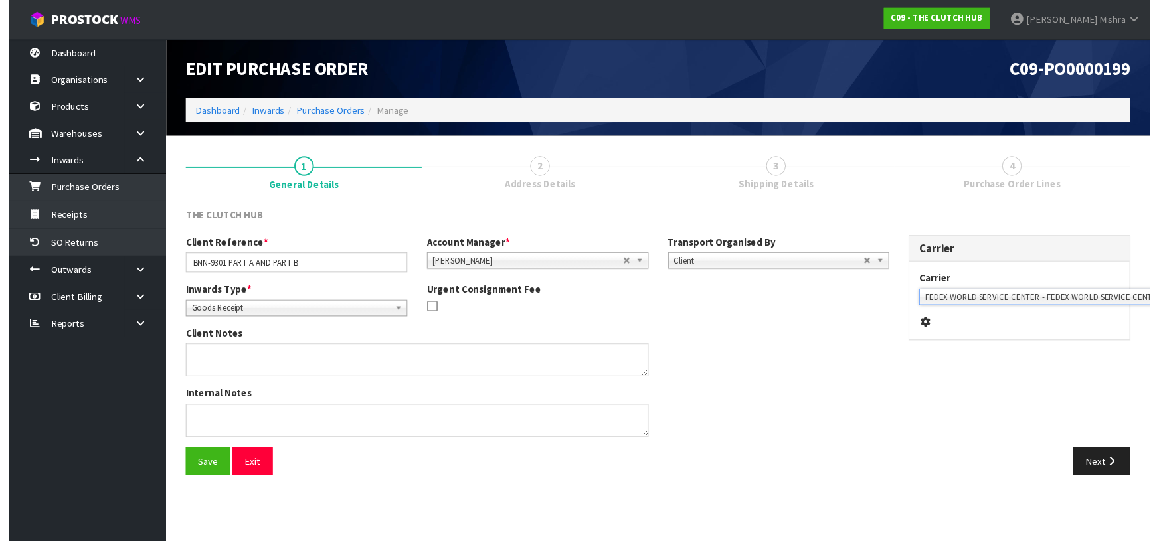
scroll to position [0, 29]
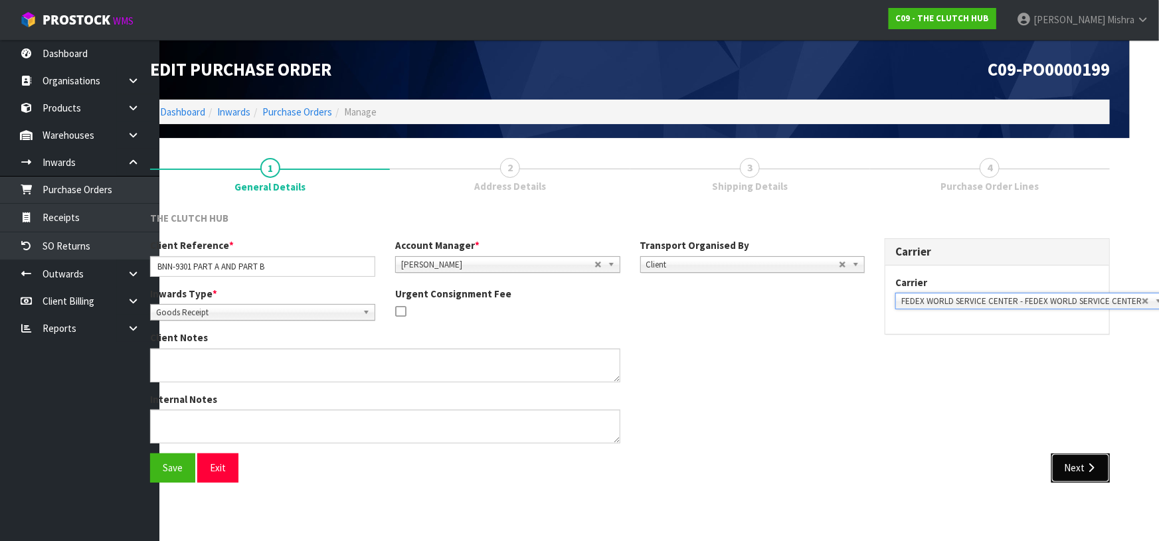
click at [1087, 478] on button "Next" at bounding box center [1080, 468] width 58 height 29
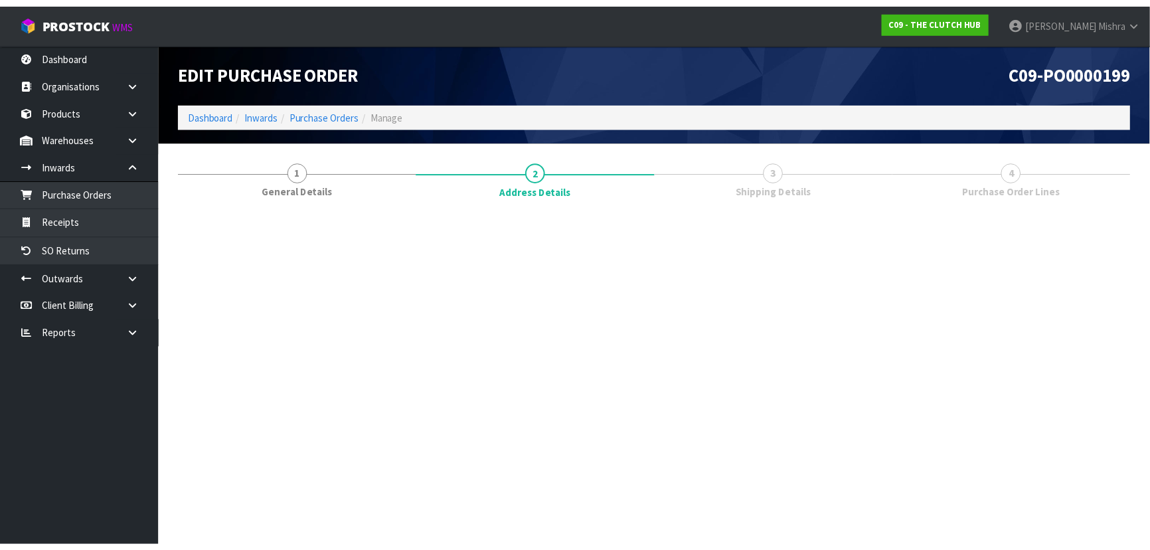
scroll to position [0, 0]
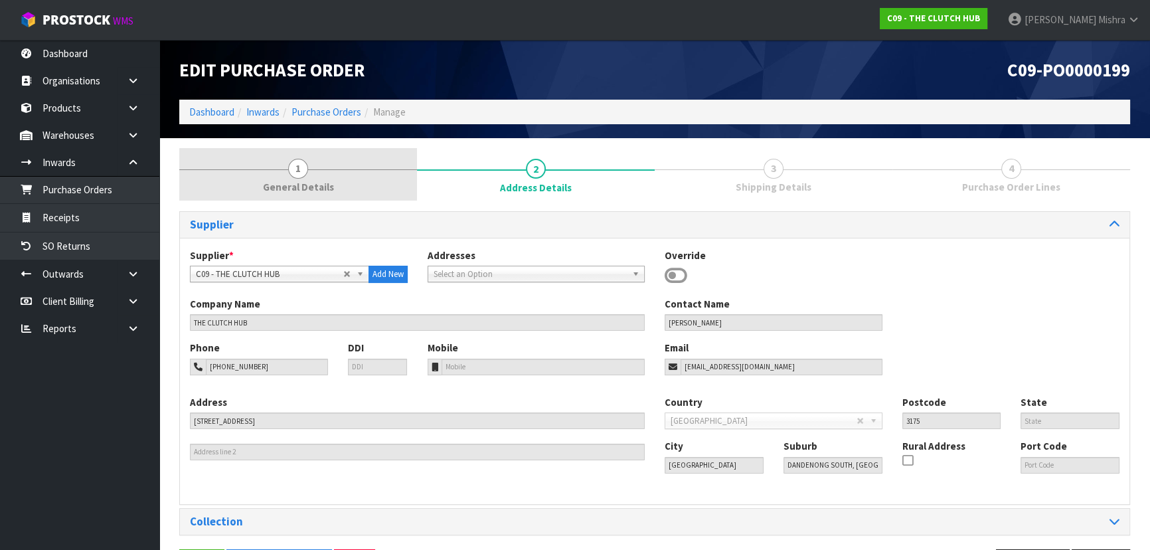
click at [298, 171] on span "1" at bounding box center [298, 169] width 20 height 20
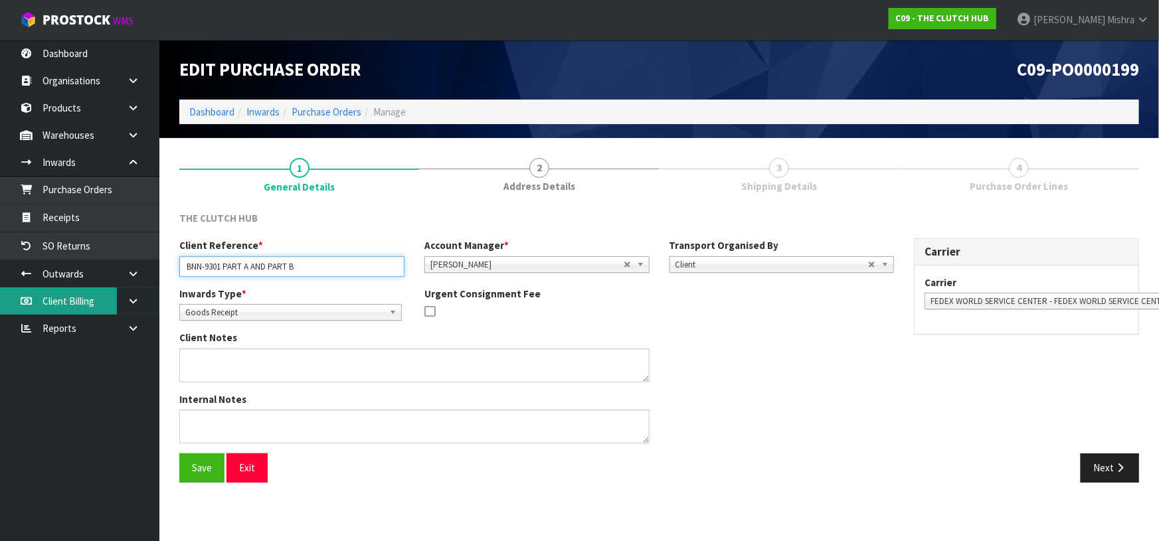
drag, startPoint x: 304, startPoint y: 266, endPoint x: 11, endPoint y: 307, distance: 295.7
click at [11, 307] on body "Toggle navigation ProStock WMS C09 - THE CLUTCH HUB [PERSON_NAME] Logout Dashbo…" at bounding box center [579, 270] width 1159 height 541
click at [1112, 473] on button "Next" at bounding box center [1110, 468] width 58 height 29
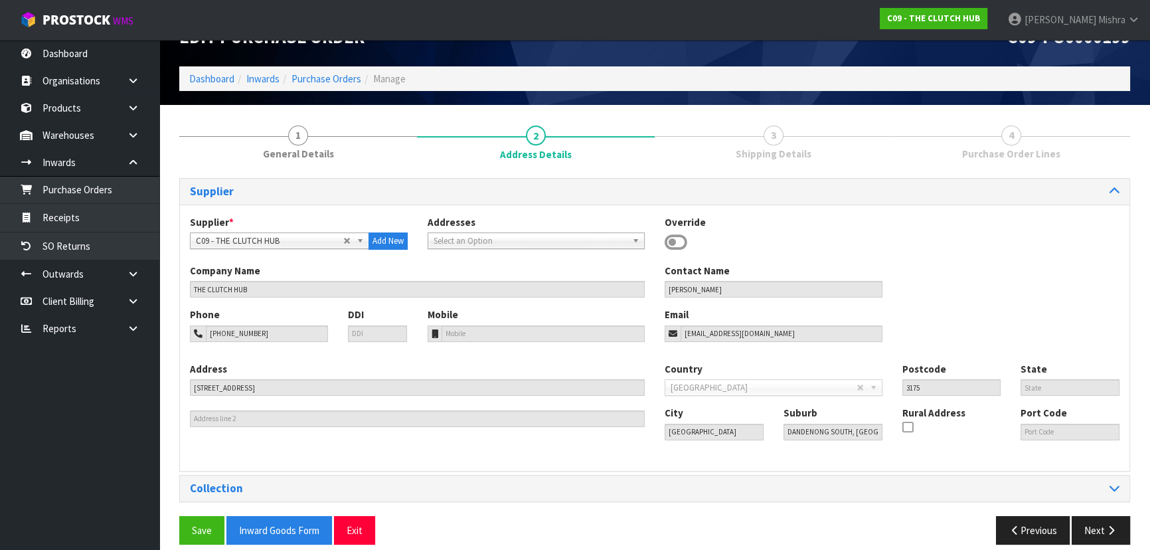
scroll to position [47, 0]
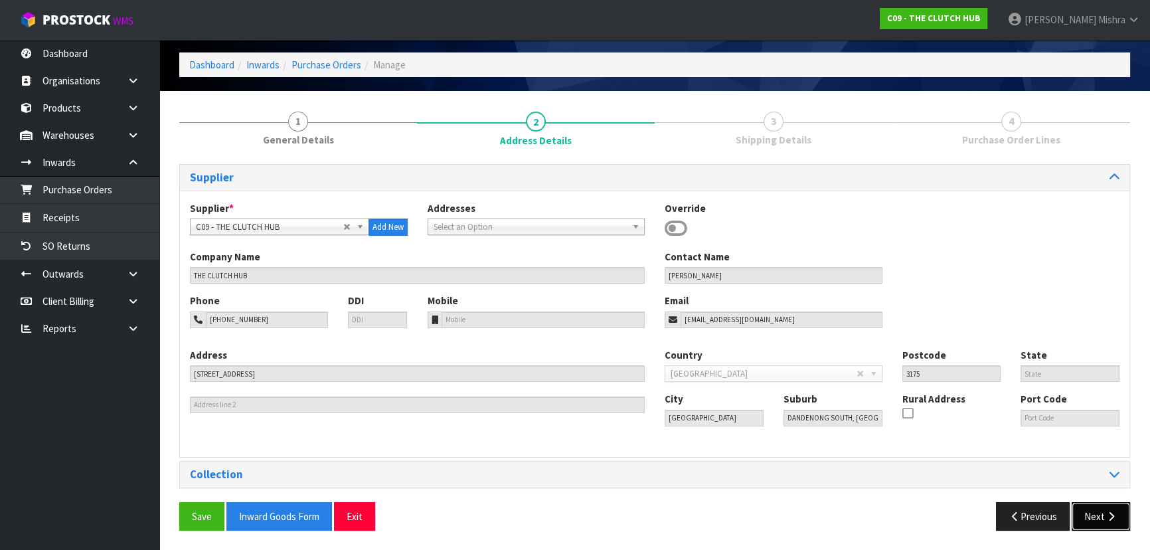
click at [1102, 509] on button "Next" at bounding box center [1101, 516] width 58 height 29
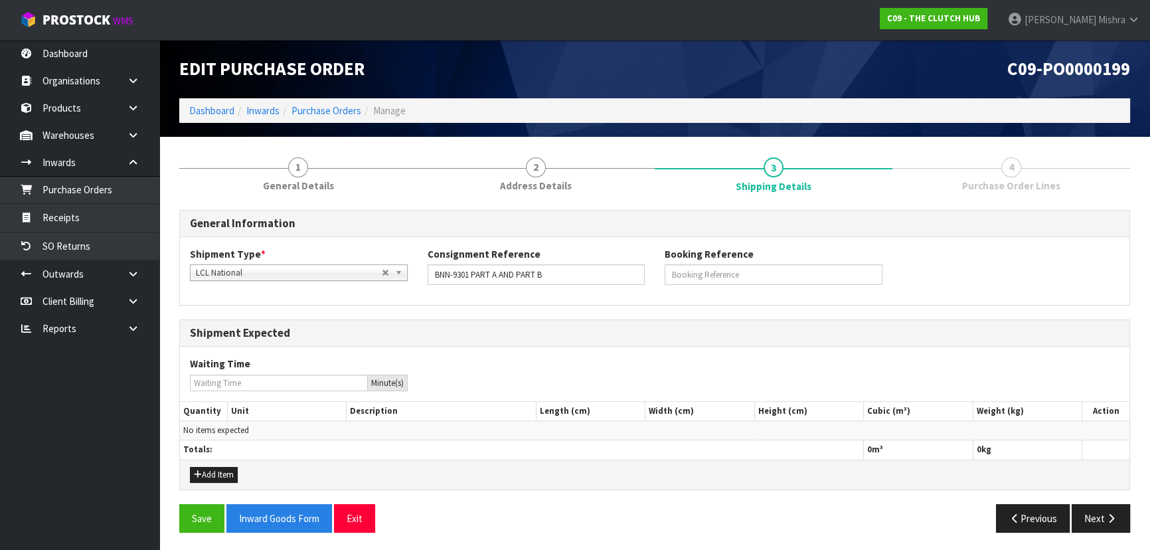
scroll to position [3, 0]
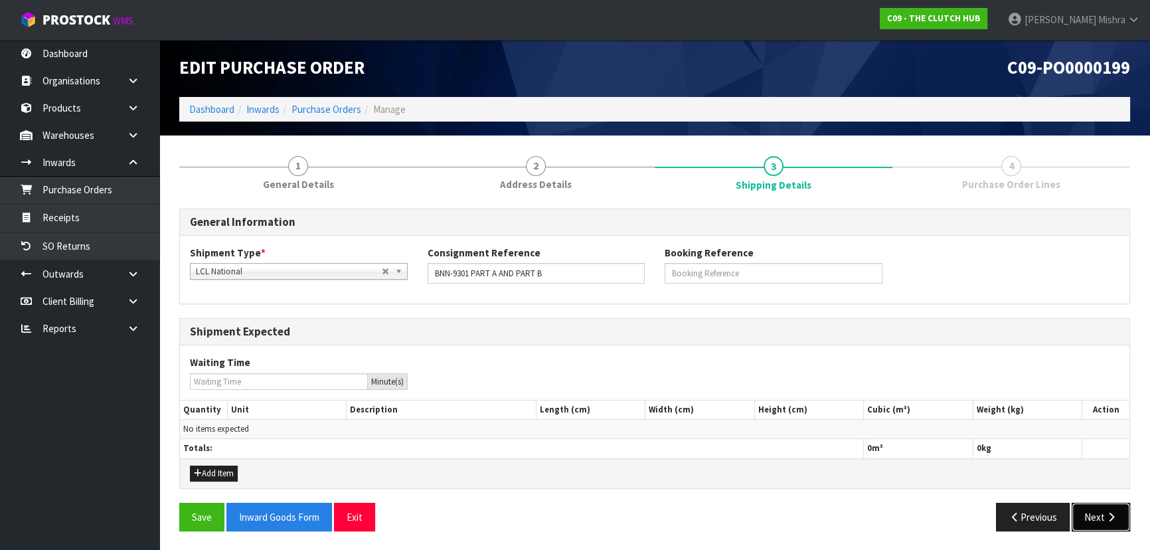
drag, startPoint x: 1102, startPoint y: 523, endPoint x: 857, endPoint y: 452, distance: 254.5
click at [1096, 523] on button "Next" at bounding box center [1101, 517] width 58 height 29
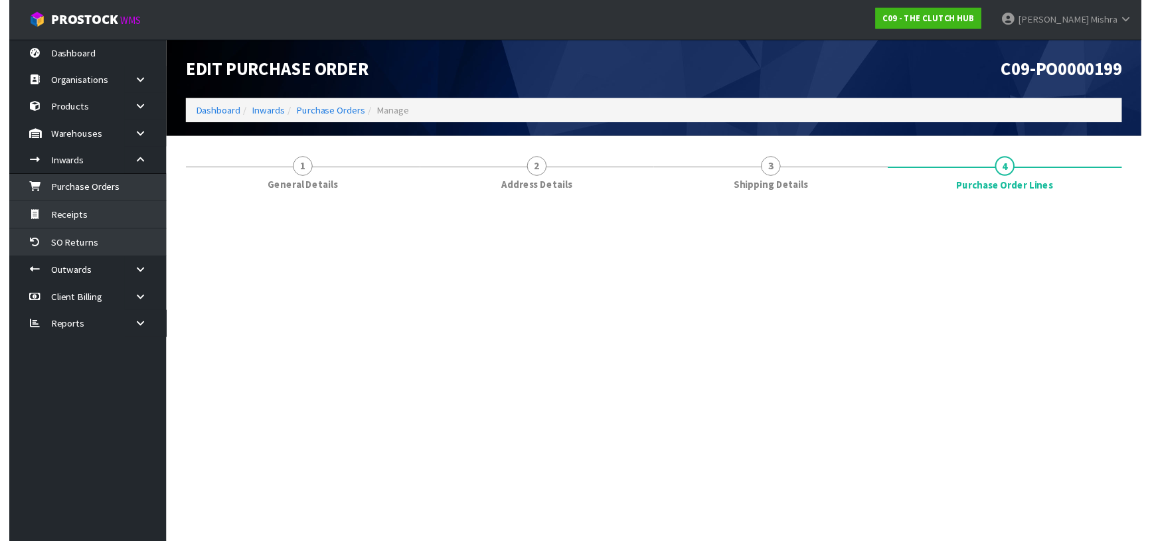
scroll to position [0, 0]
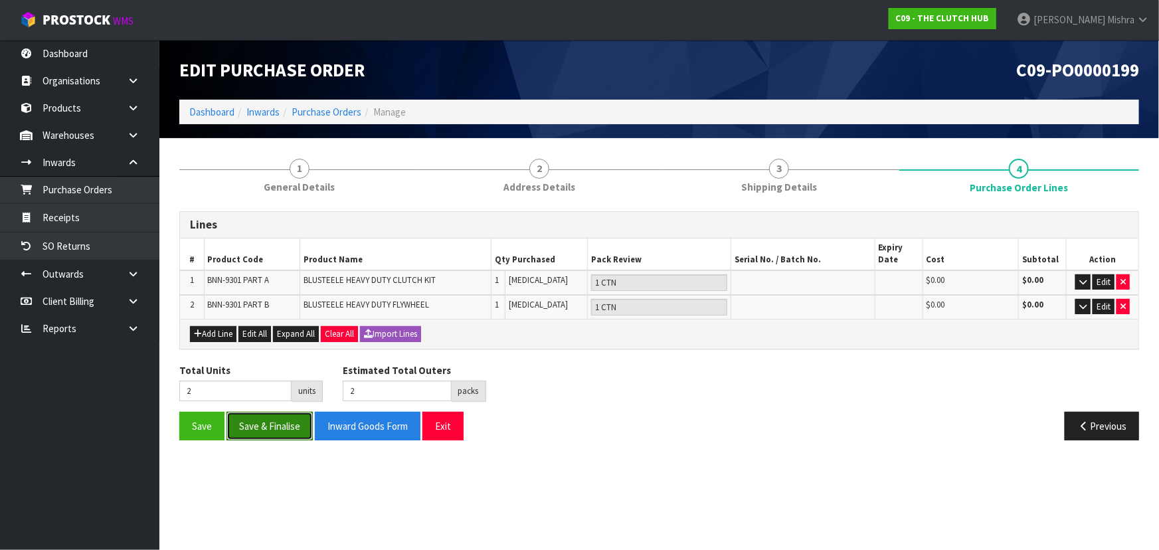
click at [254, 434] on button "Save & Finalise" at bounding box center [269, 426] width 86 height 29
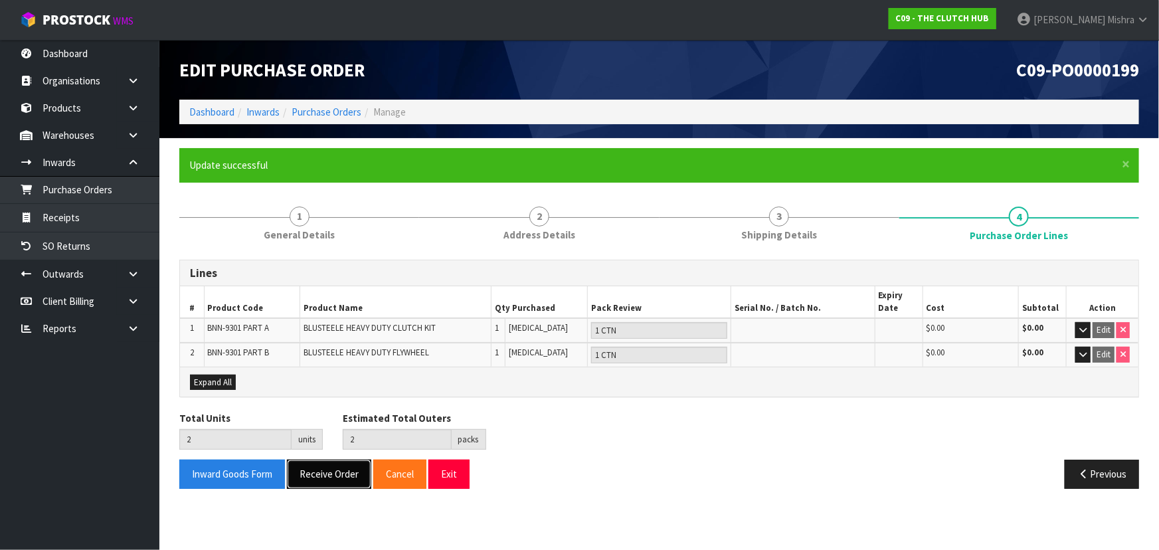
click at [338, 470] on button "Receive Order" at bounding box center [329, 474] width 84 height 29
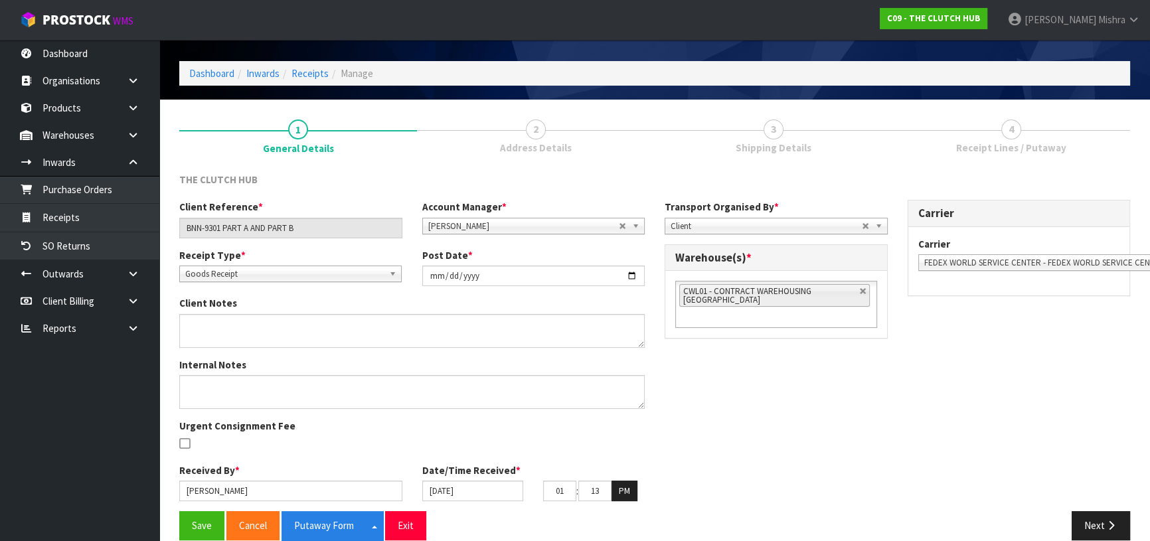
scroll to position [57, 0]
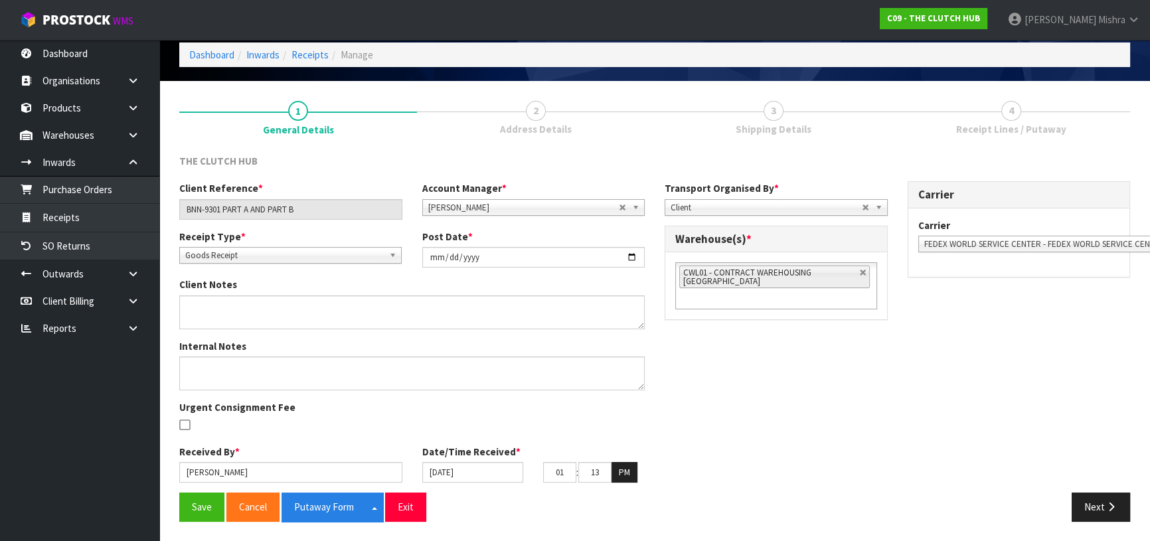
click at [863, 274] on link at bounding box center [863, 273] width 8 height 8
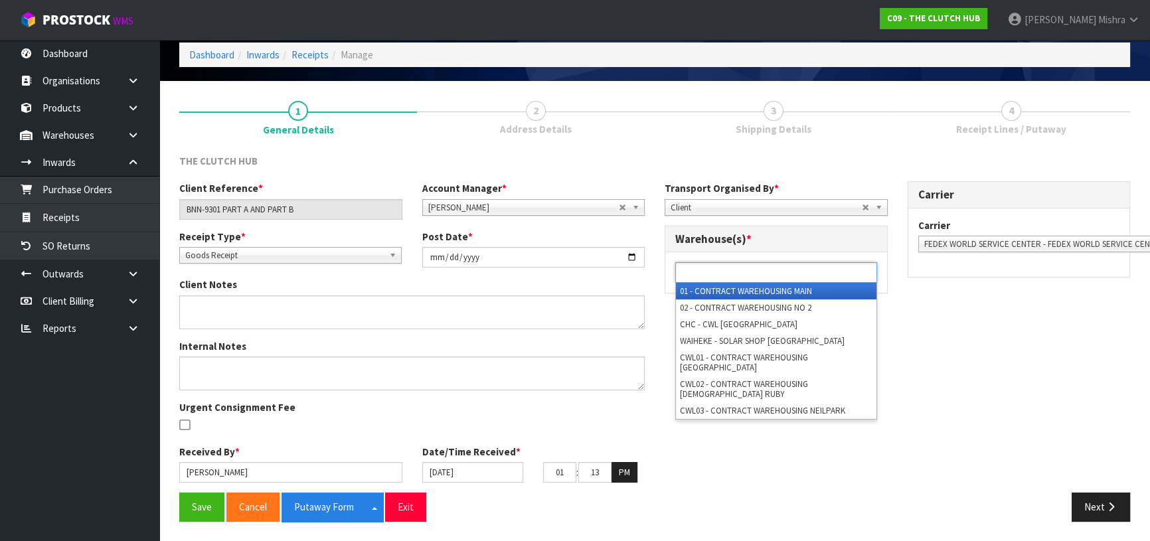
click at [833, 279] on ul at bounding box center [776, 272] width 202 height 21
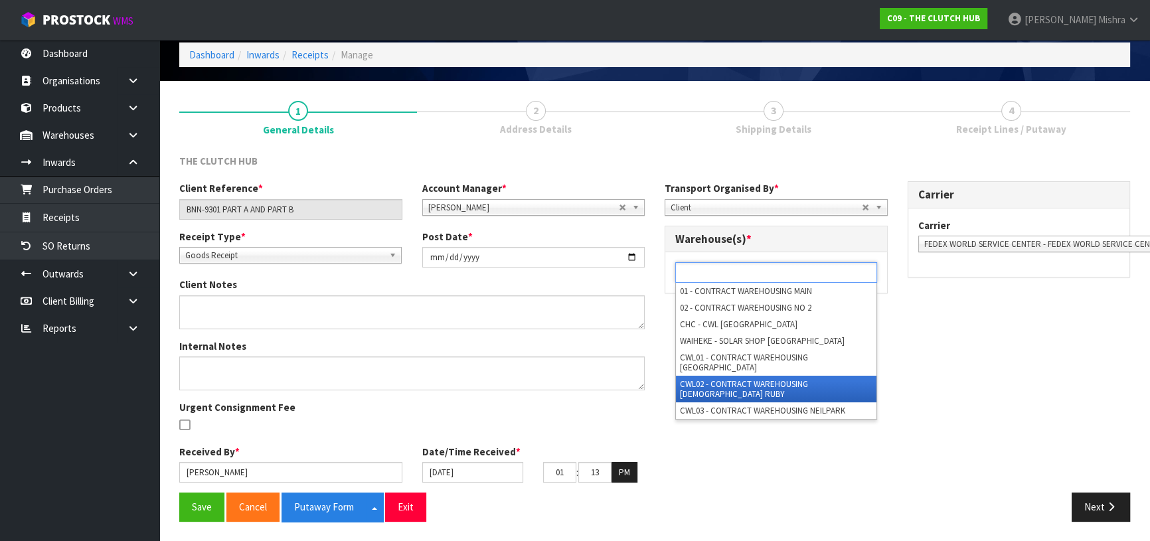
click at [832, 377] on li "CWL02 - CONTRACT WAREHOUSING [DEMOGRAPHIC_DATA] RUBY" at bounding box center [776, 389] width 201 height 27
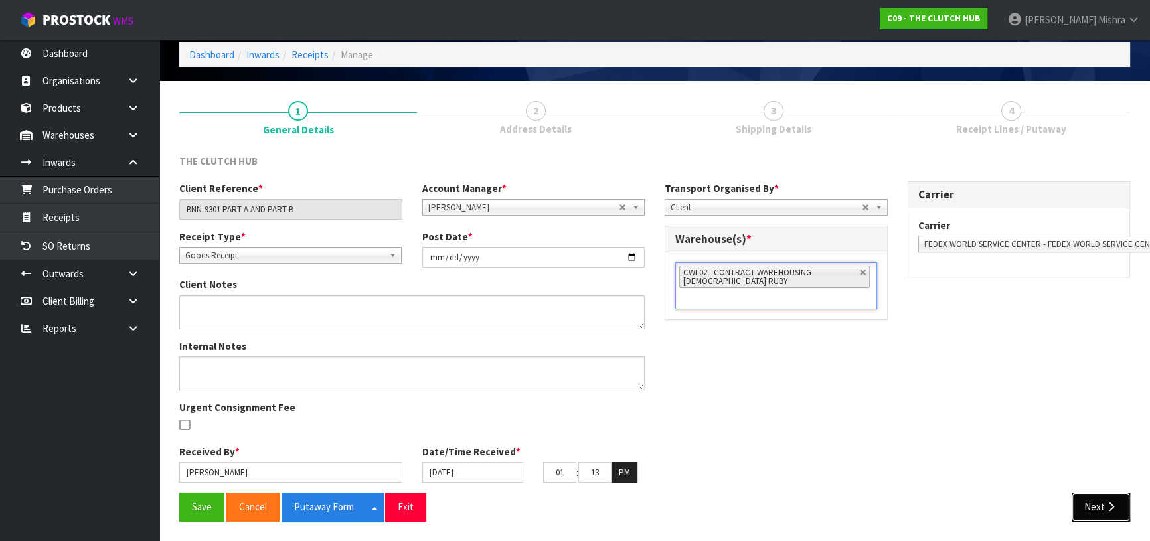
click at [1119, 505] on button "Next" at bounding box center [1101, 507] width 58 height 29
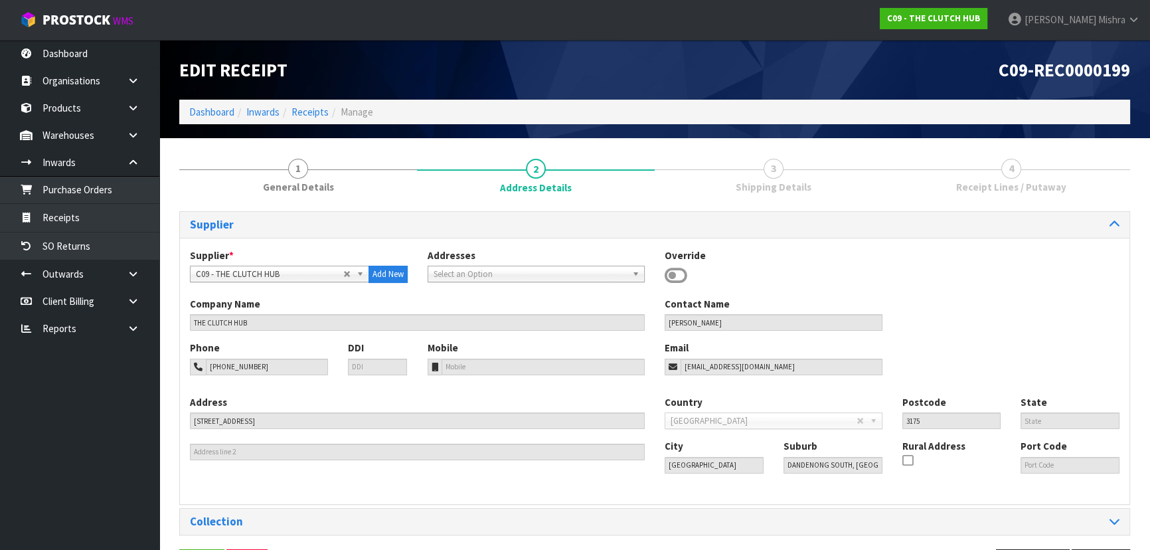
scroll to position [47, 0]
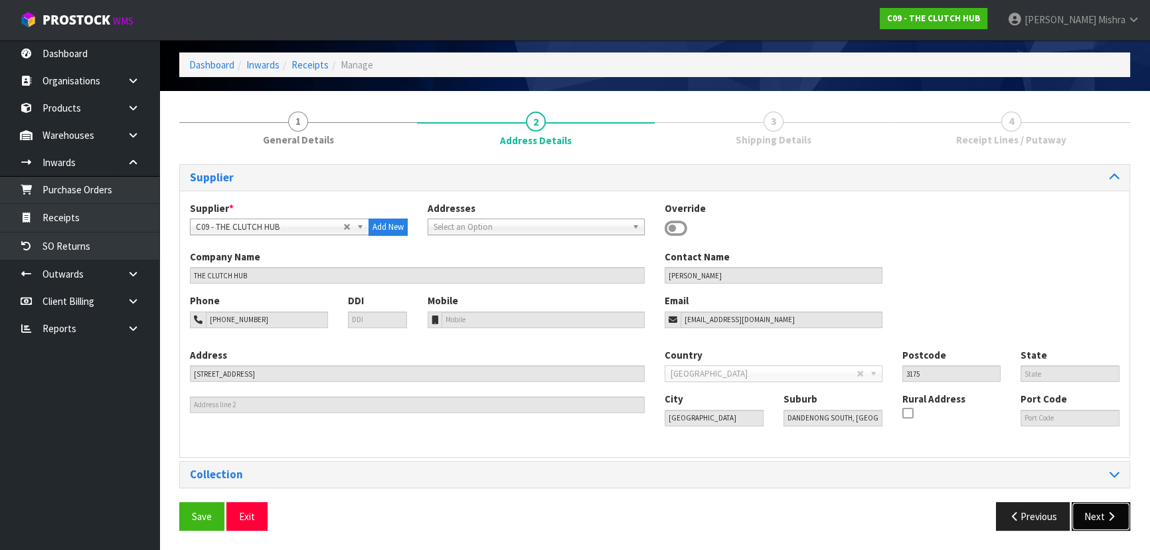
click at [1103, 522] on button "Next" at bounding box center [1101, 516] width 58 height 29
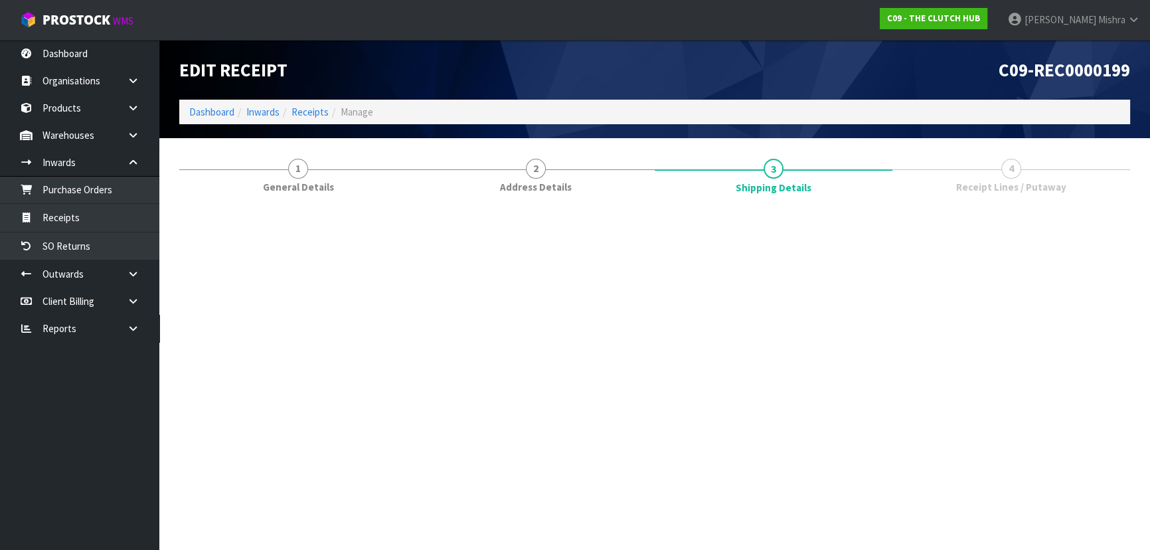
scroll to position [0, 0]
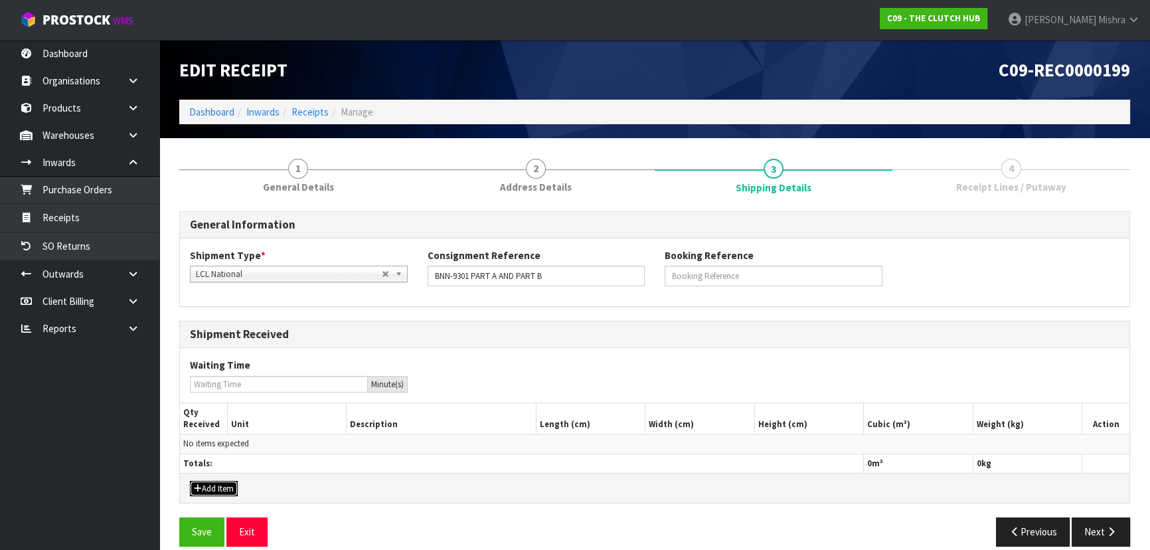
click at [209, 486] on button "Add Item" at bounding box center [214, 489] width 48 height 16
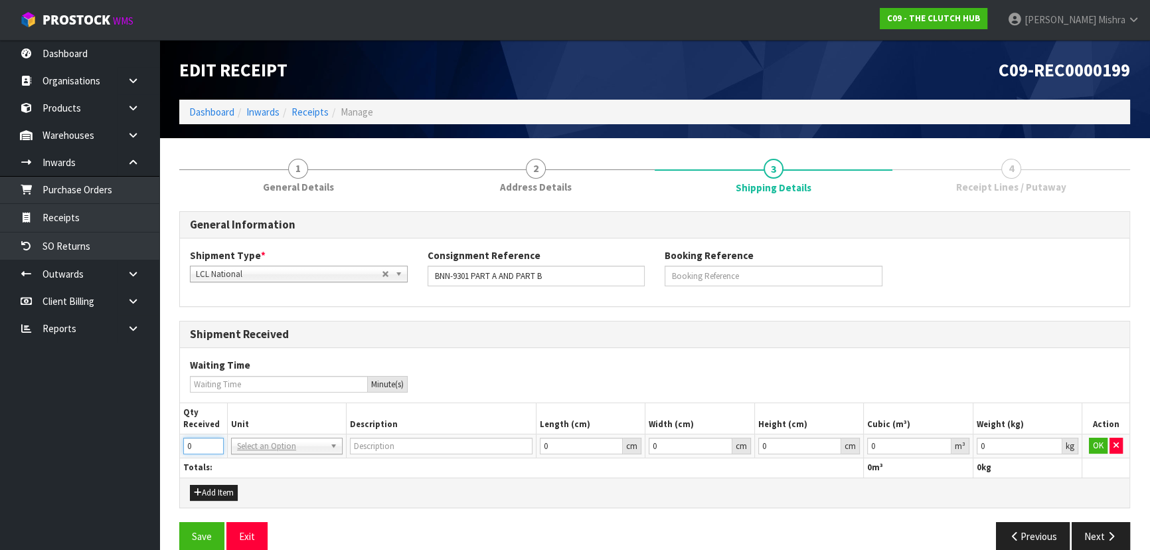
drag, startPoint x: 197, startPoint y: 442, endPoint x: 130, endPoint y: 448, distance: 66.7
click at [132, 449] on body "Toggle navigation ProStock WMS C09 - THE CLUTCH HUB [PERSON_NAME] Logout Dashbo…" at bounding box center [575, 275] width 1150 height 550
click at [284, 460] on input "text" at bounding box center [286, 464] width 105 height 17
click at [940, 444] on input "0.000001" at bounding box center [909, 446] width 84 height 17
click at [1053, 442] on input "0.001" at bounding box center [1019, 446] width 86 height 17
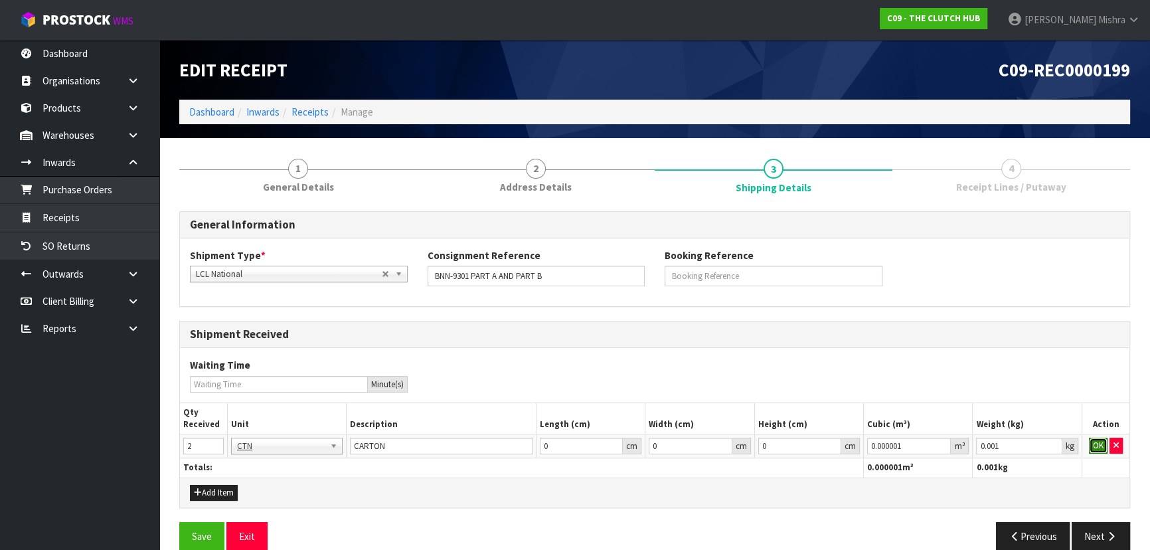
click at [1095, 444] on button "OK" at bounding box center [1098, 446] width 19 height 16
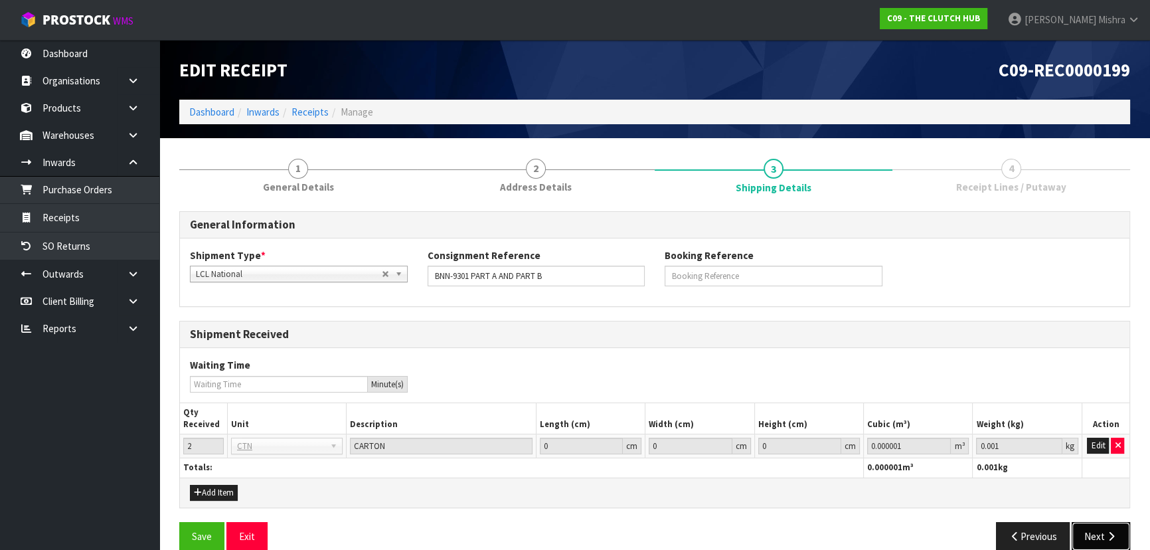
click at [1112, 531] on icon "button" at bounding box center [1111, 536] width 13 height 10
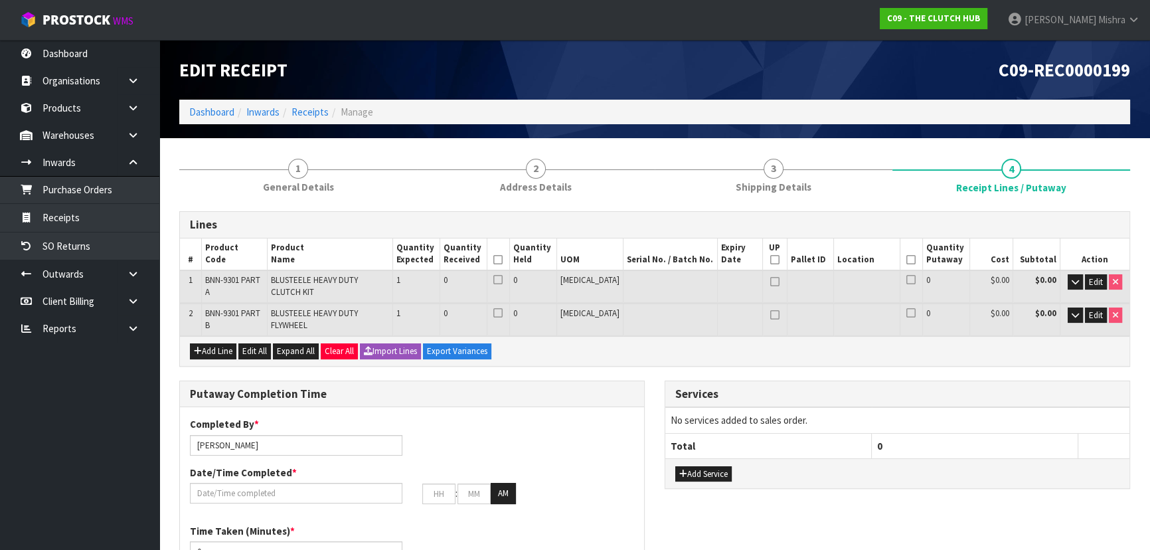
click at [503, 260] on icon at bounding box center [497, 260] width 9 height 1
click at [907, 260] on icon at bounding box center [911, 260] width 9 height 1
click at [260, 343] on button "Edit All" at bounding box center [254, 351] width 33 height 16
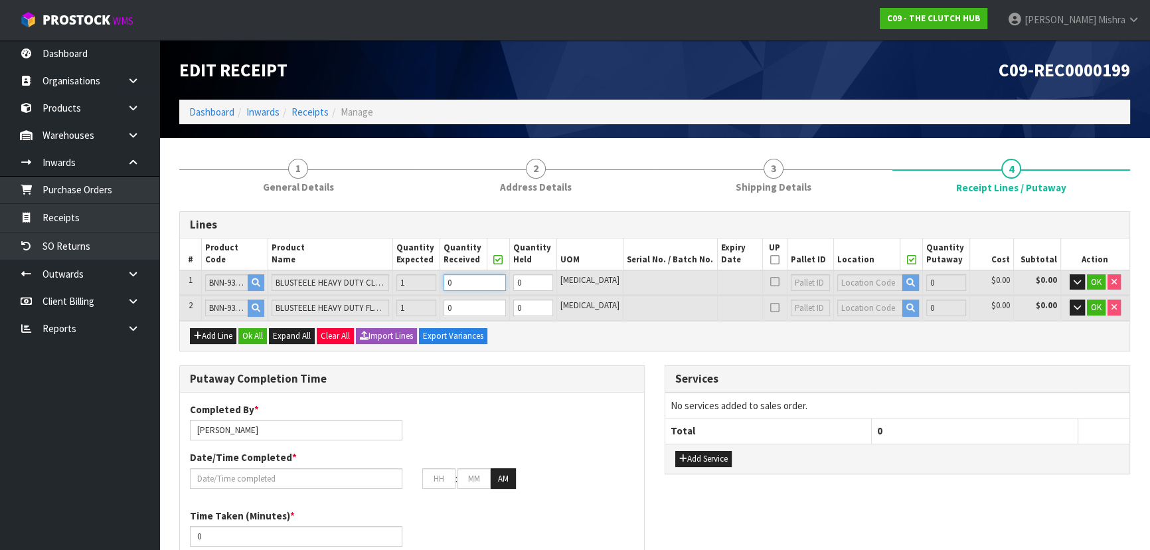
click at [423, 275] on tr "1 BNN-9301 PART A BLUSTEELE HEAVY DUTY CLUTCH KIT 1 0 0 [MEDICAL_DATA] 0 $0.00 …" at bounding box center [655, 282] width 950 height 25
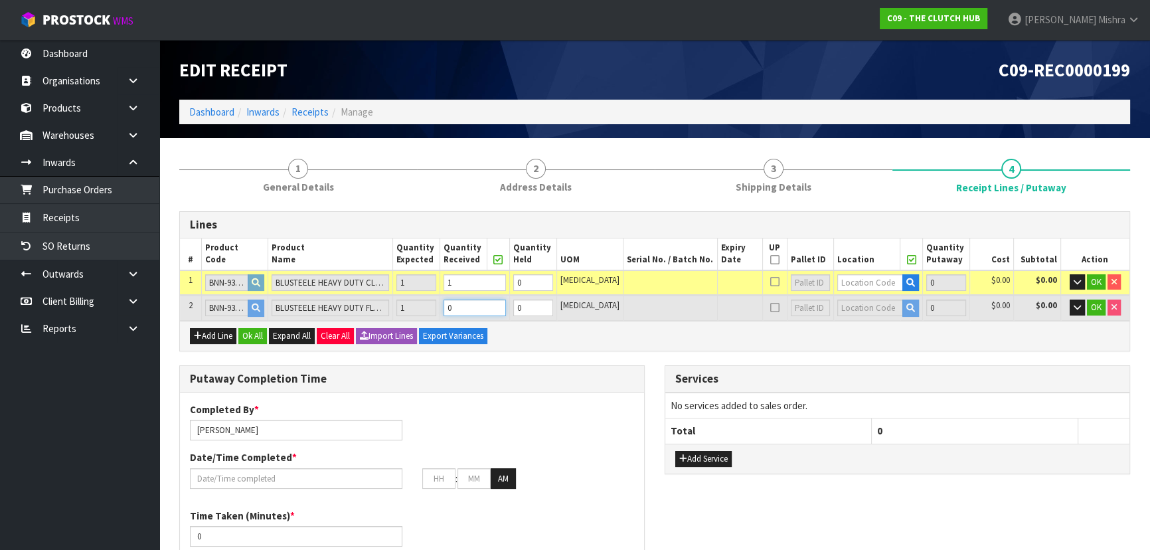
click at [472, 314] on td "0" at bounding box center [475, 308] width 70 height 25
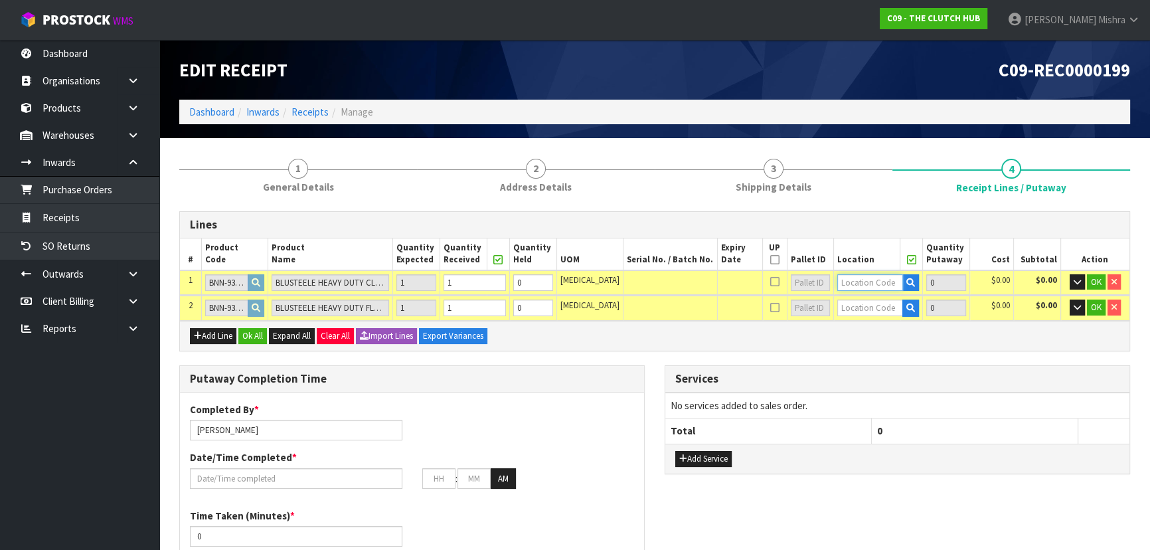
click at [838, 280] on input "text" at bounding box center [871, 282] width 66 height 17
drag, startPoint x: 861, startPoint y: 278, endPoint x: 709, endPoint y: 304, distance: 154.3
click at [709, 304] on table "# Product Code Product Name Quantity Expected Quantity Received Quantity Held U…" at bounding box center [655, 279] width 950 height 82
click at [844, 327] on strong "01-21-2" at bounding box center [857, 322] width 35 height 13
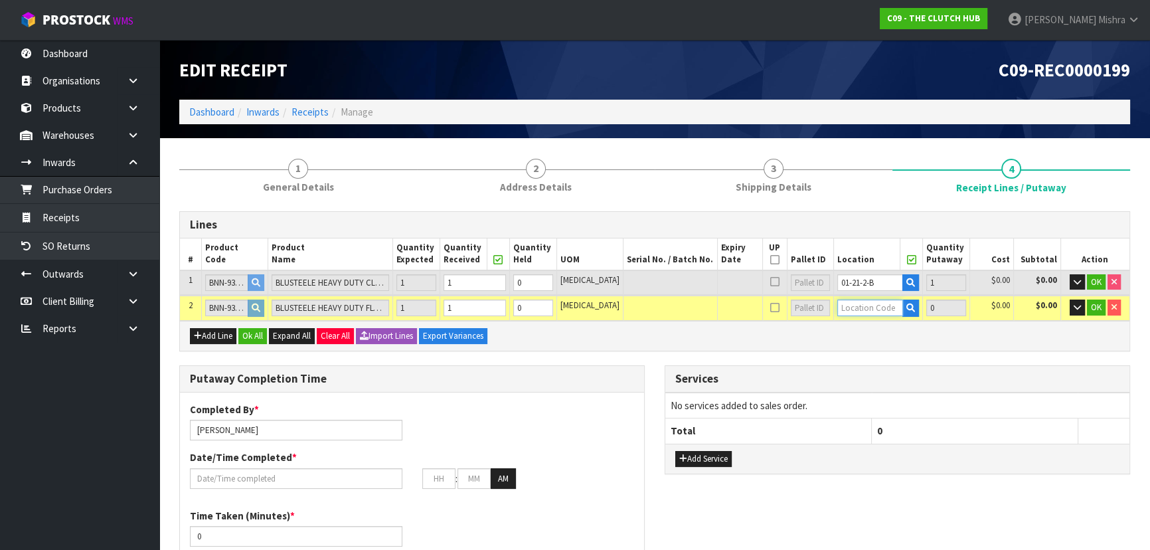
click at [858, 304] on input "text" at bounding box center [871, 308] width 66 height 17
click at [857, 343] on strong "01-21-2" at bounding box center [857, 347] width 35 height 13
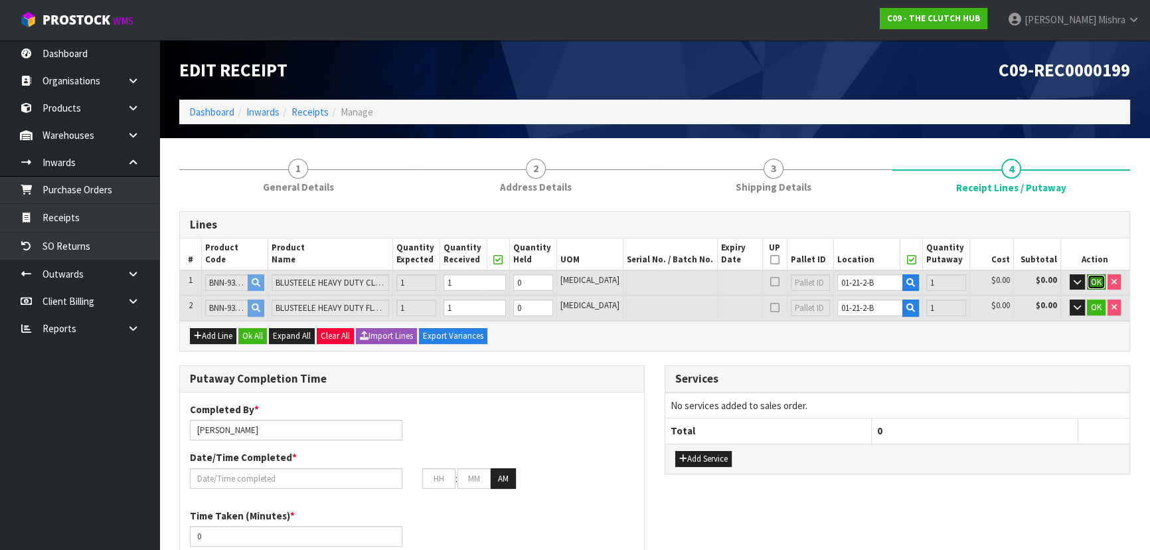
click at [1095, 276] on span "OK" at bounding box center [1096, 281] width 11 height 11
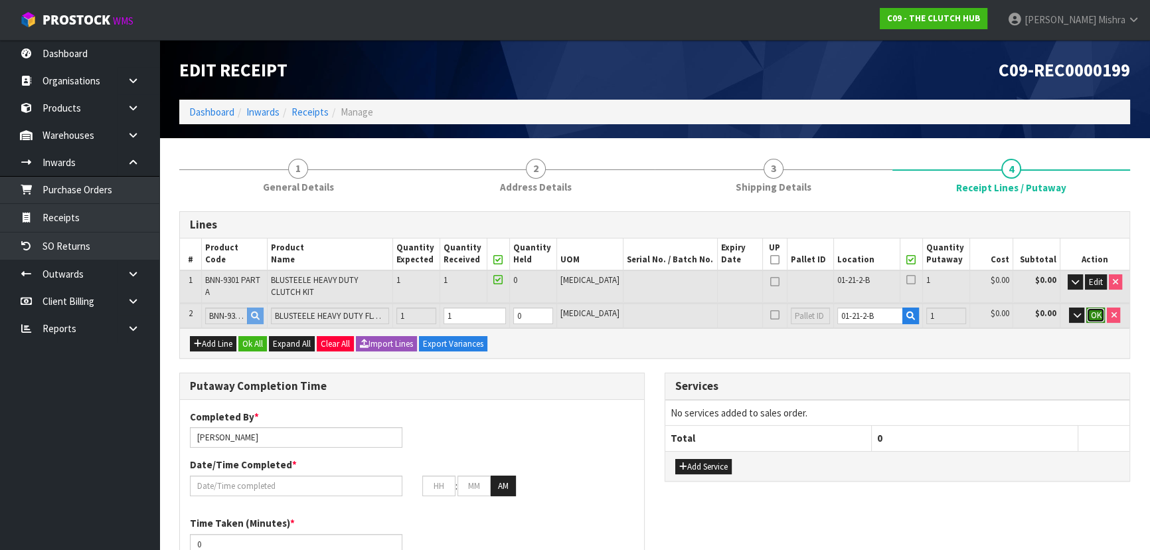
click at [1095, 310] on span "OK" at bounding box center [1096, 315] width 11 height 11
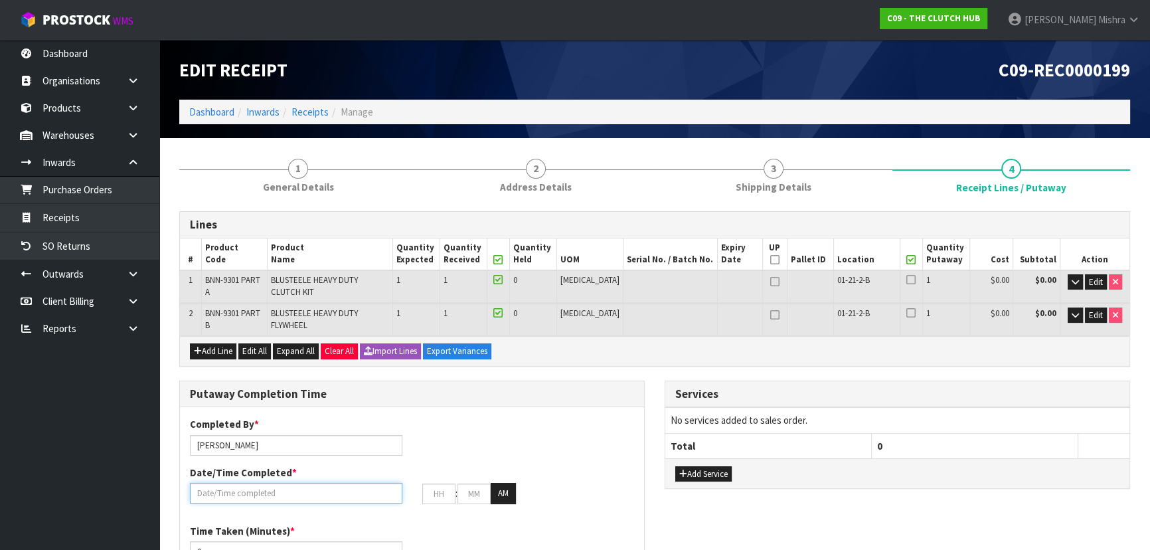
click at [319, 483] on input "text" at bounding box center [296, 493] width 213 height 21
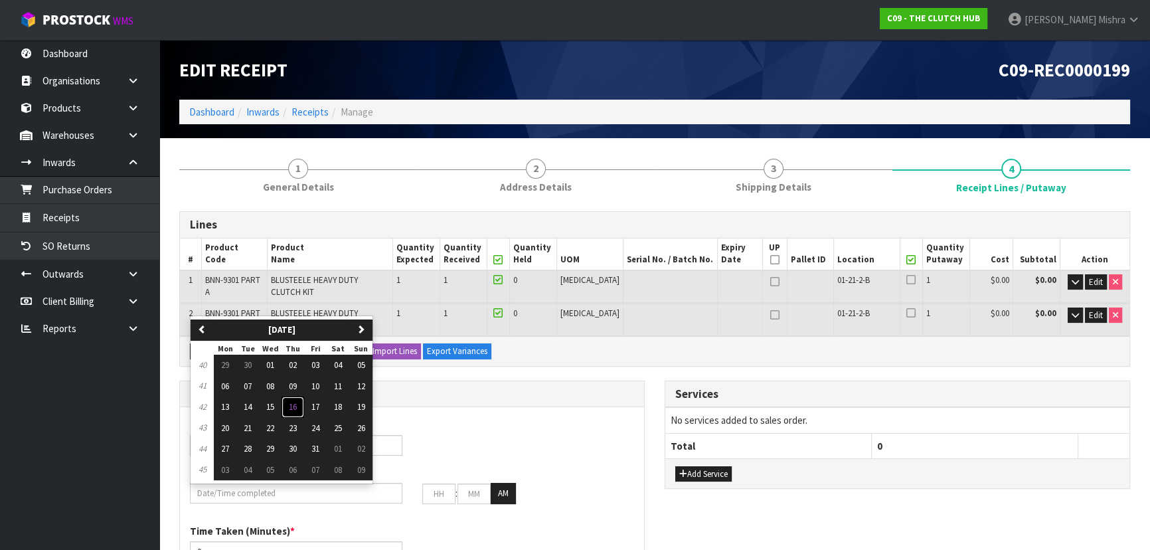
click at [292, 401] on span "16" at bounding box center [293, 406] width 8 height 11
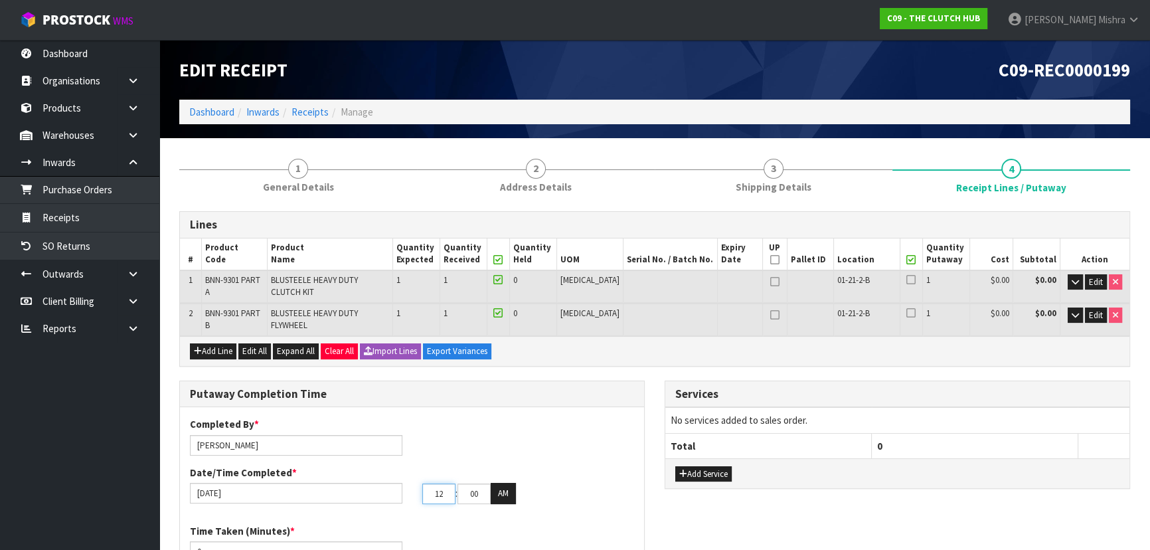
click at [408, 483] on div "[DATE] 12 : 00 : 00 AM" at bounding box center [412, 493] width 464 height 21
drag, startPoint x: 466, startPoint y: 478, endPoint x: 478, endPoint y: 476, distance: 12.1
click at [478, 484] on input "00" at bounding box center [474, 494] width 33 height 21
click at [500, 483] on button "AM" at bounding box center [503, 493] width 25 height 21
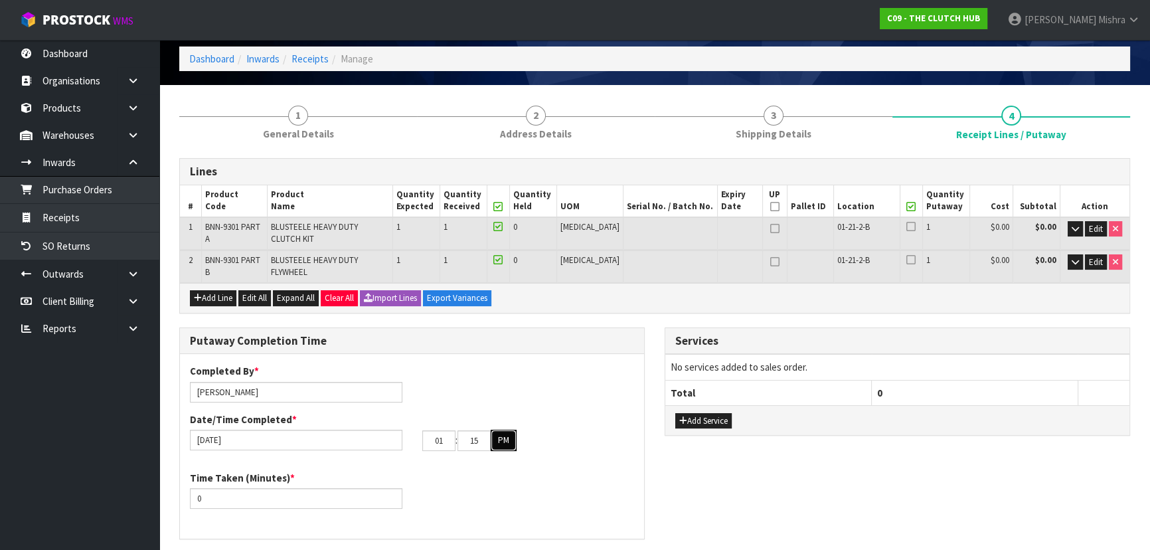
scroll to position [120, 0]
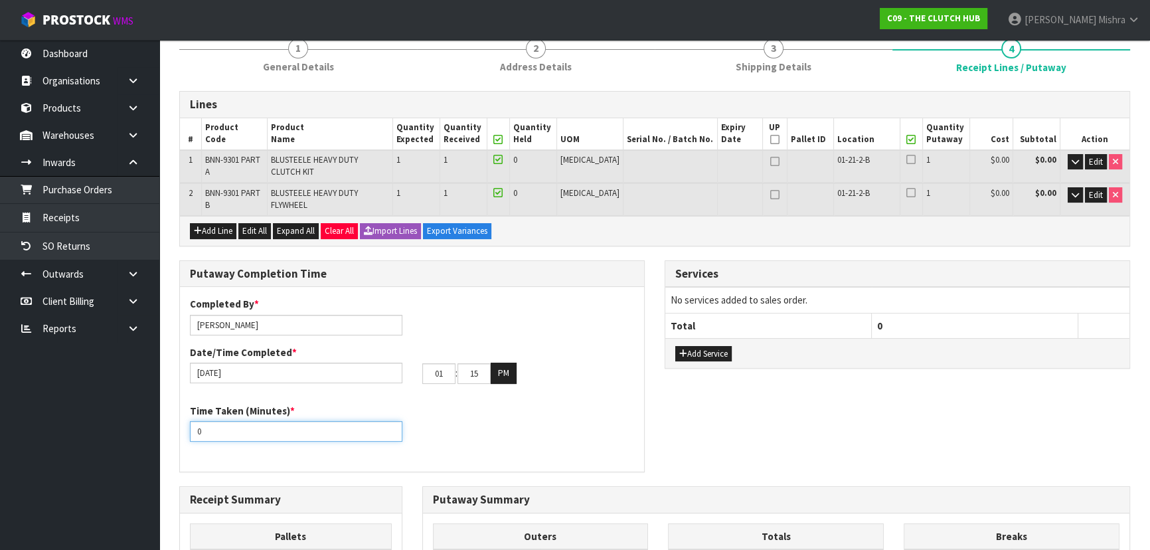
drag, startPoint x: 230, startPoint y: 416, endPoint x: 134, endPoint y: 404, distance: 97.7
click at [134, 404] on body "Toggle navigation ProStock WMS C09 - THE CLUTCH HUB [PERSON_NAME] Logout Dashbo…" at bounding box center [575, 155] width 1150 height 550
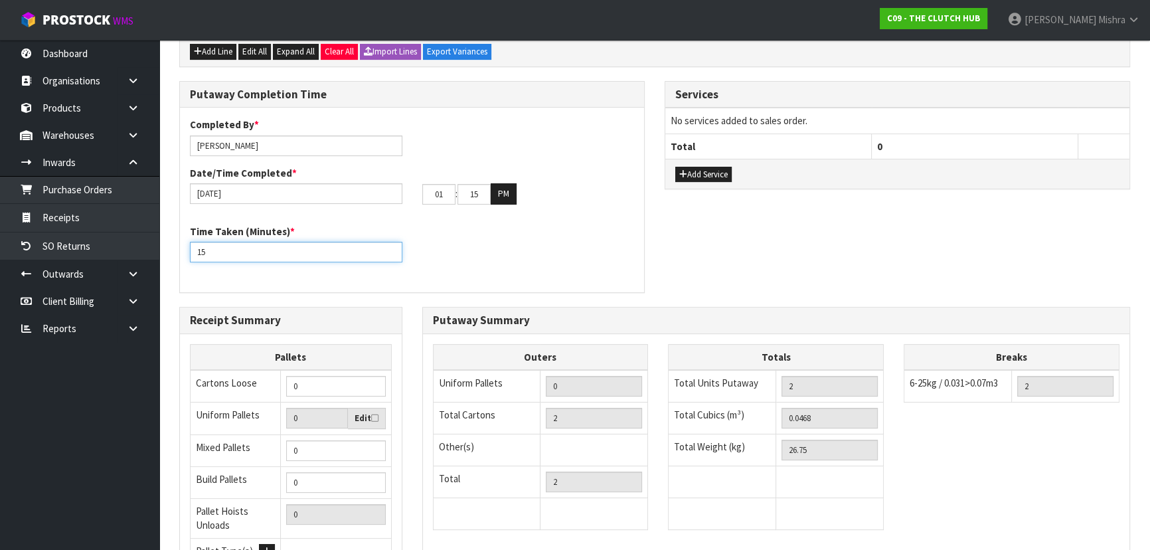
scroll to position [302, 0]
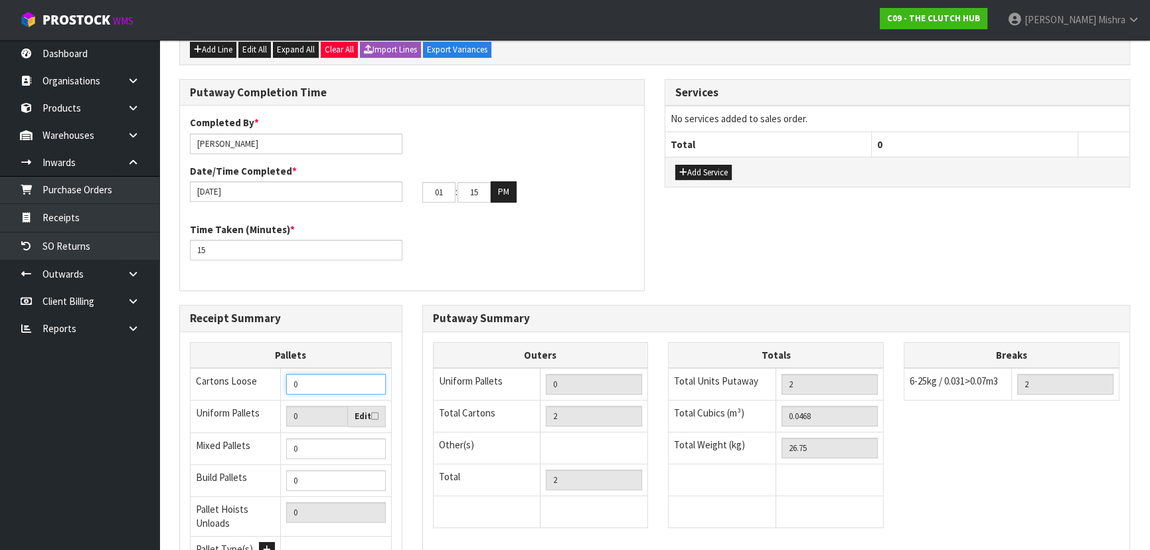
drag, startPoint x: 329, startPoint y: 361, endPoint x: 224, endPoint y: 353, distance: 104.6
click at [230, 368] on tr "Cartons Loose 0" at bounding box center [291, 384] width 201 height 33
click at [789, 265] on div "Putaway Completion Time Completed By * [PERSON_NAME] Date/Time Completed * [DAT…" at bounding box center [654, 192] width 971 height 226
drag, startPoint x: 837, startPoint y: 392, endPoint x: 757, endPoint y: 393, distance: 79.7
click at [757, 401] on tr "Total Cubics (m³) 0.0468" at bounding box center [776, 417] width 215 height 32
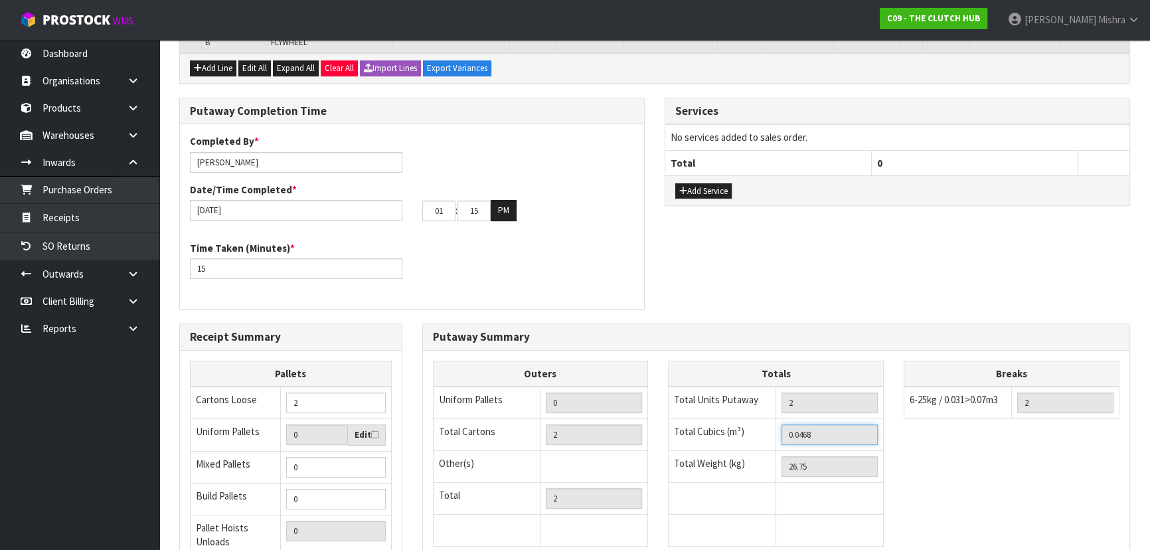
scroll to position [0, 0]
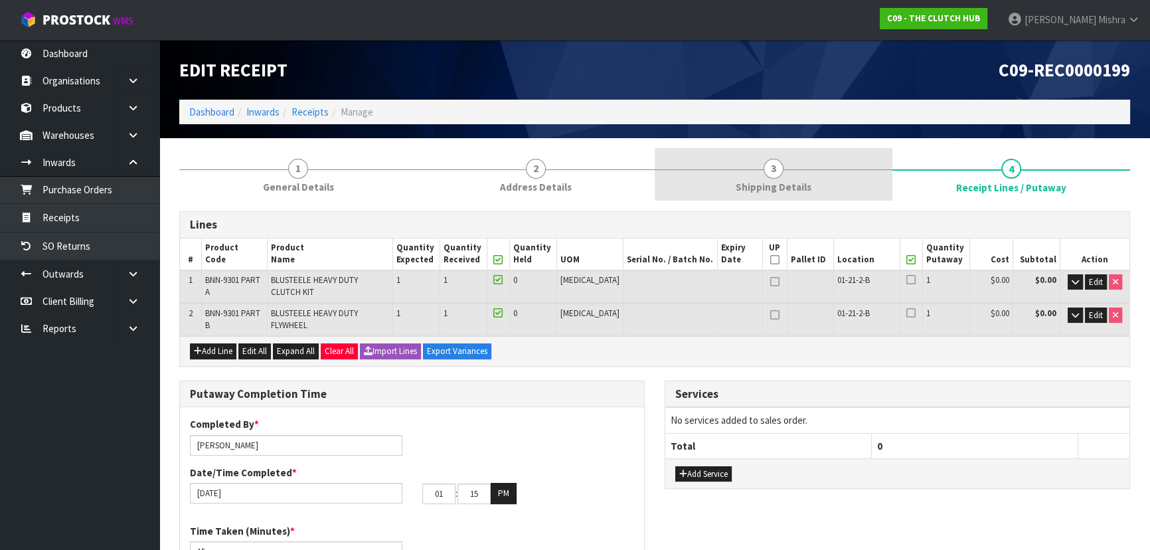
click at [826, 168] on link "3 Shipping Details" at bounding box center [774, 174] width 238 height 52
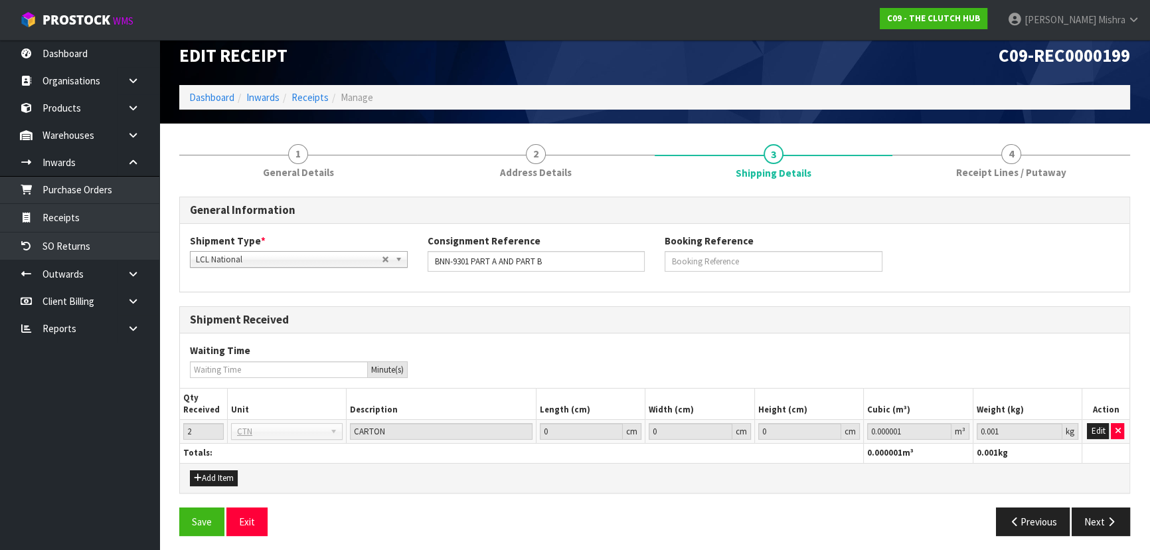
scroll to position [19, 0]
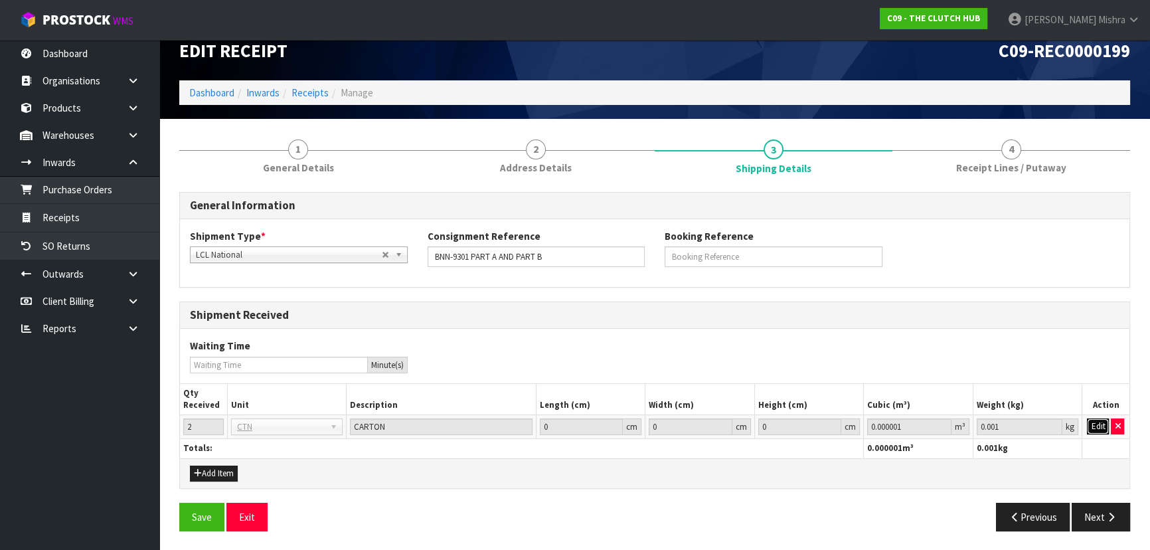
drag, startPoint x: 1102, startPoint y: 422, endPoint x: 1029, endPoint y: 422, distance: 72.4
click at [1102, 422] on button "Edit" at bounding box center [1098, 426] width 22 height 16
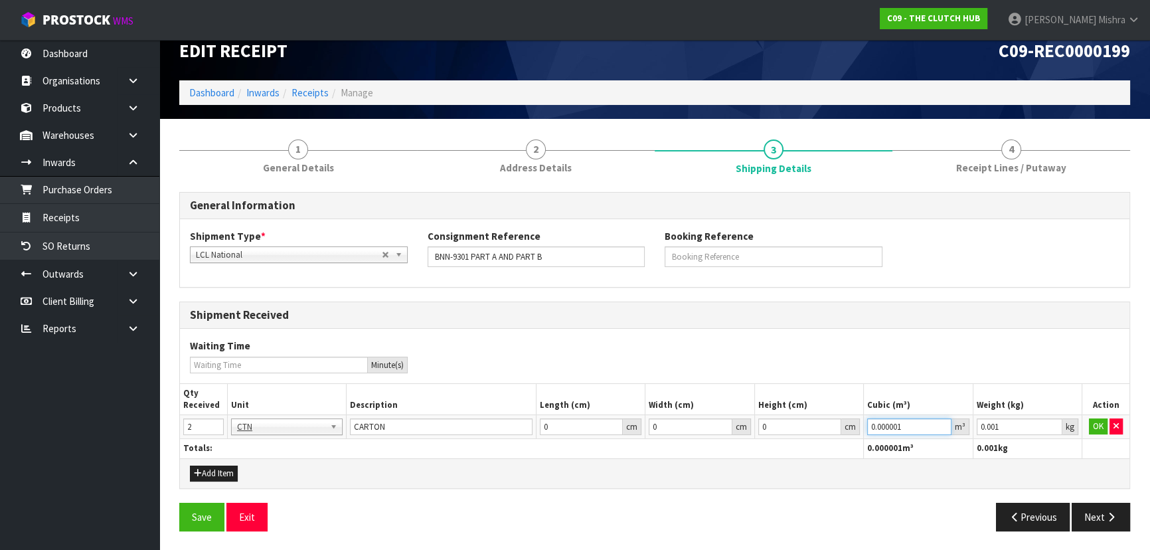
drag, startPoint x: 909, startPoint y: 425, endPoint x: 830, endPoint y: 424, distance: 78.4
click at [830, 424] on tr "2 BAG BAR BSK BIN BTL BOX BDL CAB CGE CTN CSE COI CRA CRT CBE CYL DRM JAR MTR P…" at bounding box center [655, 427] width 950 height 24
paste input "468"
drag, startPoint x: 990, startPoint y: 425, endPoint x: 917, endPoint y: 422, distance: 72.5
click at [922, 423] on tr "2 BAG BAR BSK BIN BTL BOX BDL CAB CGE CTN CSE COI CRA CRT CBE CYL DRM JAR MTR P…" at bounding box center [655, 427] width 950 height 24
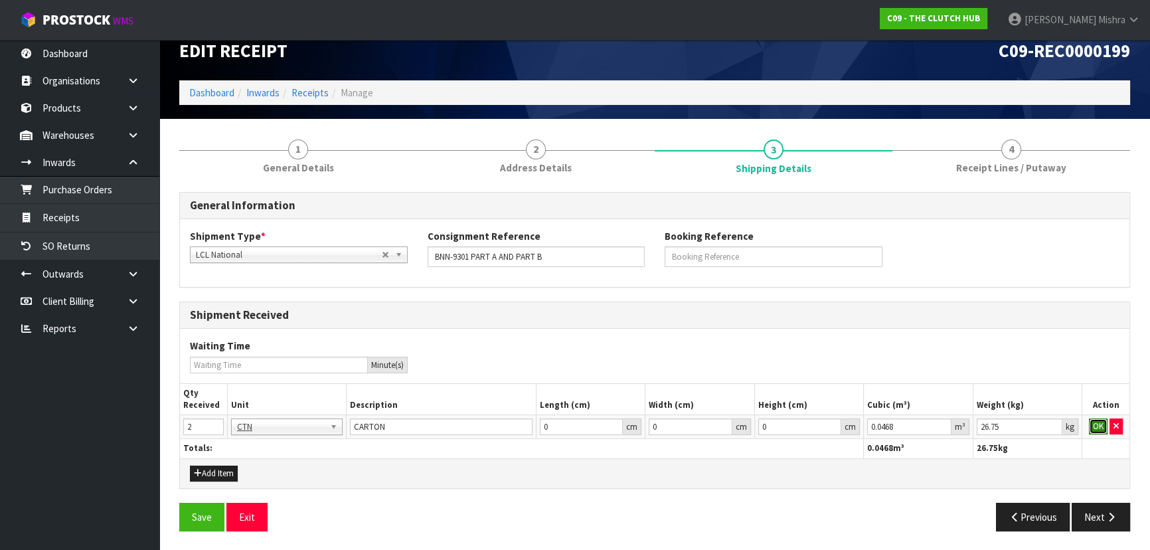
click at [1101, 419] on button "OK" at bounding box center [1098, 426] width 19 height 16
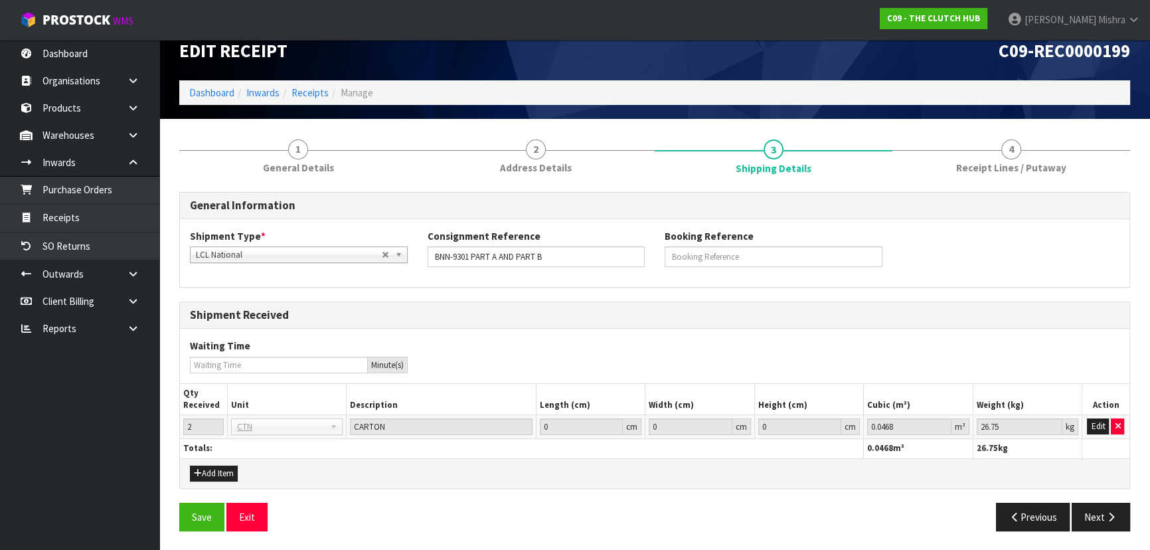
click at [1097, 533] on div "Save Exit Previous Next" at bounding box center [654, 522] width 971 height 39
click at [1097, 518] on button "Next" at bounding box center [1101, 517] width 58 height 29
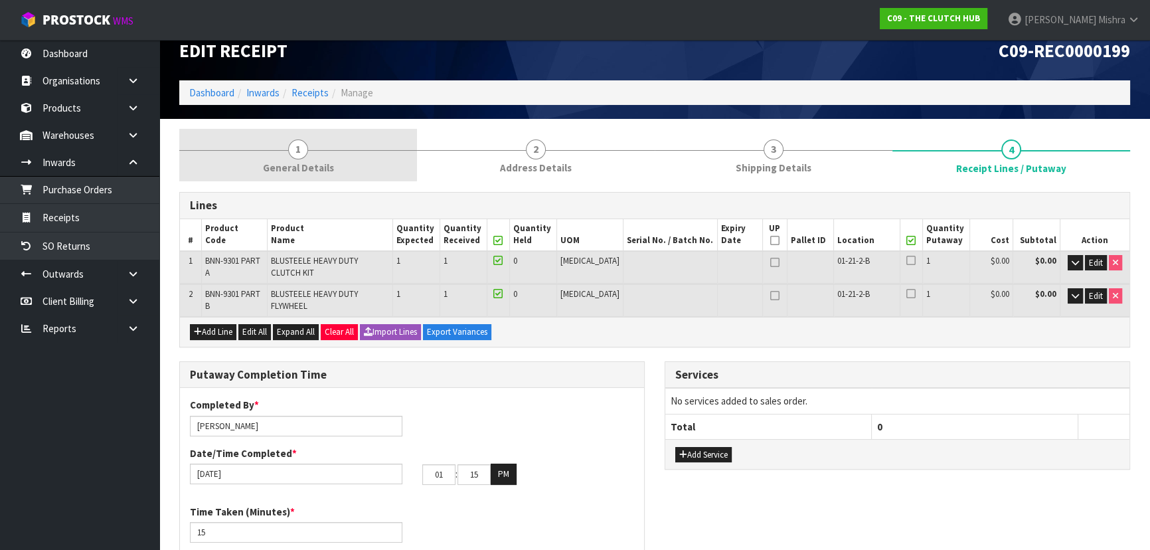
click at [355, 157] on link "1 General Details" at bounding box center [298, 155] width 238 height 52
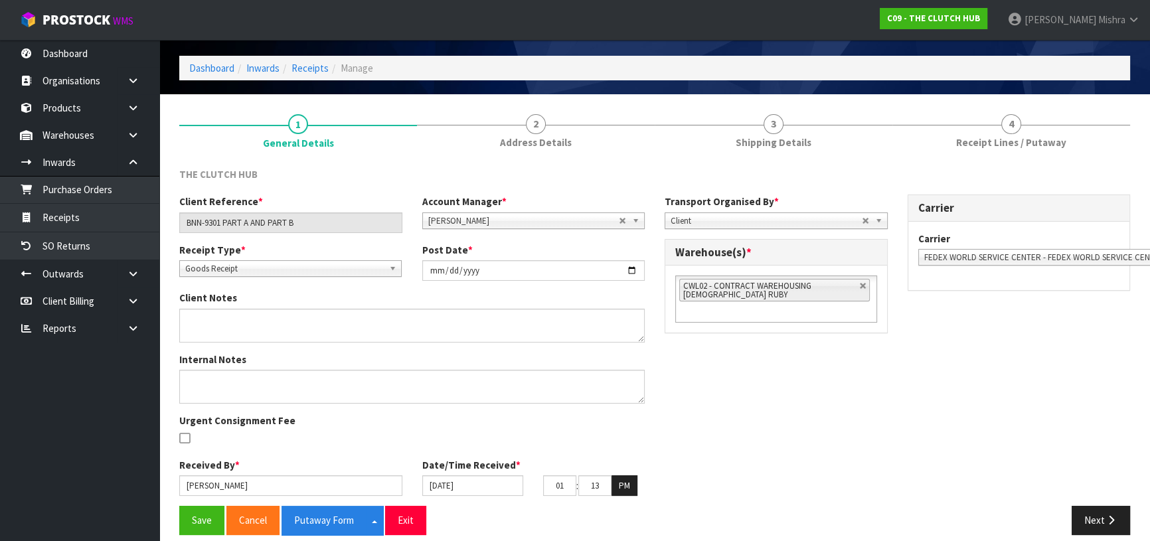
scroll to position [57, 0]
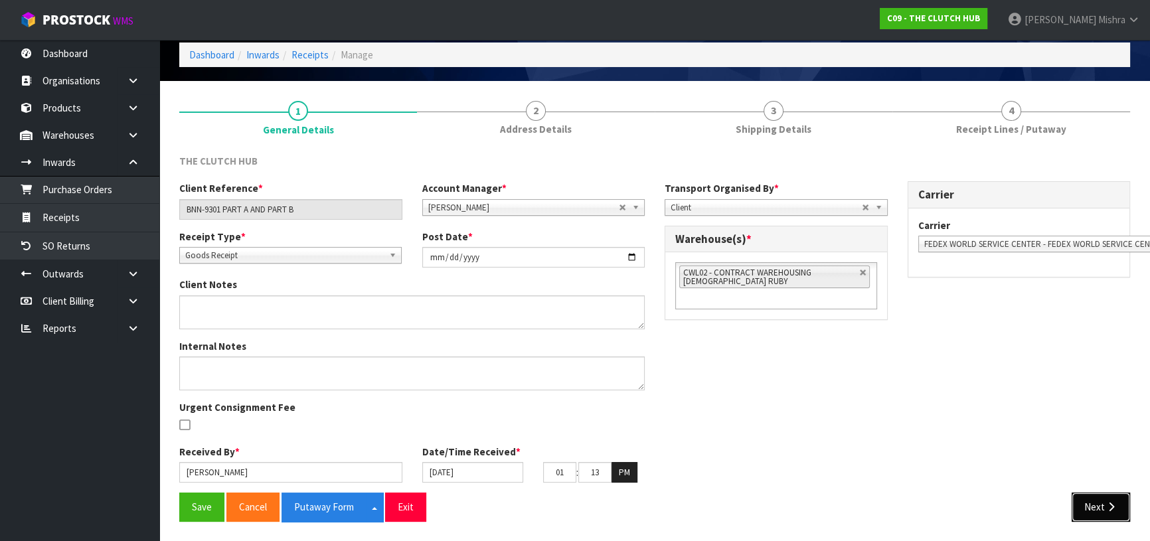
click at [1105, 504] on icon "button" at bounding box center [1111, 507] width 13 height 10
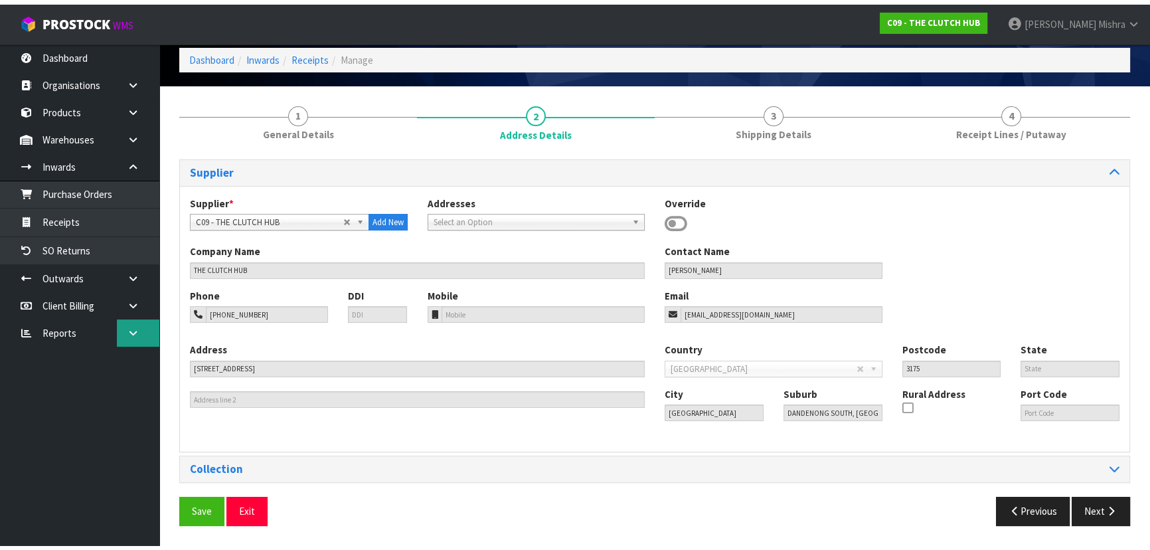
scroll to position [47, 0]
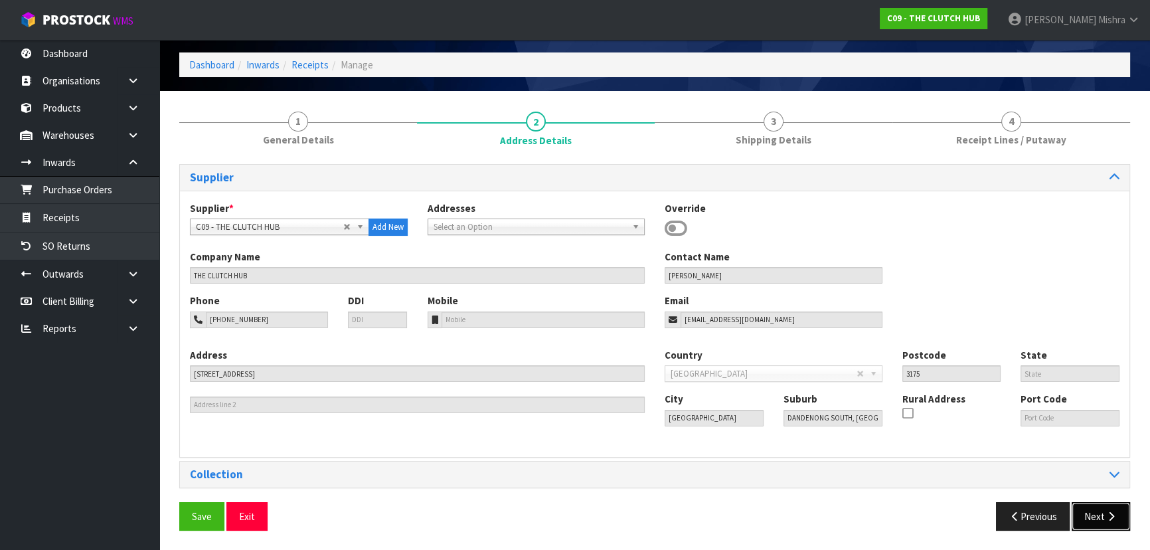
drag, startPoint x: 1108, startPoint y: 512, endPoint x: 1080, endPoint y: 507, distance: 28.4
click at [1107, 512] on icon "button" at bounding box center [1111, 516] width 13 height 10
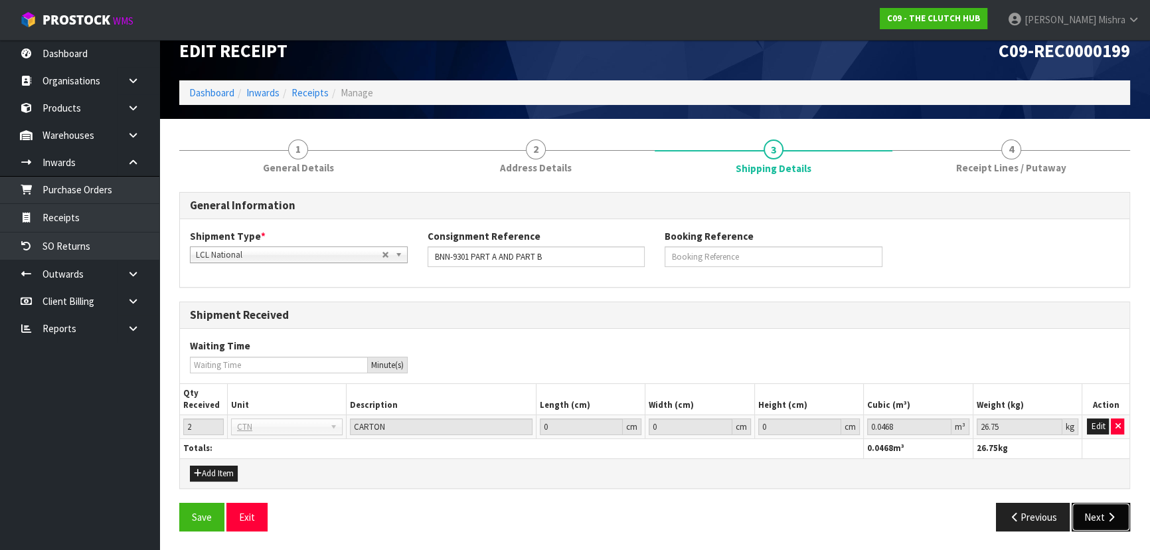
click at [1098, 516] on button "Next" at bounding box center [1101, 517] width 58 height 29
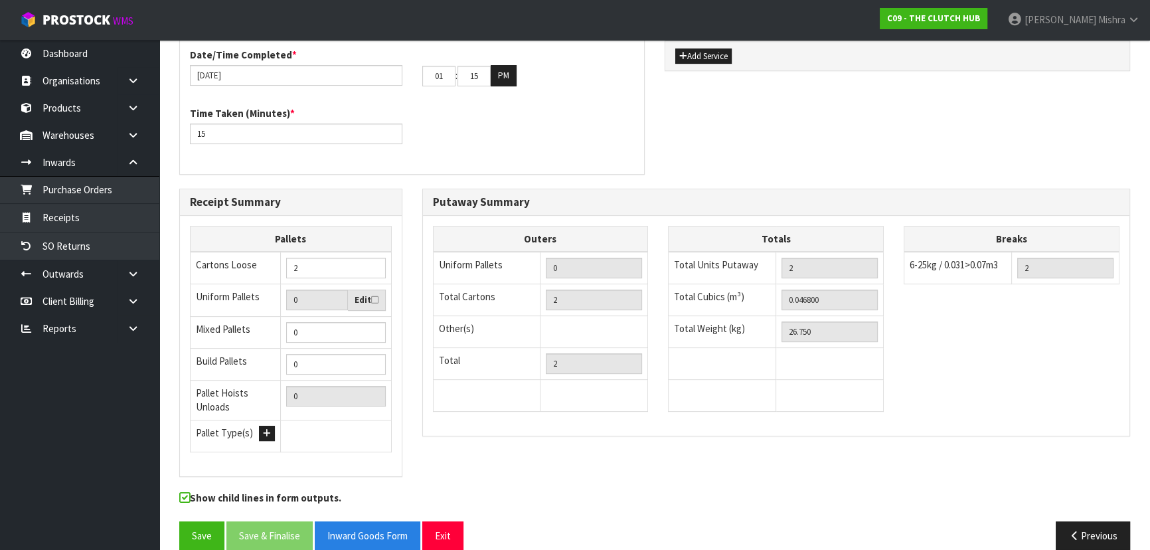
scroll to position [55, 0]
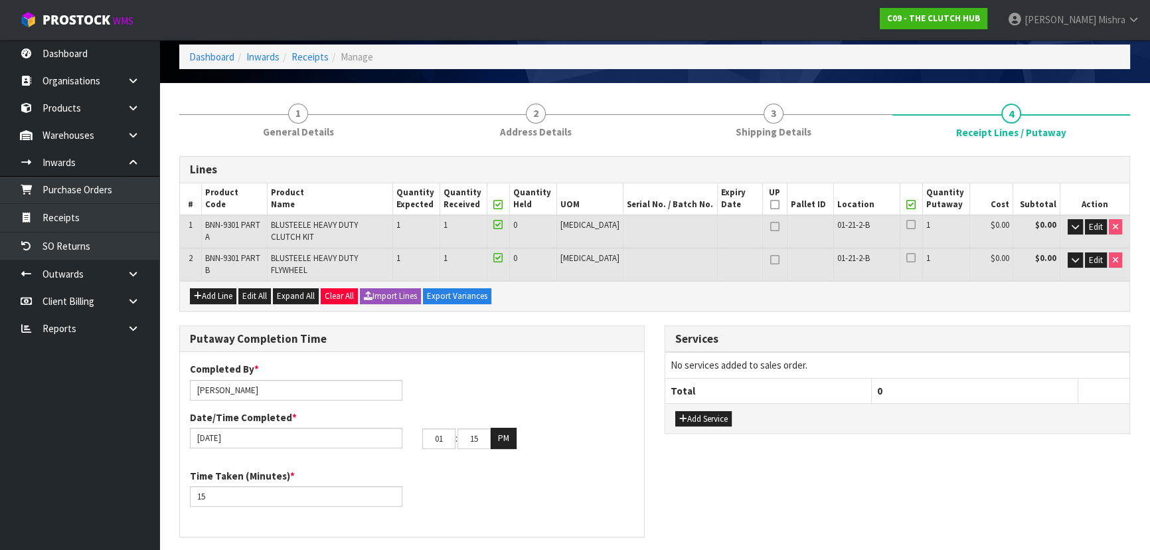
click at [907, 205] on icon at bounding box center [911, 205] width 9 height 1
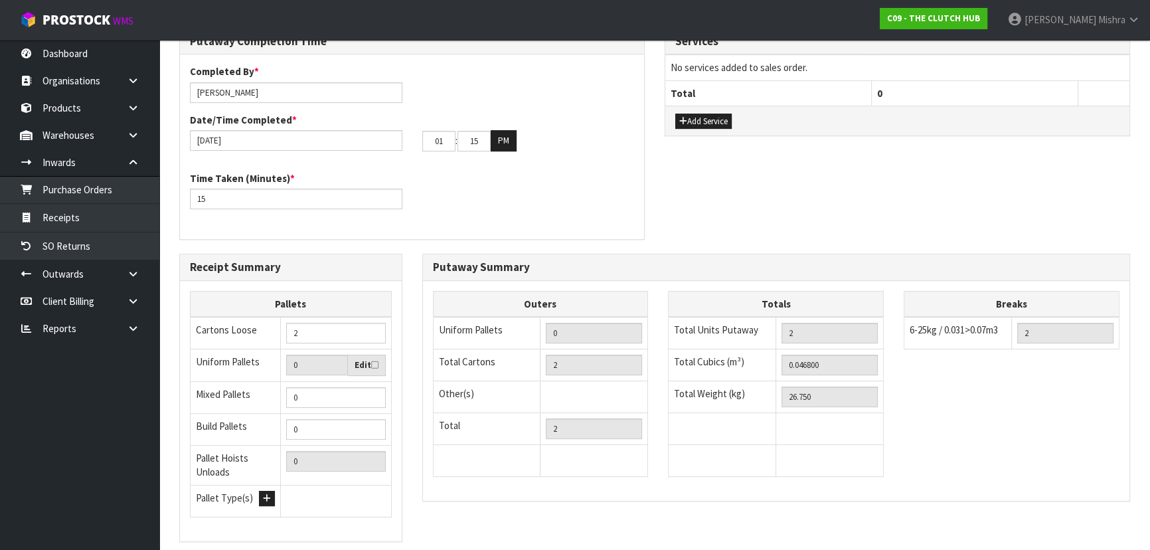
scroll to position [418, 0]
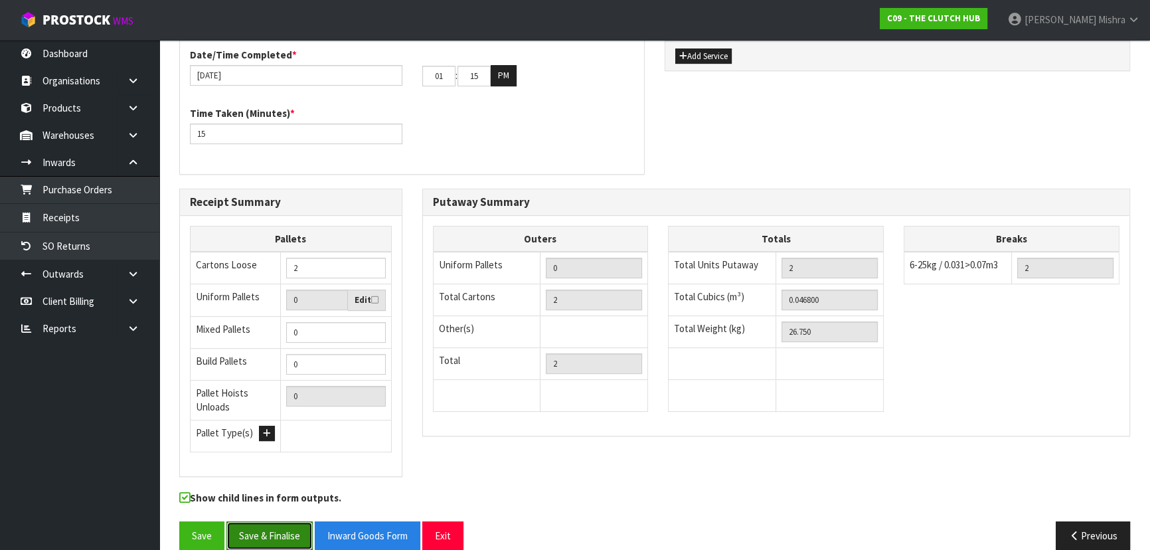
click at [258, 521] on button "Save & Finalise" at bounding box center [269, 535] width 86 height 29
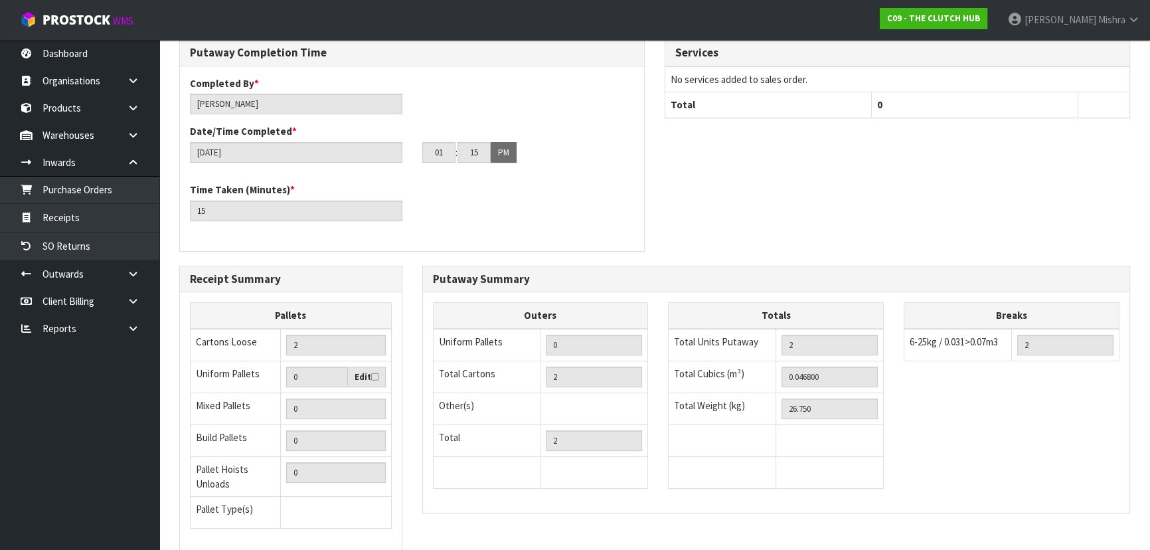
scroll to position [465, 0]
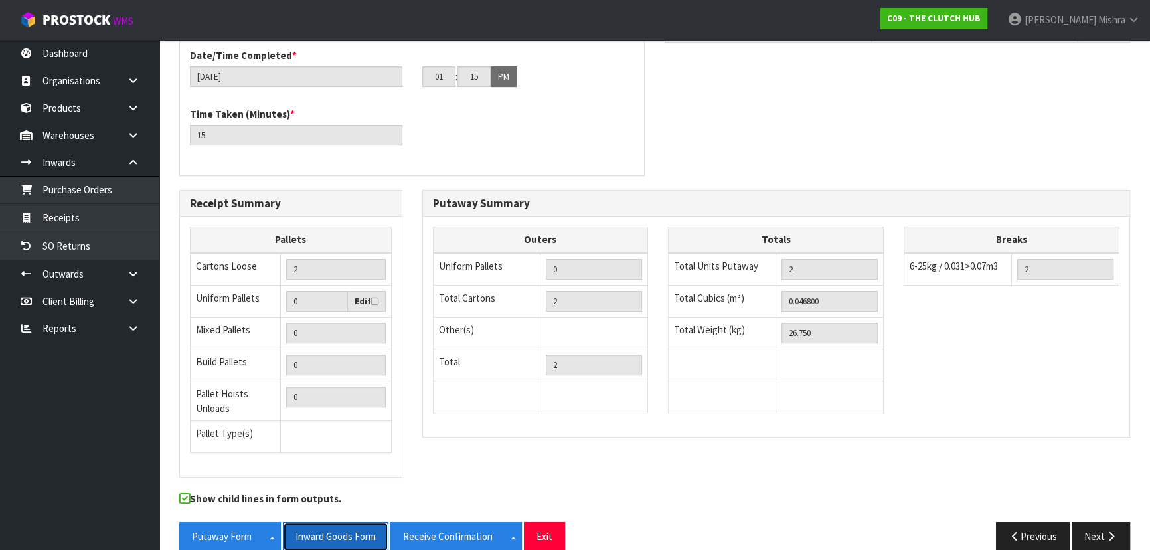
click at [321, 522] on button "Inward Goods Form" at bounding box center [336, 536] width 106 height 29
click at [224, 522] on button "Putaway Form" at bounding box center [221, 536] width 85 height 29
drag, startPoint x: 224, startPoint y: 512, endPoint x: 890, endPoint y: 199, distance: 736.3
click at [224, 522] on button "Putaway Form" at bounding box center [221, 536] width 85 height 29
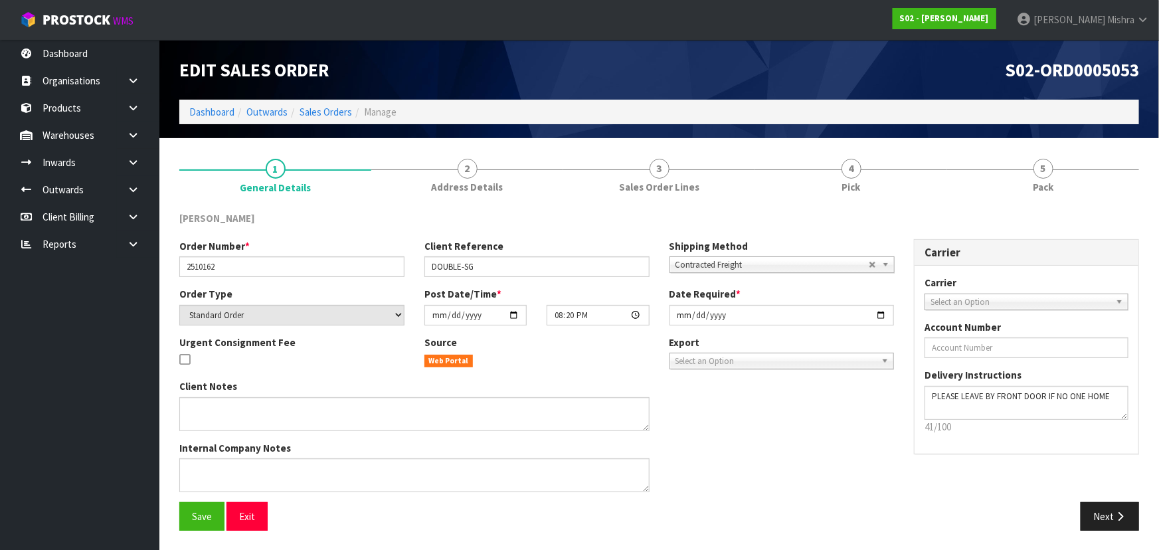
click at [204, 120] on ol "Dashboard Outwards Sales Orders Manage" at bounding box center [659, 112] width 960 height 25
click at [205, 112] on link "Dashboard" at bounding box center [211, 112] width 45 height 13
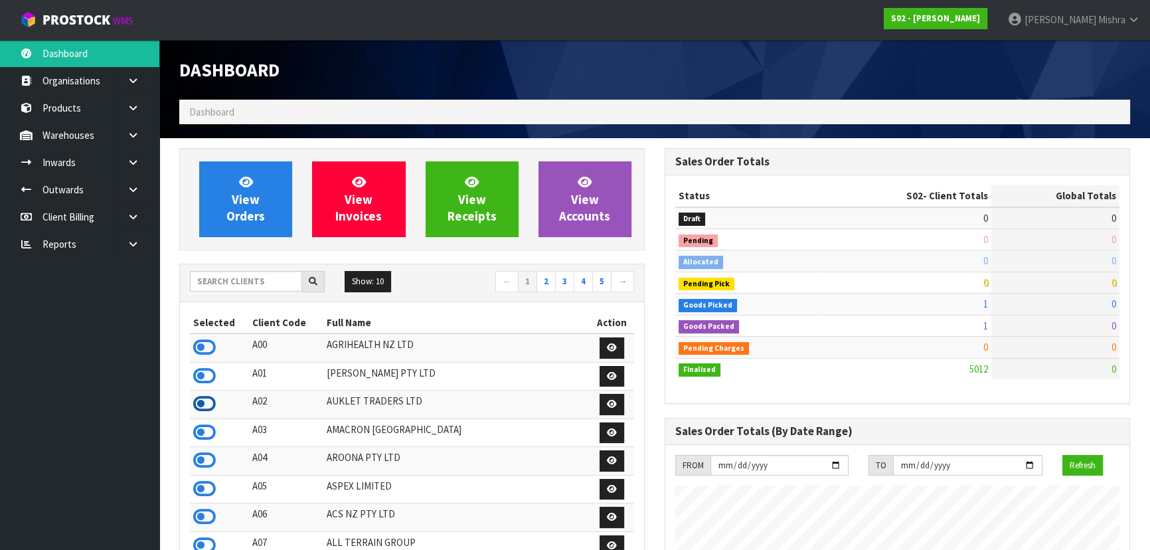
scroll to position [1004, 485]
click at [201, 454] on icon at bounding box center [204, 460] width 23 height 20
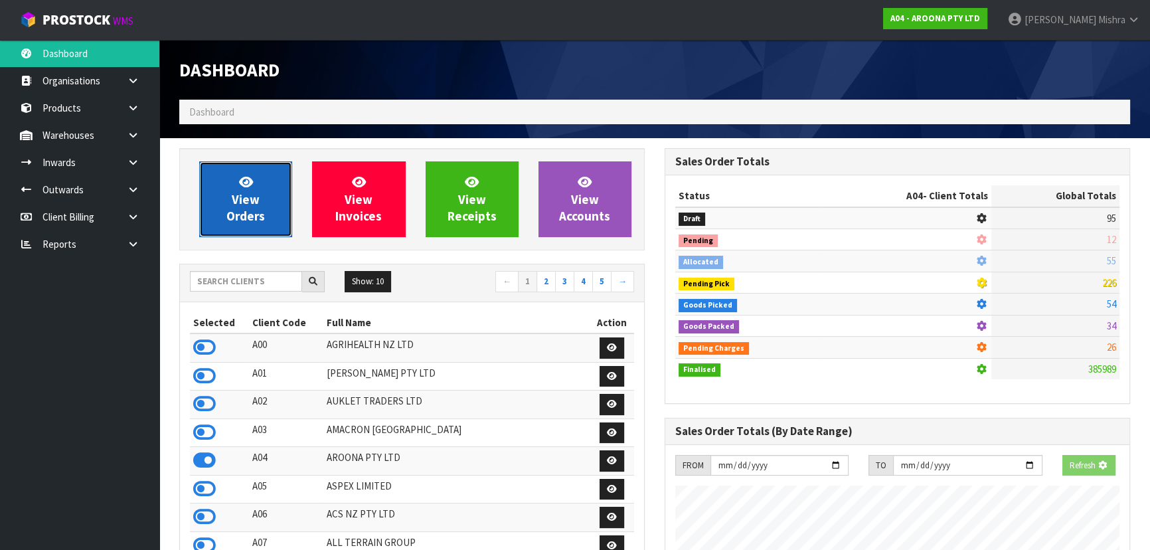
scroll to position [1075, 485]
click at [280, 207] on link "View Orders" at bounding box center [245, 199] width 93 height 76
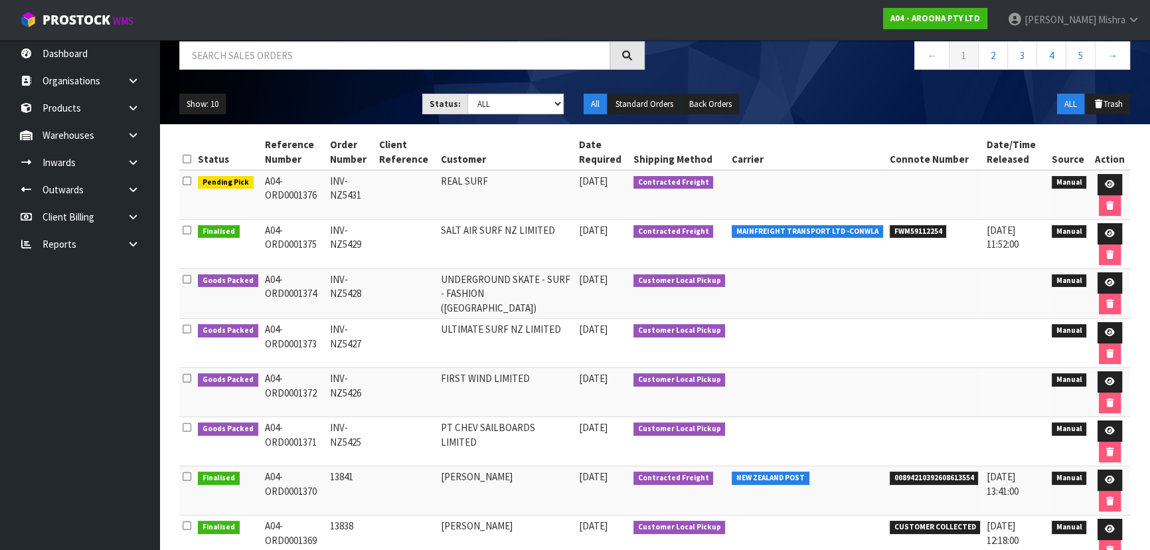
scroll to position [120, 0]
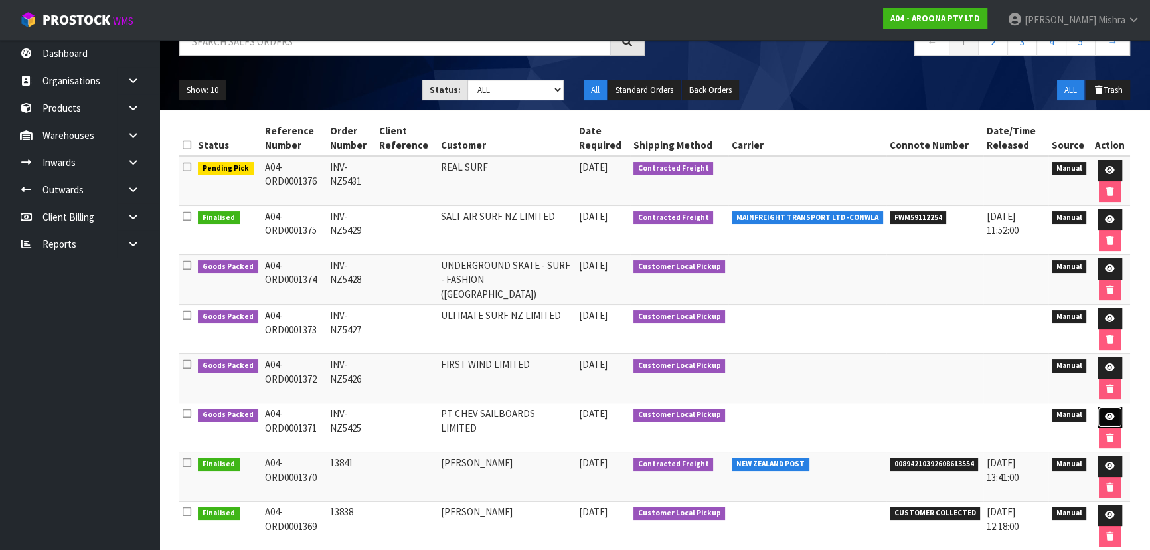
click at [1114, 416] on link at bounding box center [1110, 416] width 25 height 21
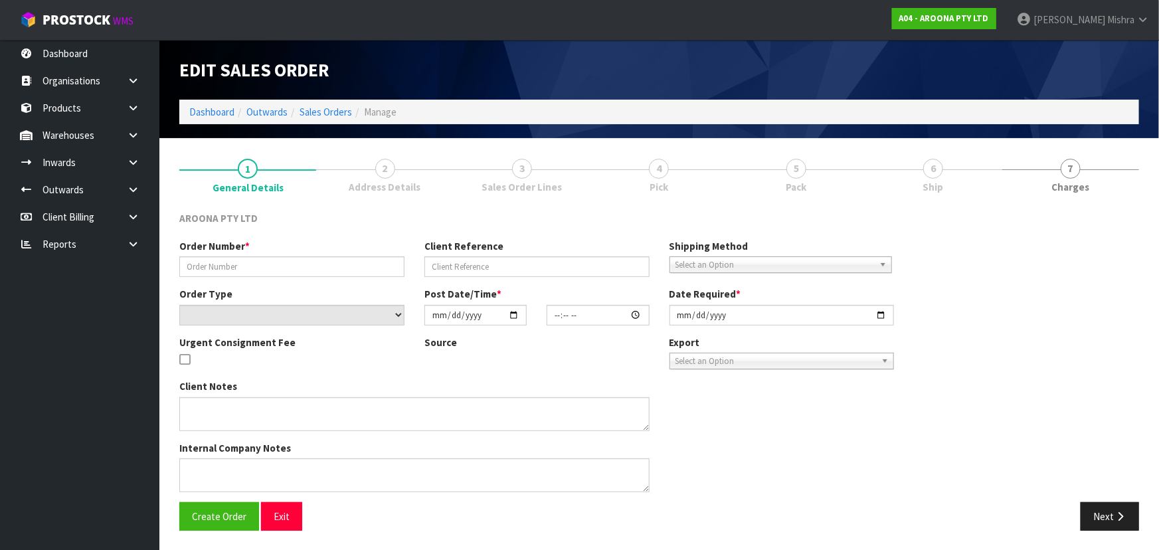
type input "INV-NZ5425"
select select "number:0"
type input "2025-10-14"
type input "13:09:00.000"
type input "[DATE]"
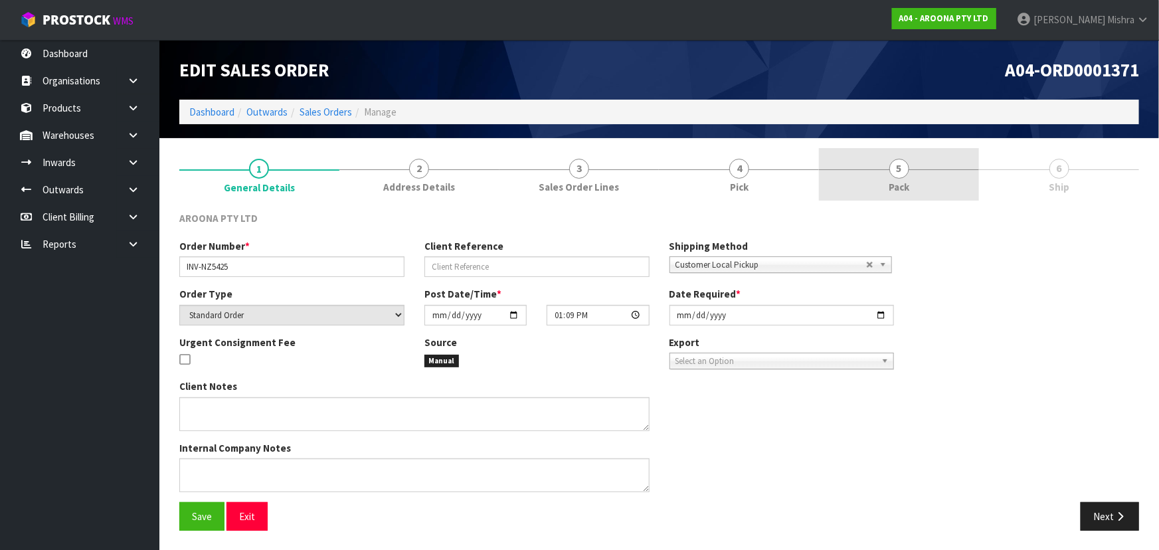
click at [943, 178] on link "5 Pack" at bounding box center [899, 174] width 160 height 52
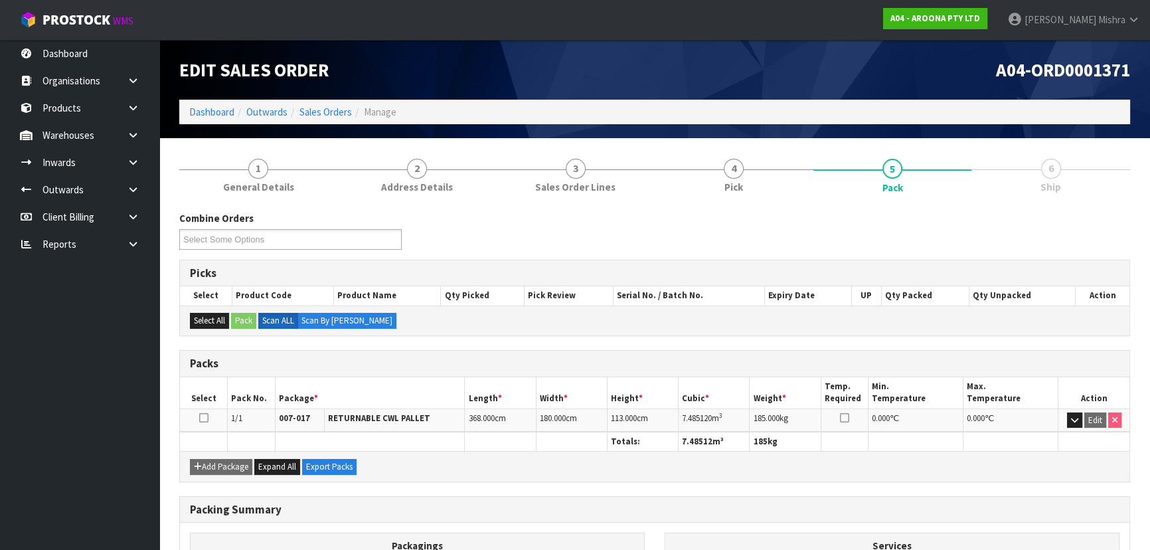
scroll to position [151, 0]
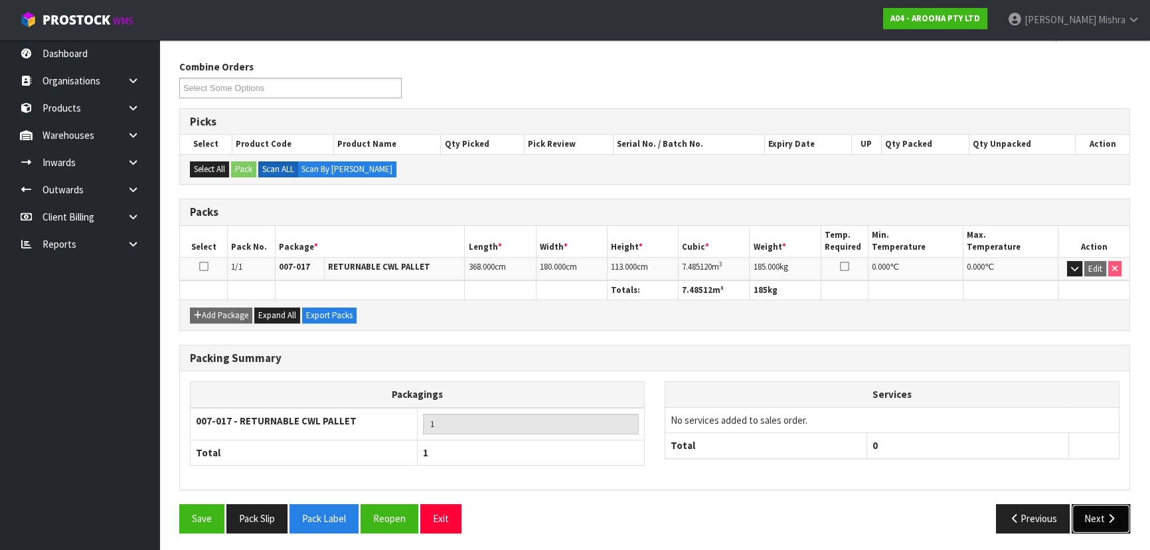
click at [1113, 520] on icon "button" at bounding box center [1111, 518] width 13 height 10
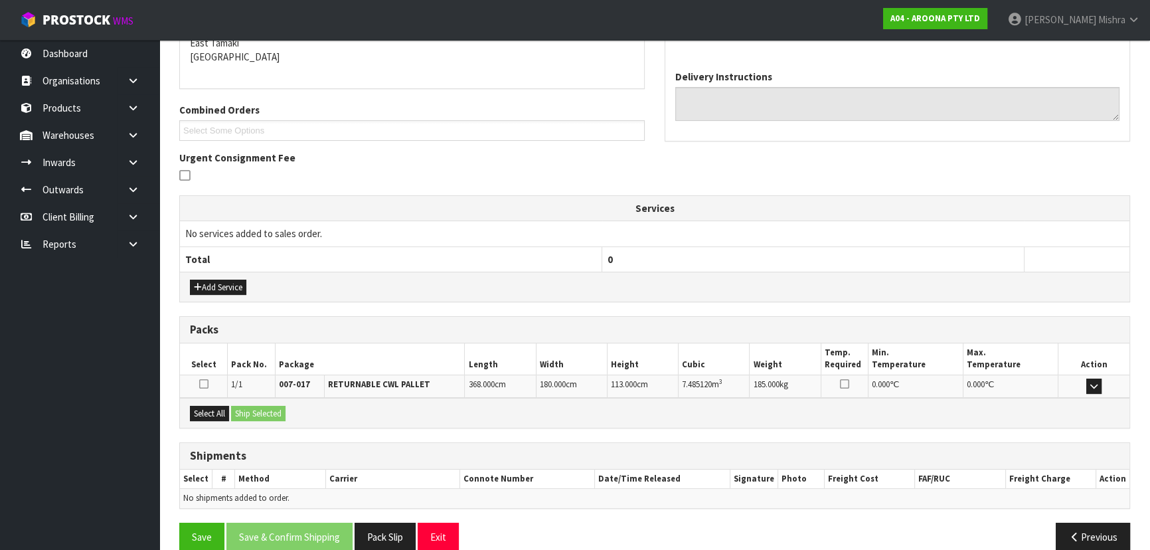
scroll to position [259, 0]
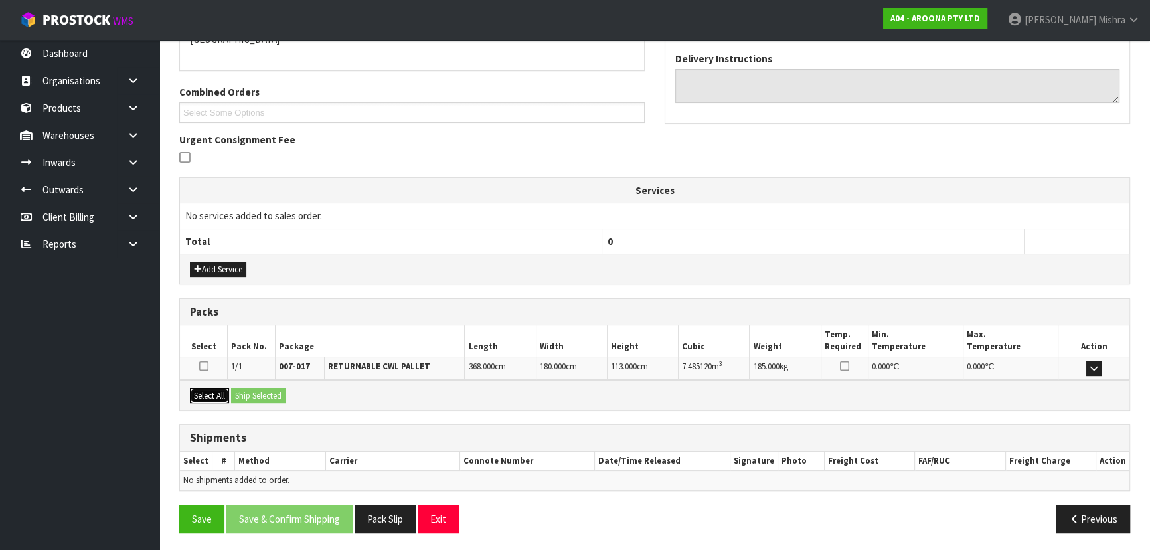
click at [226, 393] on button "Select All" at bounding box center [209, 396] width 39 height 16
click at [264, 393] on button "Ship Selected" at bounding box center [258, 396] width 54 height 16
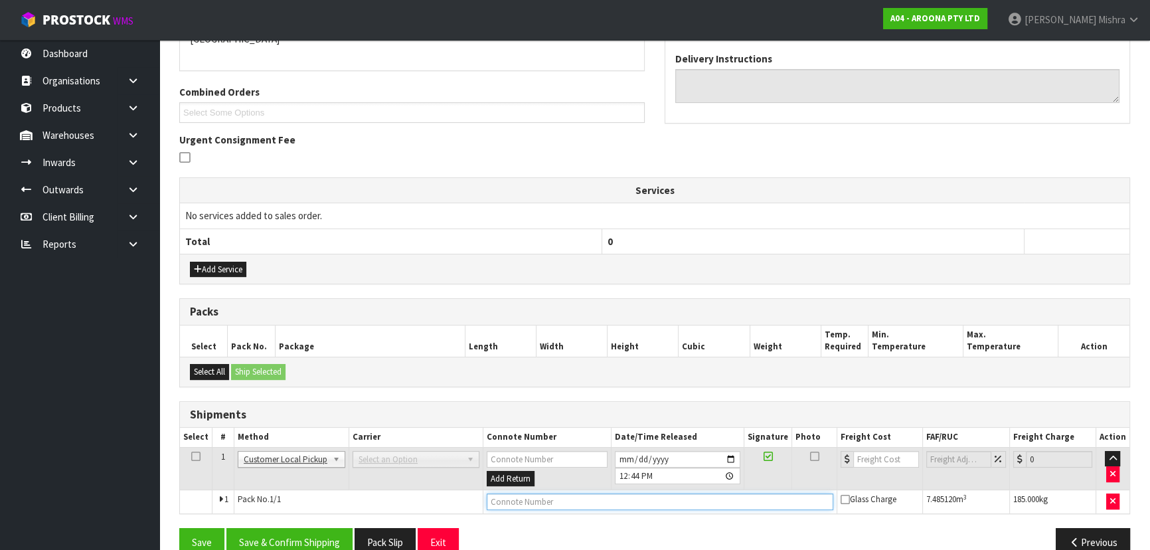
click at [557, 505] on input "text" at bounding box center [660, 501] width 347 height 17
type input "CUSTOMER COLLECTED"
click at [318, 537] on button "Save & Confirm Shipping" at bounding box center [289, 542] width 126 height 29
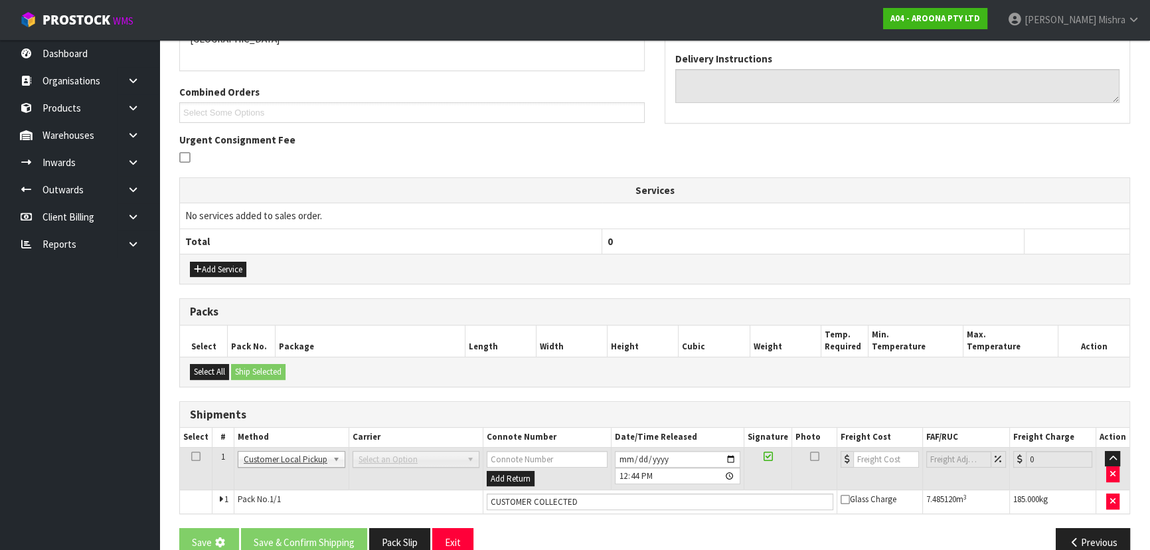
scroll to position [0, 0]
